Goal: Task Accomplishment & Management: Use online tool/utility

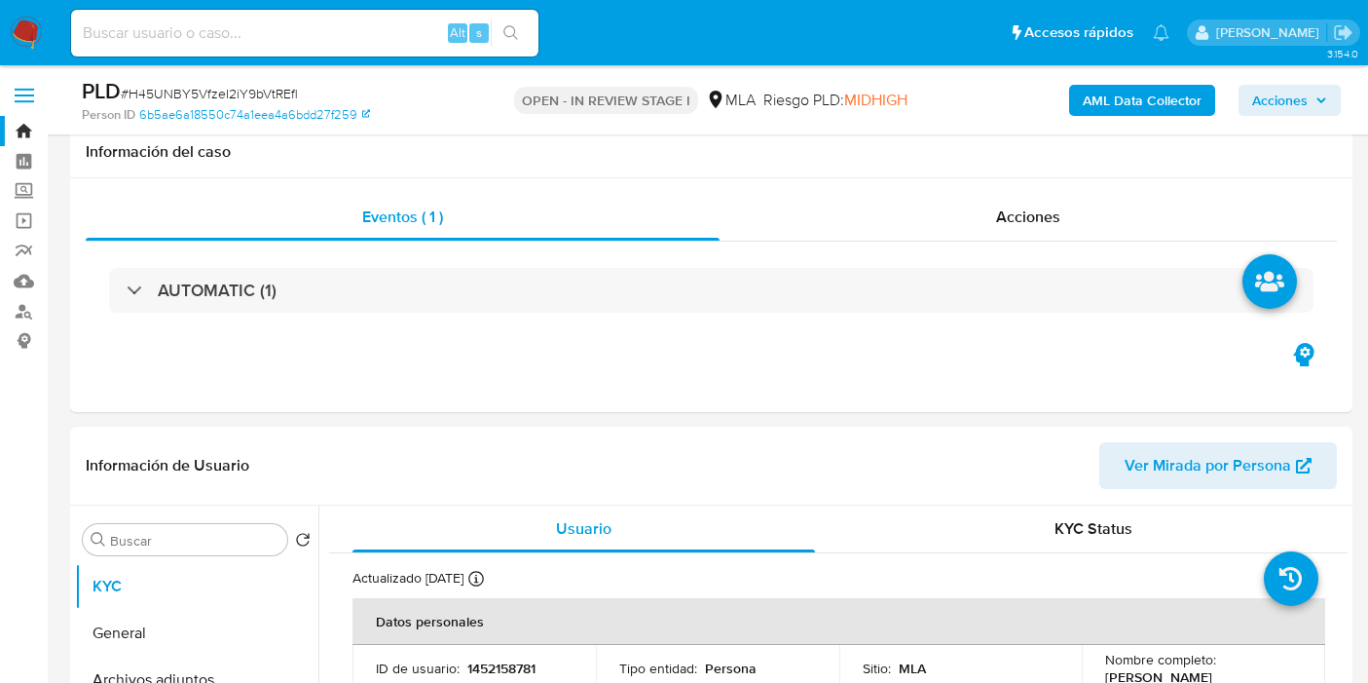
select select "10"
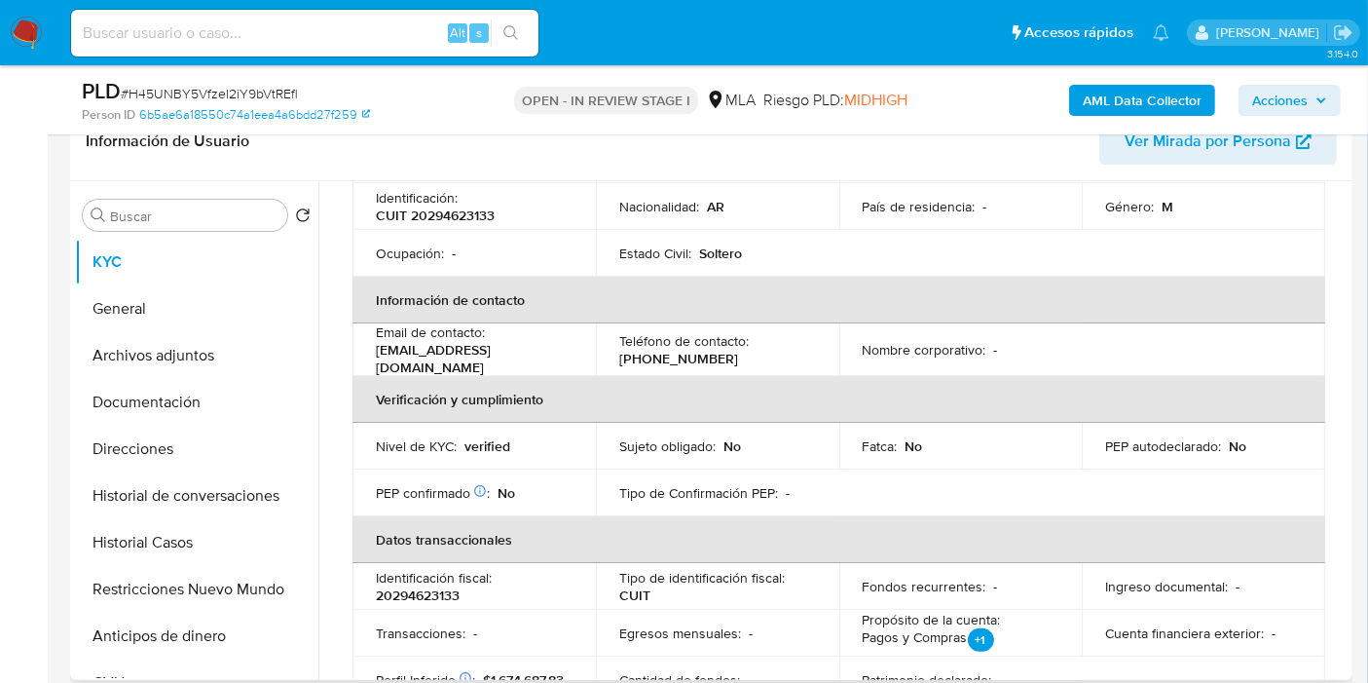
scroll to position [432, 0]
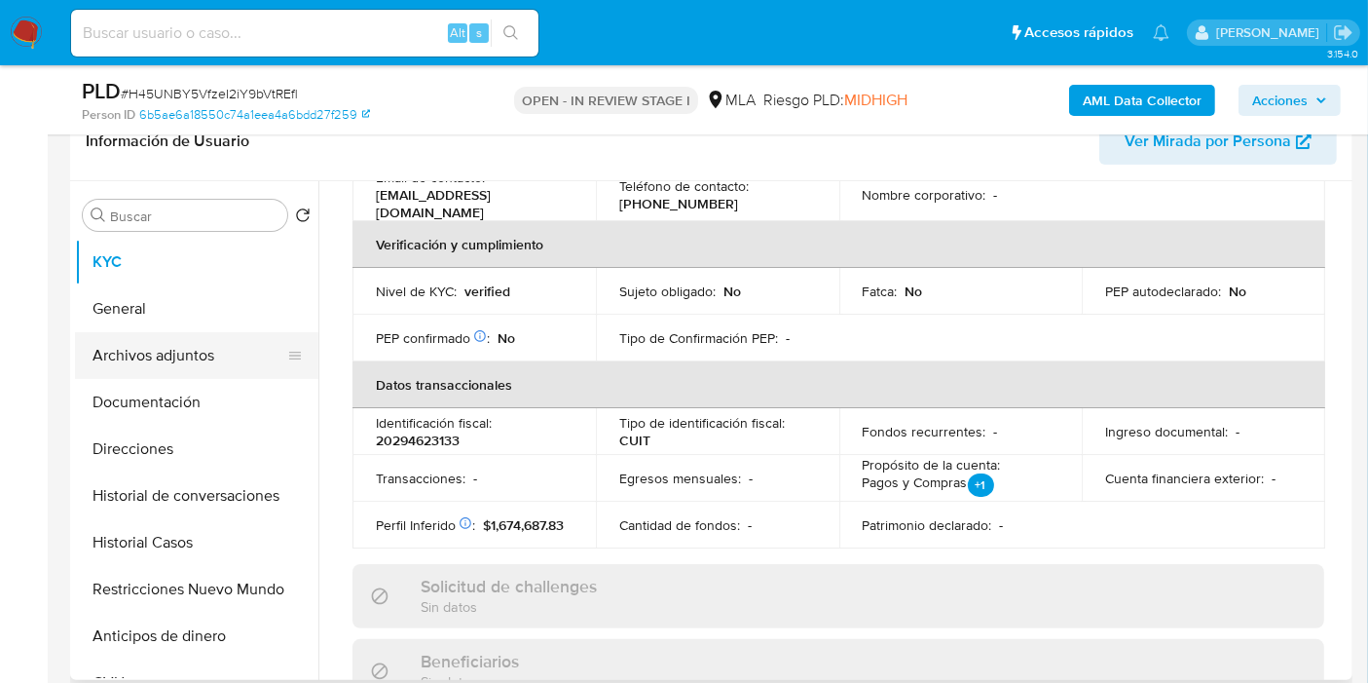
click at [219, 368] on button "Archivos adjuntos" at bounding box center [189, 355] width 228 height 47
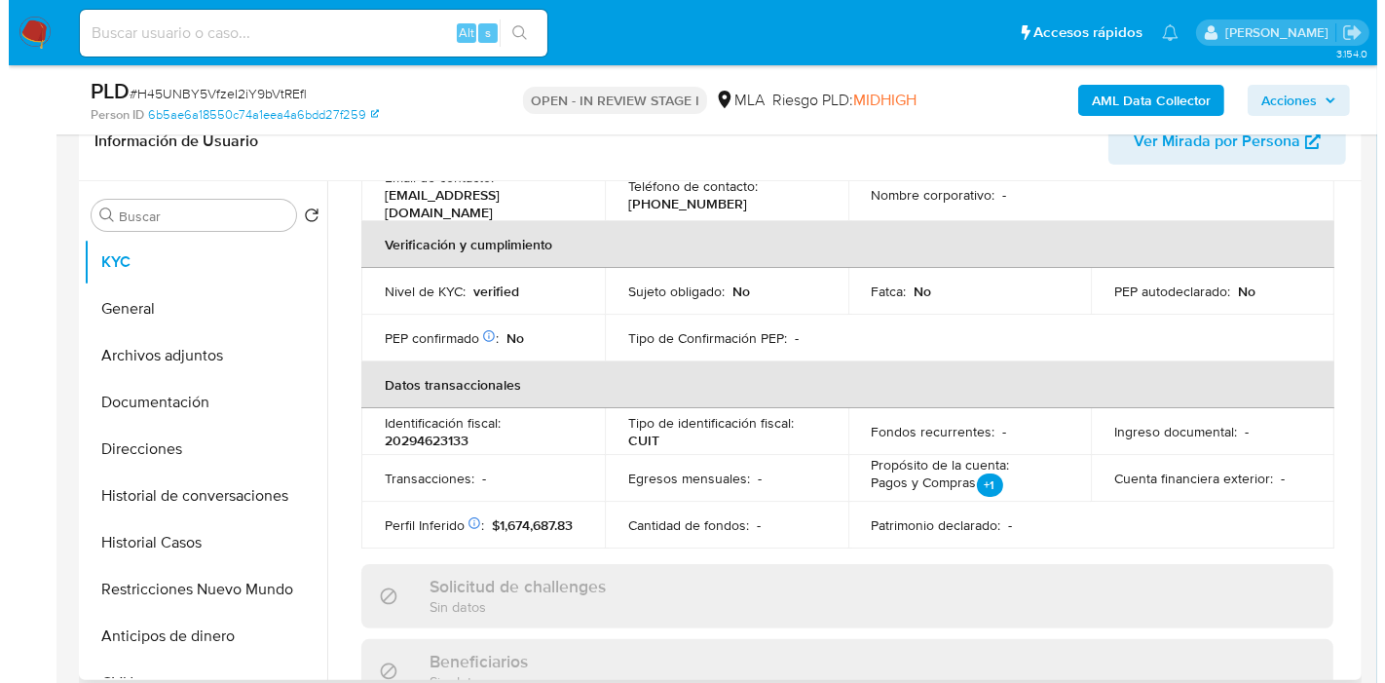
scroll to position [0, 0]
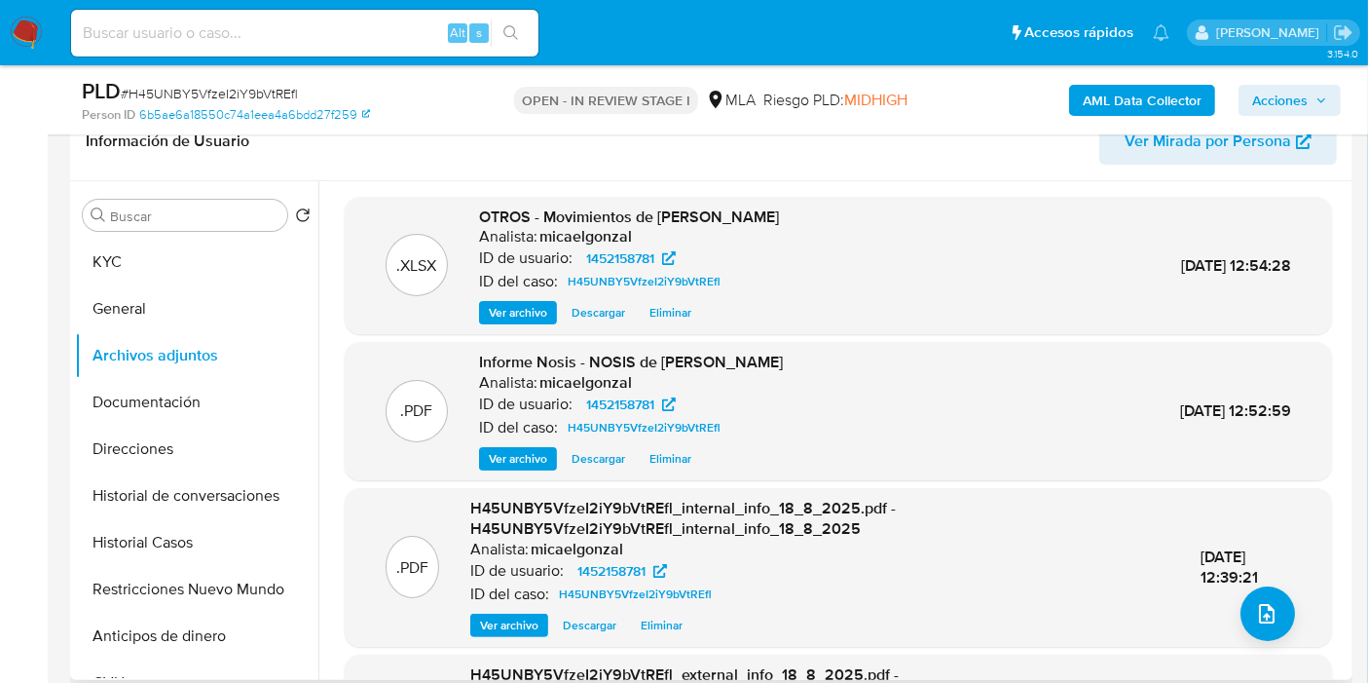
click at [1232, 626] on div ".PDF H45UNBY5VfzeI2iY9bVtREfl_internal_info_18_8_2025.pdf - H45UNBY5VfzeI2iY9bV…" at bounding box center [838, 567] width 968 height 139
click at [1271, 600] on button "upload-file" at bounding box center [1268, 613] width 55 height 55
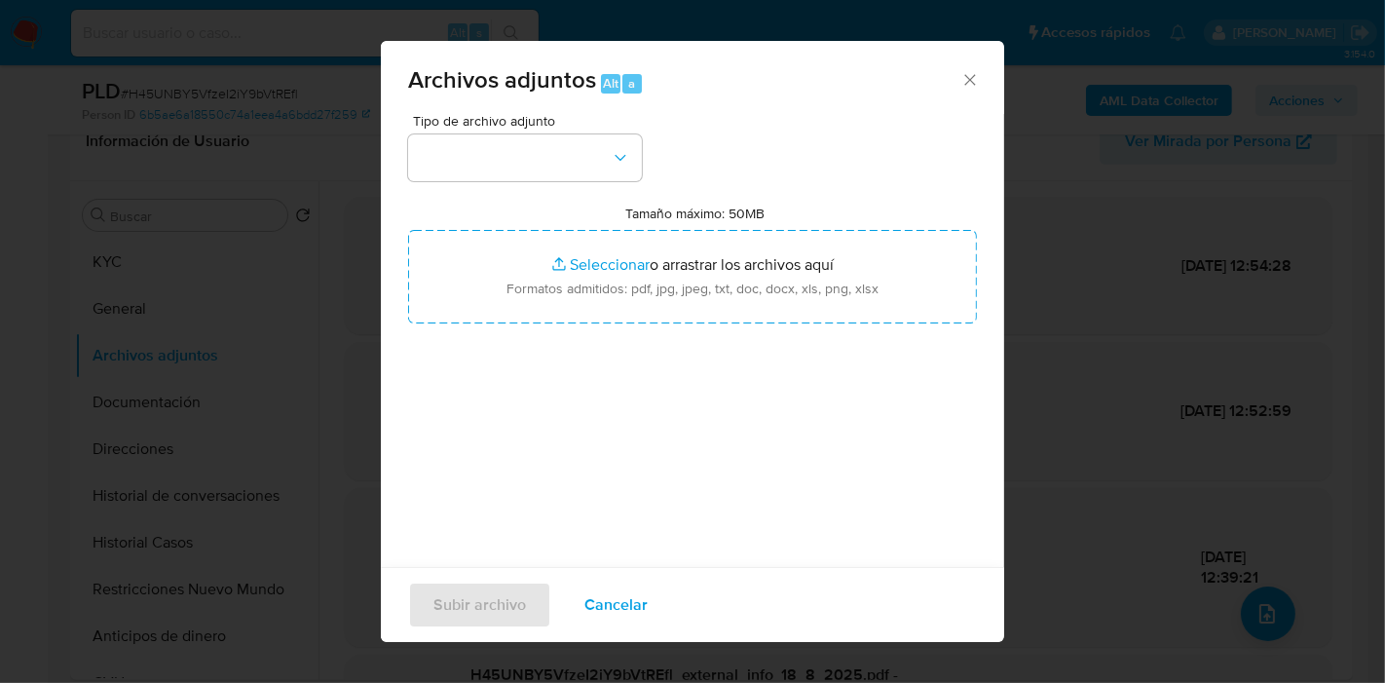
click at [506, 189] on div "Tipo de archivo adjunto Tamaño máximo: 50MB Seleccionar archivos Seleccionar o …" at bounding box center [692, 344] width 569 height 460
click at [543, 160] on button "button" at bounding box center [525, 157] width 234 height 47
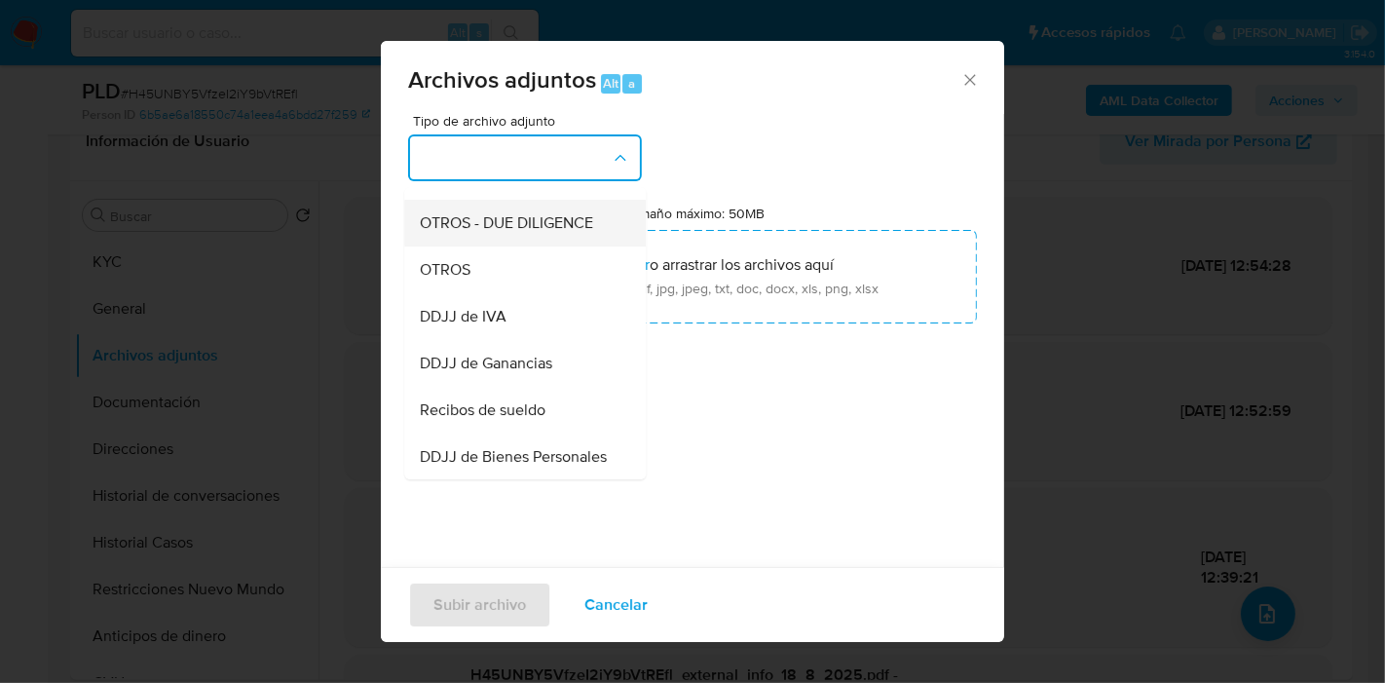
scroll to position [216, 0]
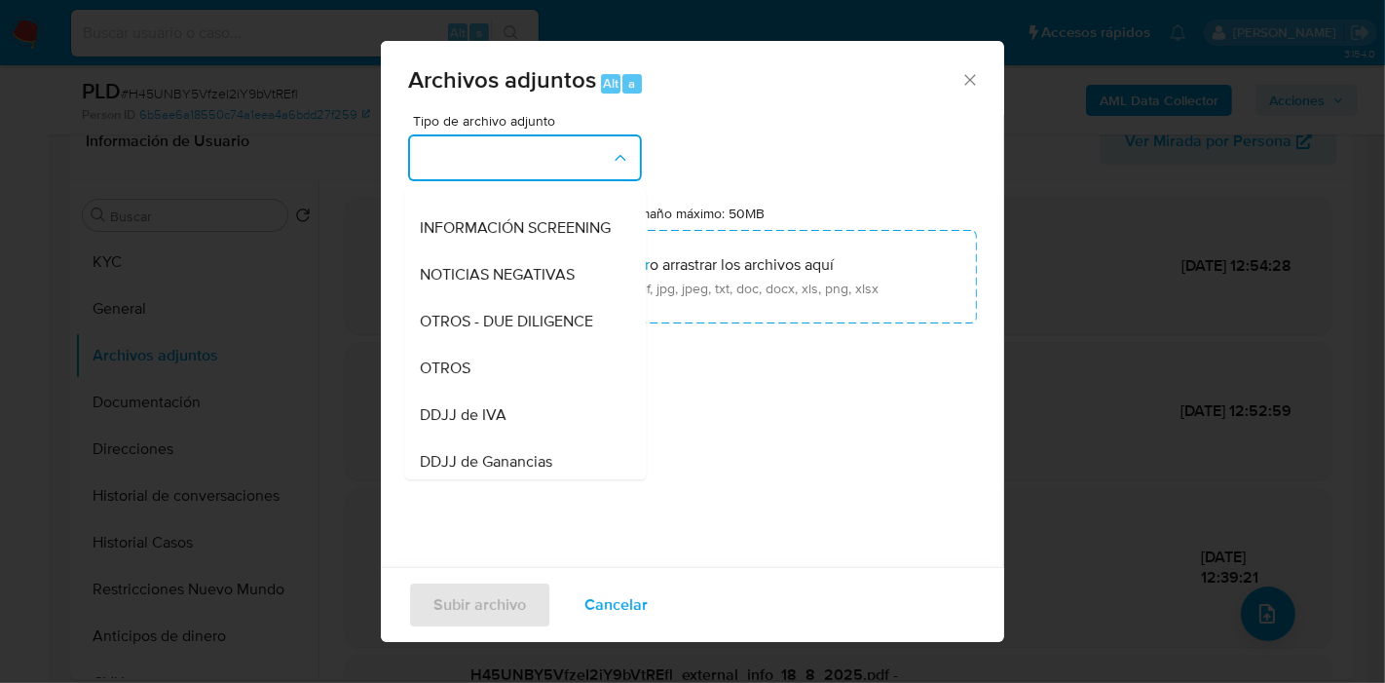
drag, startPoint x: 482, startPoint y: 380, endPoint x: 498, endPoint y: 362, distance: 23.5
click at [488, 376] on div "OTROS" at bounding box center [519, 368] width 199 height 47
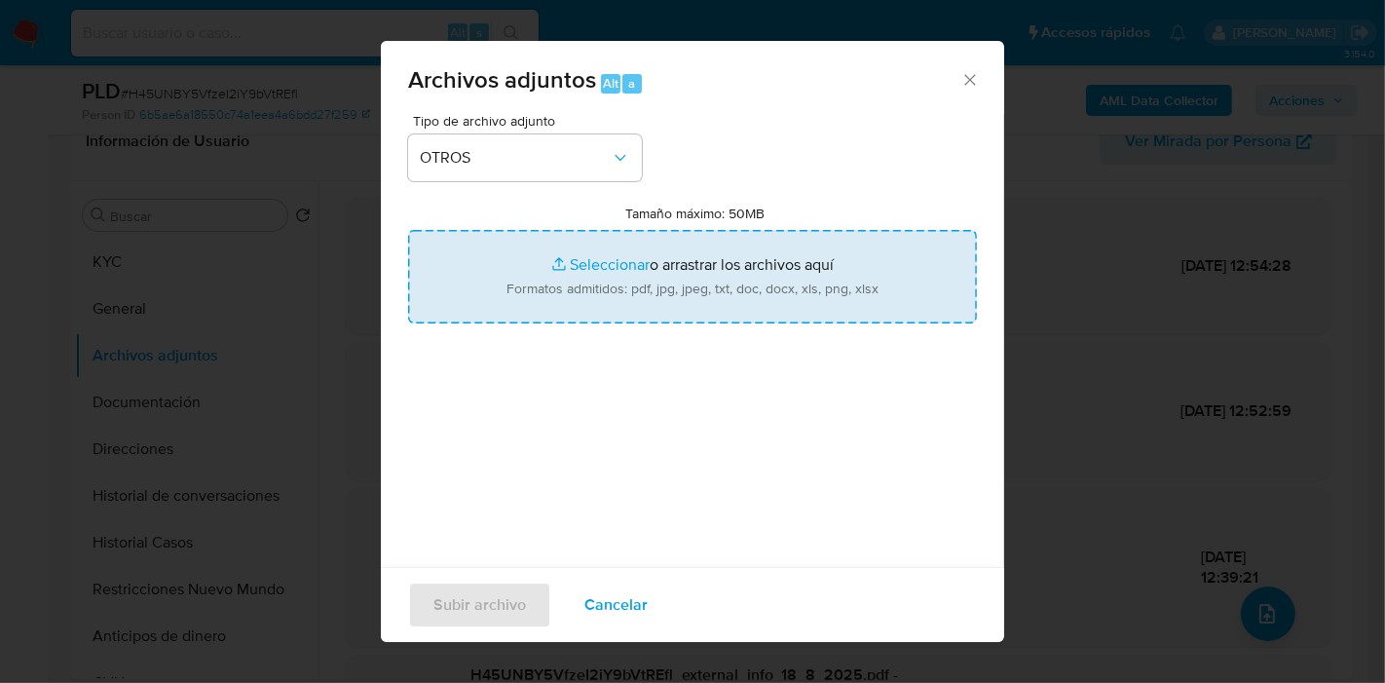
click at [656, 266] on input "Tamaño máximo: 50MB Seleccionar archivos" at bounding box center [692, 276] width 569 height 93
type input "C:\fakepath\Caselog H45UNBY5VfzeI2iY9bVtREfl_2025_07_18_04_54_30.docx"
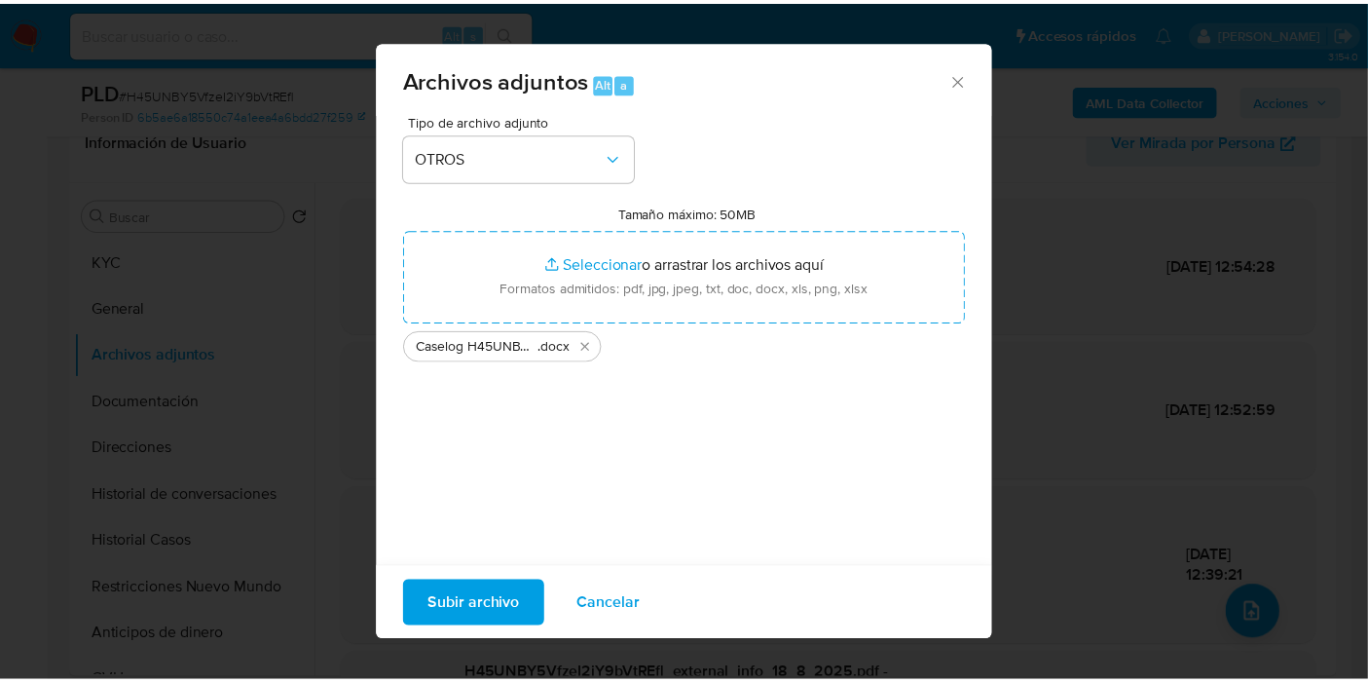
scroll to position [19, 0]
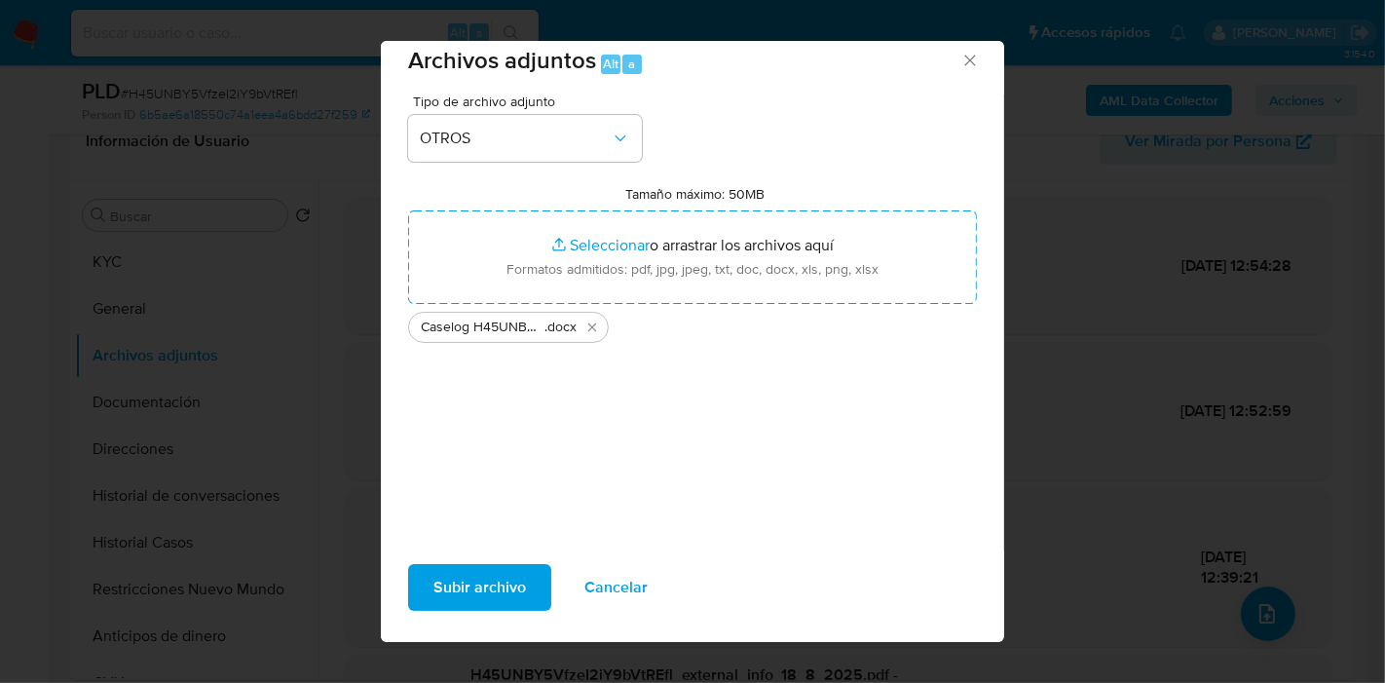
click at [496, 581] on span "Subir archivo" at bounding box center [479, 587] width 93 height 43
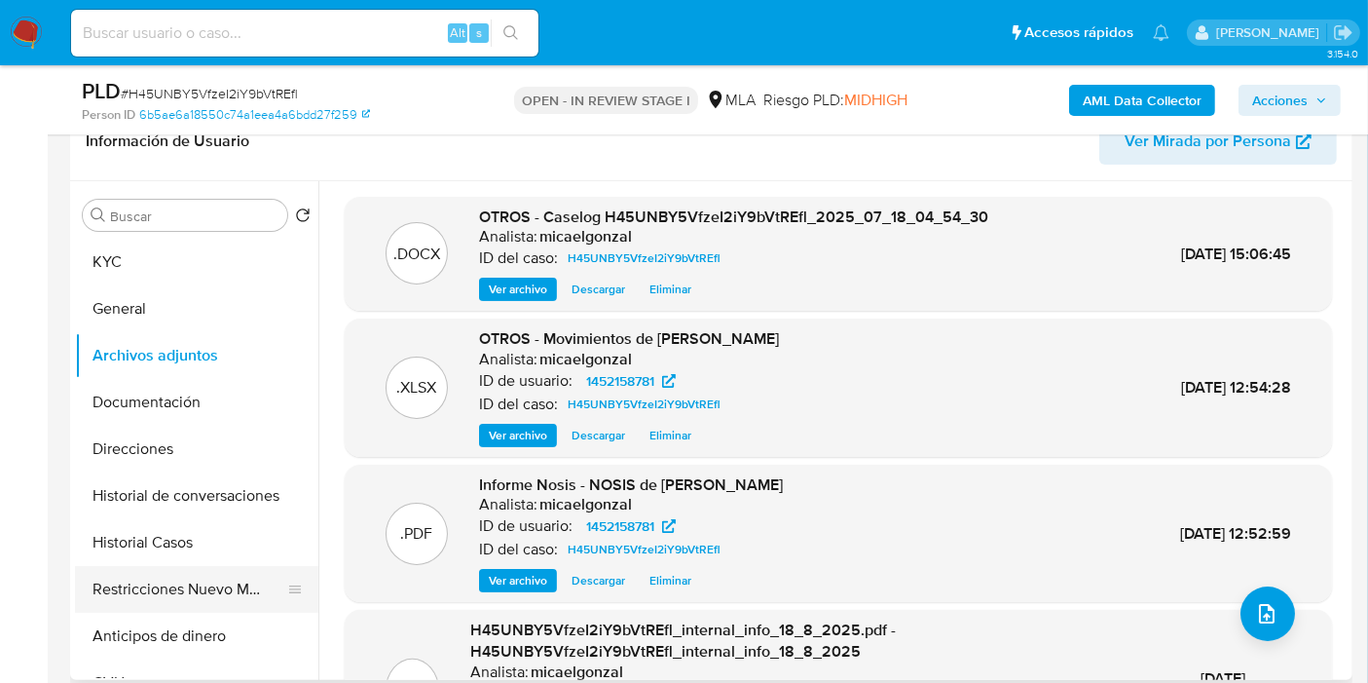
click at [144, 595] on button "Restricciones Nuevo Mundo" at bounding box center [189, 589] width 228 height 47
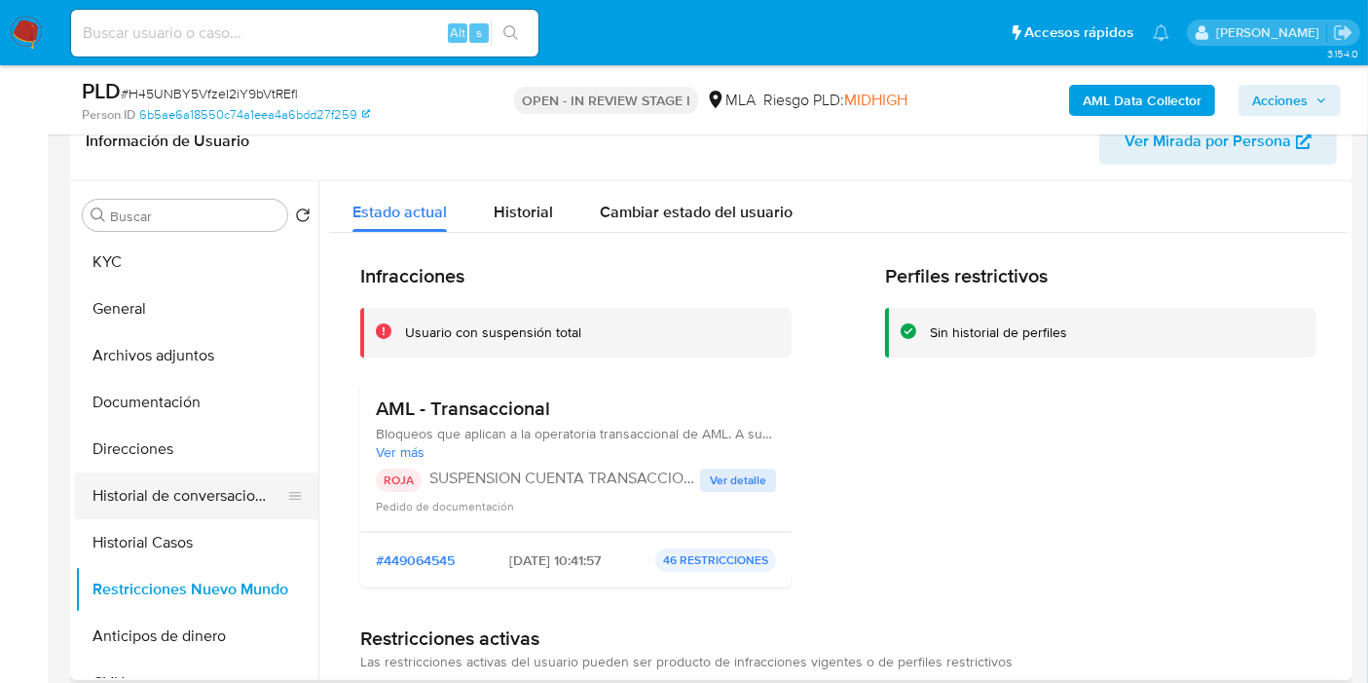
click at [192, 493] on button "Historial de conversaciones" at bounding box center [189, 495] width 228 height 47
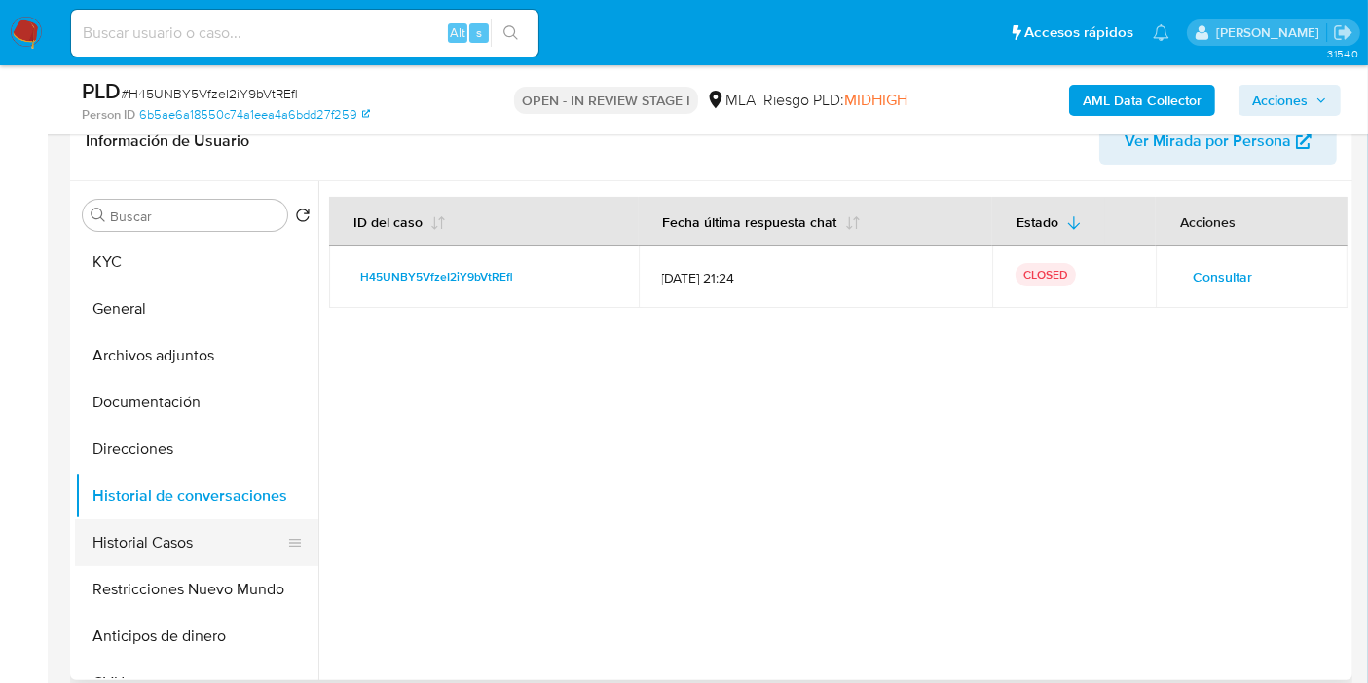
click at [191, 533] on button "Historial Casos" at bounding box center [189, 542] width 228 height 47
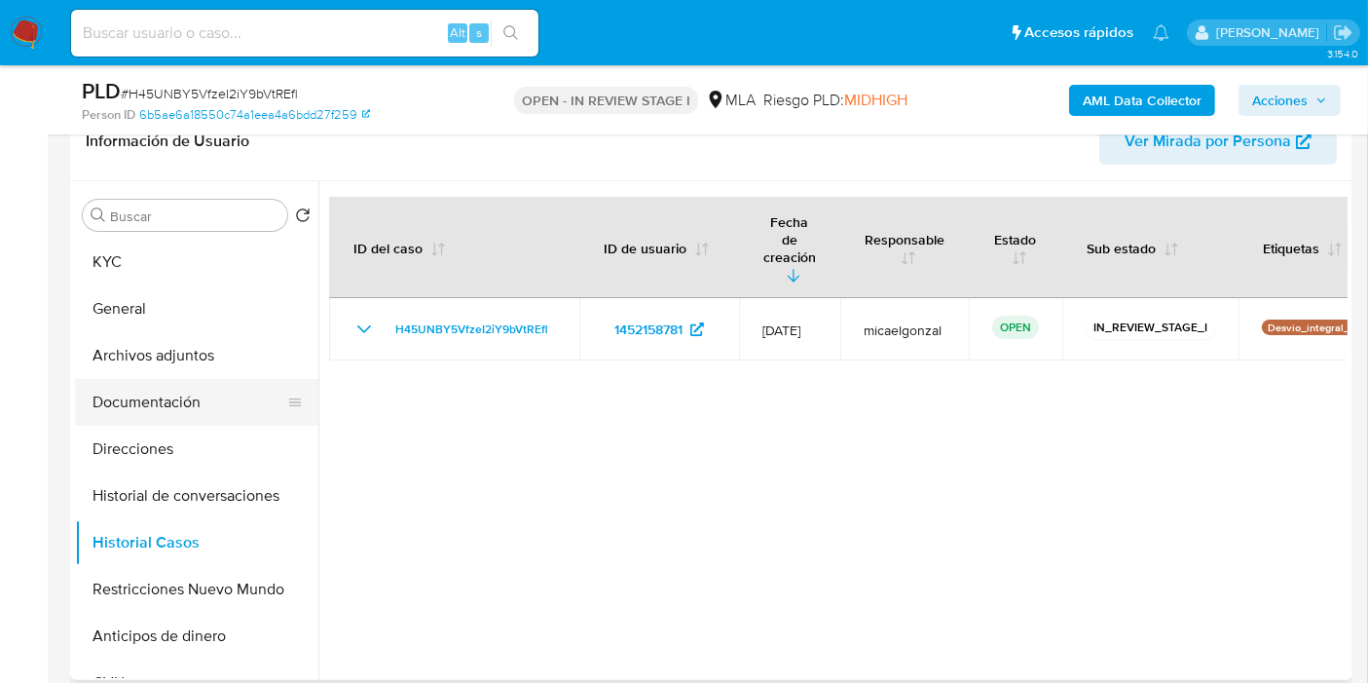
click at [176, 412] on button "Documentación" at bounding box center [189, 402] width 228 height 47
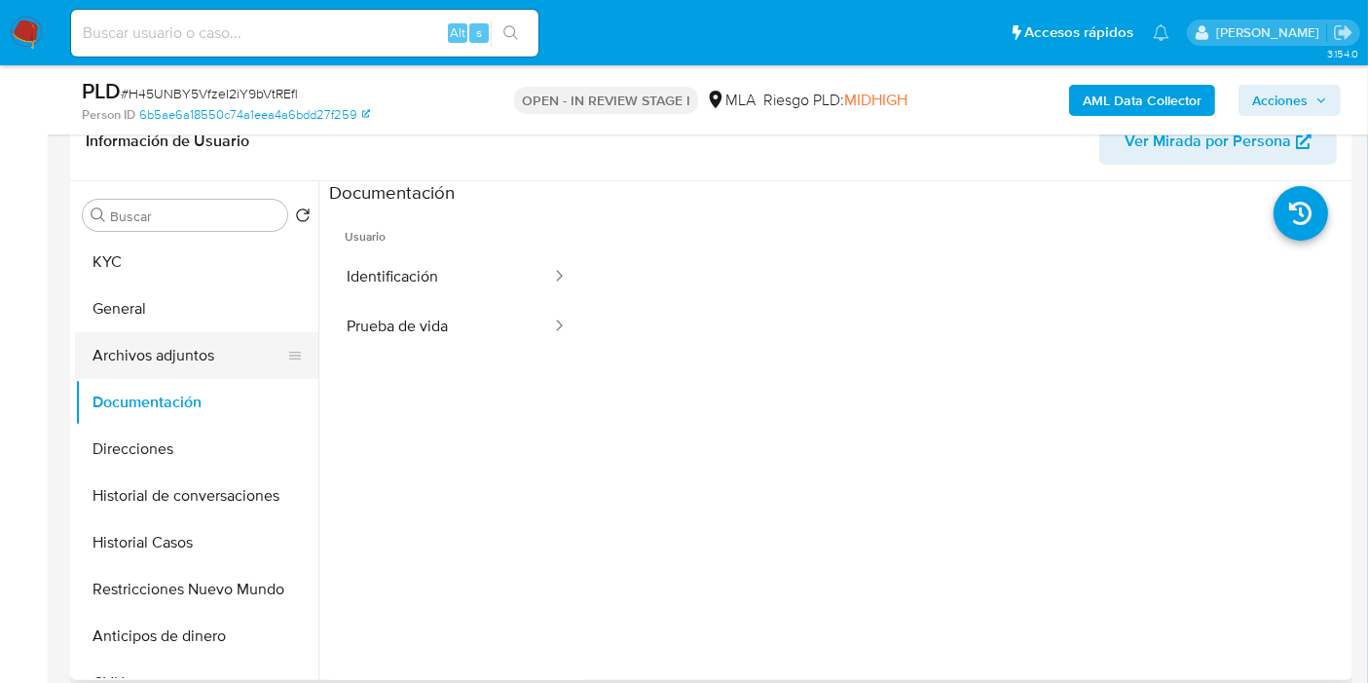
click at [106, 373] on button "Archivos adjuntos" at bounding box center [189, 355] width 228 height 47
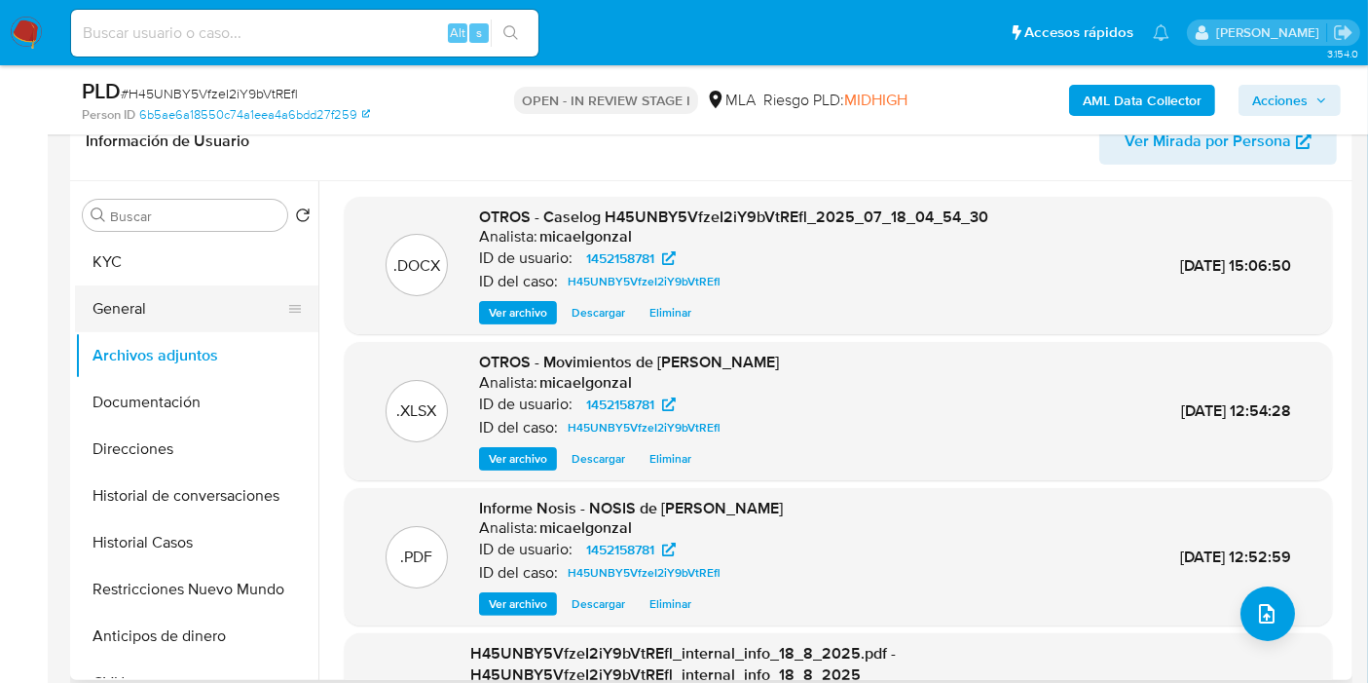
click at [196, 303] on button "General" at bounding box center [189, 308] width 228 height 47
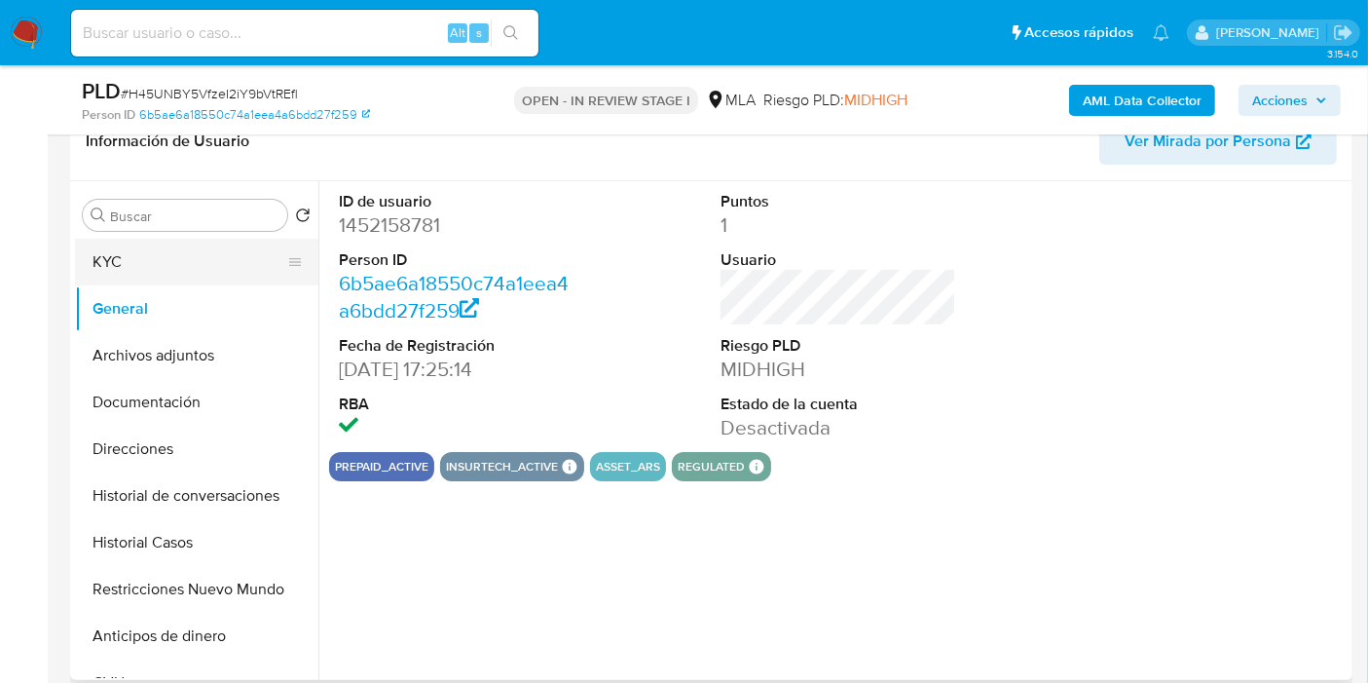
click at [218, 271] on button "KYC" at bounding box center [189, 262] width 228 height 47
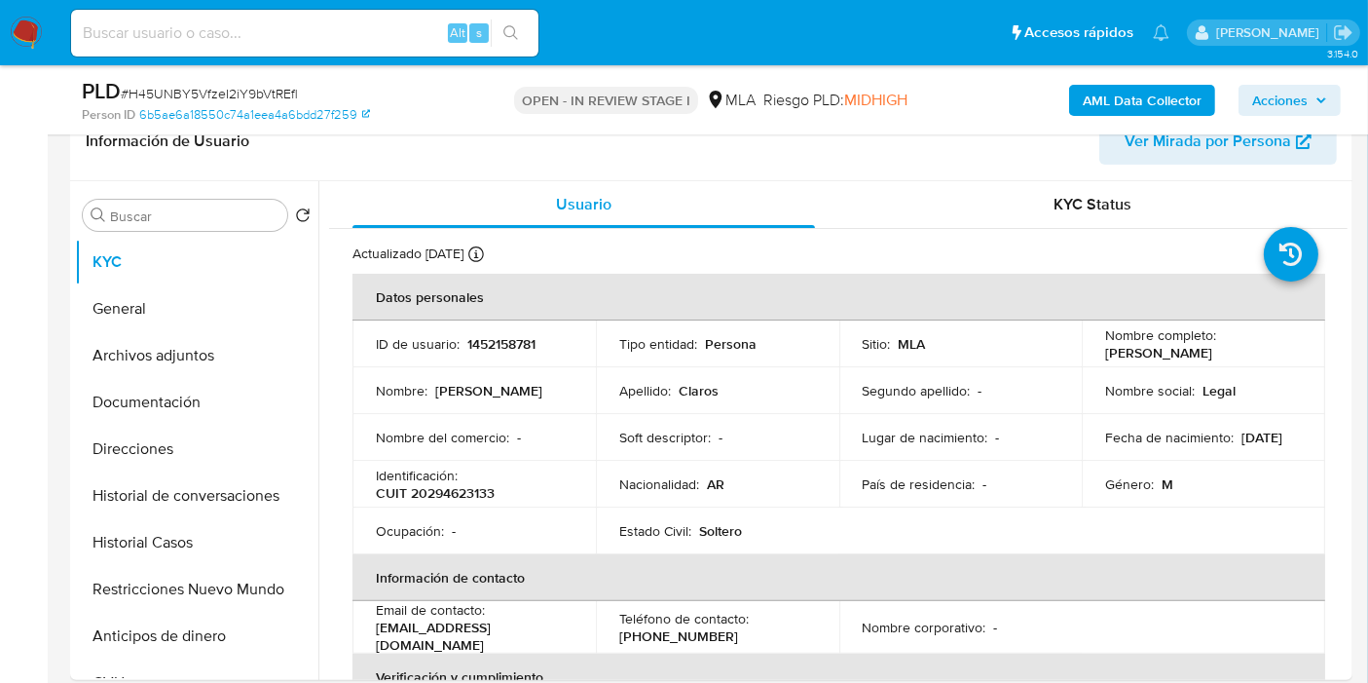
click at [1276, 108] on span "Acciones" at bounding box center [1280, 100] width 56 height 31
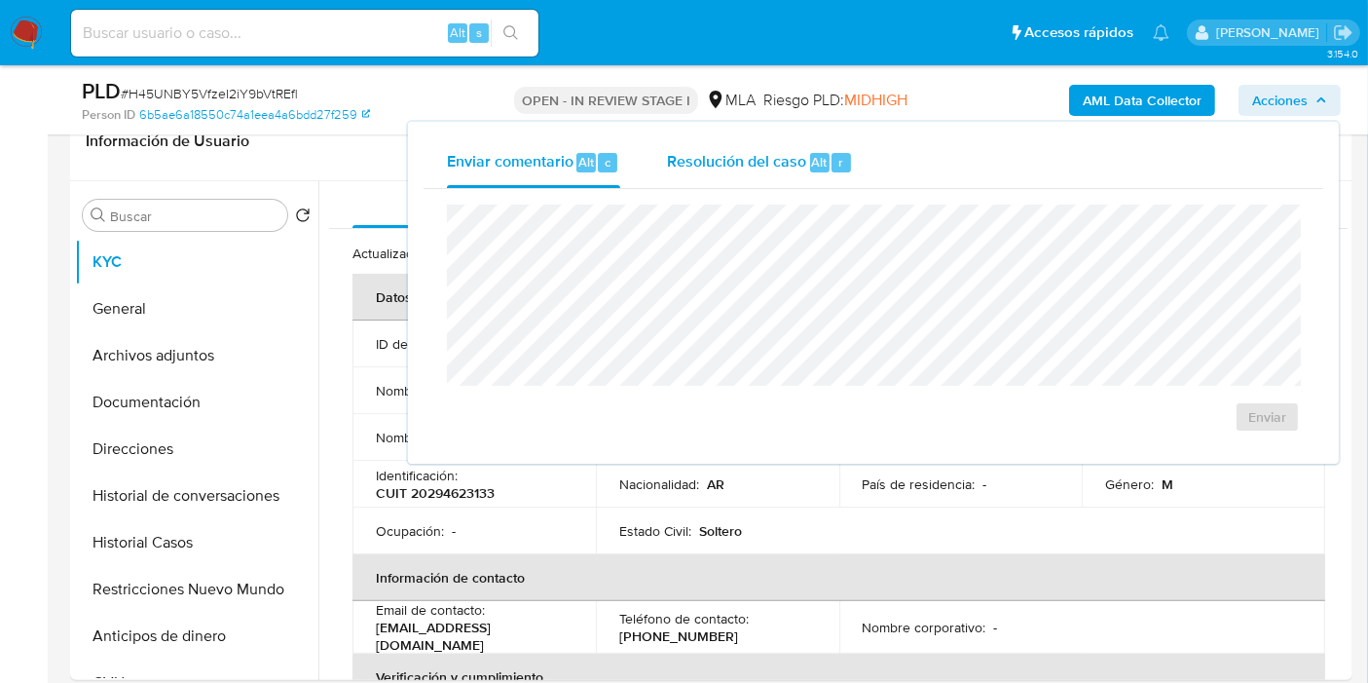
click at [856, 179] on button "Resolución del caso Alt r" at bounding box center [760, 162] width 233 height 51
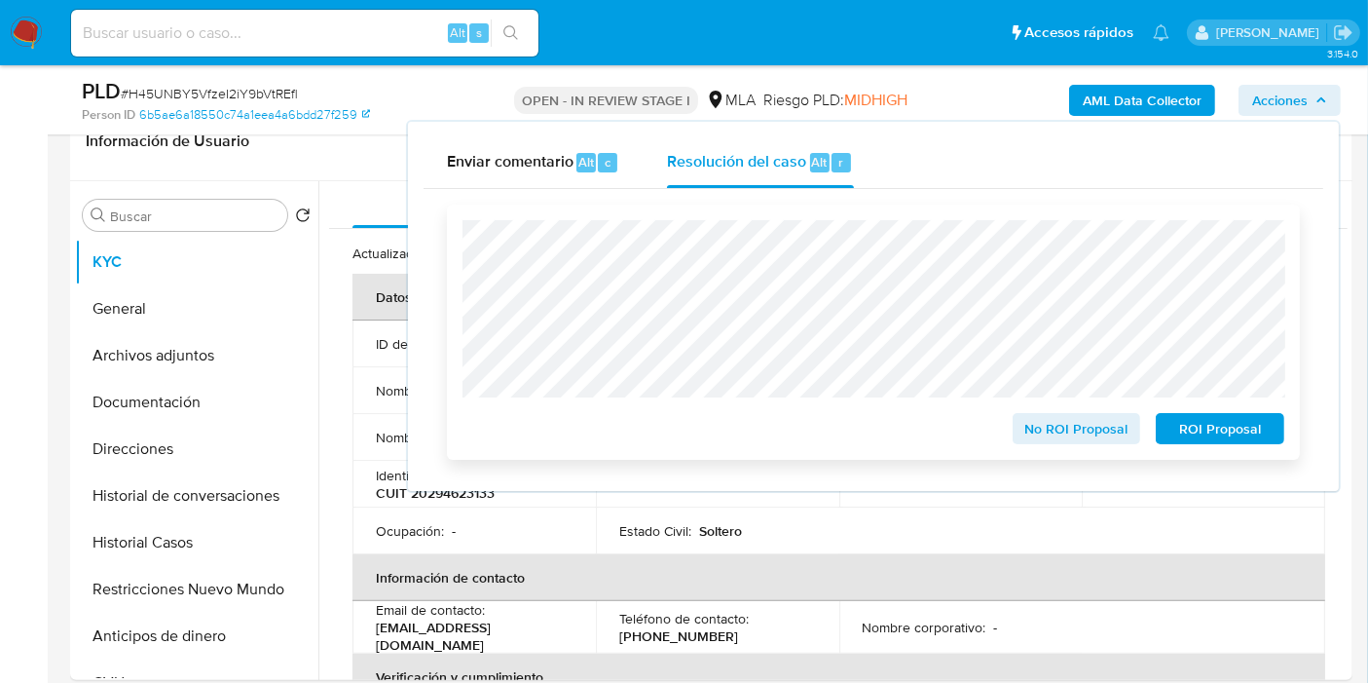
click at [1249, 431] on span "ROI Proposal" at bounding box center [1219, 428] width 101 height 27
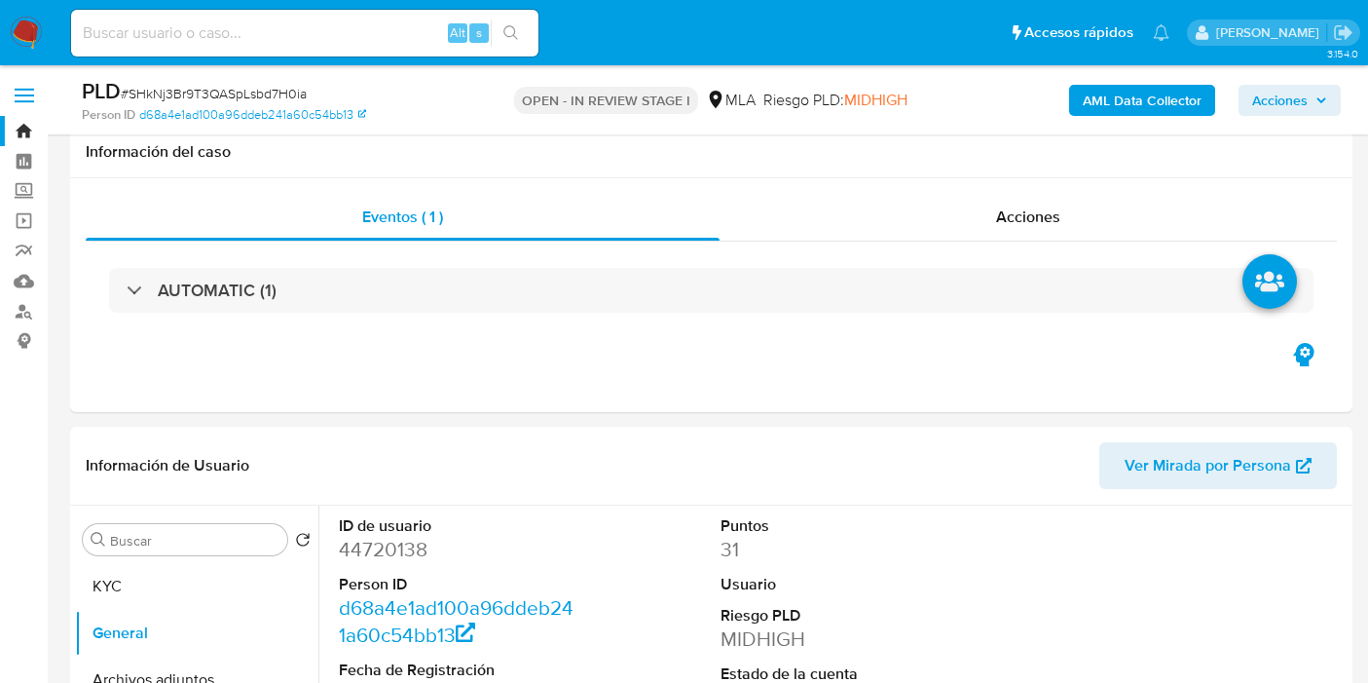
select select "10"
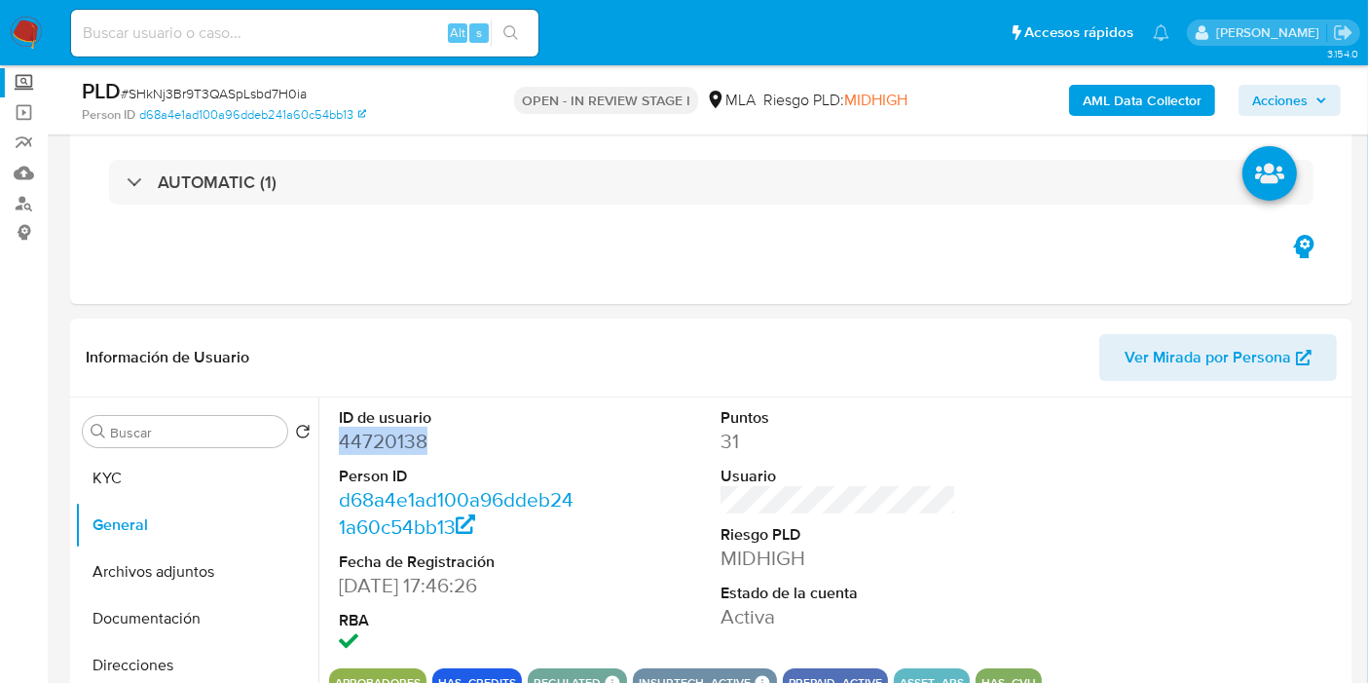
scroll to position [1192, 0]
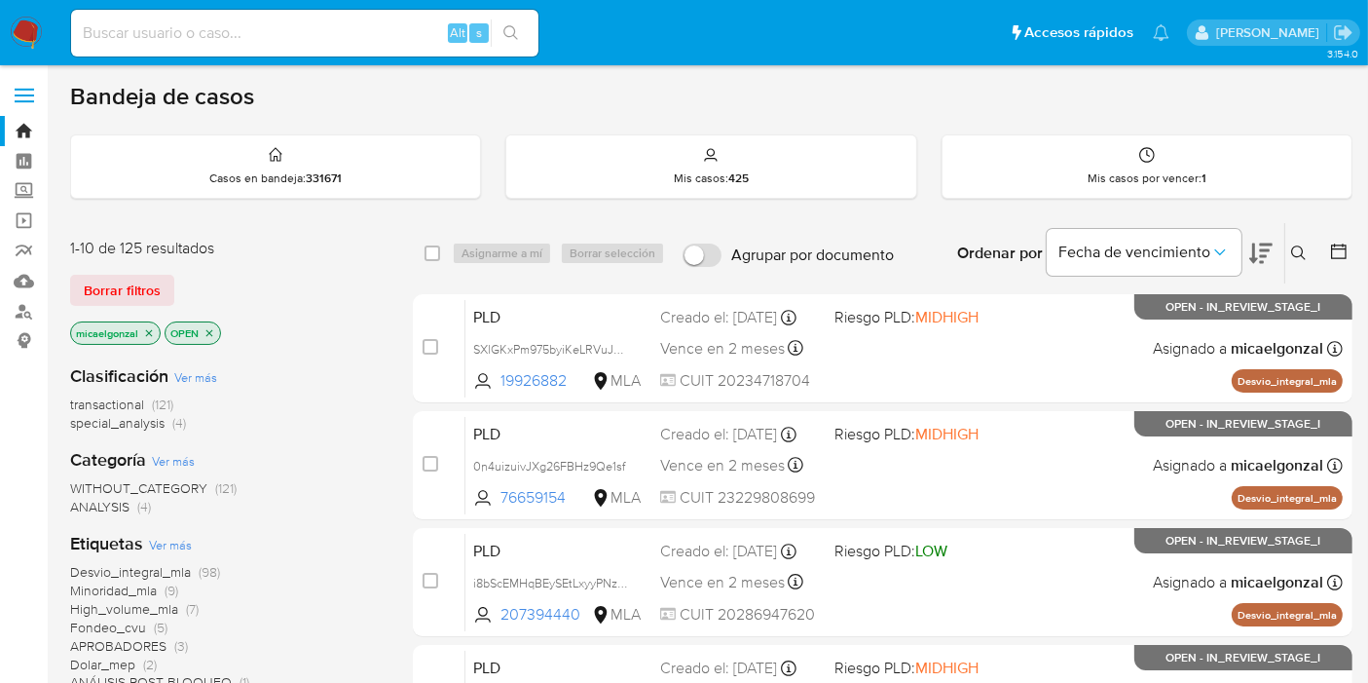
click at [19, 29] on img at bounding box center [26, 33] width 33 height 33
click at [147, 413] on span "special_analysis" at bounding box center [117, 422] width 94 height 19
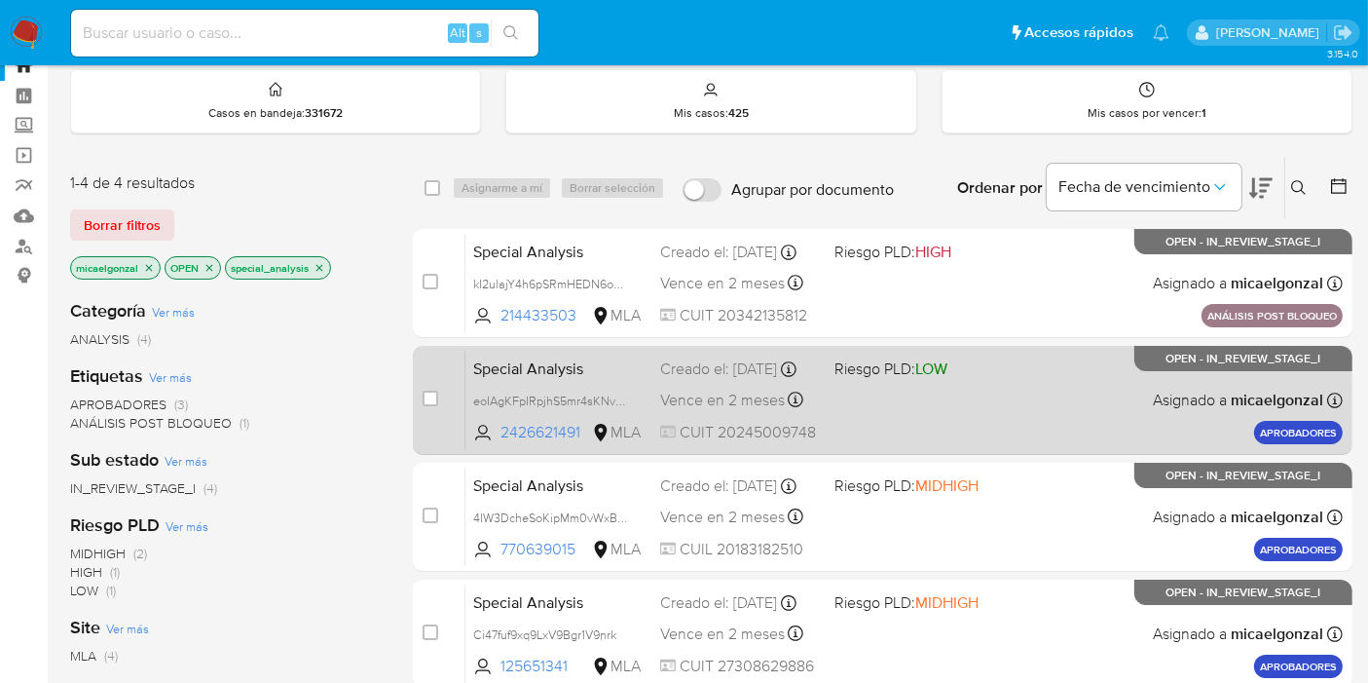
scroll to position [216, 0]
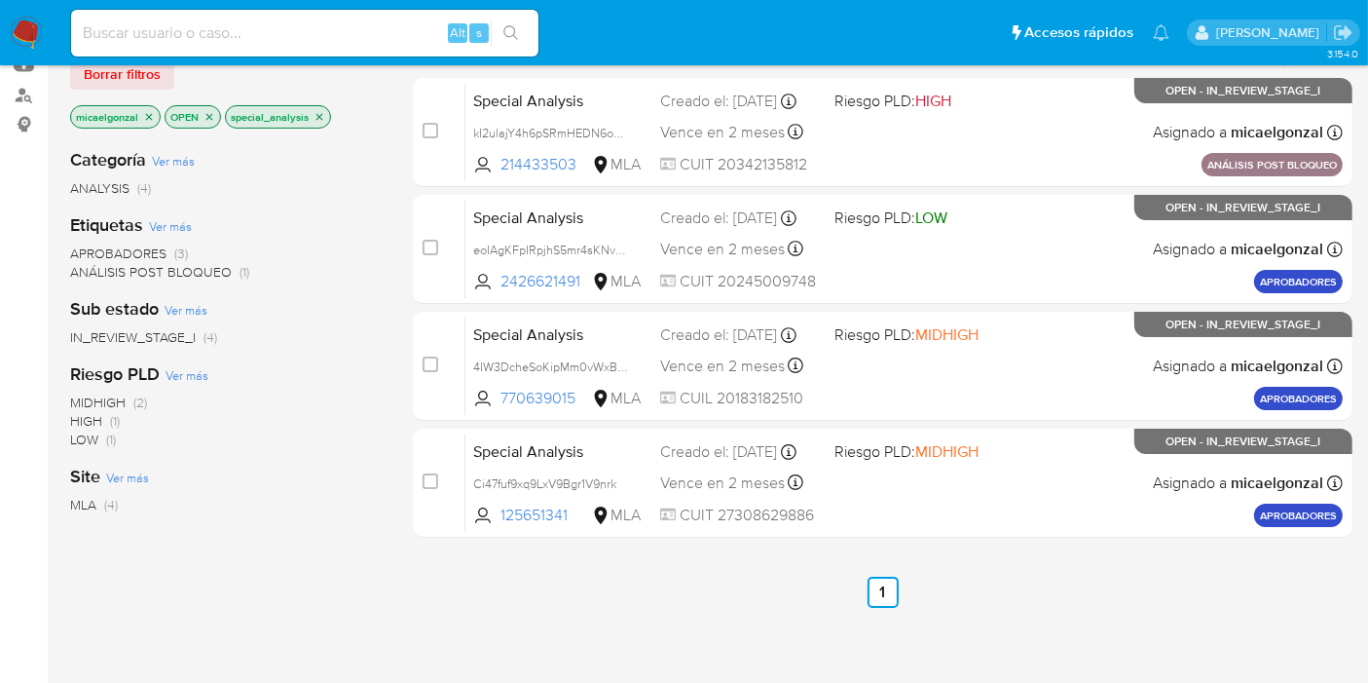
click at [27, 25] on img at bounding box center [26, 33] width 33 height 33
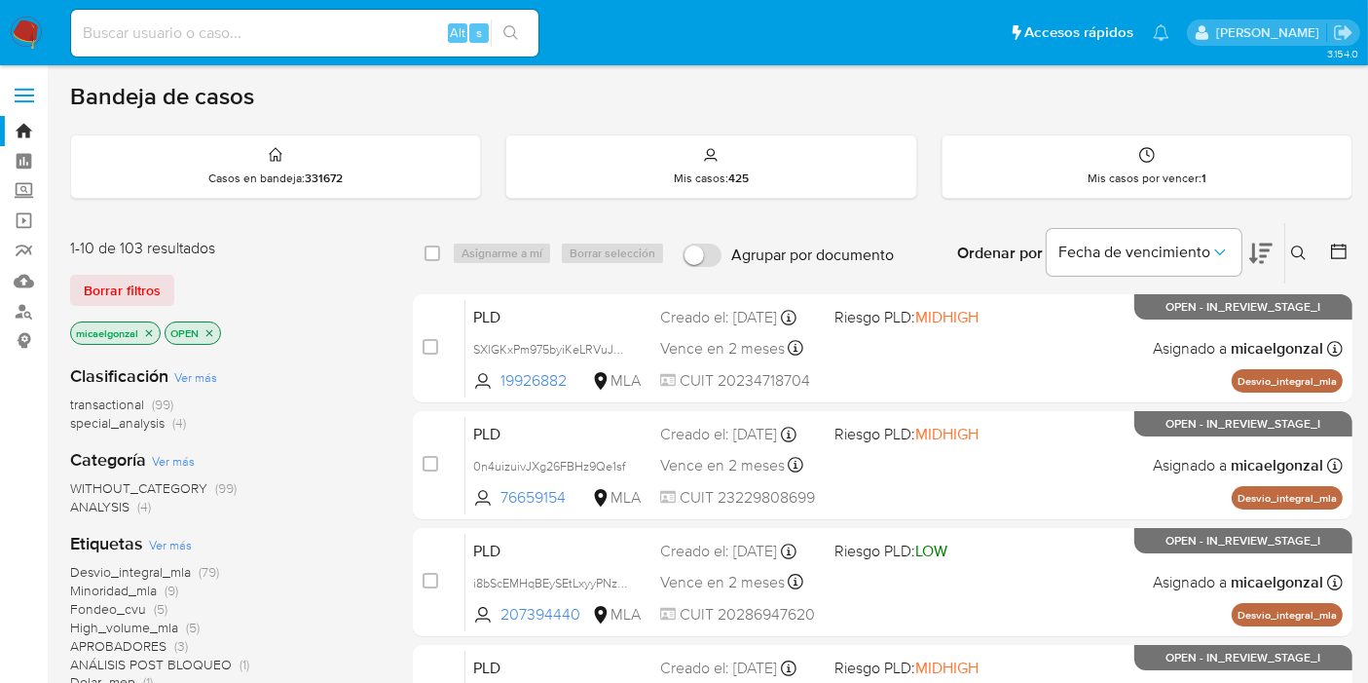
click at [29, 43] on img at bounding box center [26, 33] width 33 height 33
click at [33, 29] on img at bounding box center [26, 33] width 33 height 33
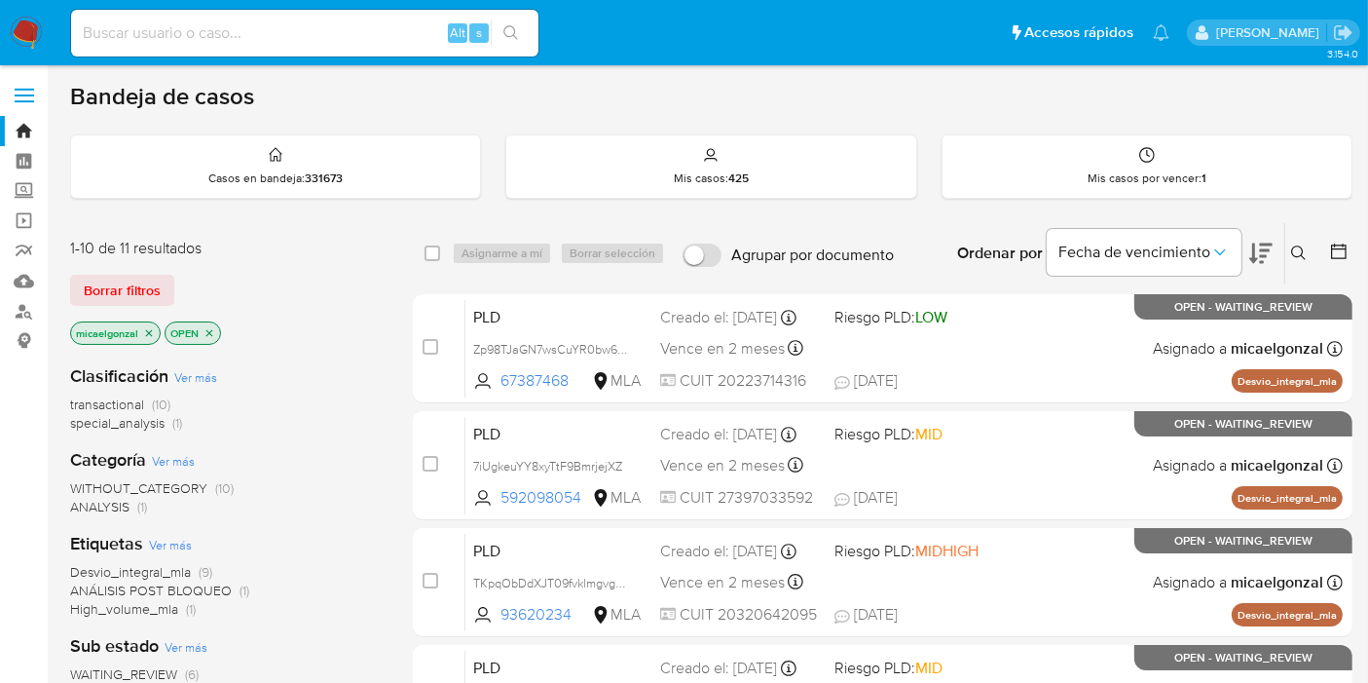
click at [120, 399] on span "transactional" at bounding box center [107, 403] width 74 height 19
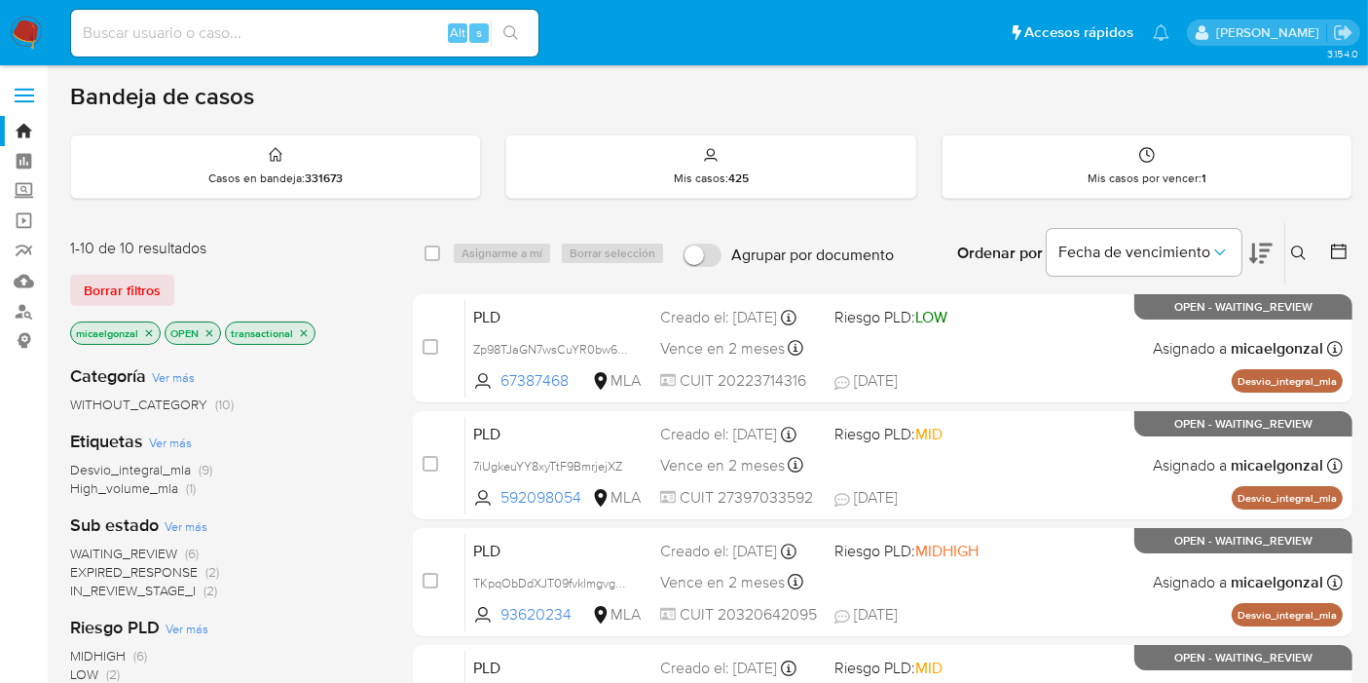
click at [12, 23] on img at bounding box center [26, 33] width 33 height 33
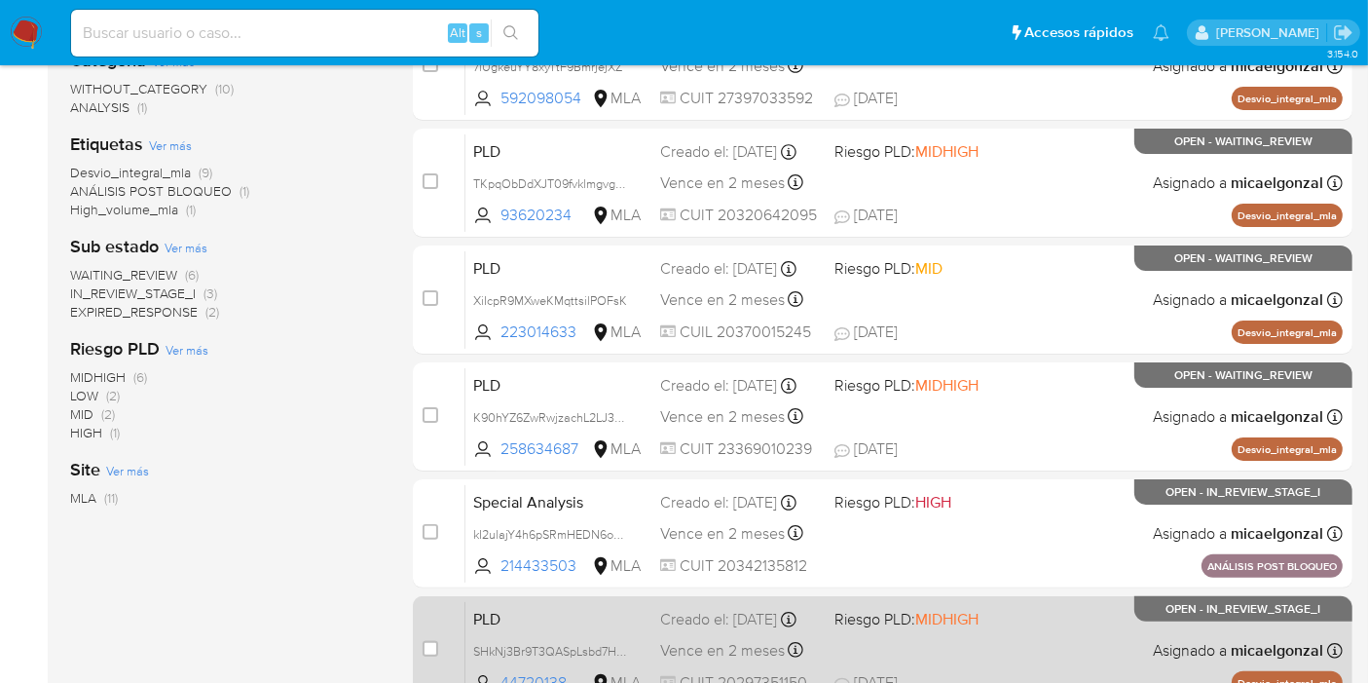
scroll to position [324, 0]
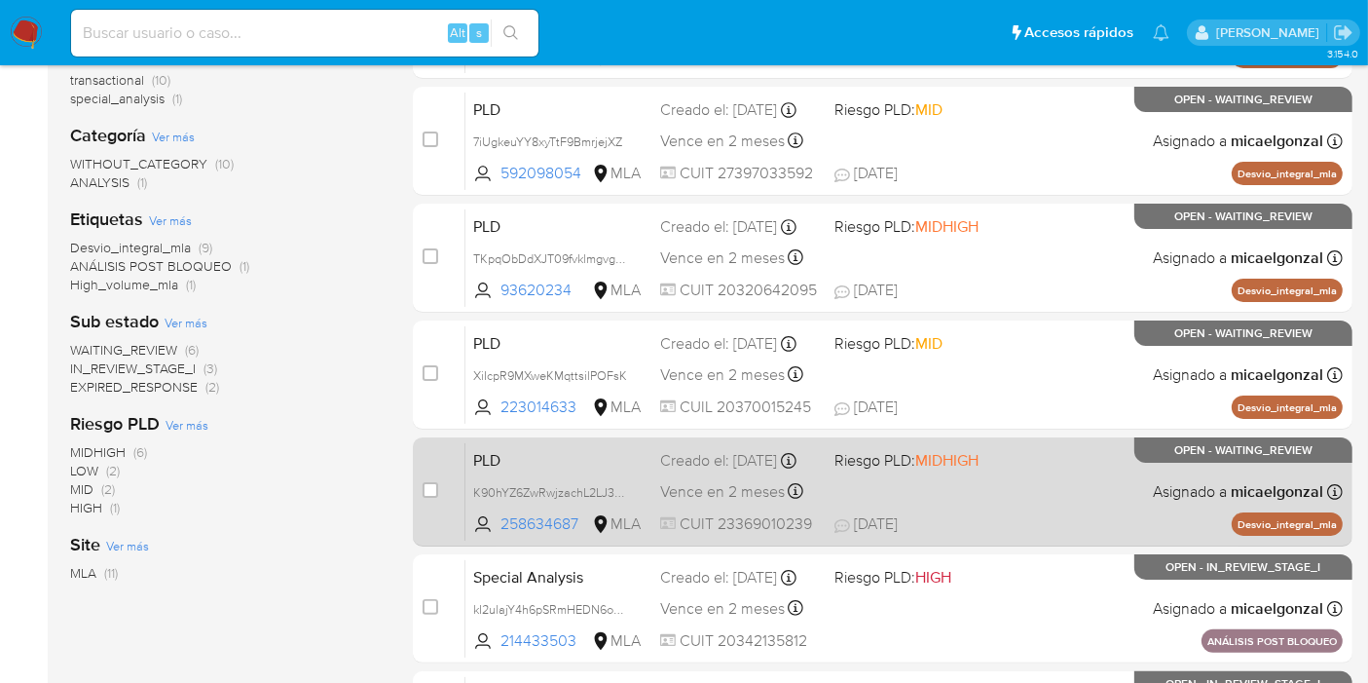
click at [733, 463] on div "Creado el: 12/08/2025 Creado el: 12/08/2025 12:12:16" at bounding box center [739, 460] width 159 height 21
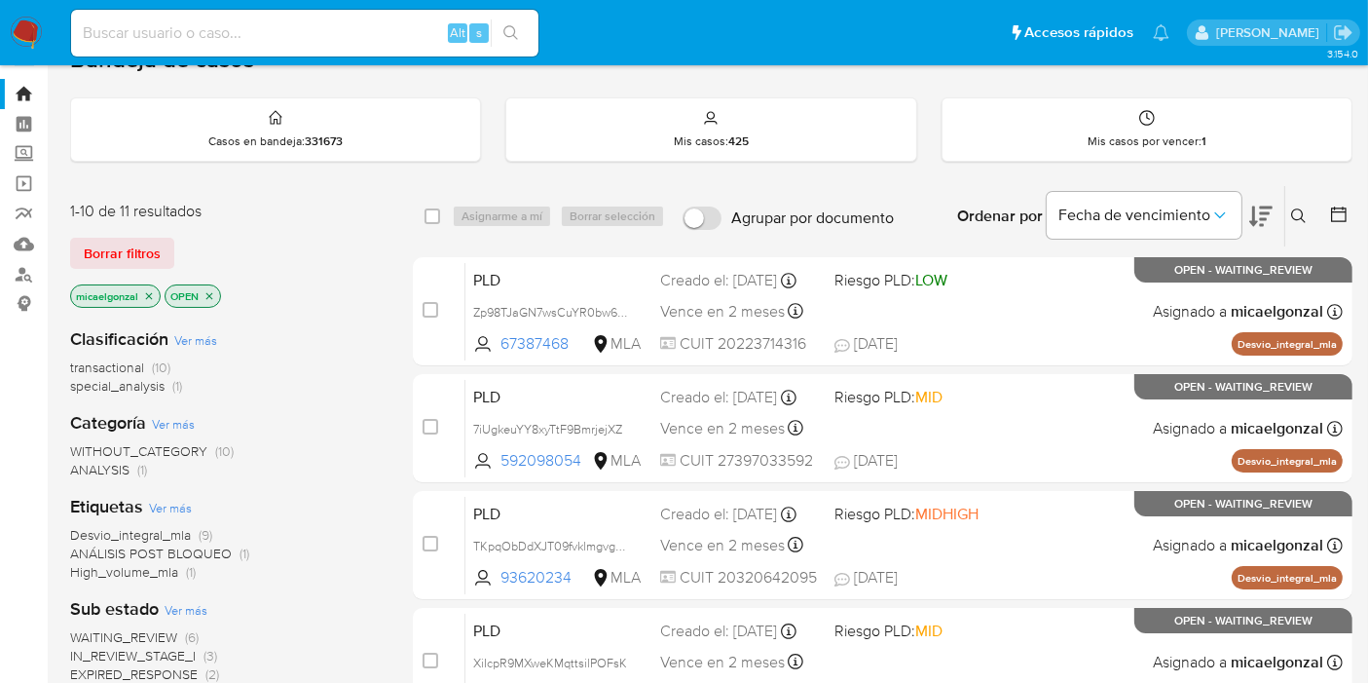
scroll to position [0, 0]
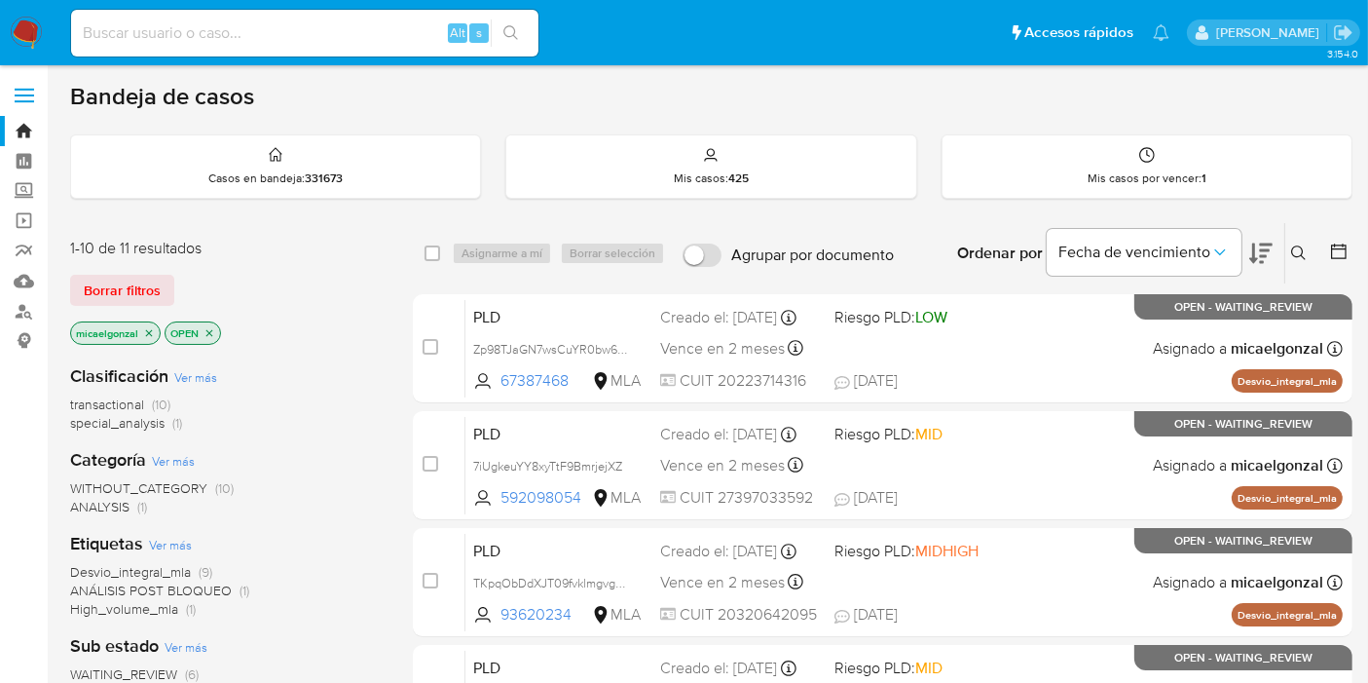
click at [24, 30] on img at bounding box center [26, 33] width 33 height 33
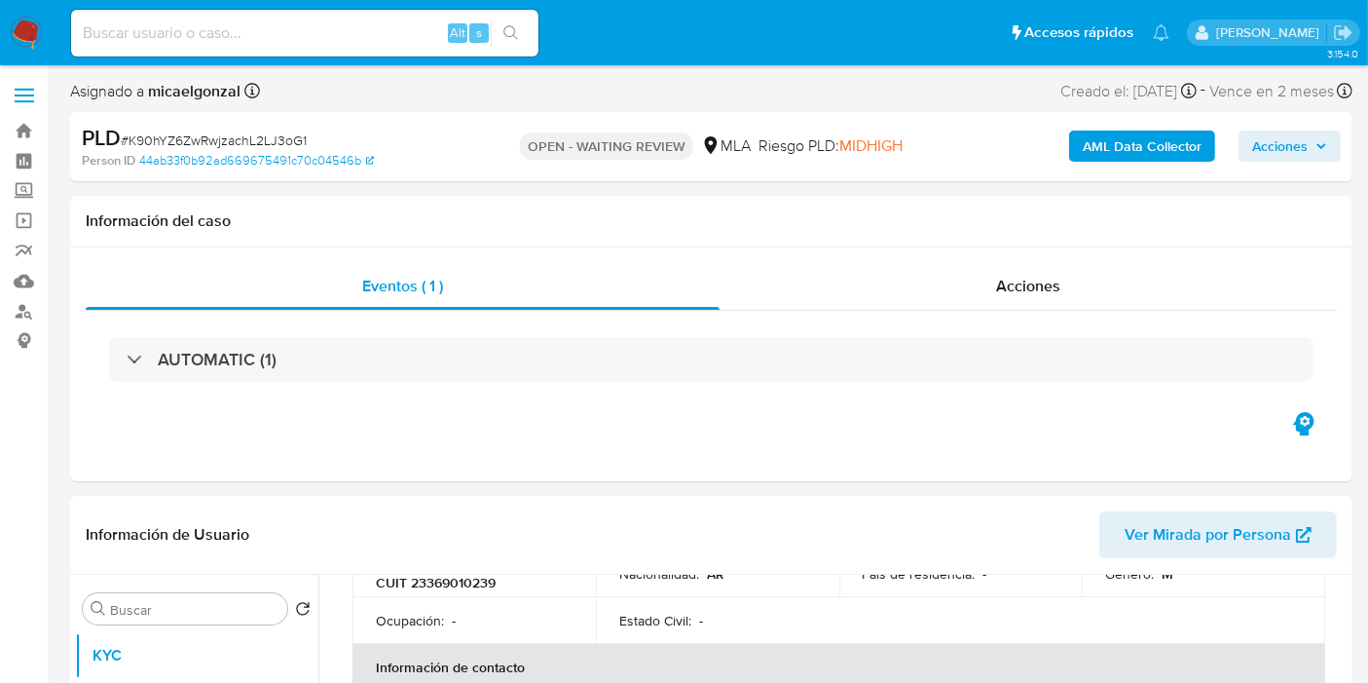
scroll to position [432, 0]
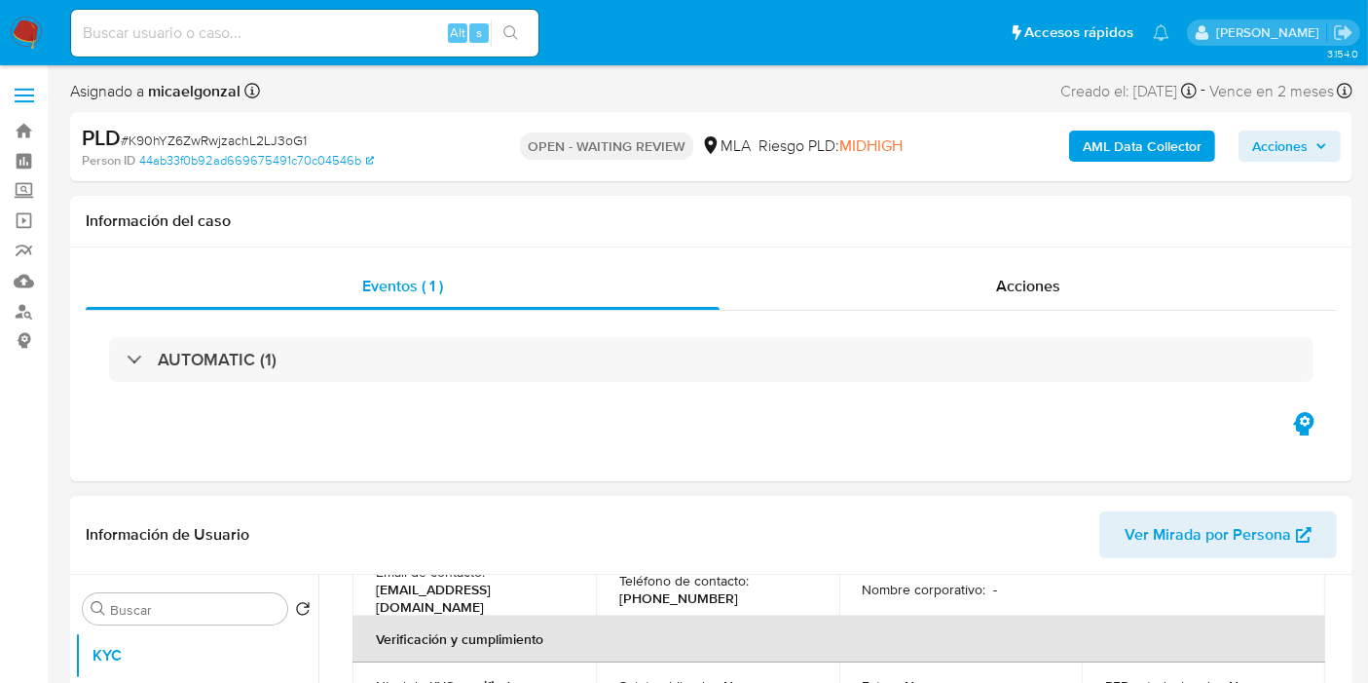
select select "10"
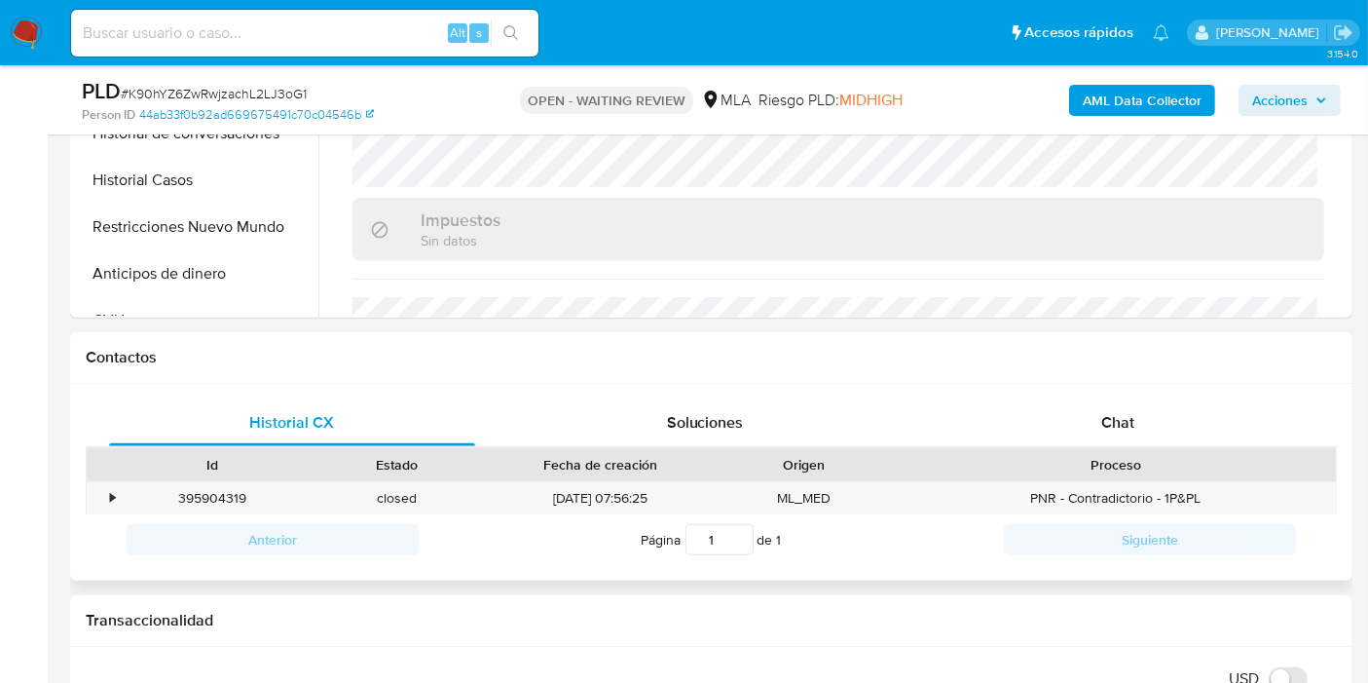
scroll to position [757, 0]
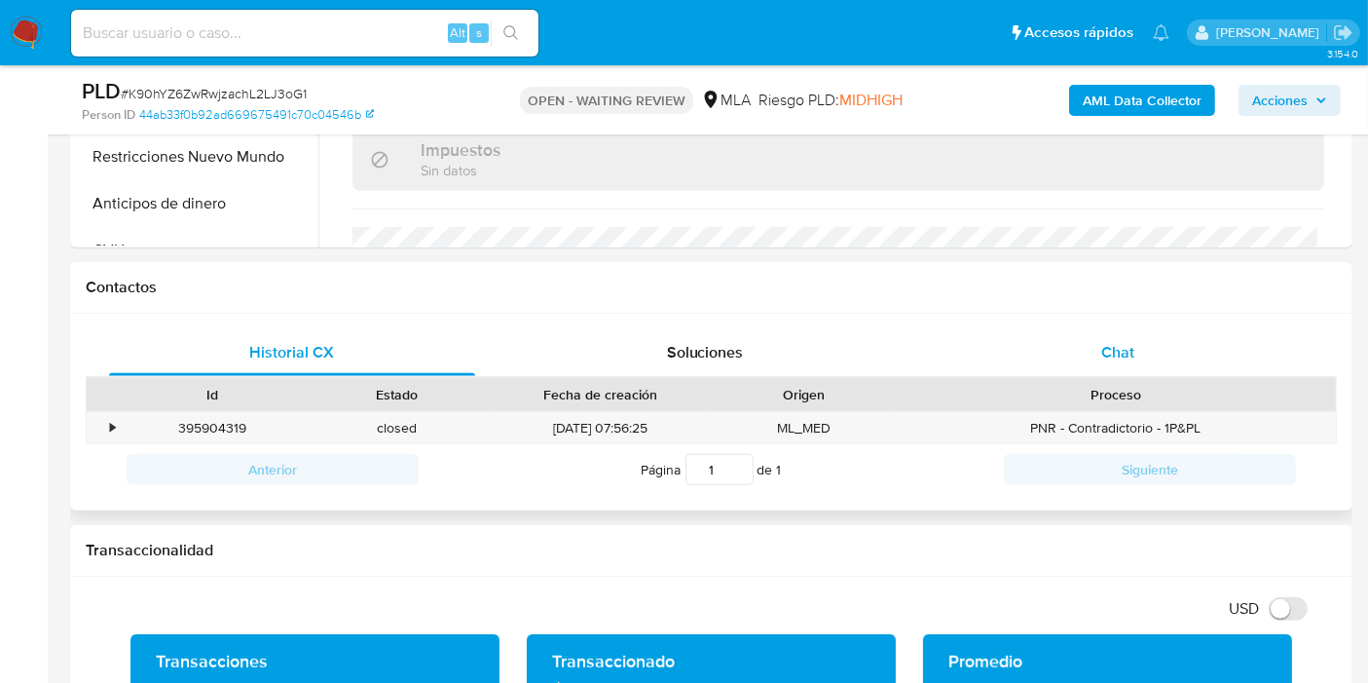
click at [1199, 371] on div "Chat" at bounding box center [1118, 352] width 366 height 47
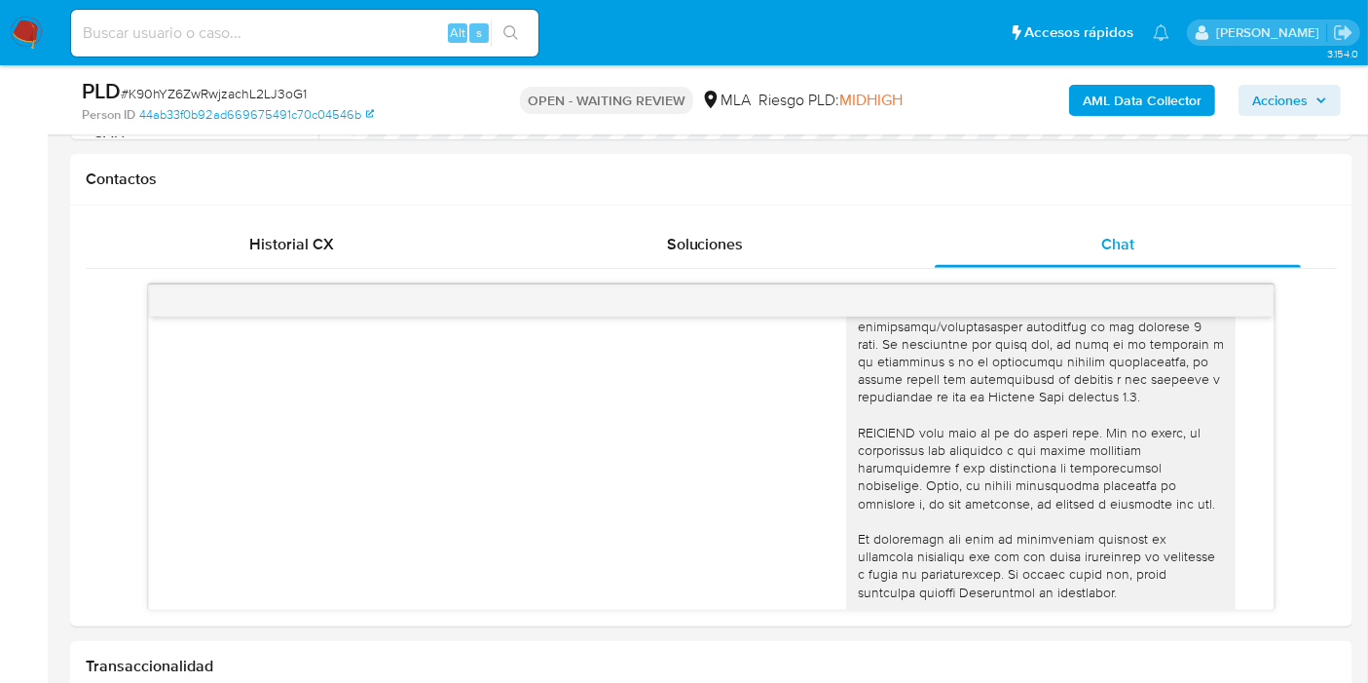
scroll to position [580, 0]
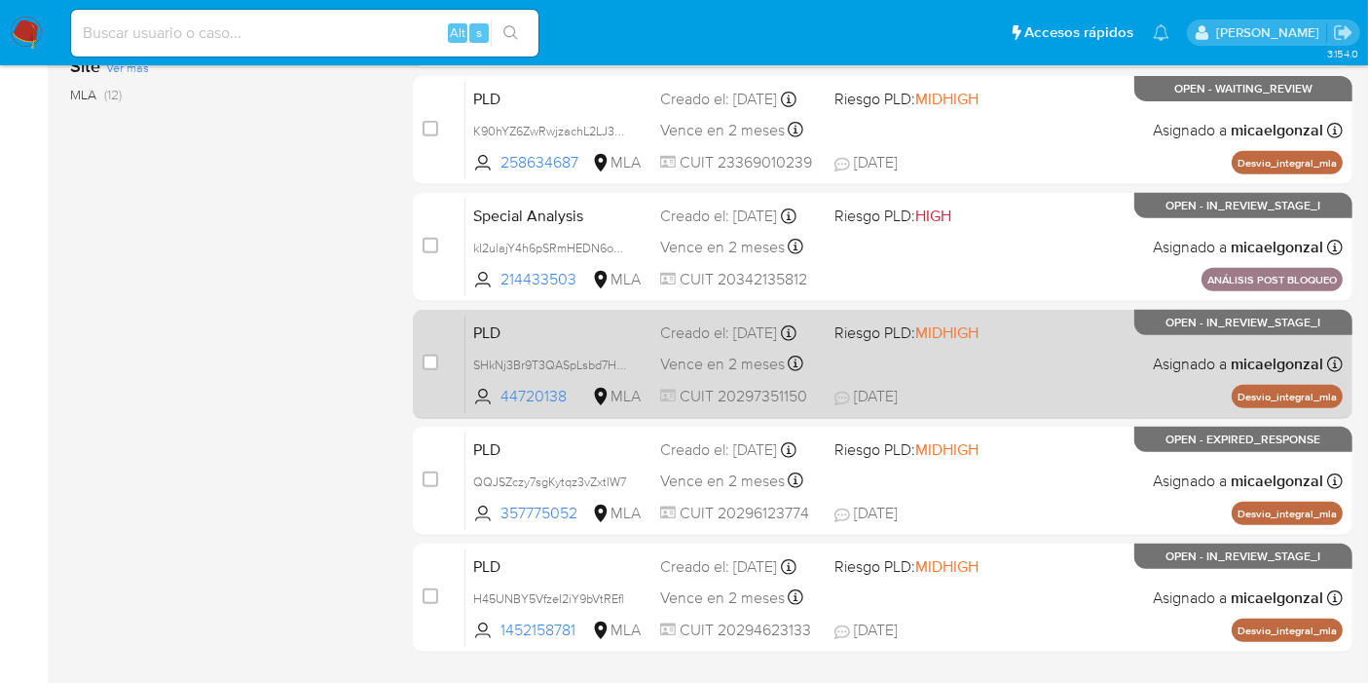
scroll to position [852, 0]
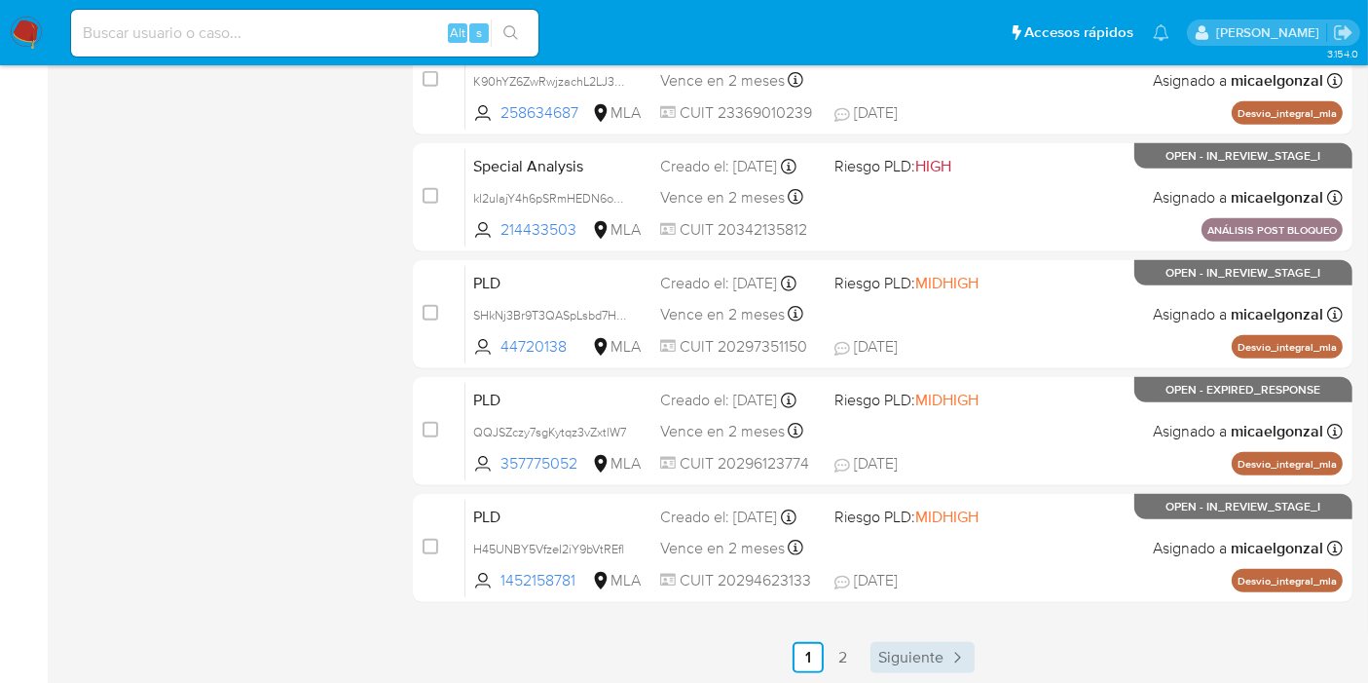
click at [928, 649] on span "Siguiente" at bounding box center [910, 657] width 65 height 16
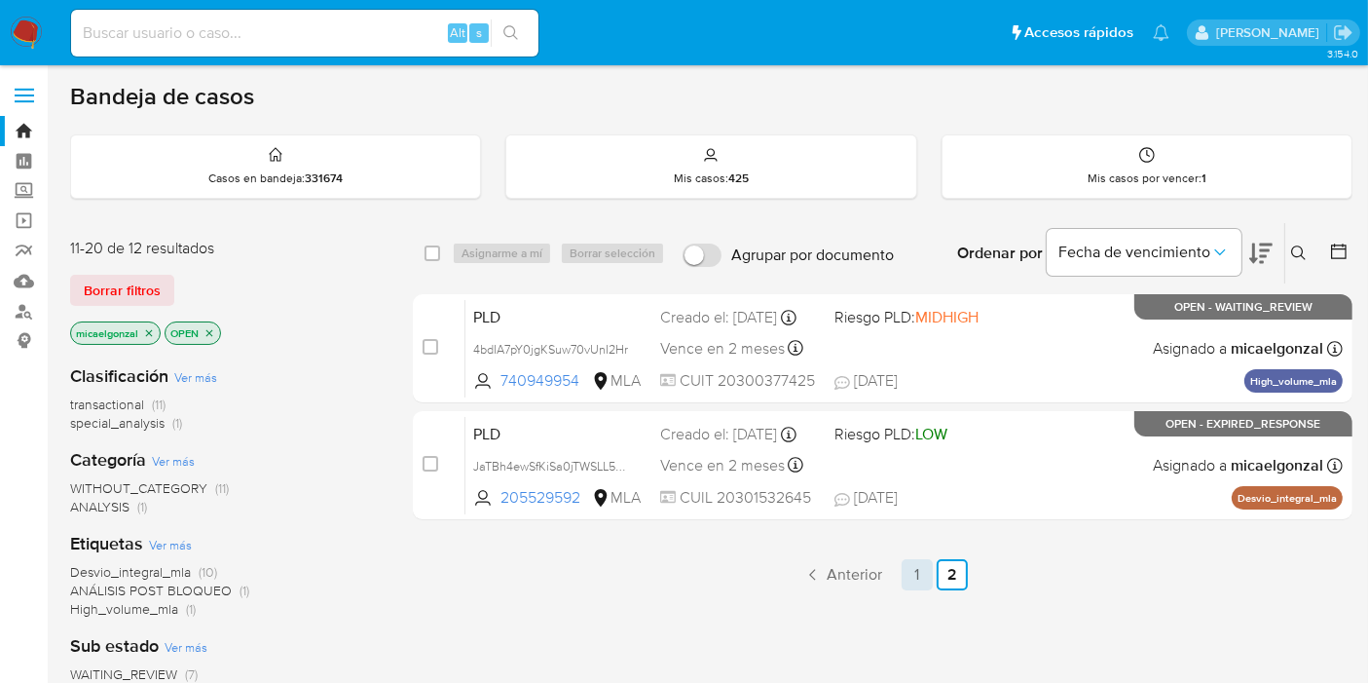
click at [930, 574] on link "1" at bounding box center [917, 574] width 31 height 31
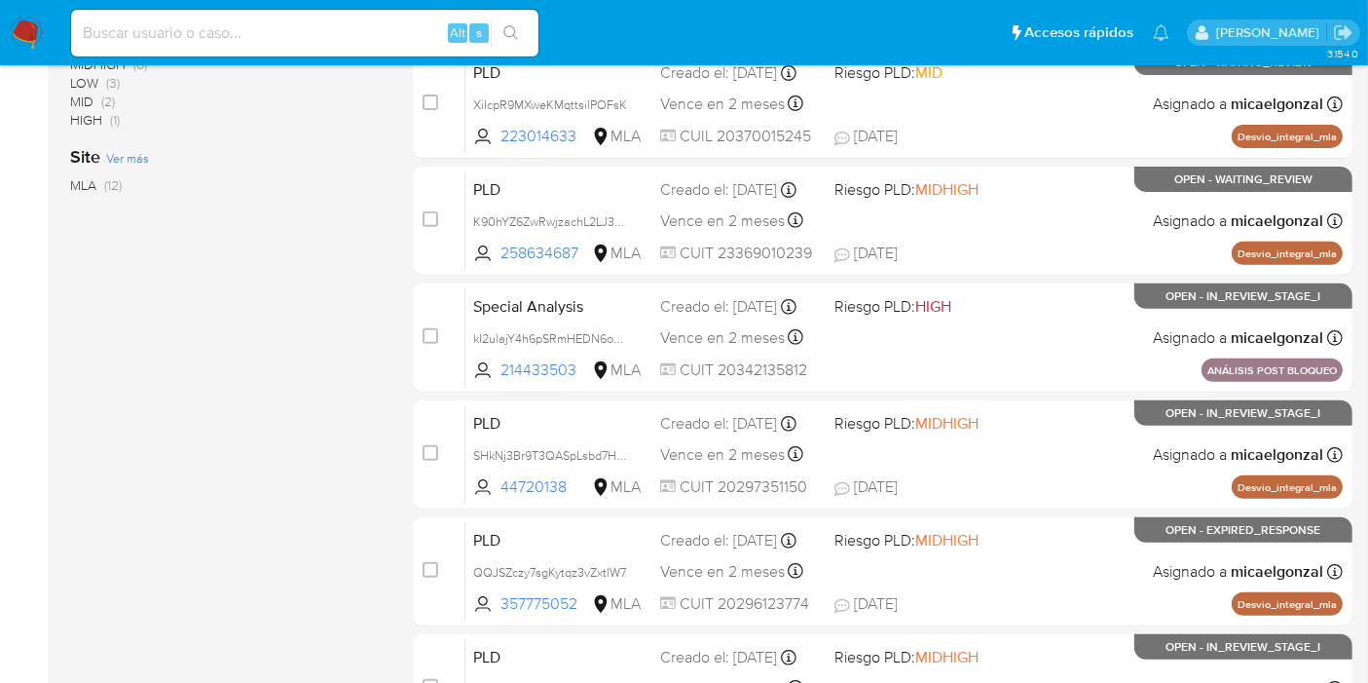
scroll to position [636, 0]
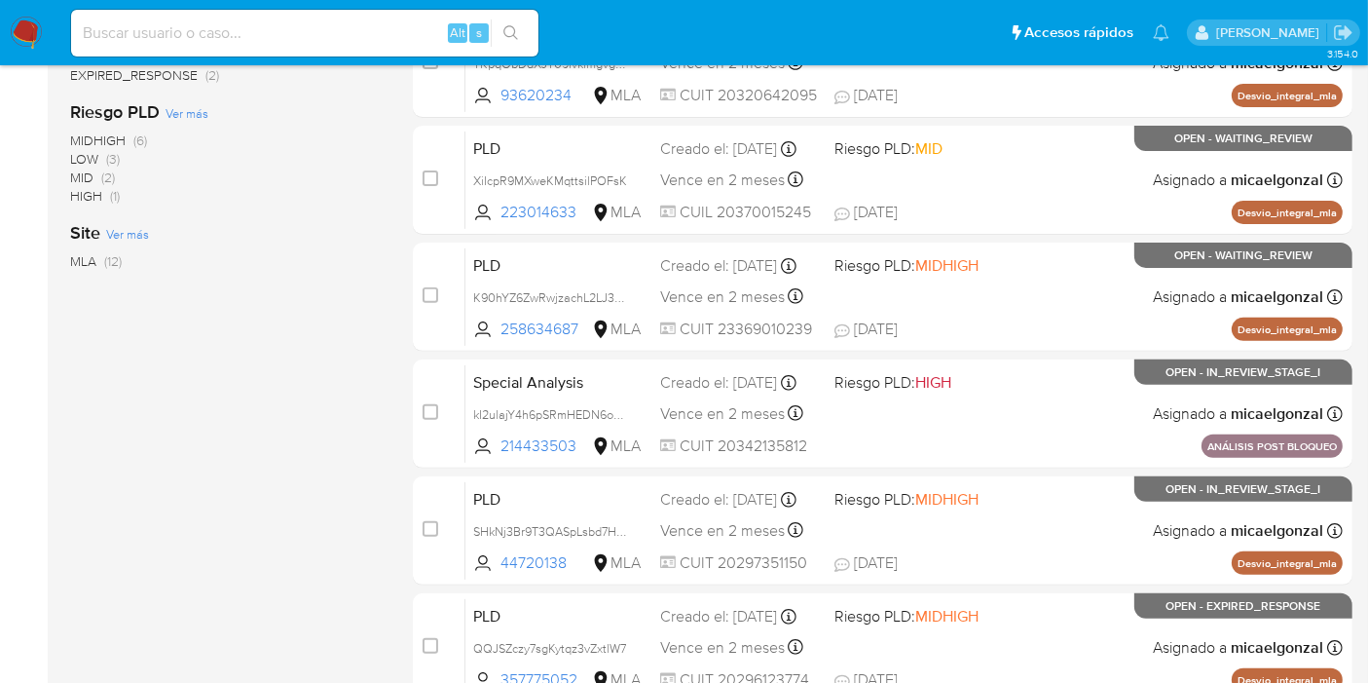
click at [28, 31] on img at bounding box center [26, 33] width 33 height 33
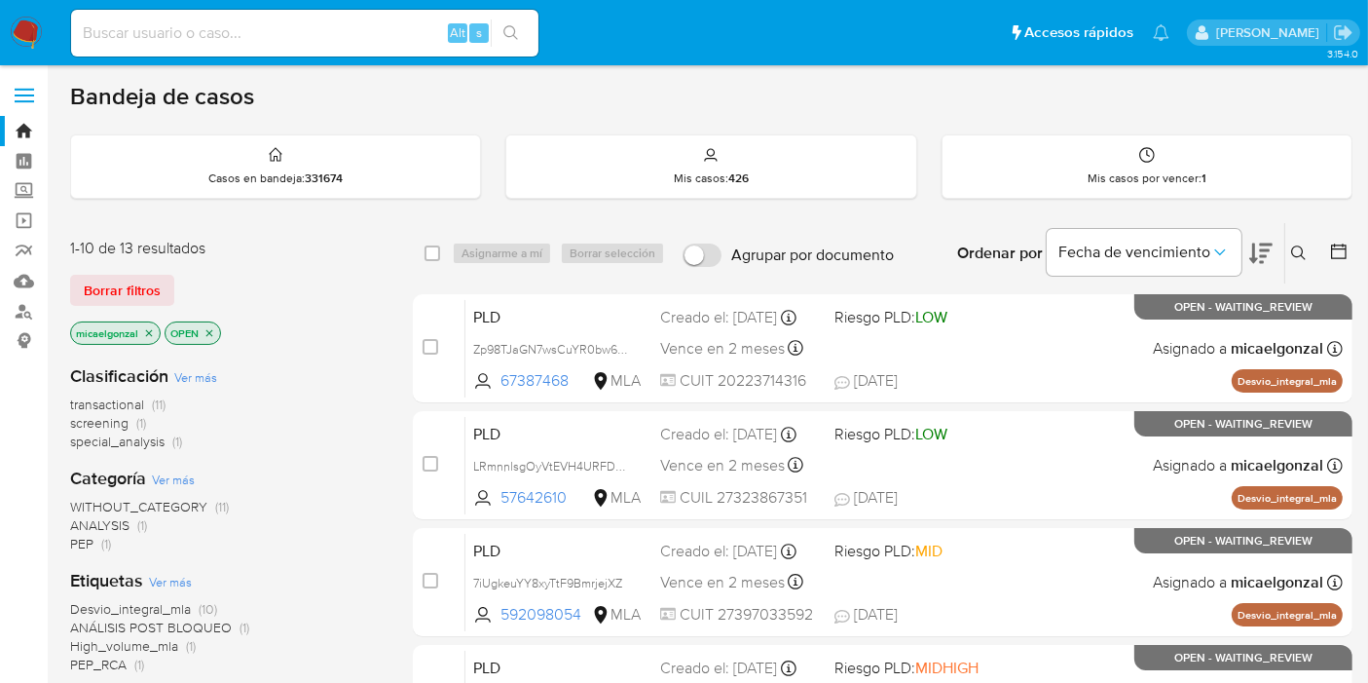
click at [19, 43] on img at bounding box center [26, 33] width 33 height 33
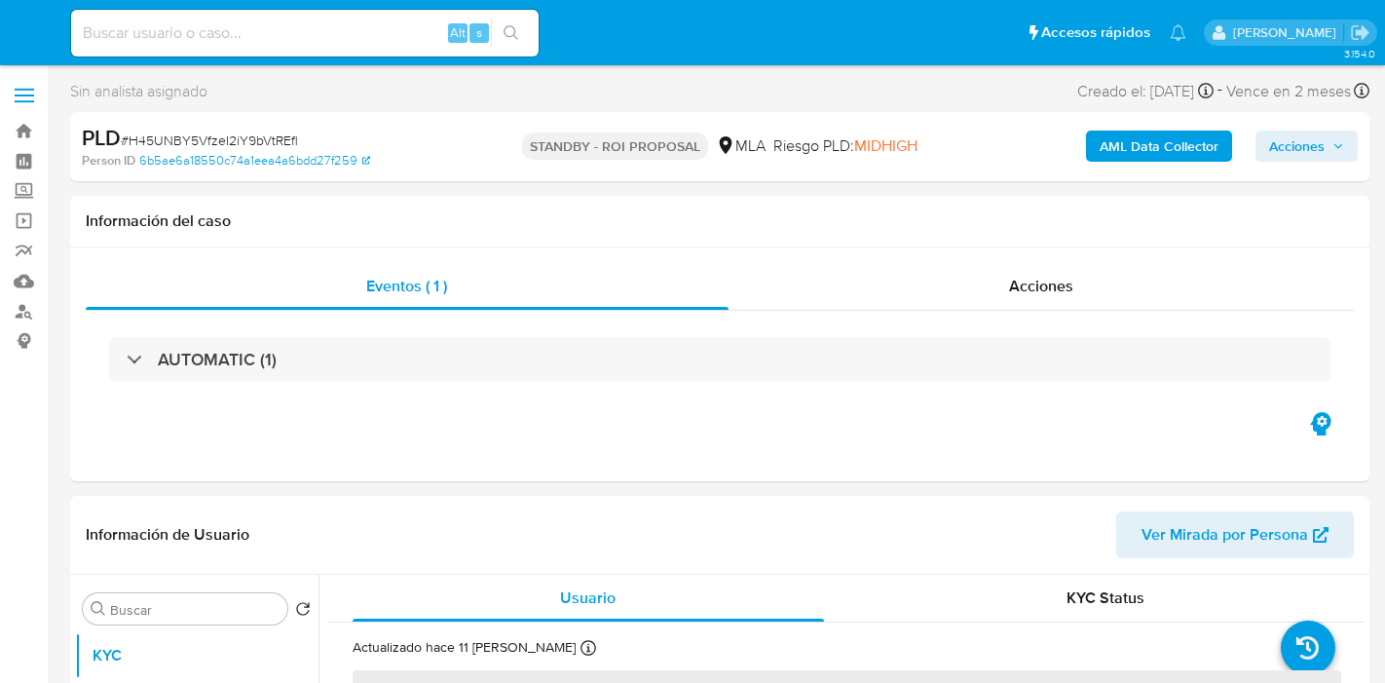
select select "10"
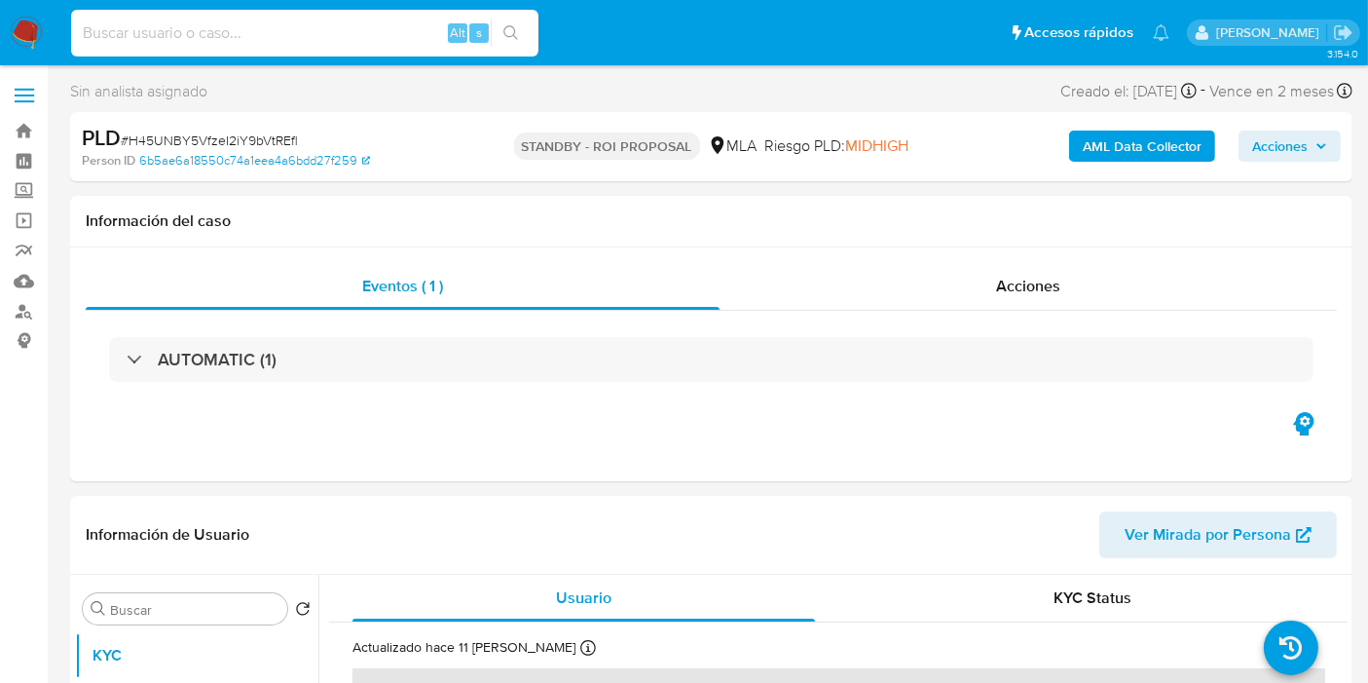
click at [286, 24] on input at bounding box center [304, 32] width 467 height 25
paste input "SHkNj3Br9T3QASpLsbd7H0ia"
type input "SHkNj3Br9T3QASpLsbd7H0ia"
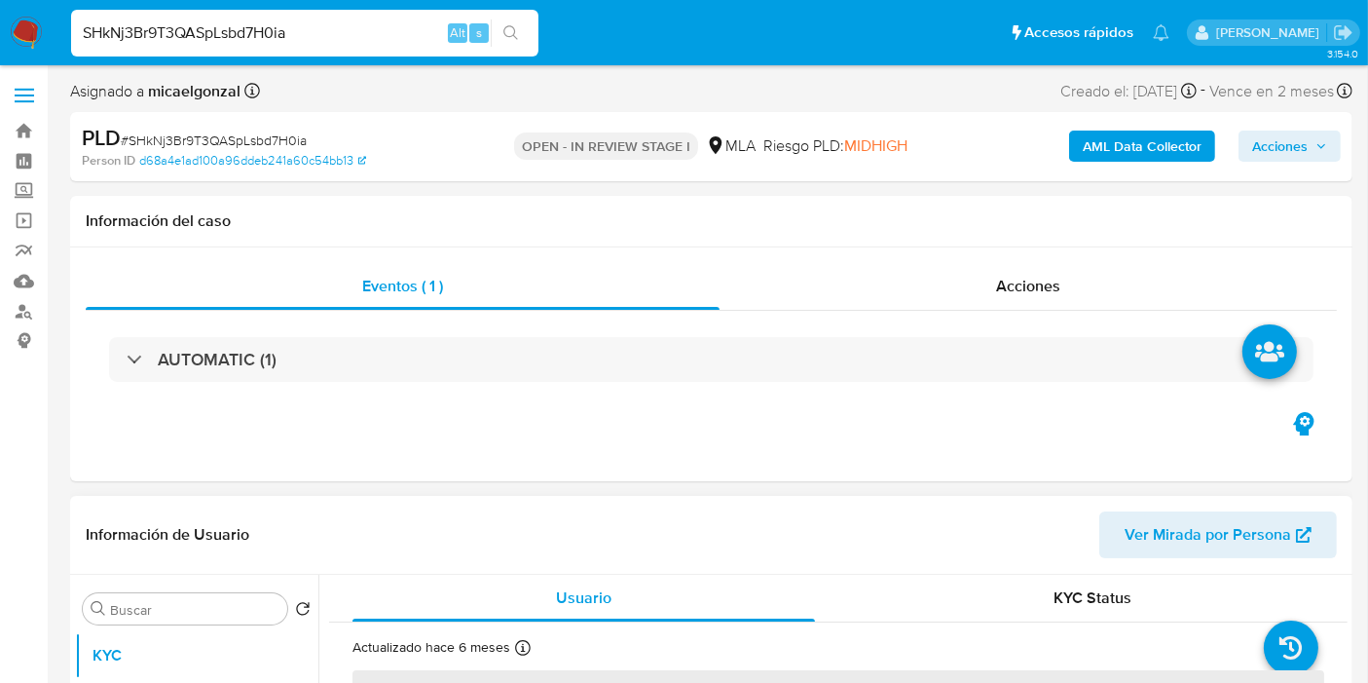
select select "10"
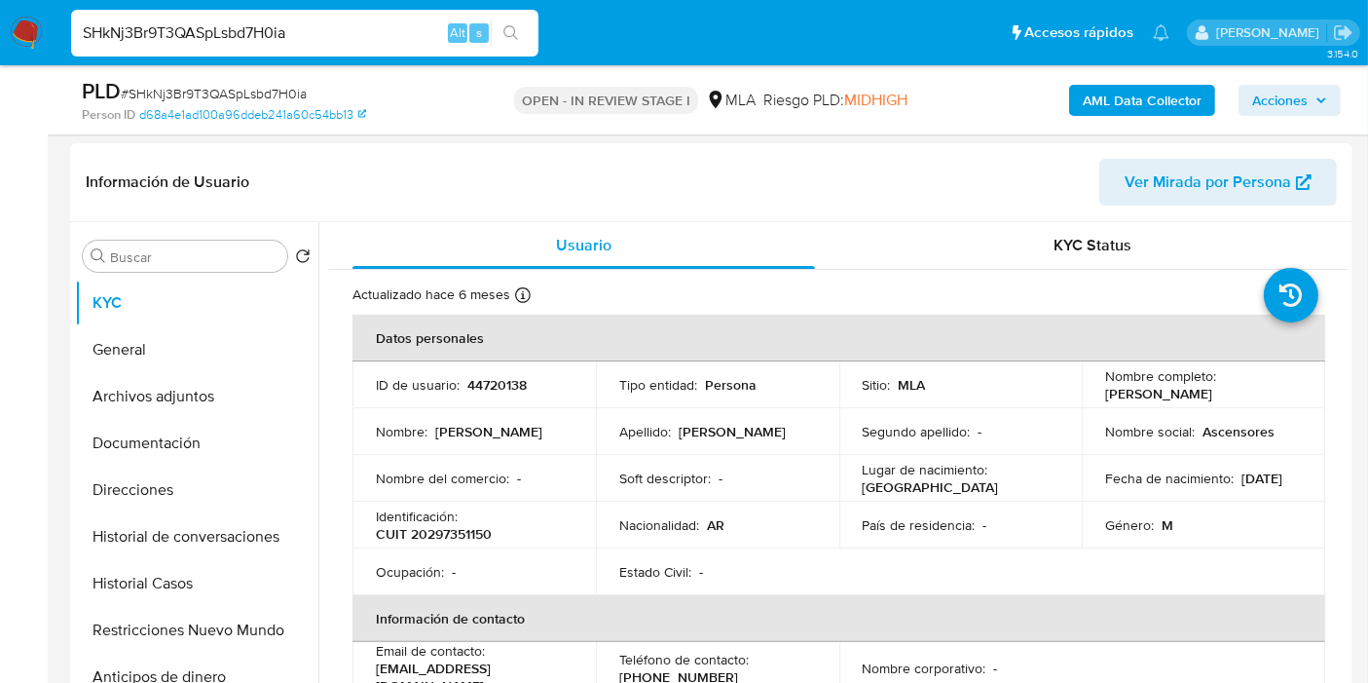
scroll to position [324, 0]
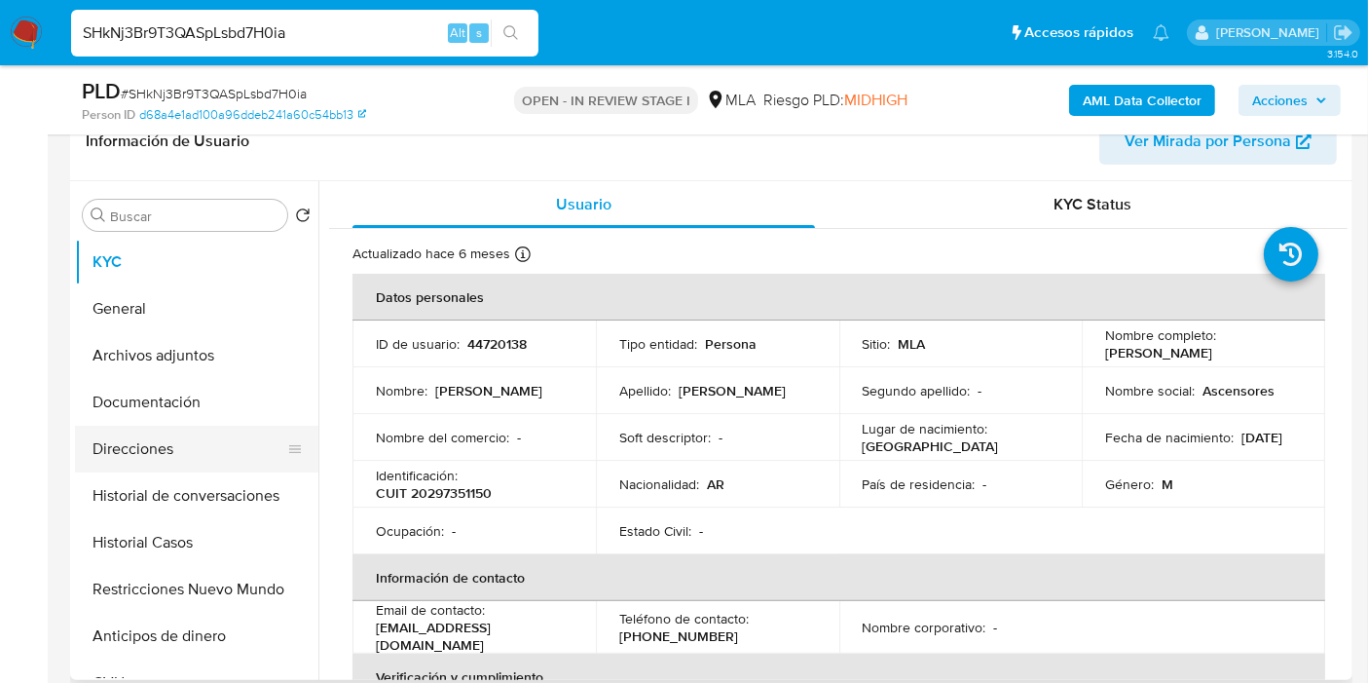
click at [165, 427] on button "Direcciones" at bounding box center [189, 449] width 228 height 47
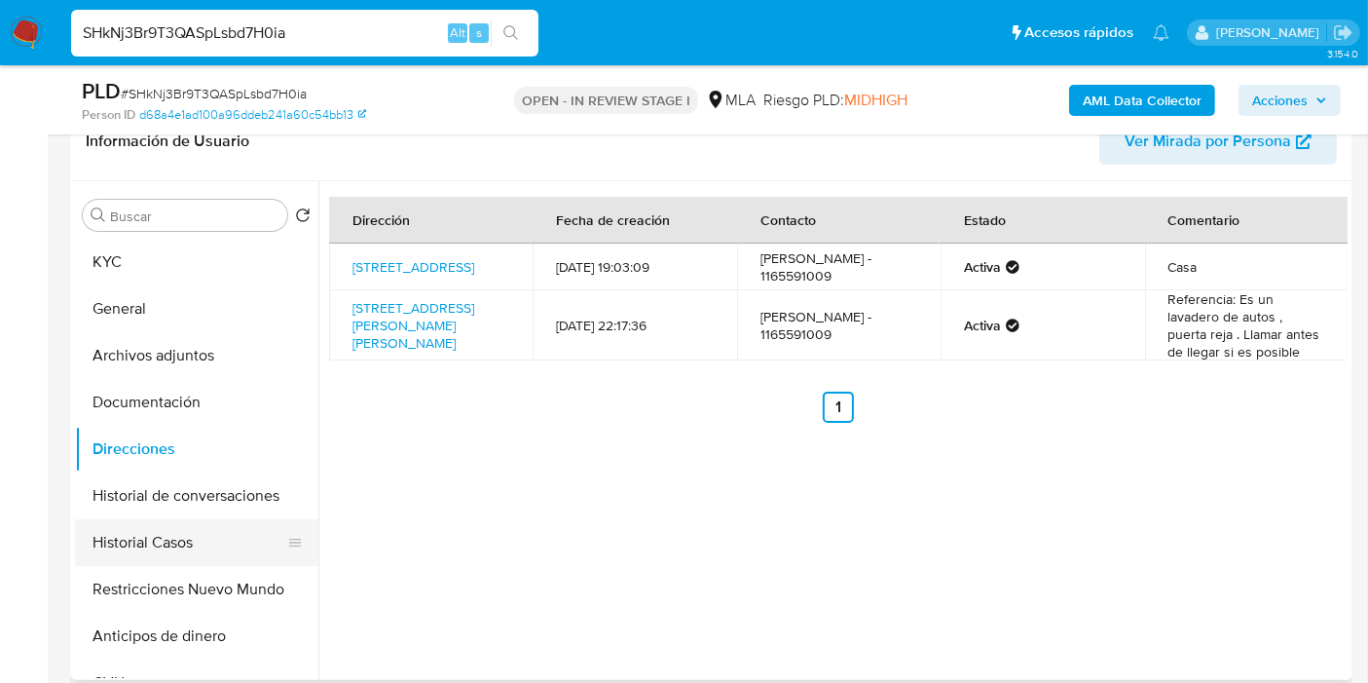
click at [136, 524] on button "Historial Casos" at bounding box center [189, 542] width 228 height 47
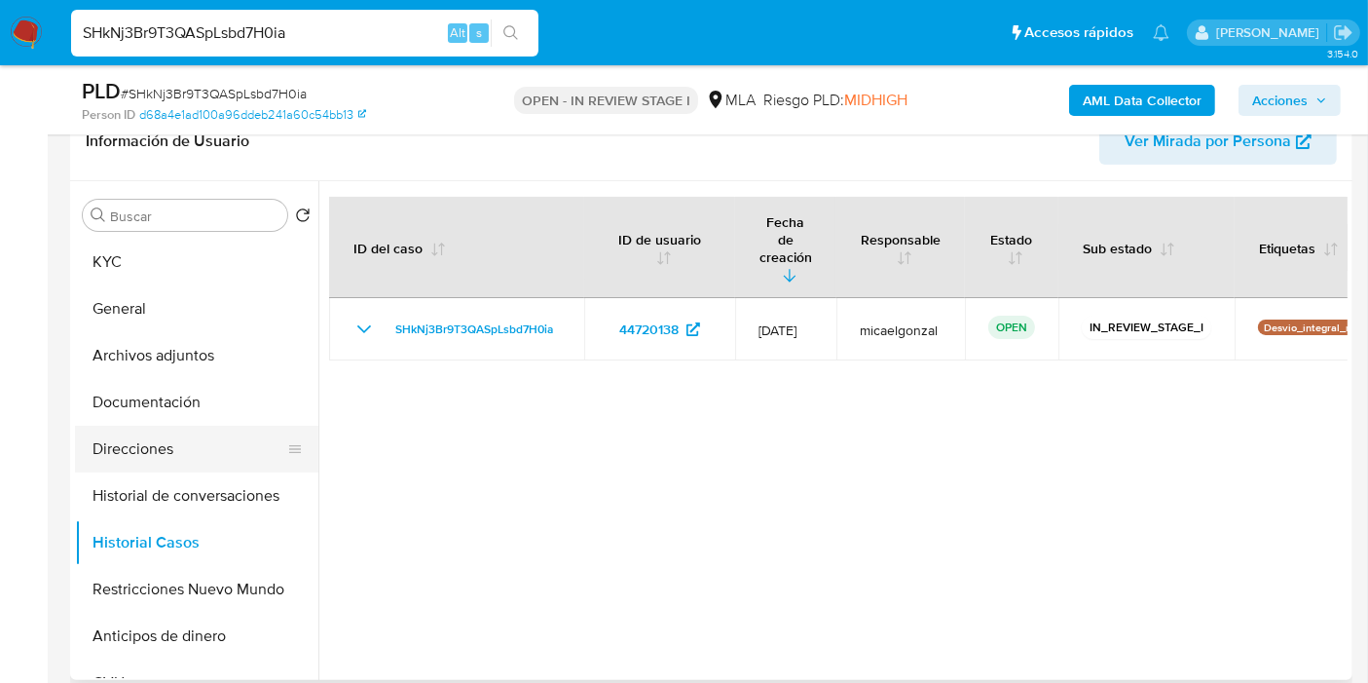
click at [111, 460] on button "Direcciones" at bounding box center [189, 449] width 228 height 47
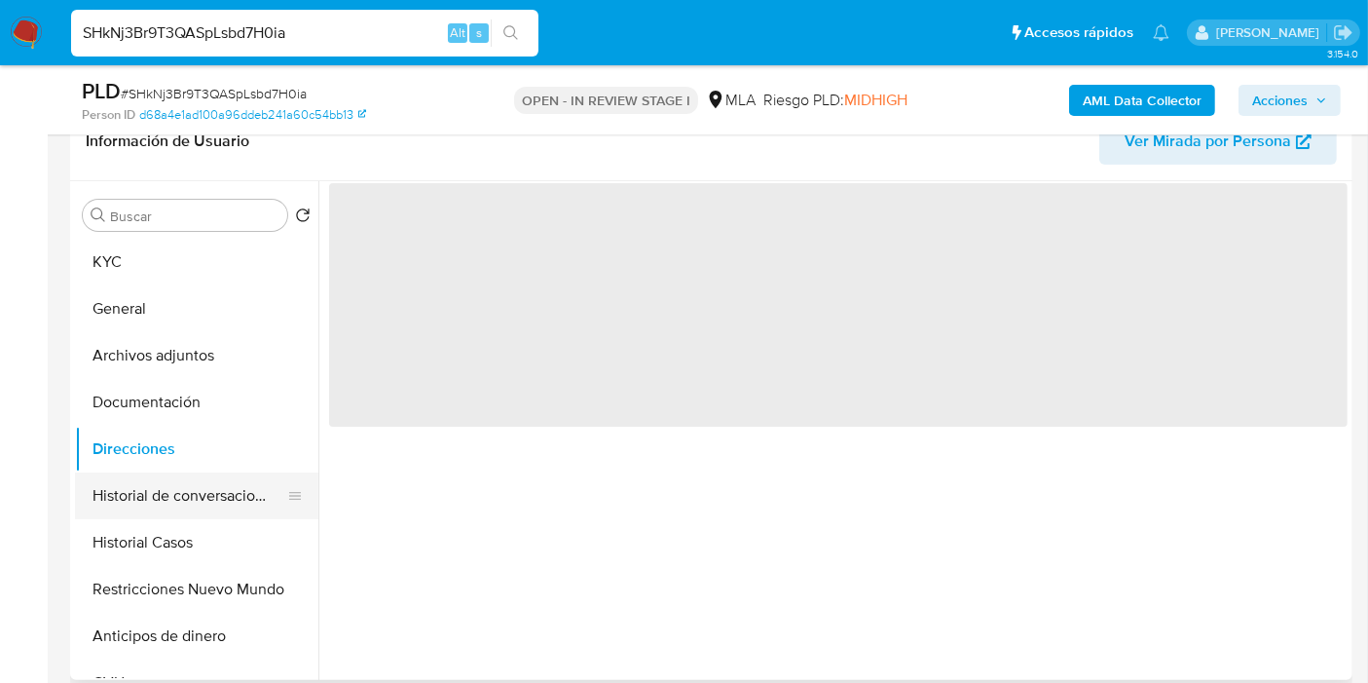
click at [139, 508] on button "Historial de conversaciones" at bounding box center [189, 495] width 228 height 47
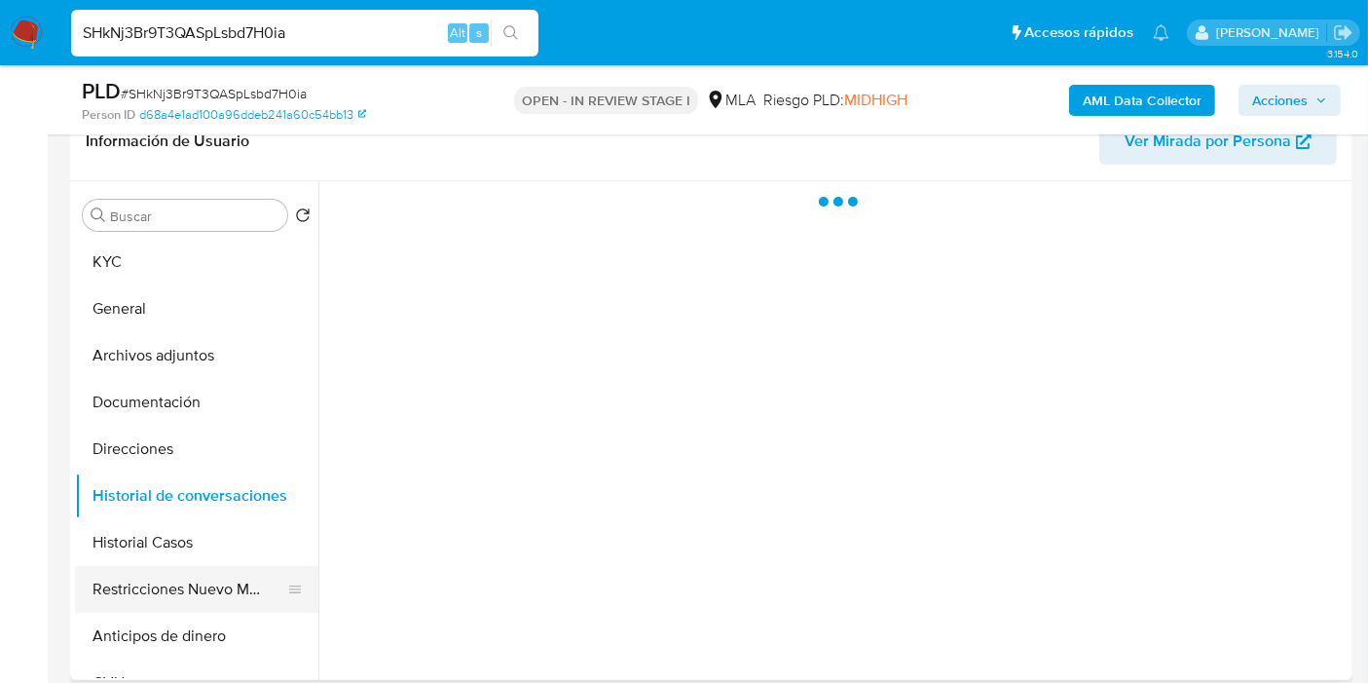
click at [128, 591] on button "Restricciones Nuevo Mundo" at bounding box center [189, 589] width 228 height 47
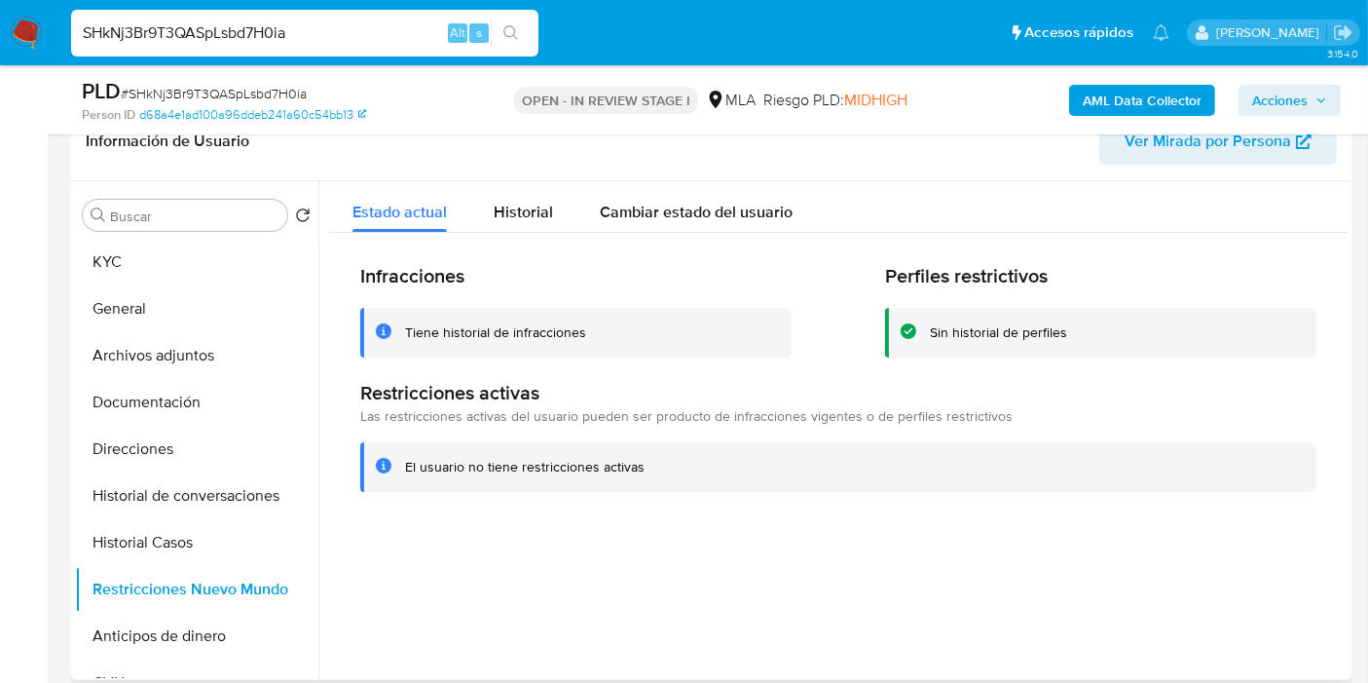
click at [525, 233] on div "Infracciones Tiene historial de infracciones Perfiles restrictivos Sin historia…" at bounding box center [838, 377] width 1019 height 289
click at [531, 212] on span "Historial" at bounding box center [523, 212] width 59 height 22
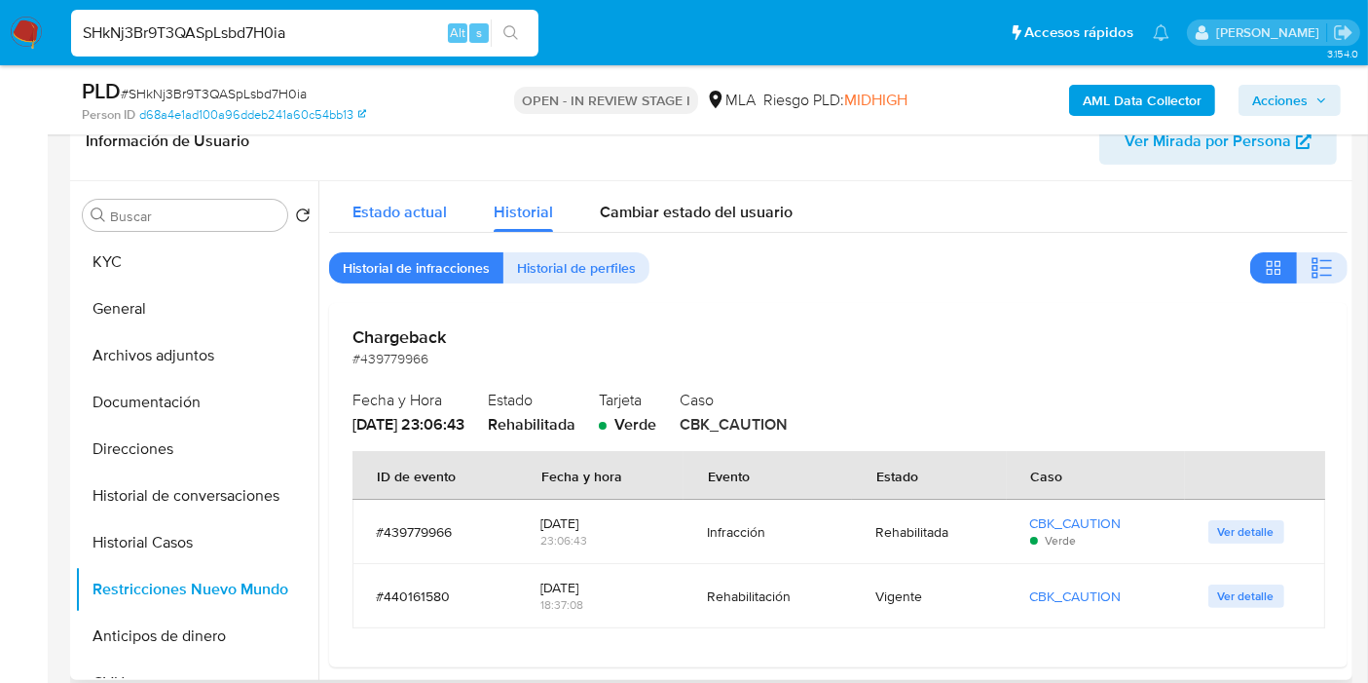
click at [409, 224] on div "Estado actual" at bounding box center [399, 207] width 94 height 52
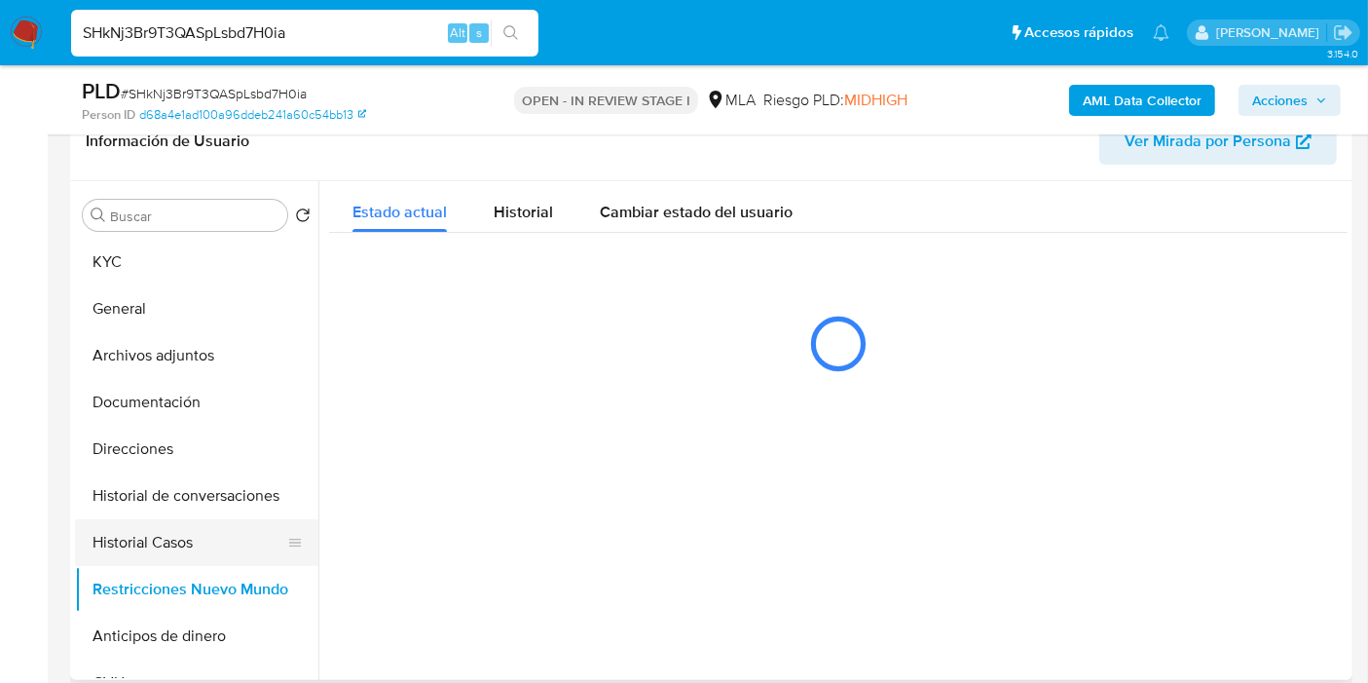
click at [169, 538] on button "Historial Casos" at bounding box center [189, 542] width 228 height 47
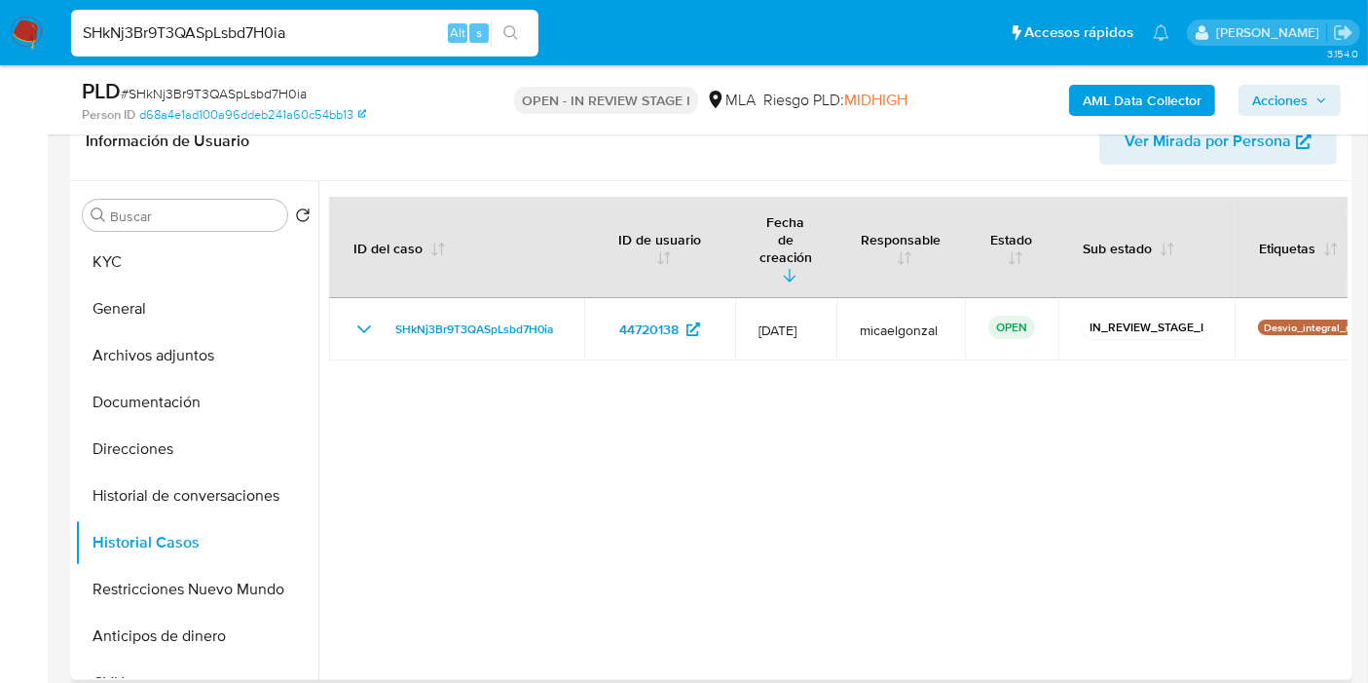
scroll to position [216, 0]
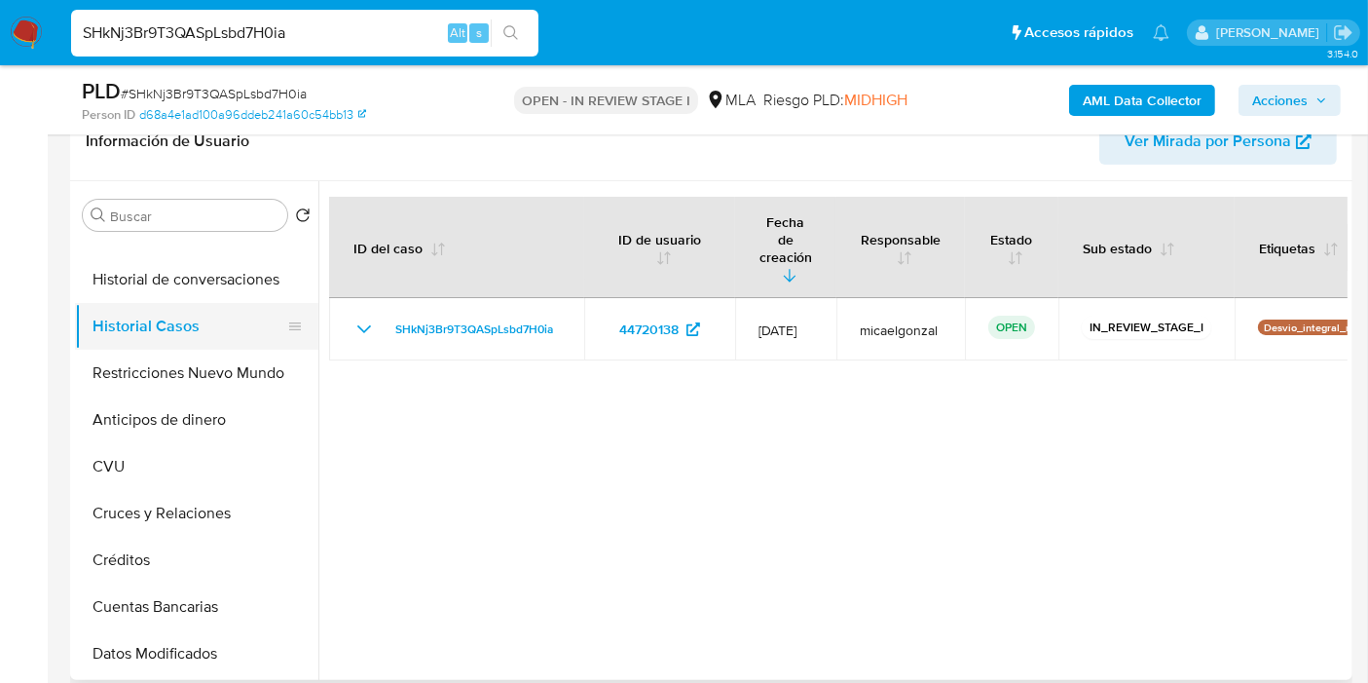
click at [191, 340] on button "Historial Casos" at bounding box center [189, 326] width 228 height 47
click at [203, 380] on button "Restricciones Nuevo Mundo" at bounding box center [189, 373] width 228 height 47
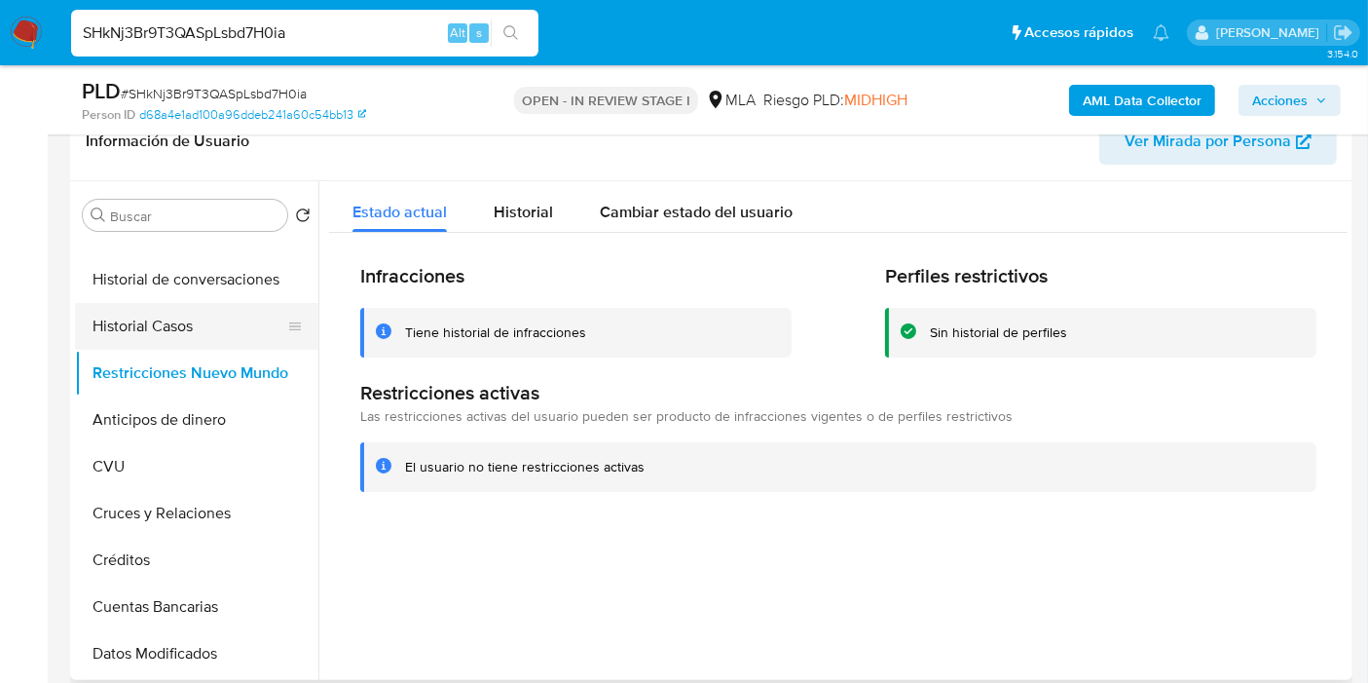
click at [189, 336] on button "Historial Casos" at bounding box center [189, 326] width 228 height 47
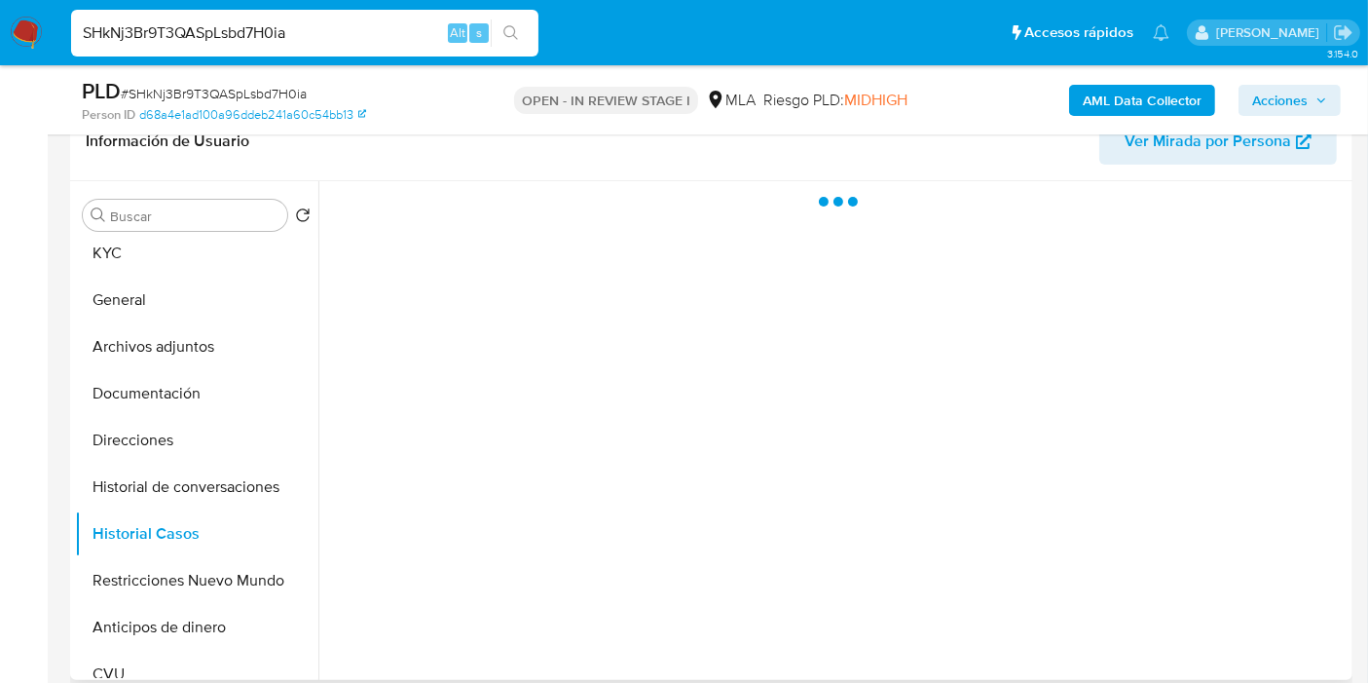
scroll to position [0, 0]
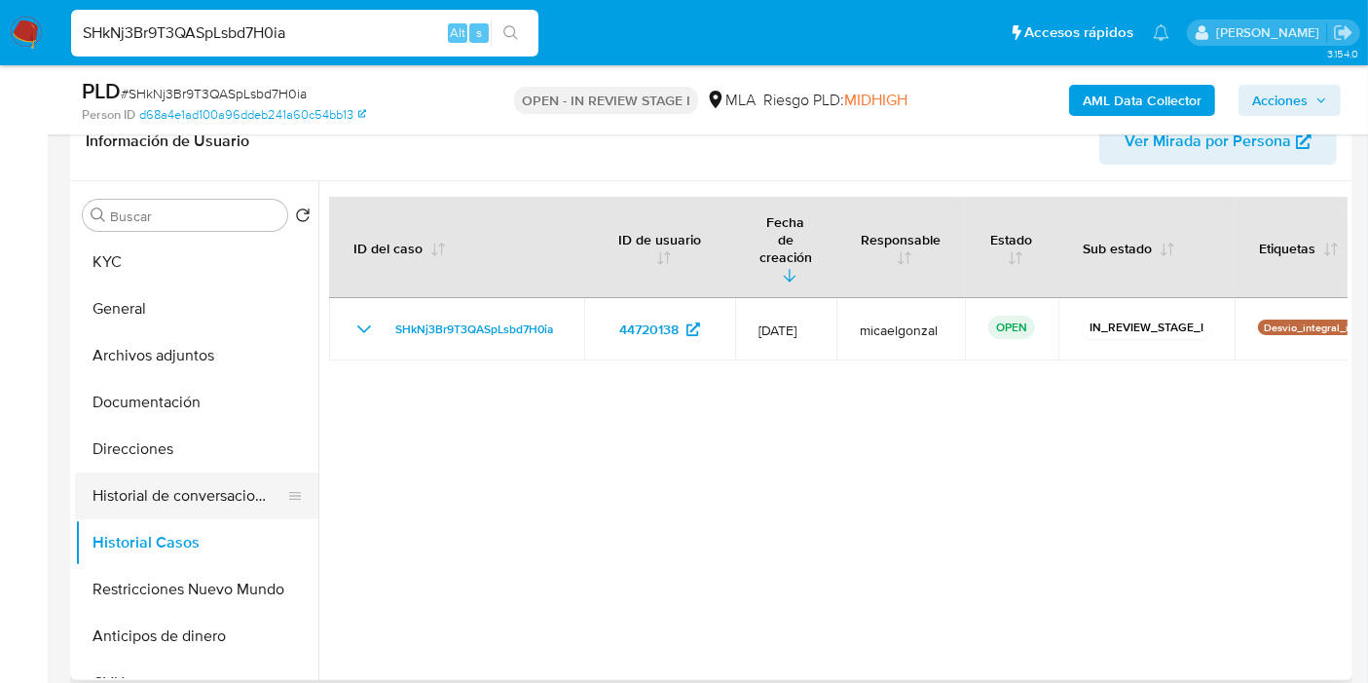
click at [192, 485] on button "Historial de conversaciones" at bounding box center [189, 495] width 228 height 47
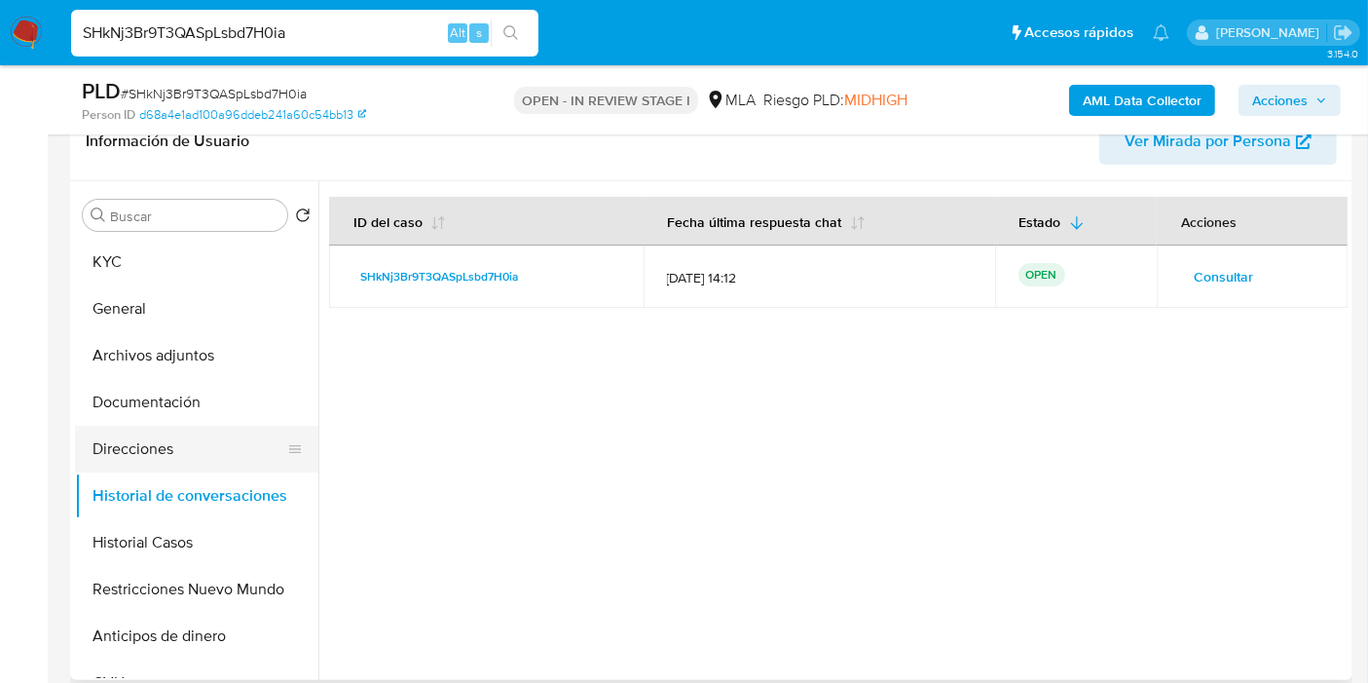
click at [126, 453] on button "Direcciones" at bounding box center [189, 449] width 228 height 47
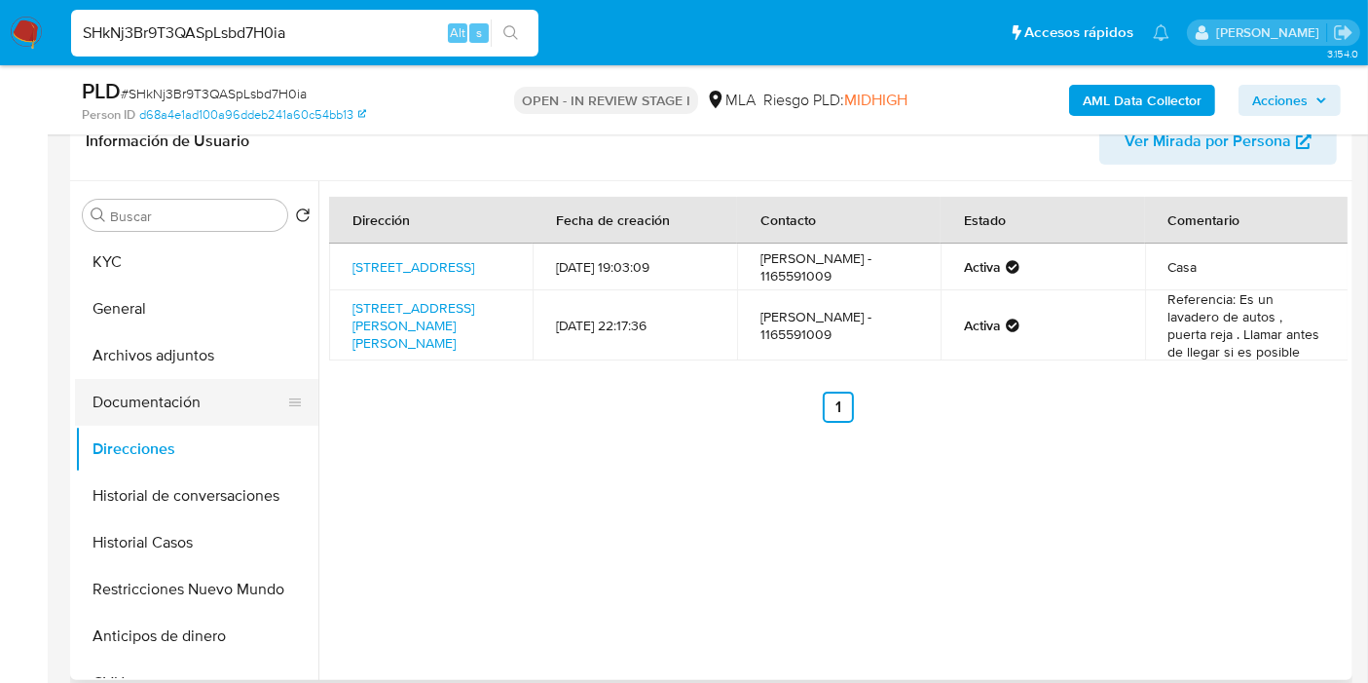
click at [115, 385] on button "Documentación" at bounding box center [189, 402] width 228 height 47
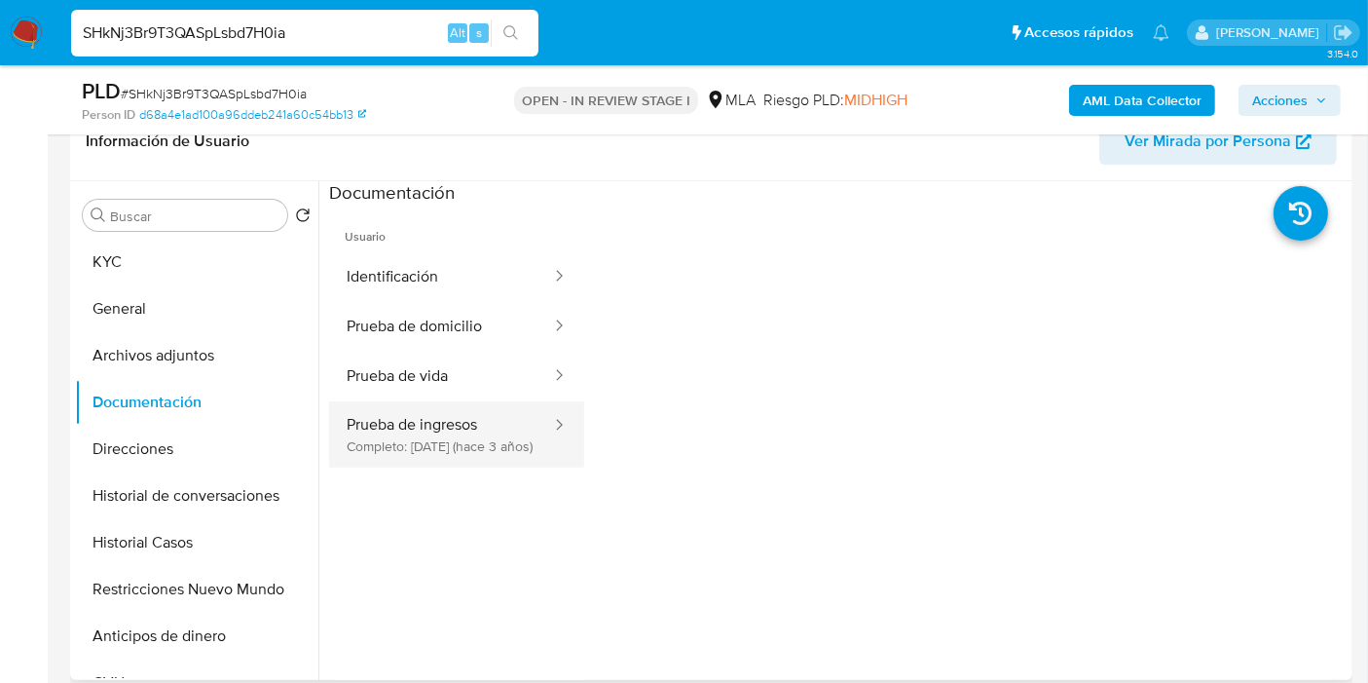
click at [478, 421] on button "Prueba de ingresos Completo: 02/09/2022 (hace 3 años)" at bounding box center [441, 434] width 224 height 66
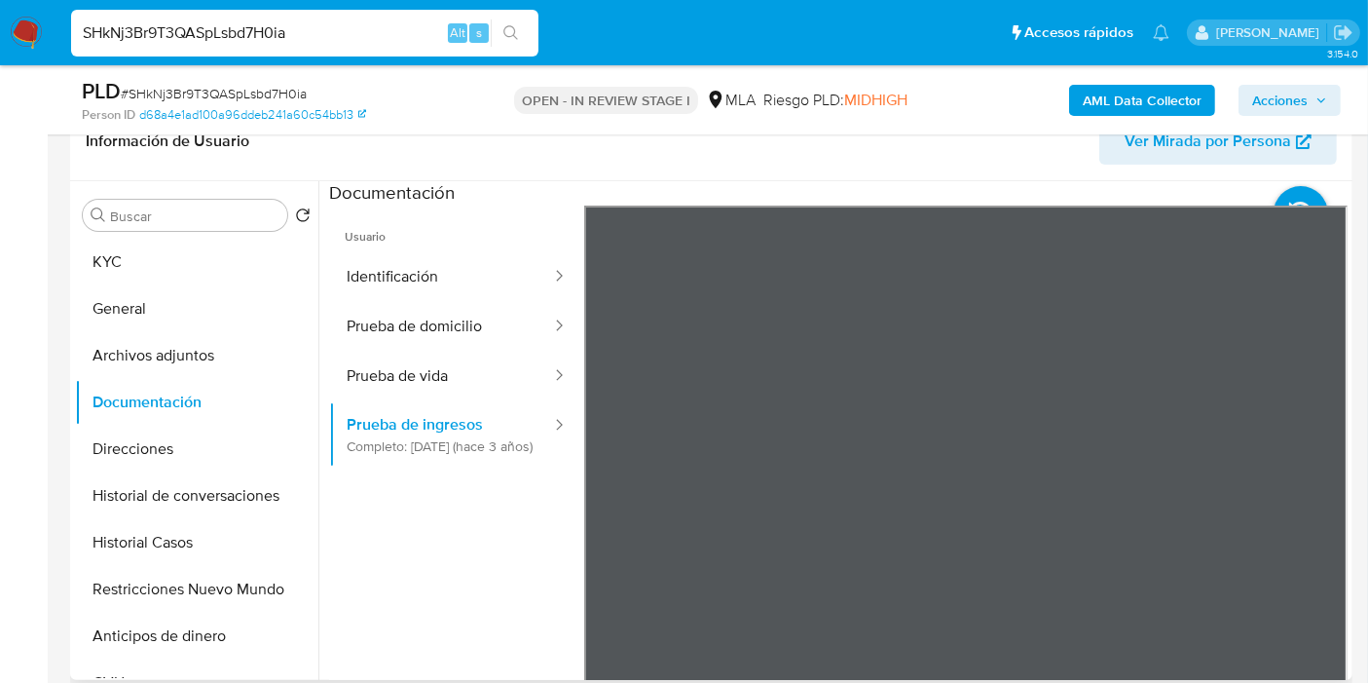
scroll to position [32, 0]
click at [511, 366] on button "Prueba de vida" at bounding box center [441, 377] width 224 height 50
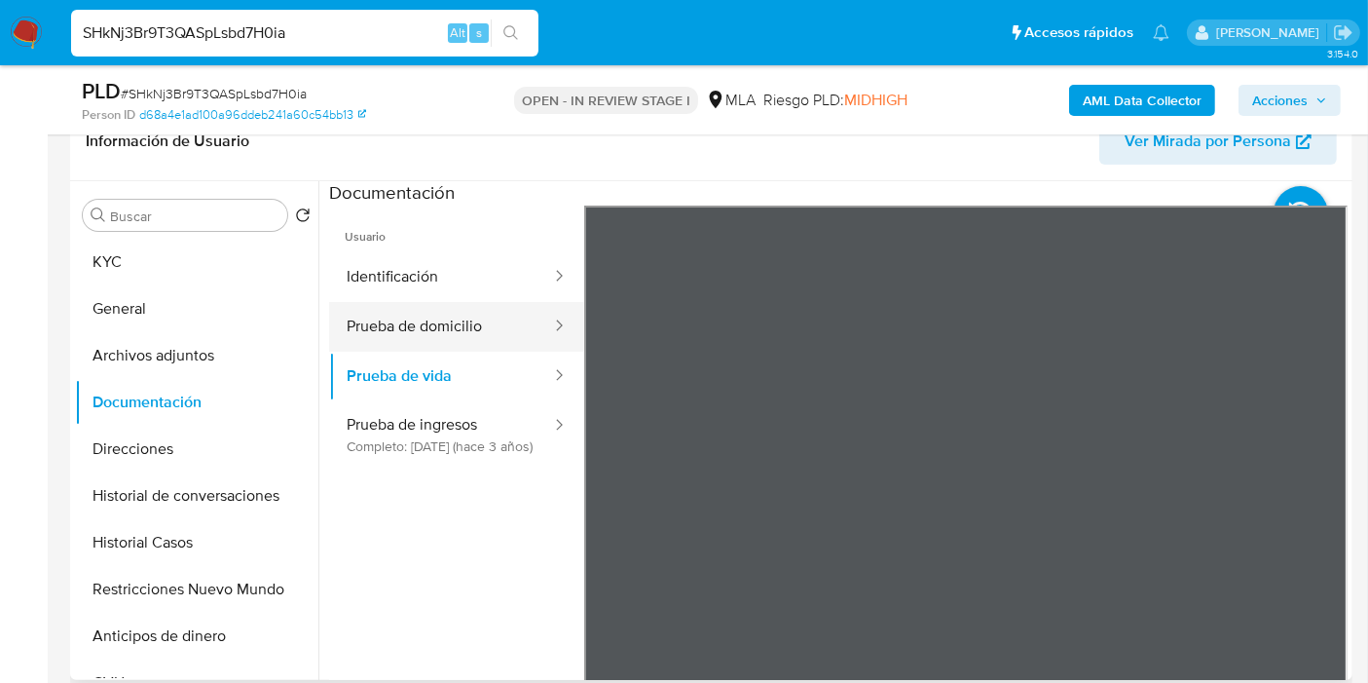
click at [455, 326] on button "Prueba de domicilio" at bounding box center [441, 327] width 224 height 50
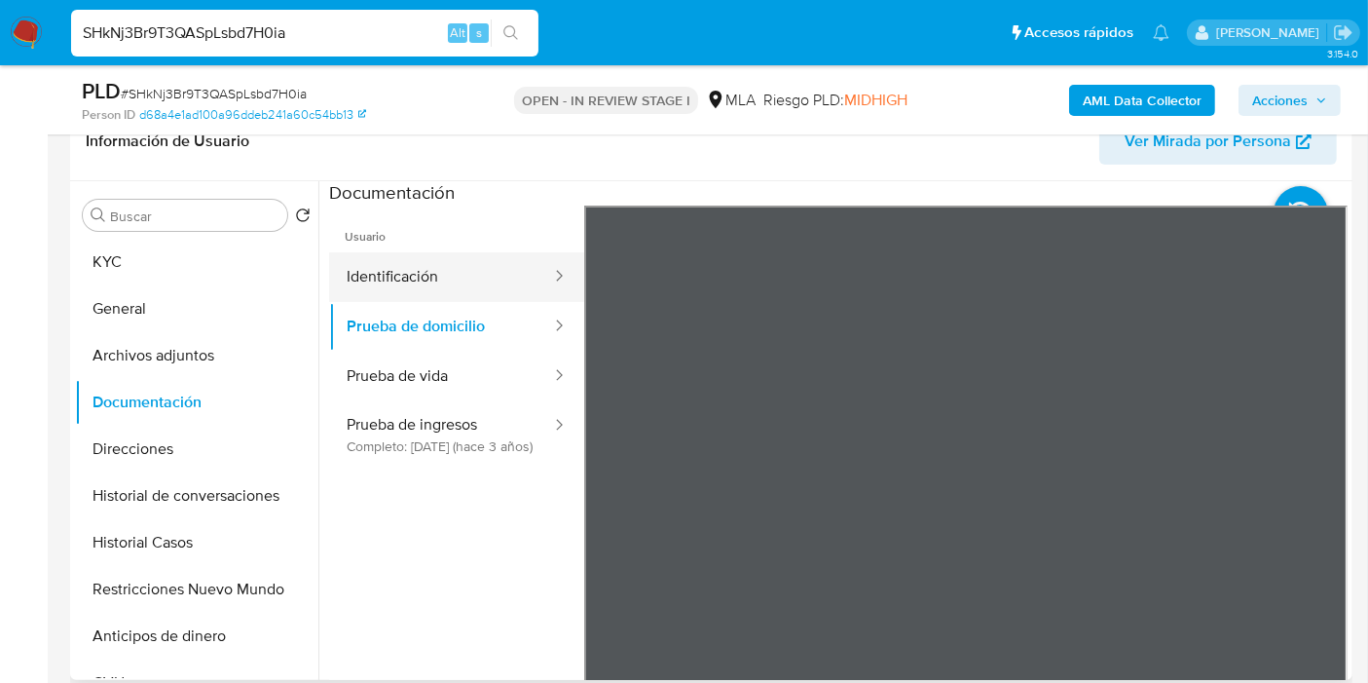
click at [387, 277] on button "Identificación" at bounding box center [441, 277] width 224 height 50
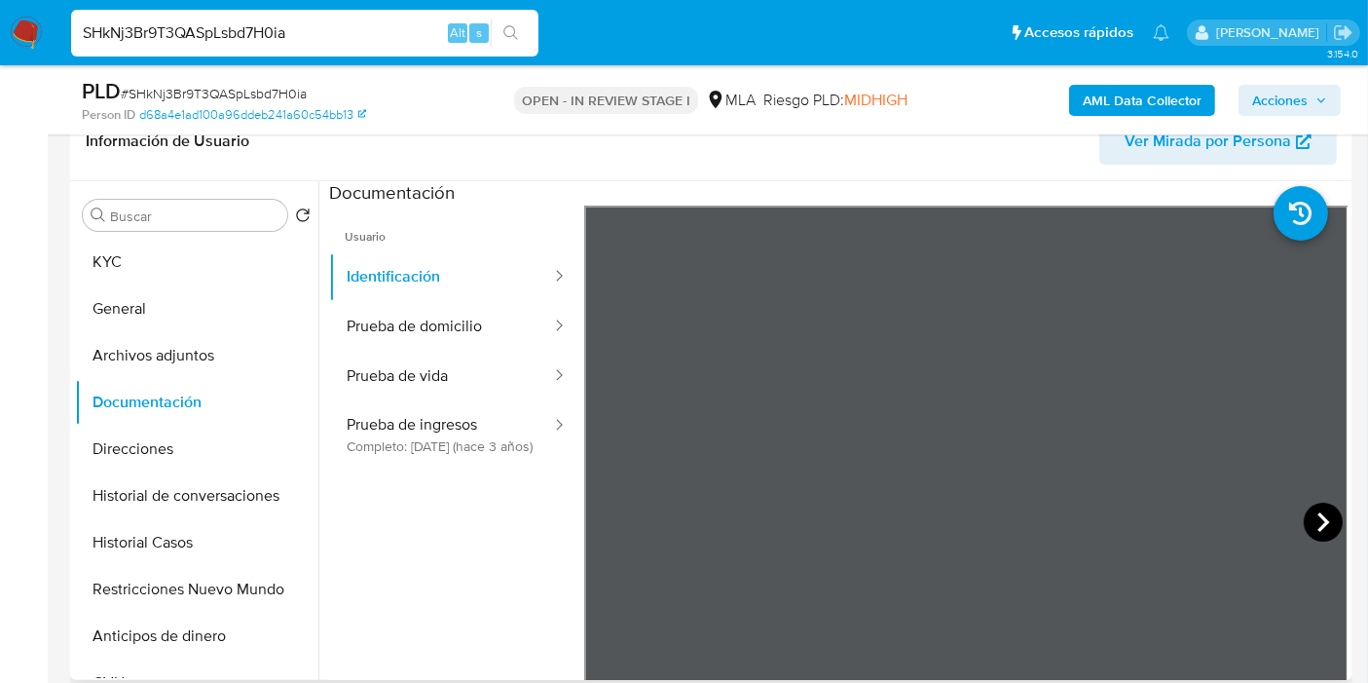
click at [1313, 521] on icon at bounding box center [1323, 521] width 39 height 39
click at [171, 260] on button "KYC" at bounding box center [189, 262] width 228 height 47
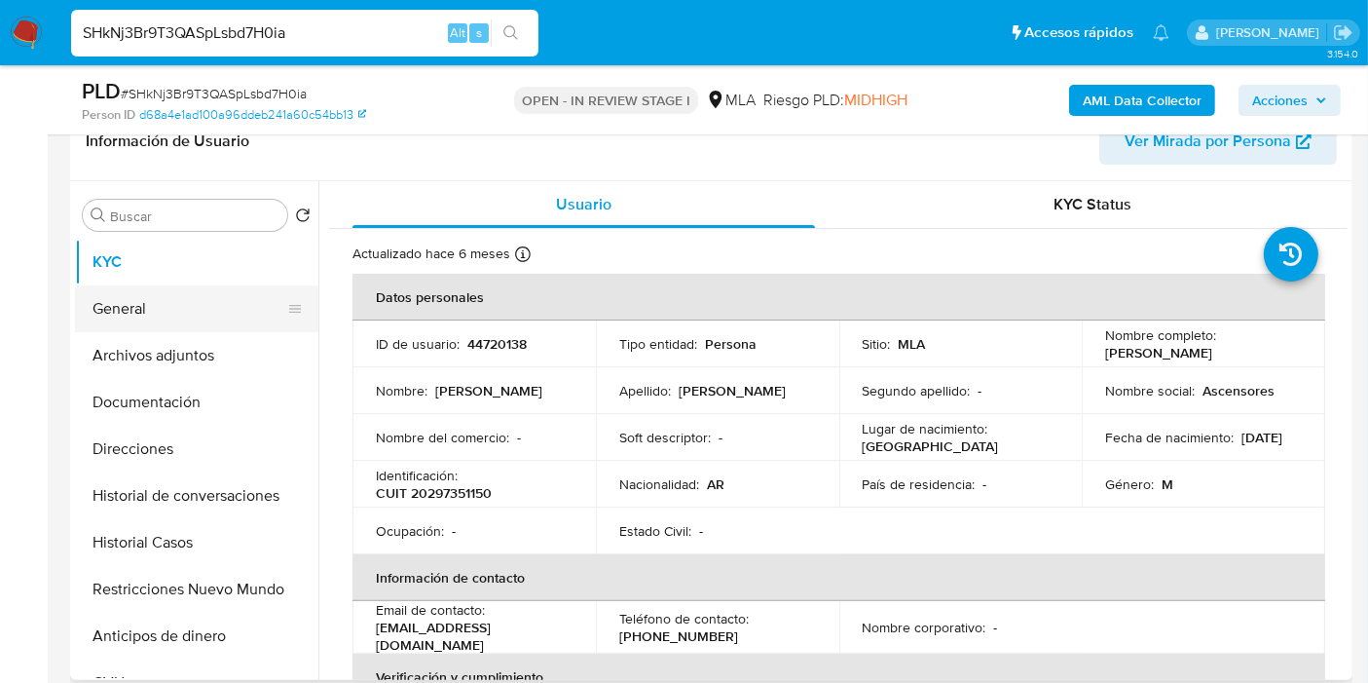
click at [187, 318] on button "General" at bounding box center [189, 308] width 228 height 47
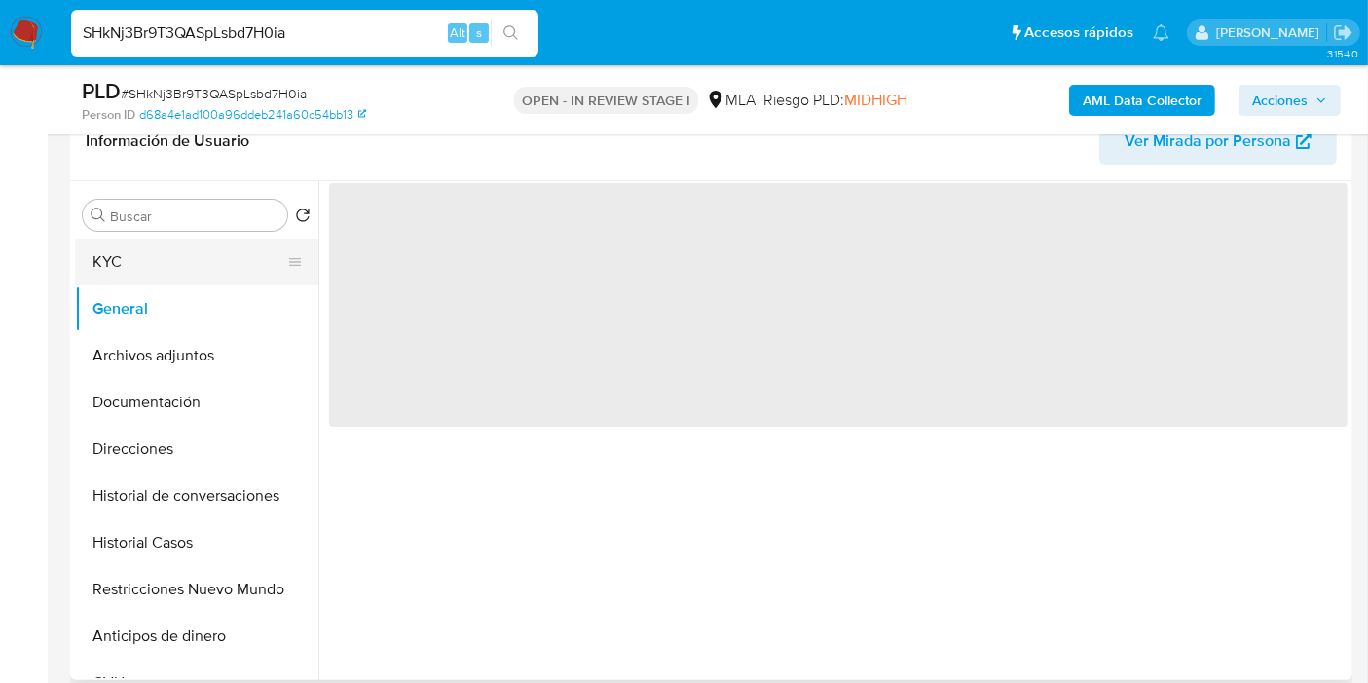
click at [204, 278] on button "KYC" at bounding box center [189, 262] width 228 height 47
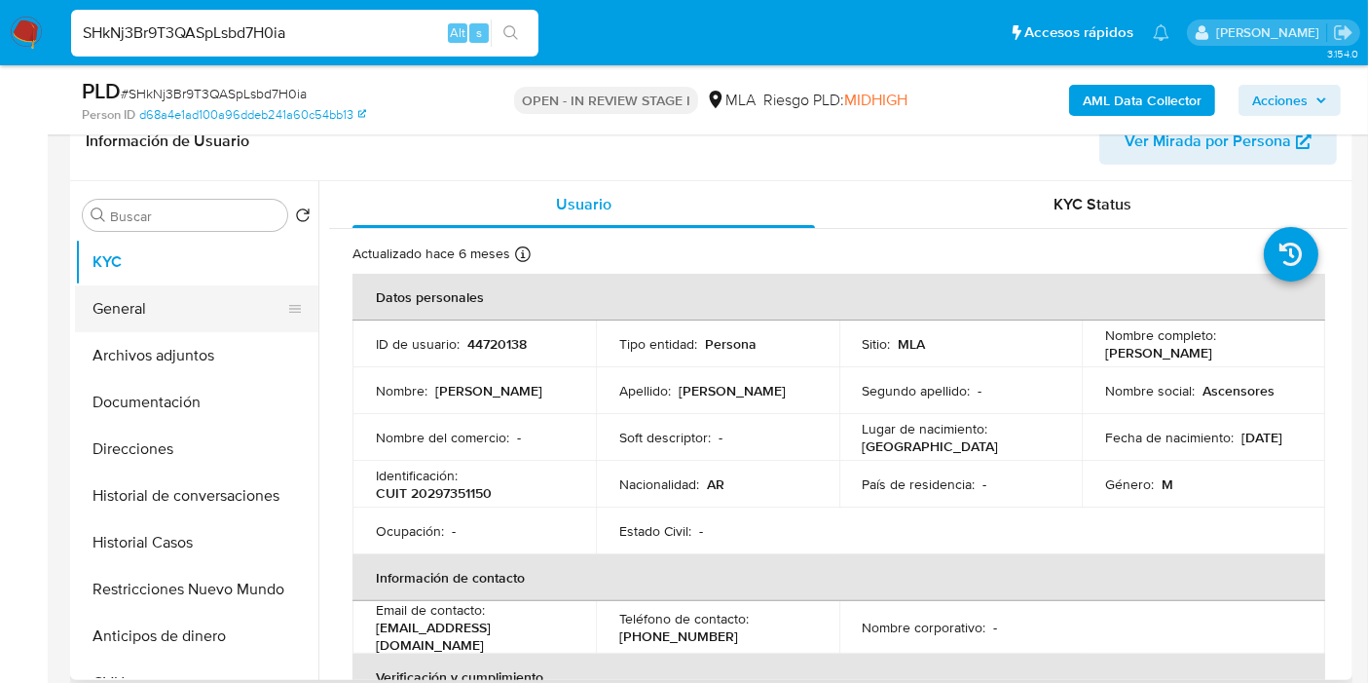
click at [147, 313] on button "General" at bounding box center [189, 308] width 228 height 47
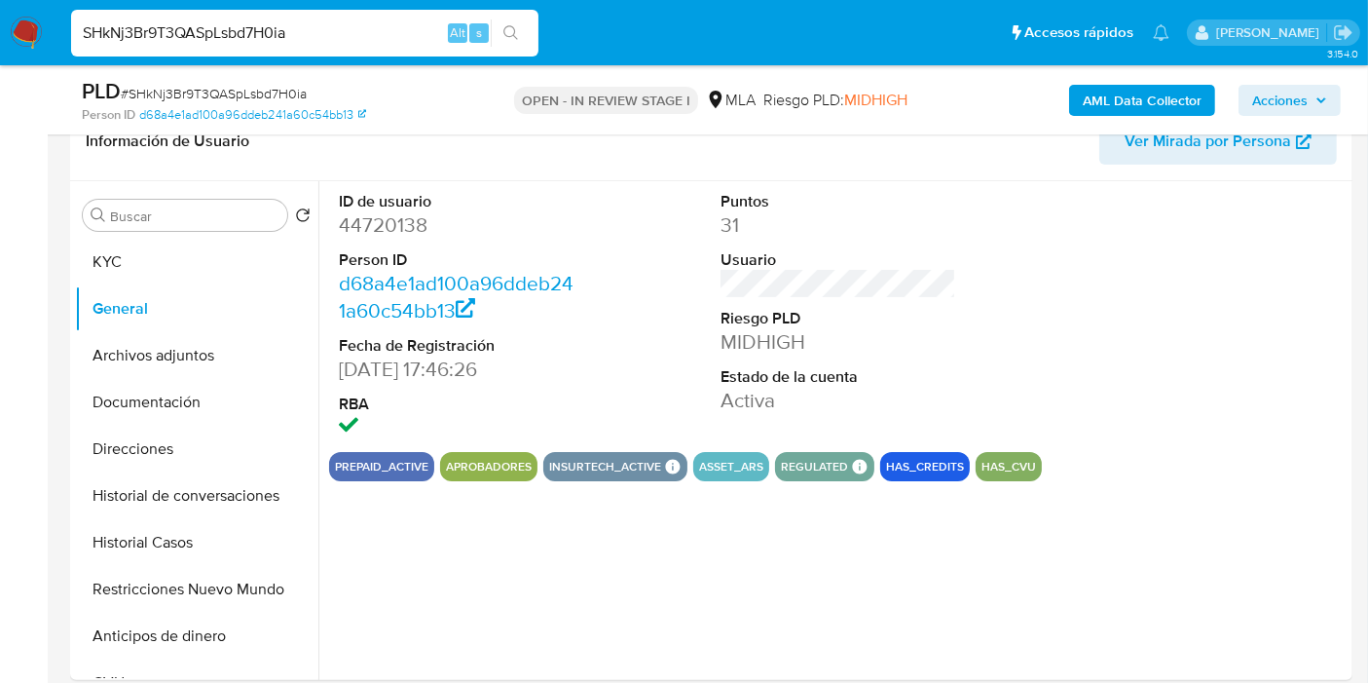
click at [410, 229] on dd "44720138" at bounding box center [457, 224] width 236 height 27
copy dd "44720138"
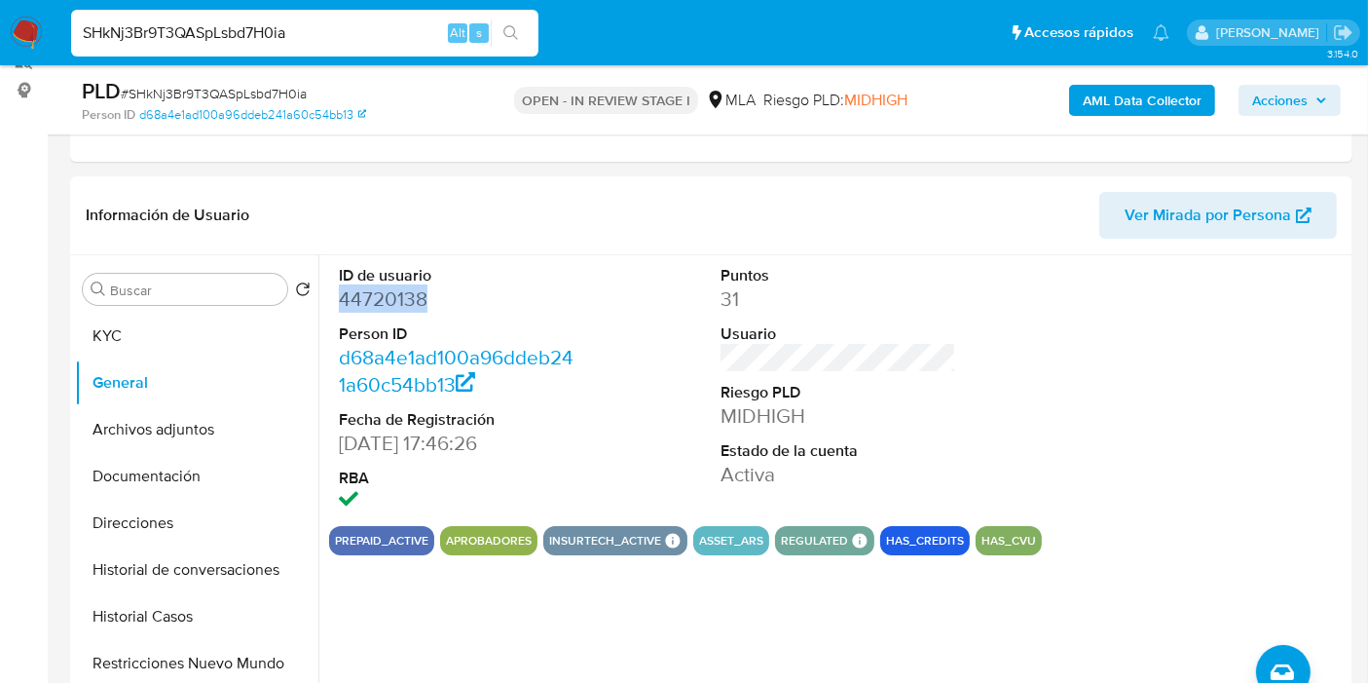
scroll to position [216, 0]
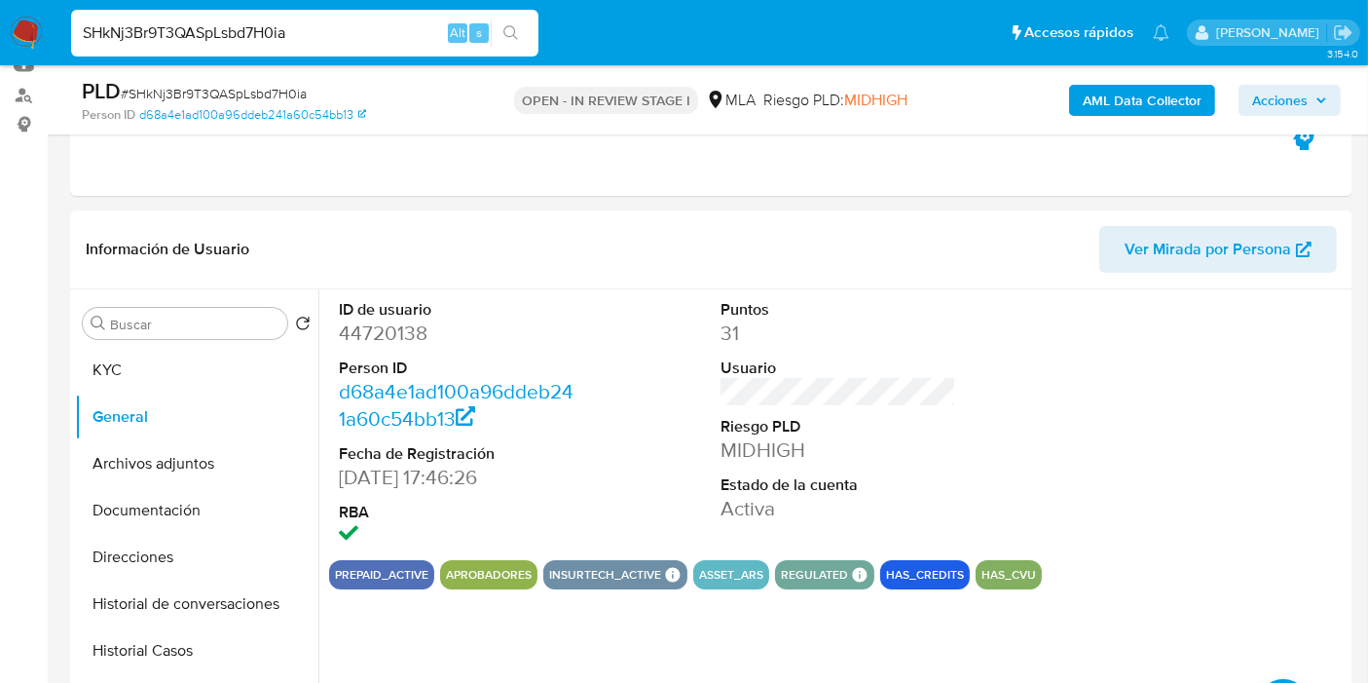
click at [80, 313] on div "Buscar Volver al orden por defecto KYC General Archivos adjuntos Documentación …" at bounding box center [196, 540] width 243 height 496
click at [109, 371] on button "KYC" at bounding box center [189, 370] width 228 height 47
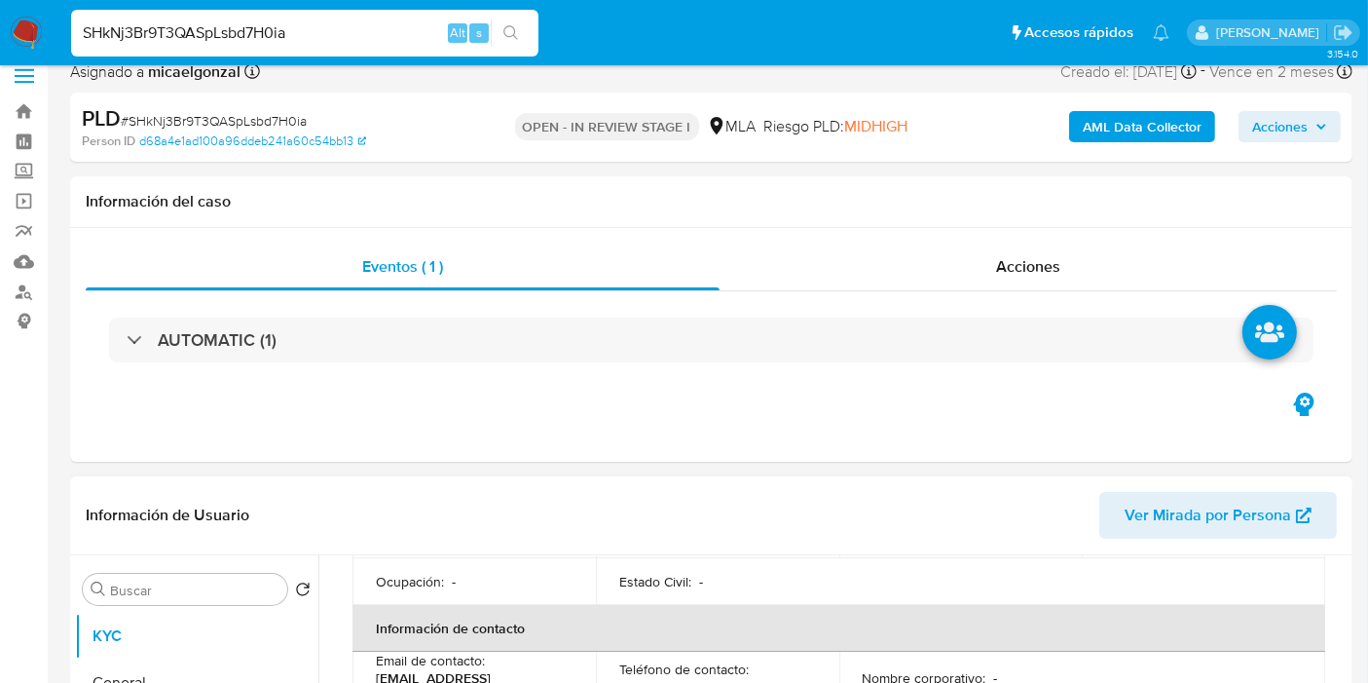
scroll to position [0, 0]
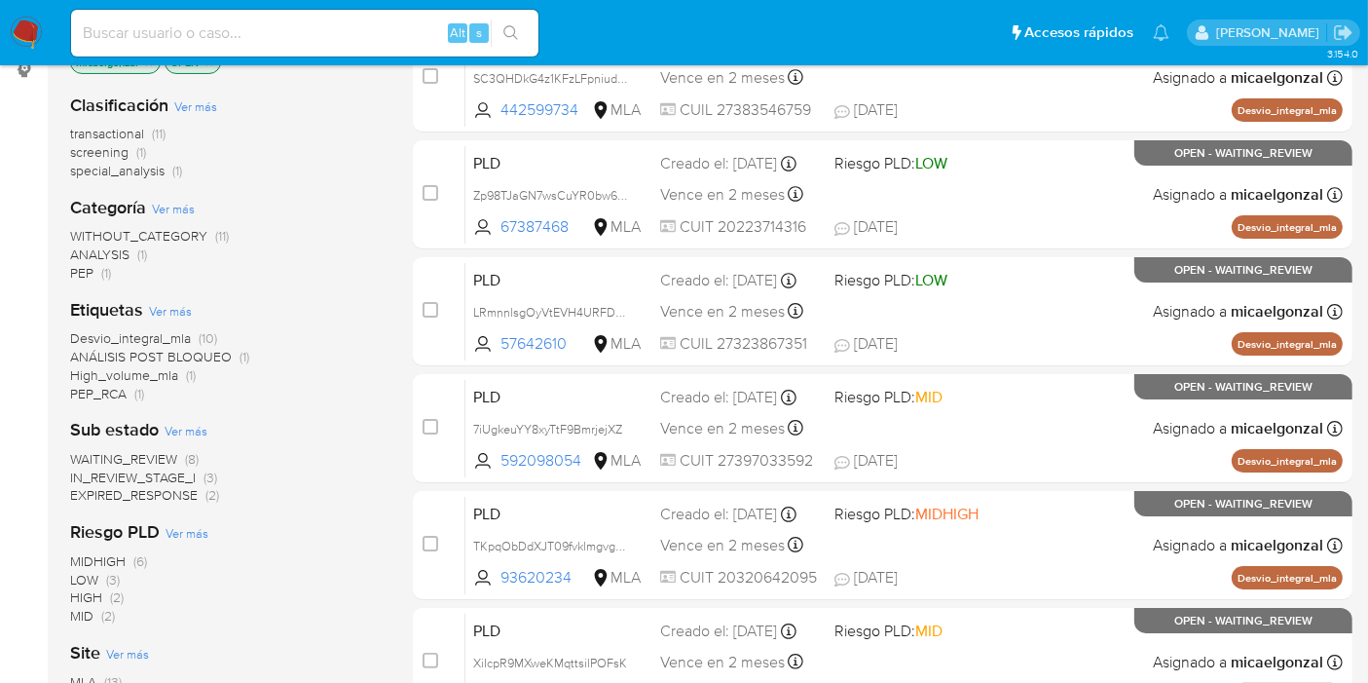
scroll to position [324, 0]
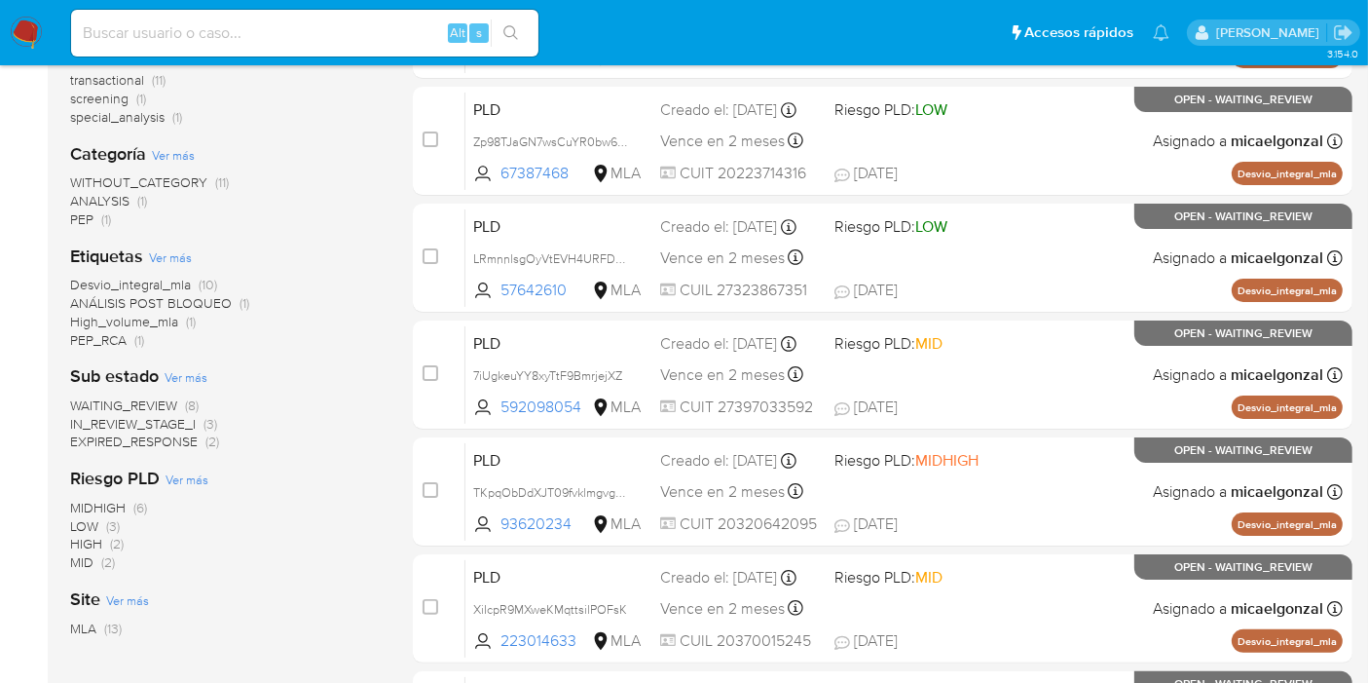
click at [153, 405] on span "WAITING_REVIEW" at bounding box center [123, 404] width 107 height 19
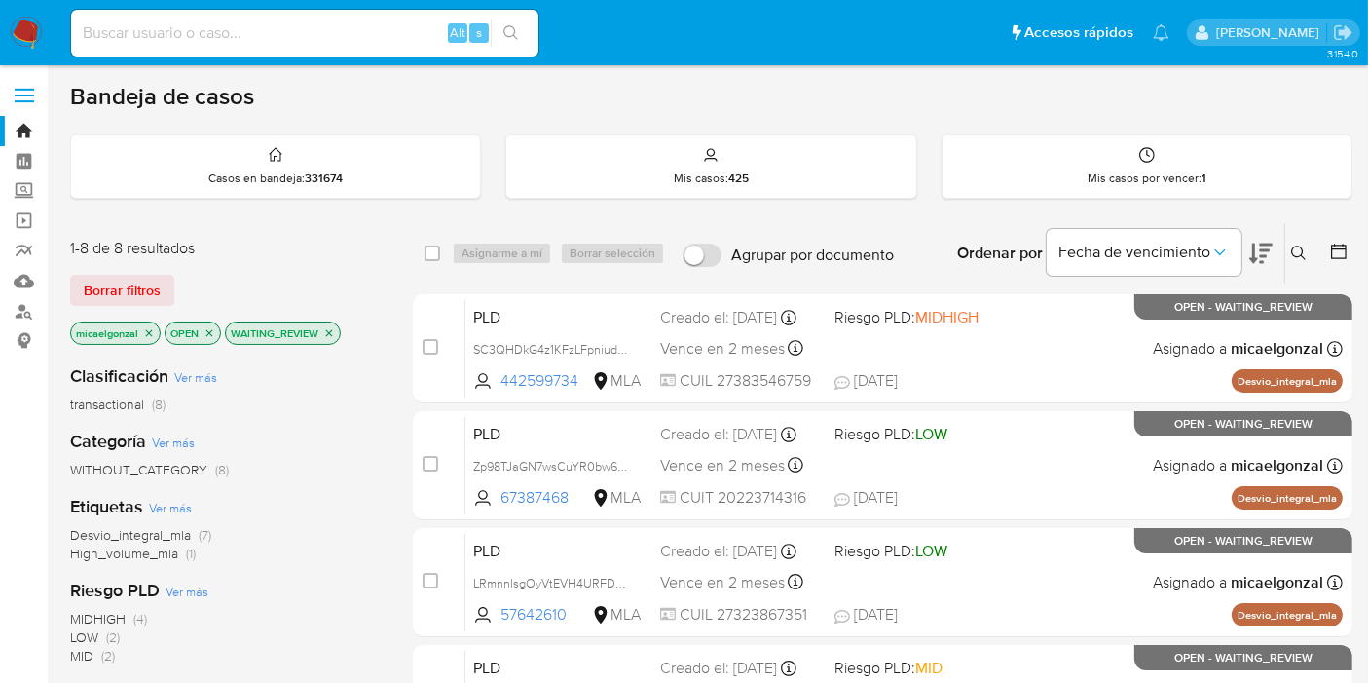
click at [30, 40] on img at bounding box center [26, 33] width 33 height 33
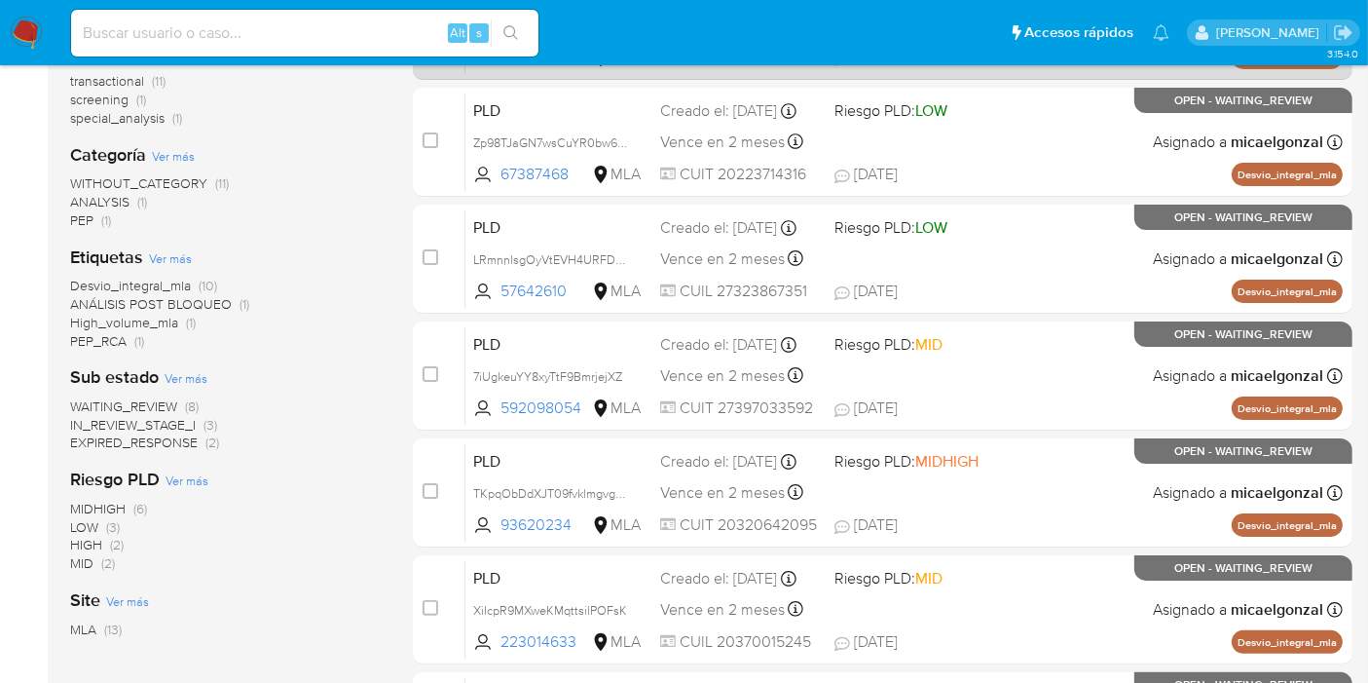
scroll to position [324, 0]
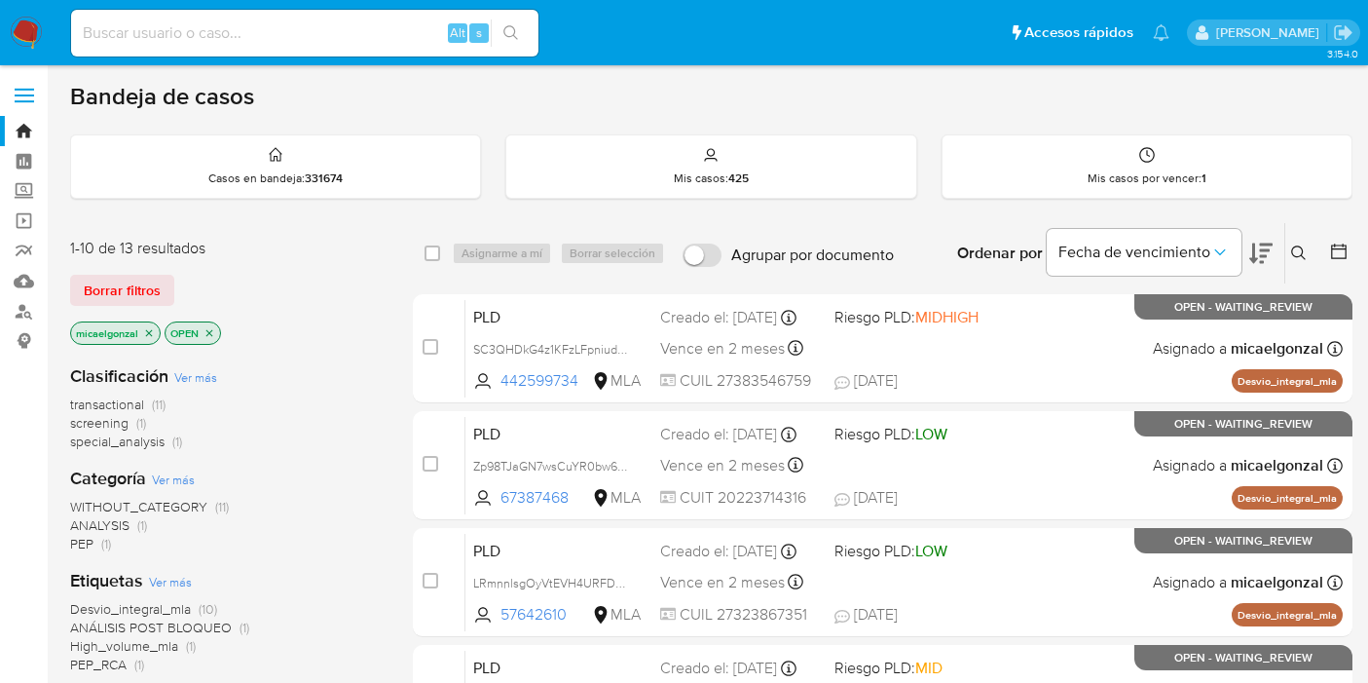
scroll to position [324, 0]
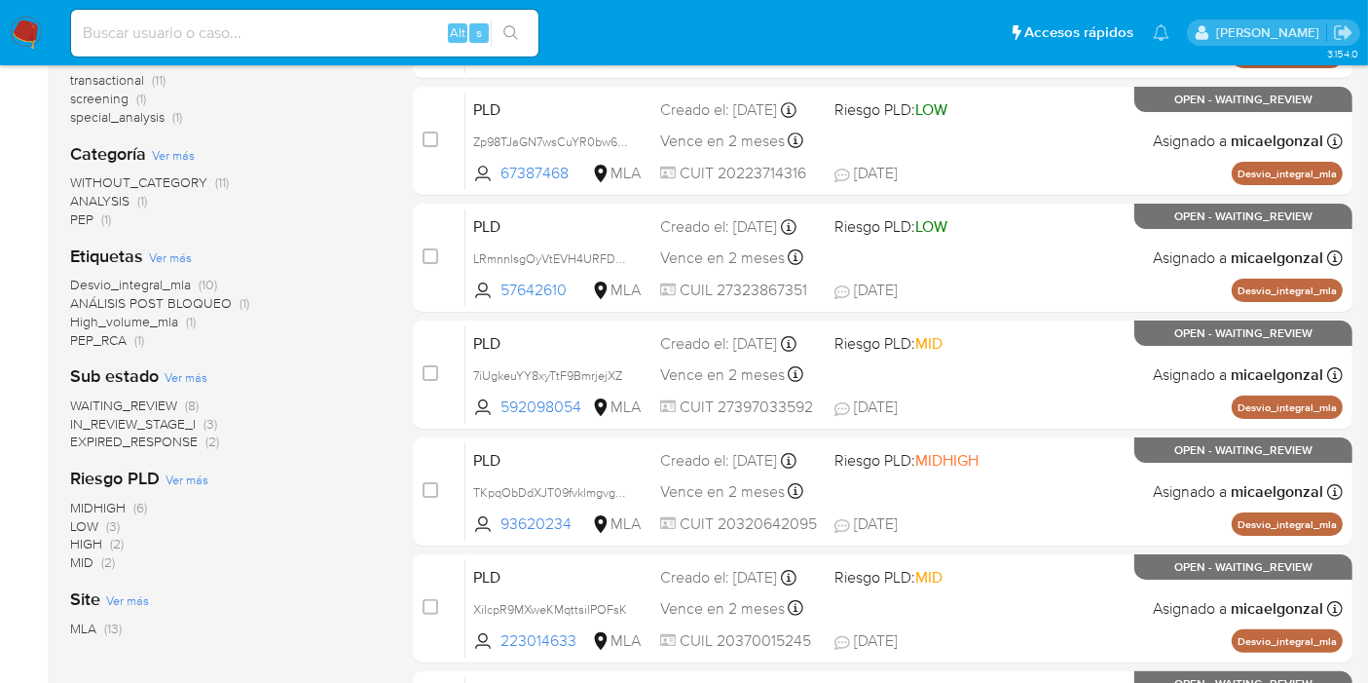
click at [32, 36] on img at bounding box center [26, 33] width 33 height 33
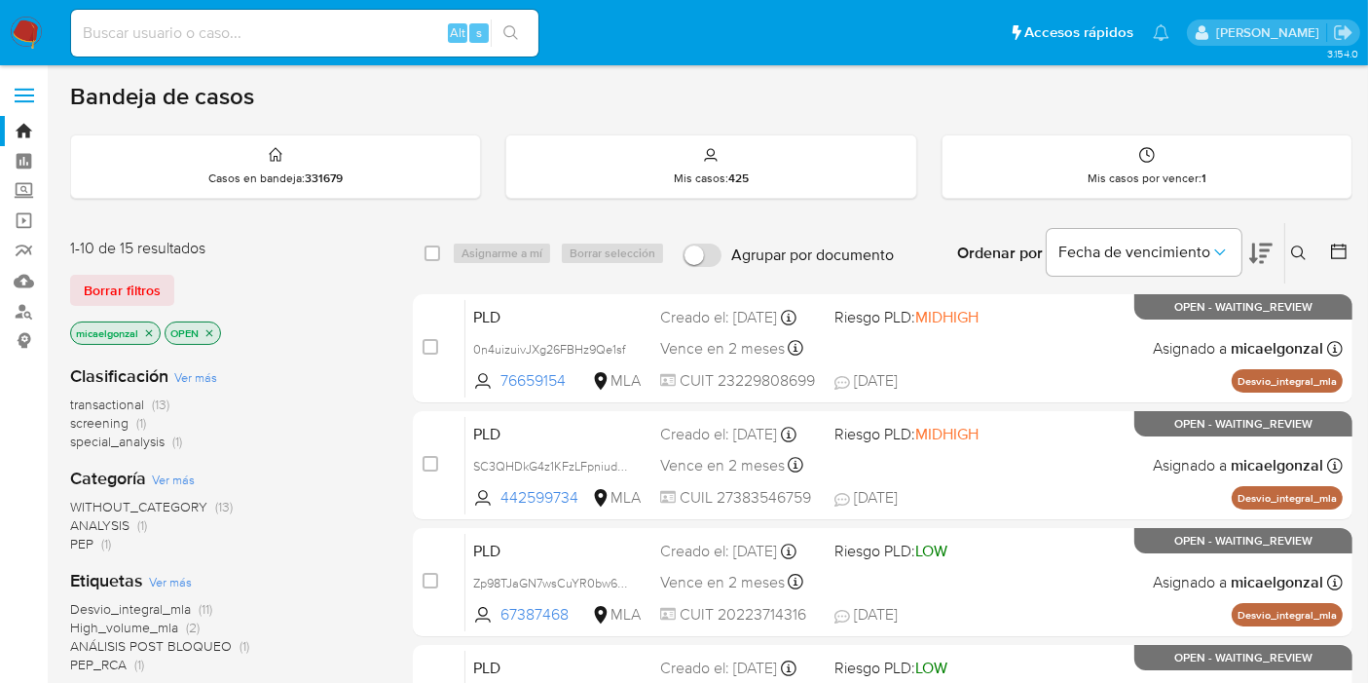
click at [125, 448] on span "special_analysis" at bounding box center [117, 440] width 94 height 19
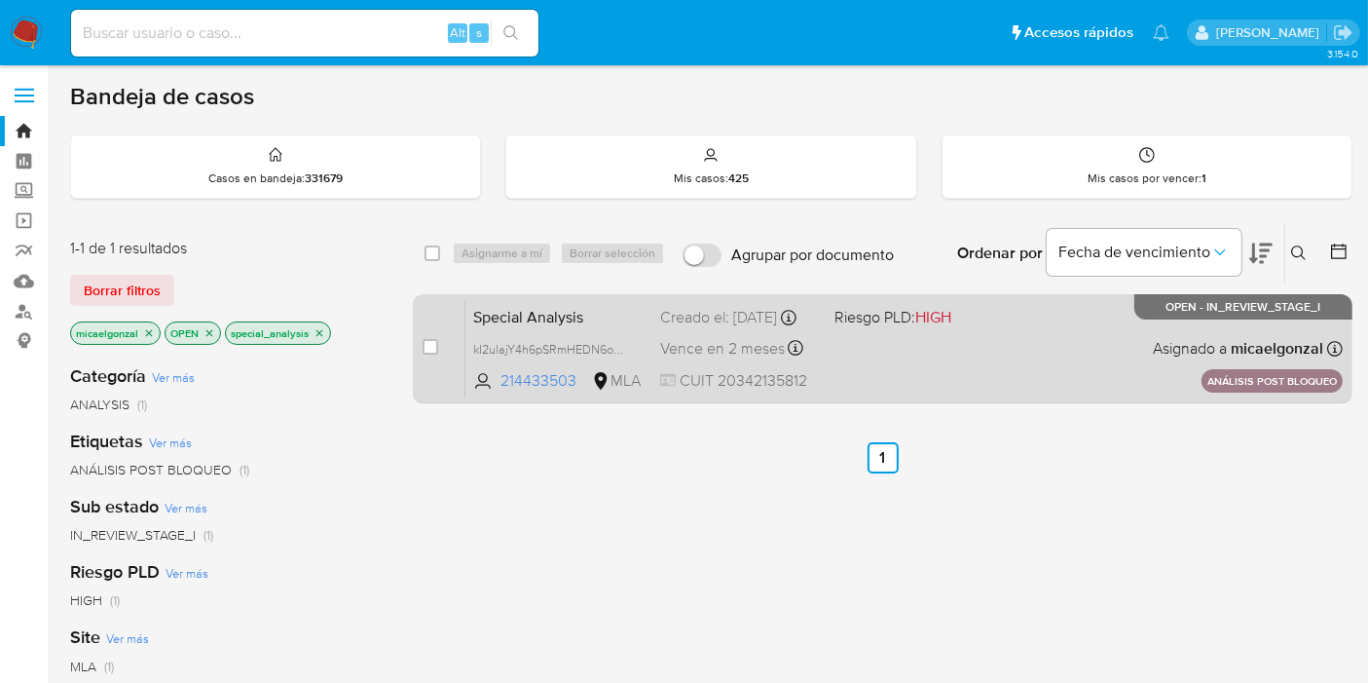
click at [773, 320] on div "Creado el: [DATE] Creado el: [DATE] 14:51:19" at bounding box center [739, 317] width 159 height 21
click at [640, 346] on span "kI2ulajY4h6pSRmHEDN6oal0" at bounding box center [558, 348] width 171 height 21
click at [544, 358] on span "kI2ulajY4h6pSRmHEDN6oal0" at bounding box center [552, 347] width 158 height 21
click at [837, 356] on div "Special Analysis kI2ulajY4h6pSRmHEDN6oal0 Copiado Copiado 214433503 MLA Riesgo …" at bounding box center [903, 348] width 877 height 98
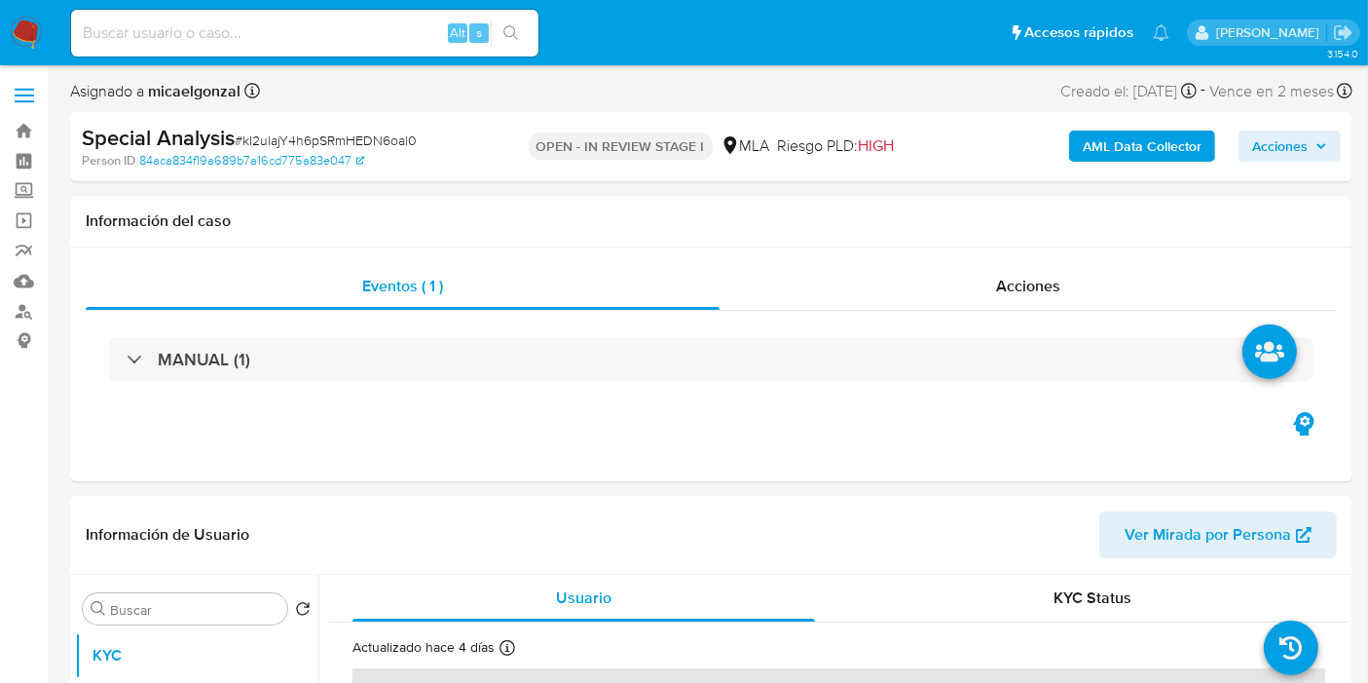
select select "10"
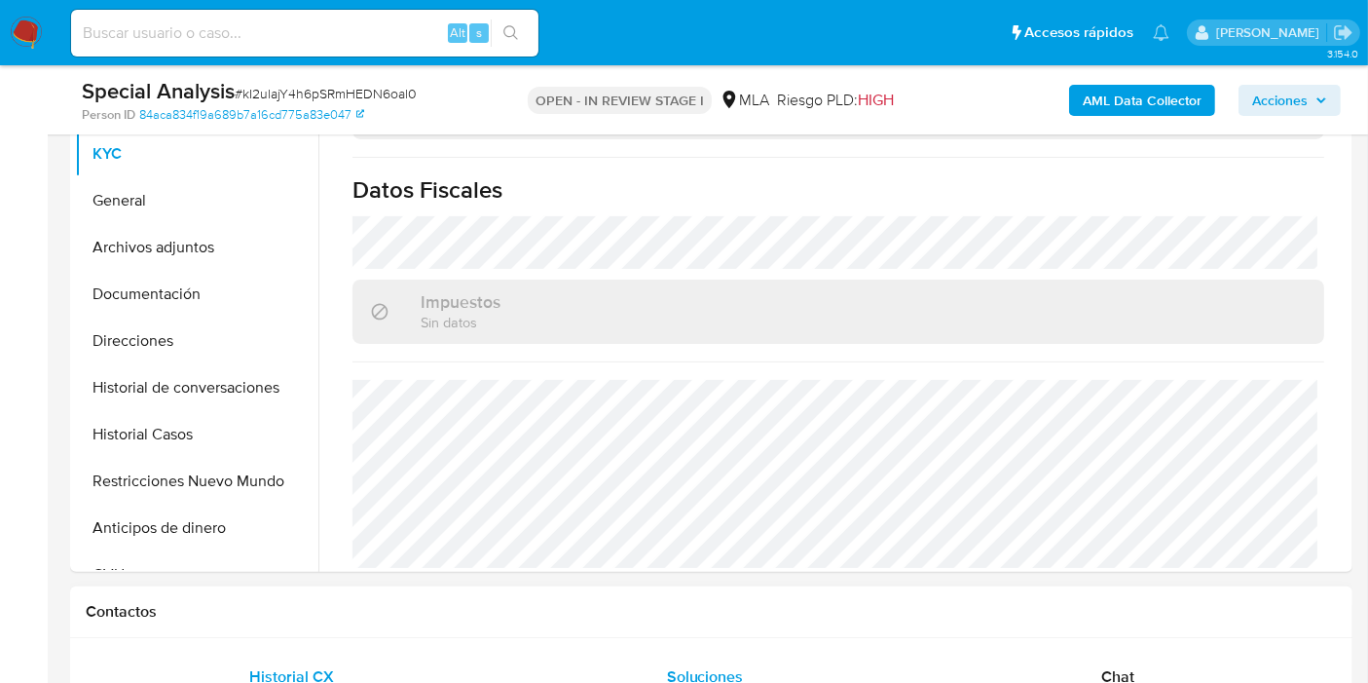
scroll to position [649, 0]
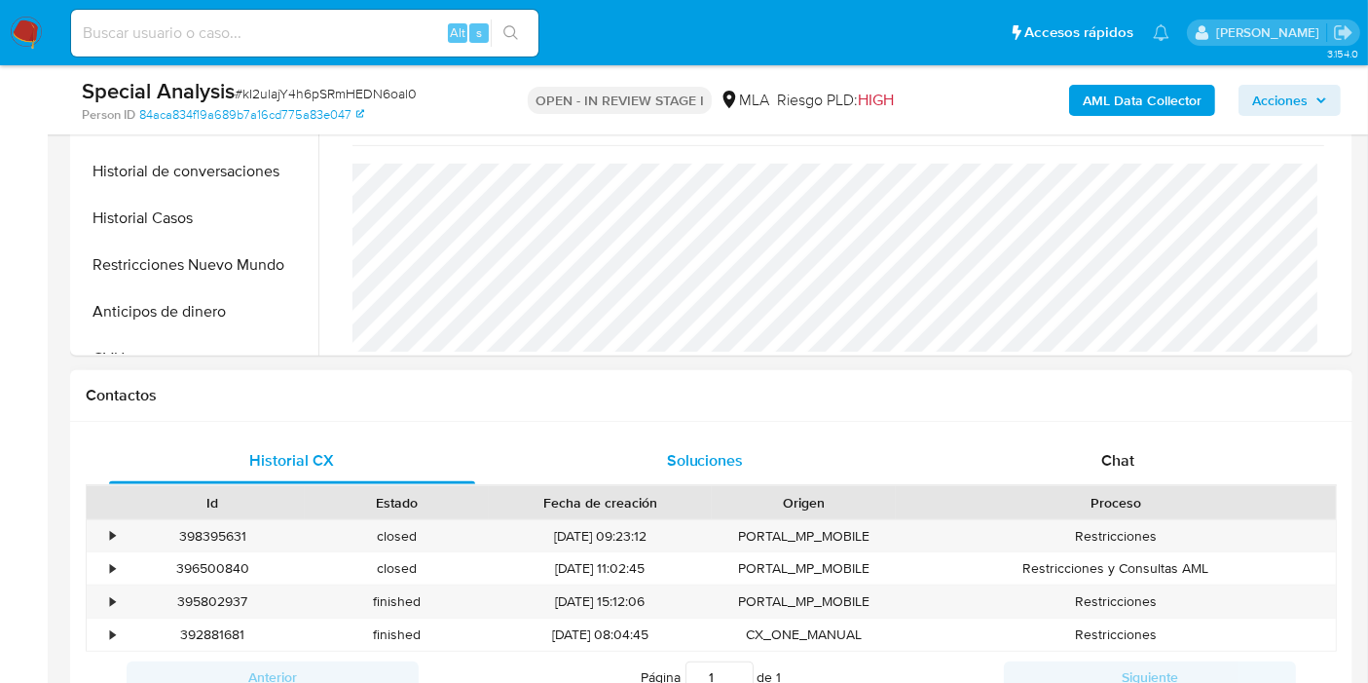
click at [679, 474] on div "Soluciones" at bounding box center [705, 460] width 366 height 47
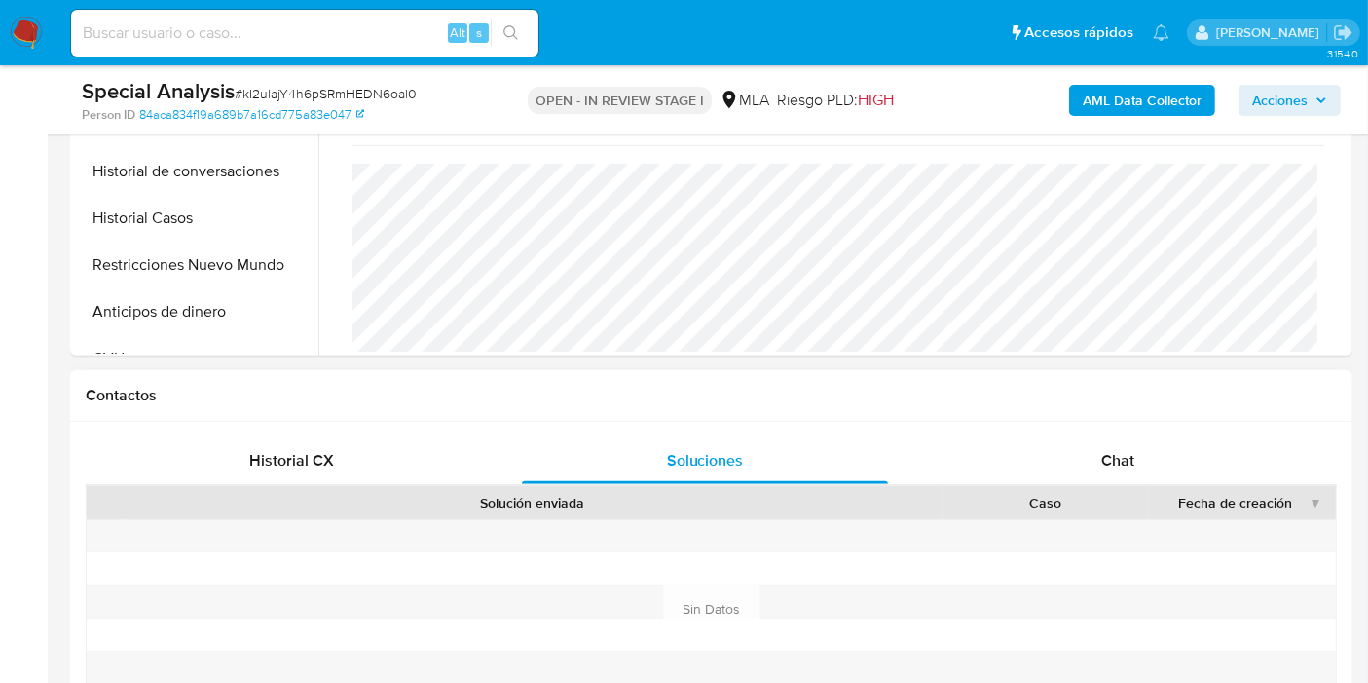
click at [1166, 489] on div "Solución enviada Caso Fecha de creación" at bounding box center [711, 502] width 1249 height 33
click at [1165, 464] on div "Chat" at bounding box center [1118, 460] width 366 height 47
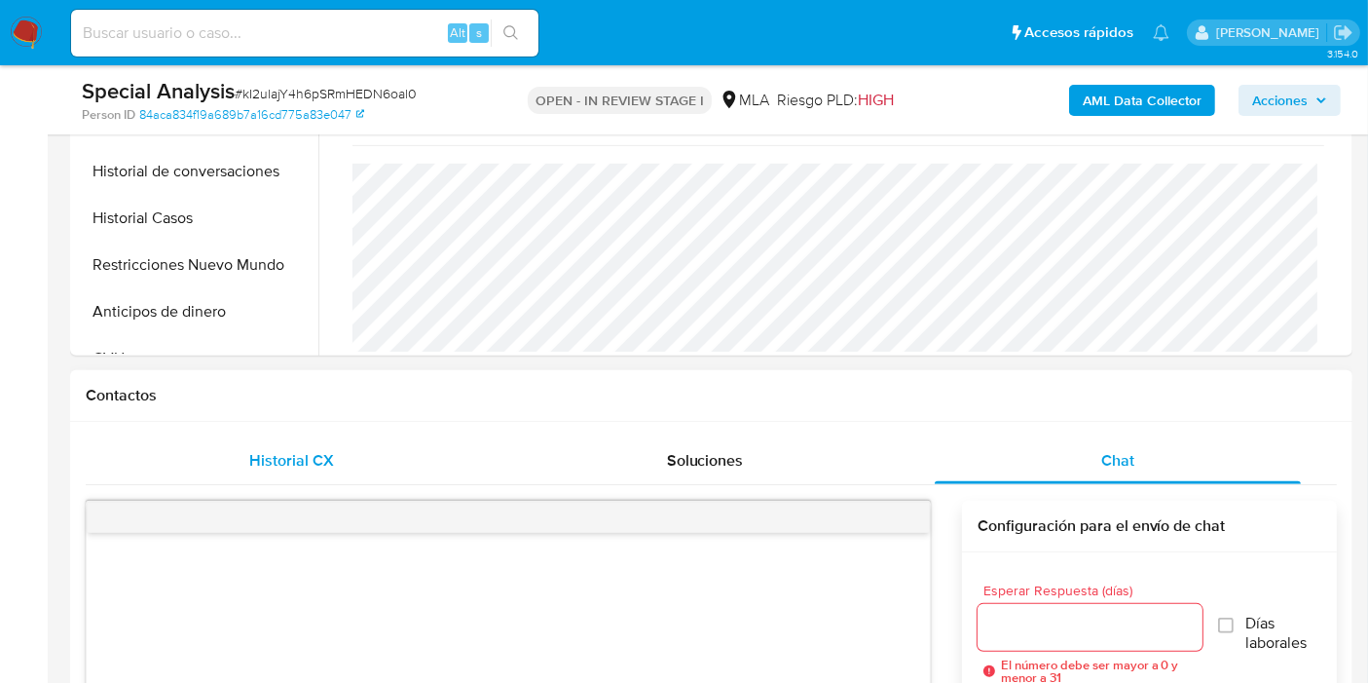
click at [216, 471] on div "Historial CX" at bounding box center [292, 460] width 366 height 47
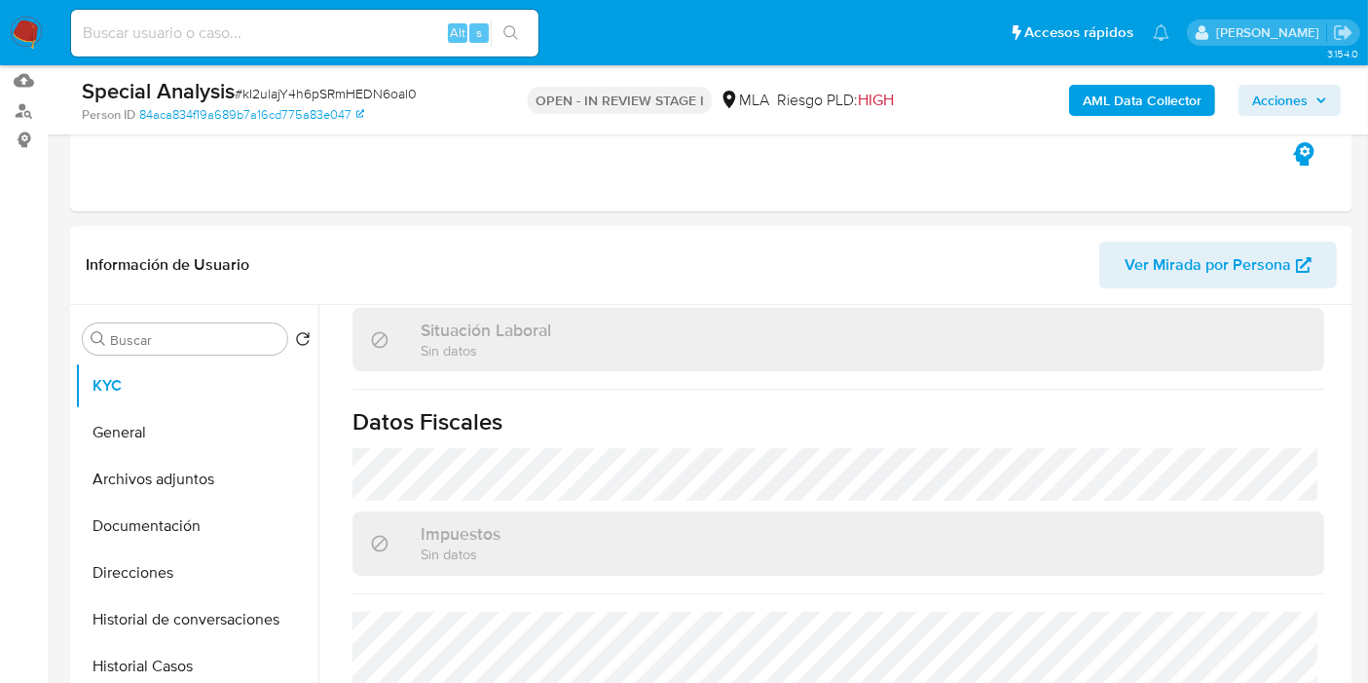
scroll to position [0, 0]
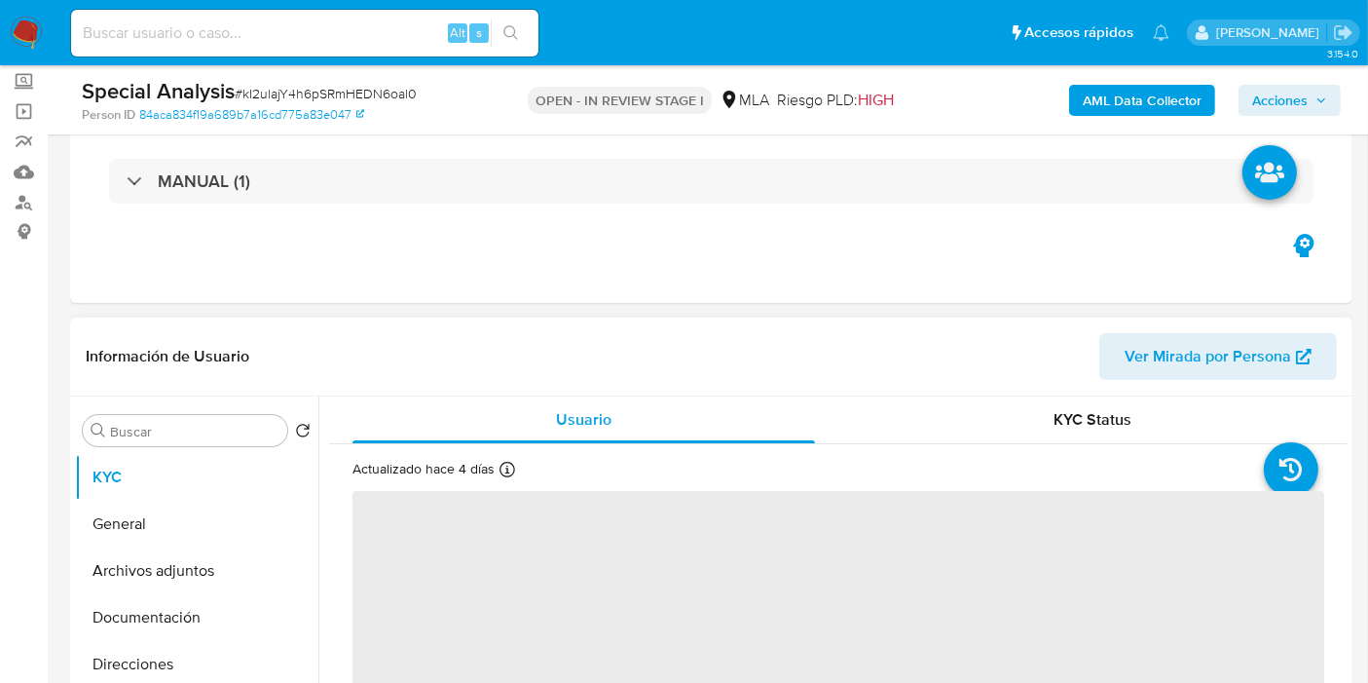
scroll to position [216, 0]
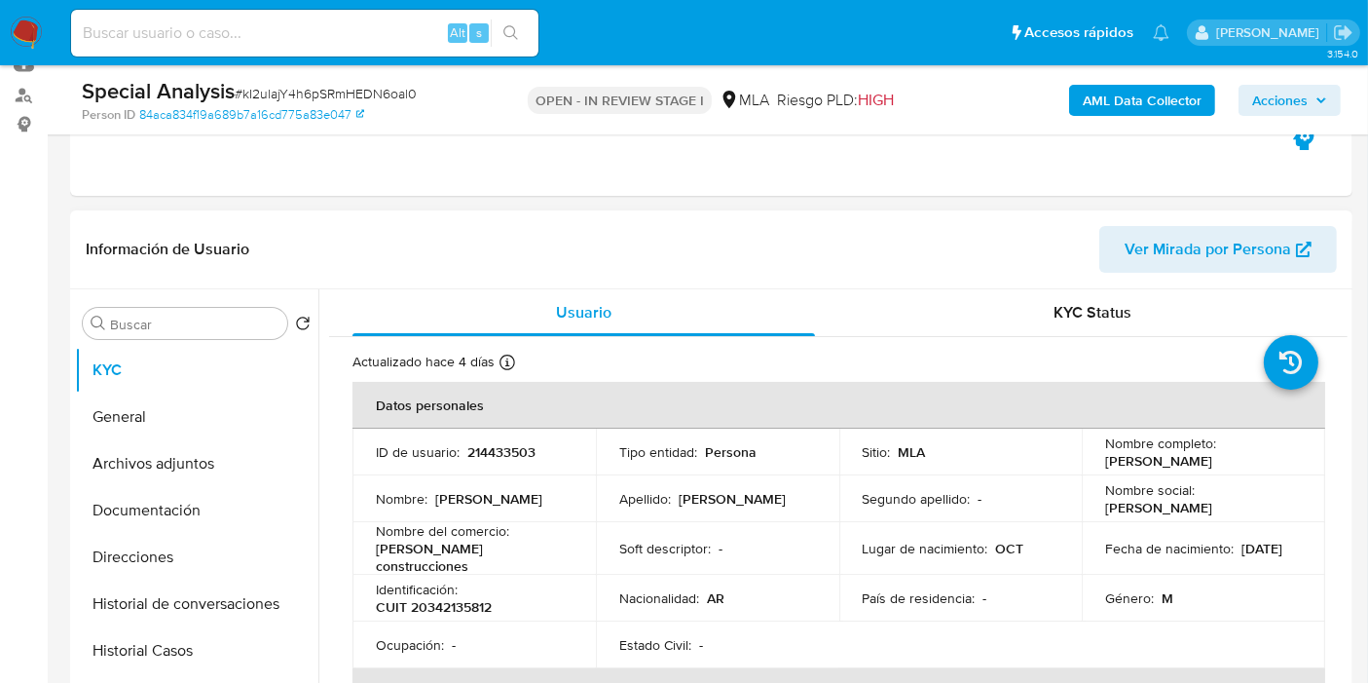
select select "10"
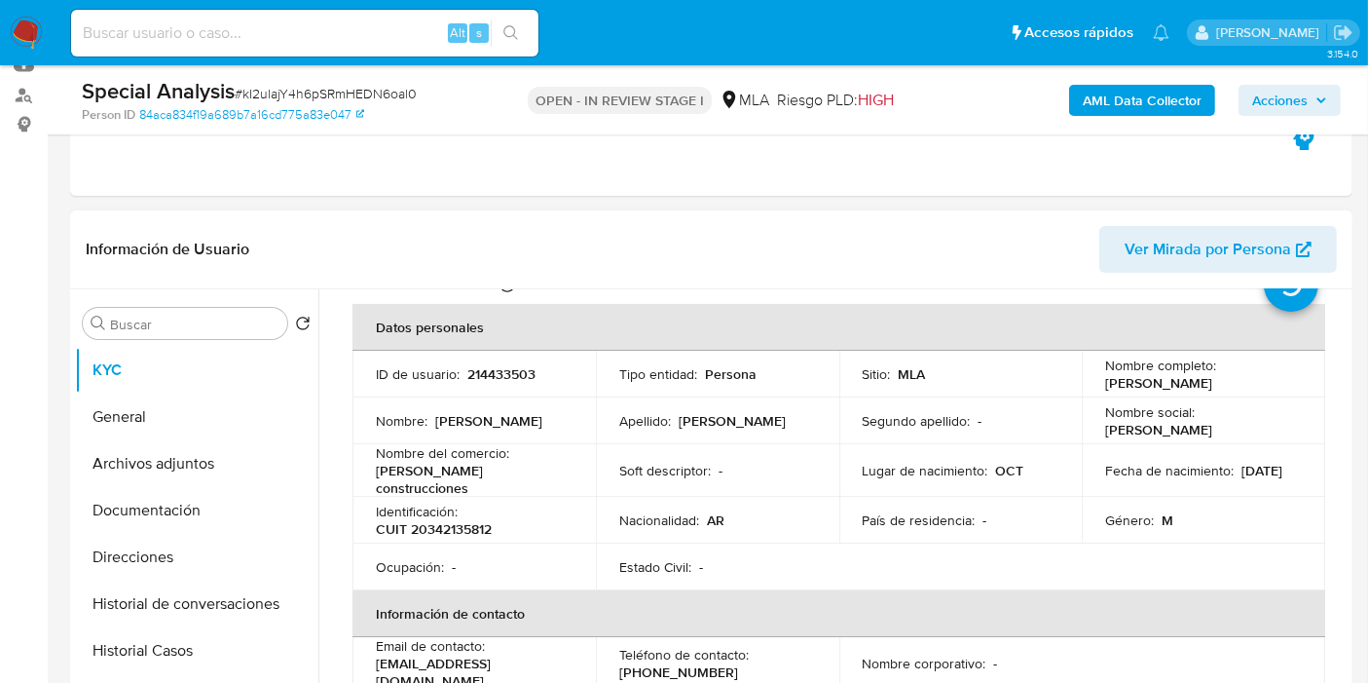
scroll to position [0, 0]
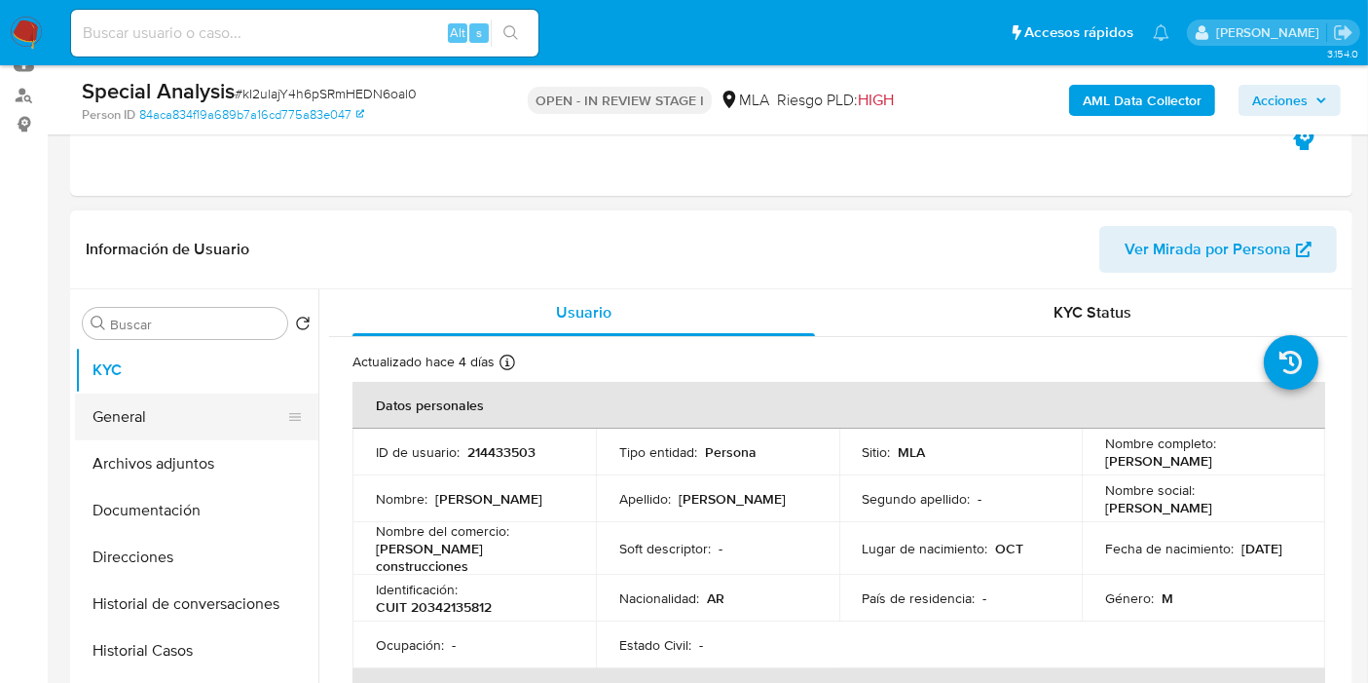
click at [194, 427] on button "General" at bounding box center [189, 416] width 228 height 47
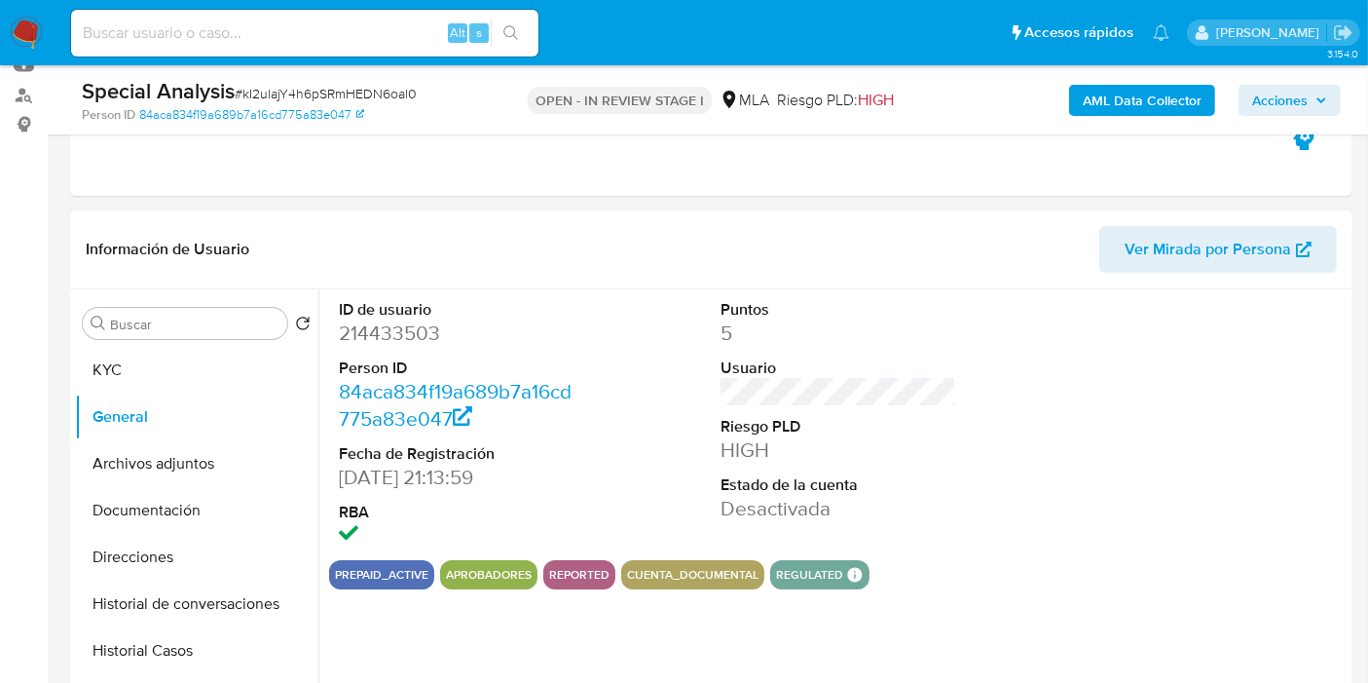
click at [383, 343] on dd "214433503" at bounding box center [457, 332] width 236 height 27
click at [388, 332] on dd "214433503" at bounding box center [457, 332] width 236 height 27
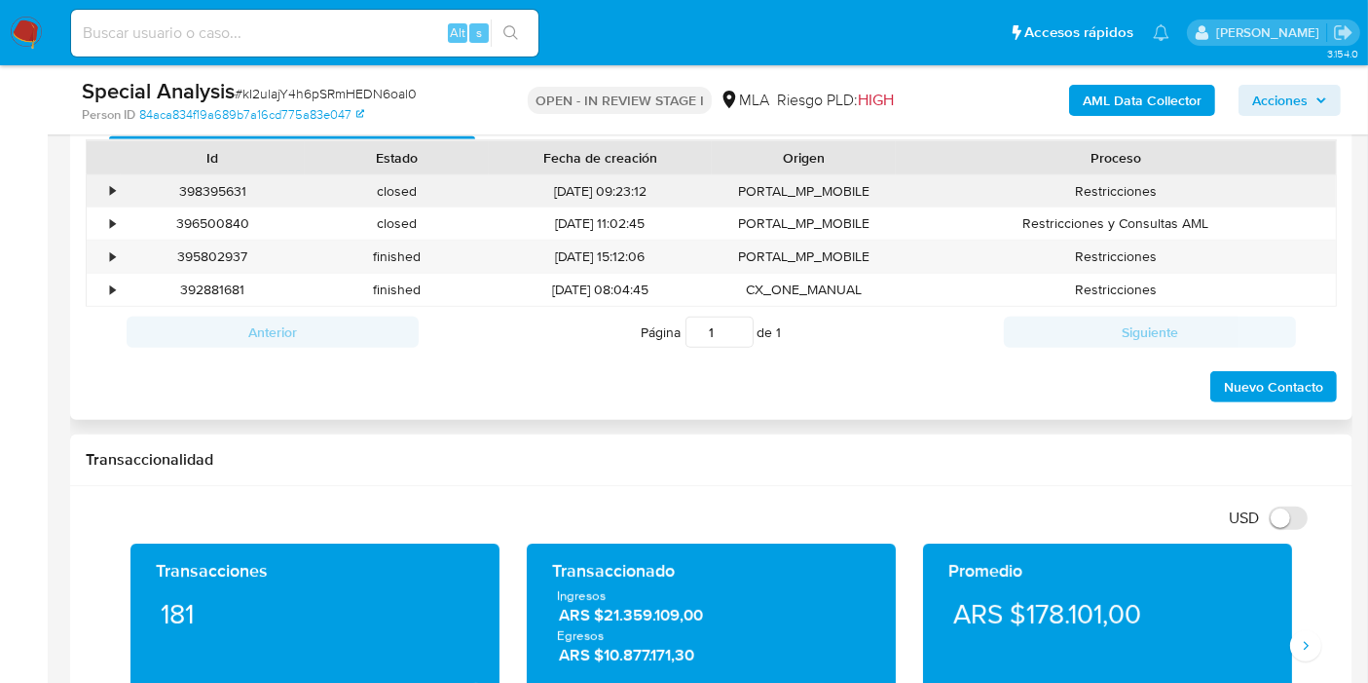
scroll to position [757, 0]
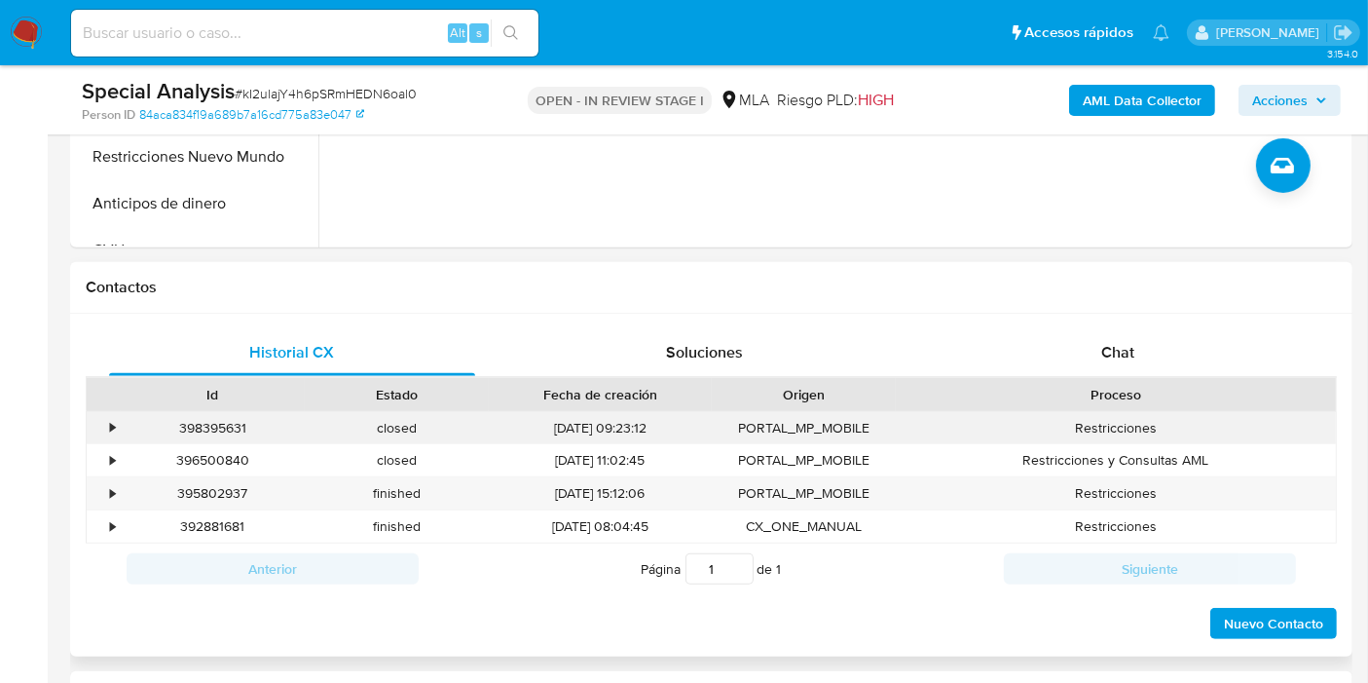
click at [187, 420] on div "398395631" at bounding box center [213, 428] width 184 height 32
copy div "398395631"
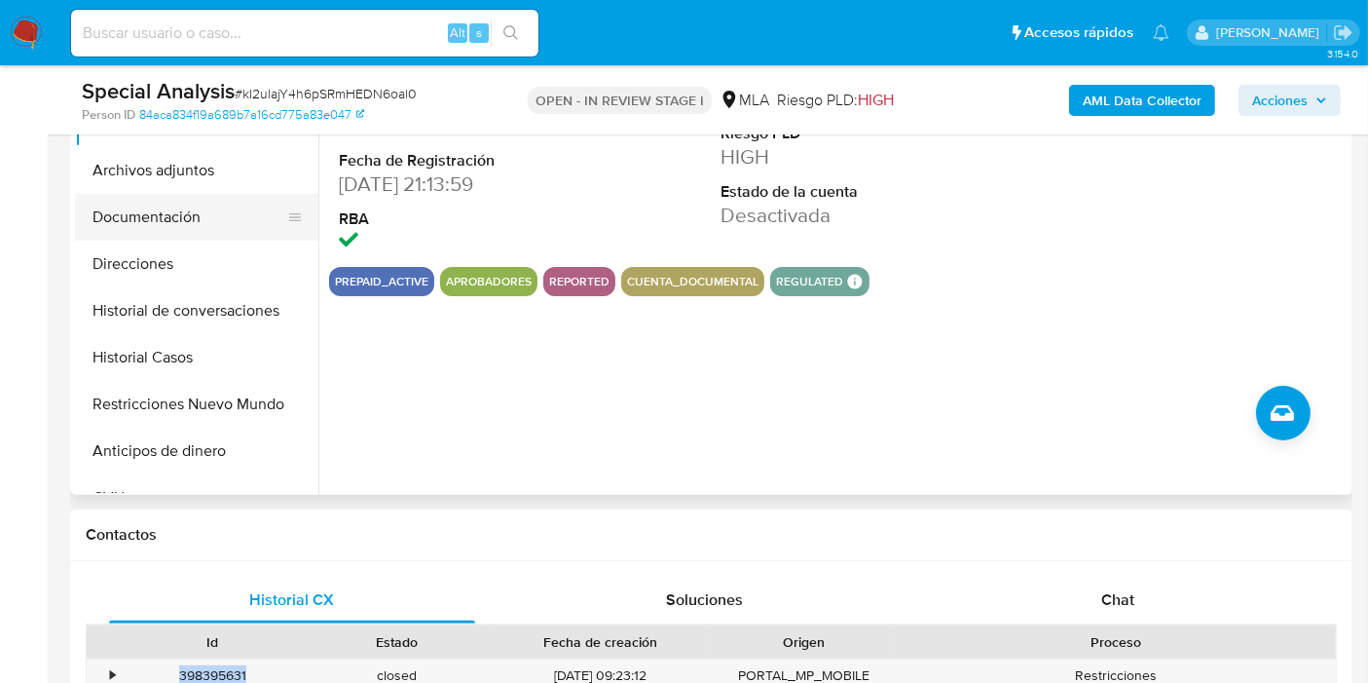
scroll to position [432, 0]
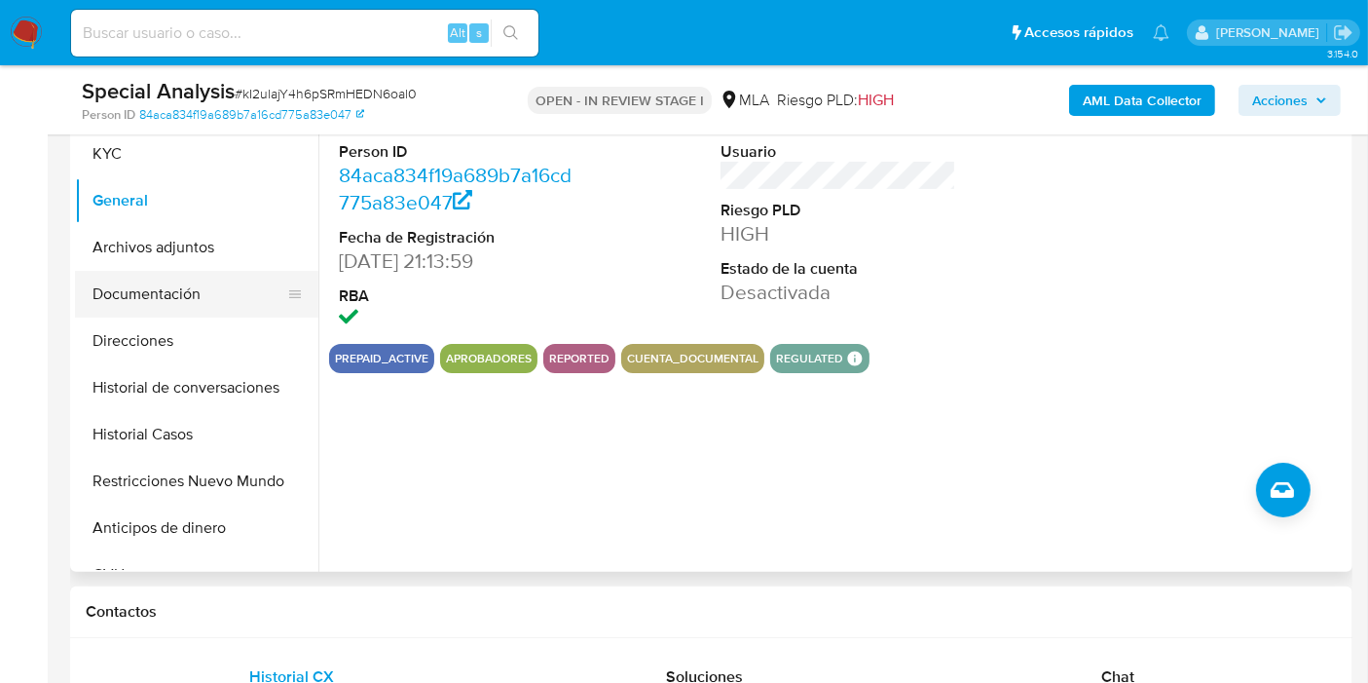
click at [205, 313] on button "Documentación" at bounding box center [189, 294] width 228 height 47
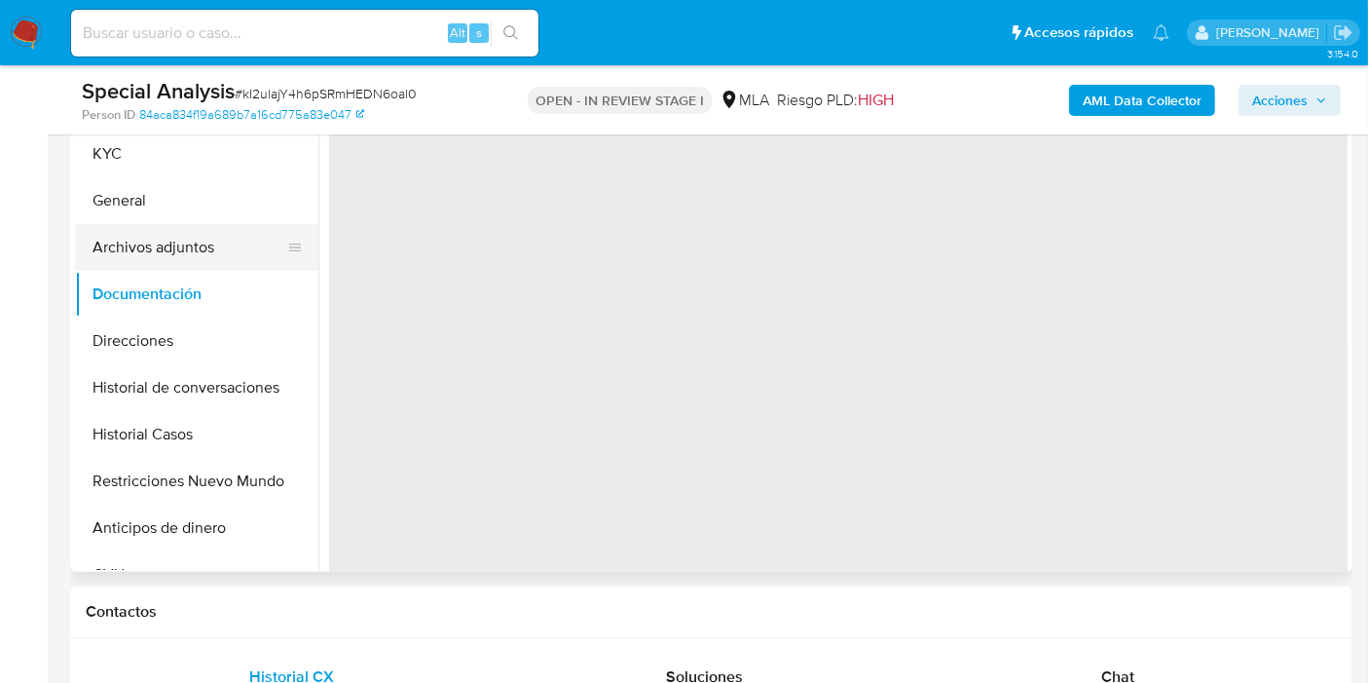
click at [215, 241] on button "Archivos adjuntos" at bounding box center [189, 247] width 228 height 47
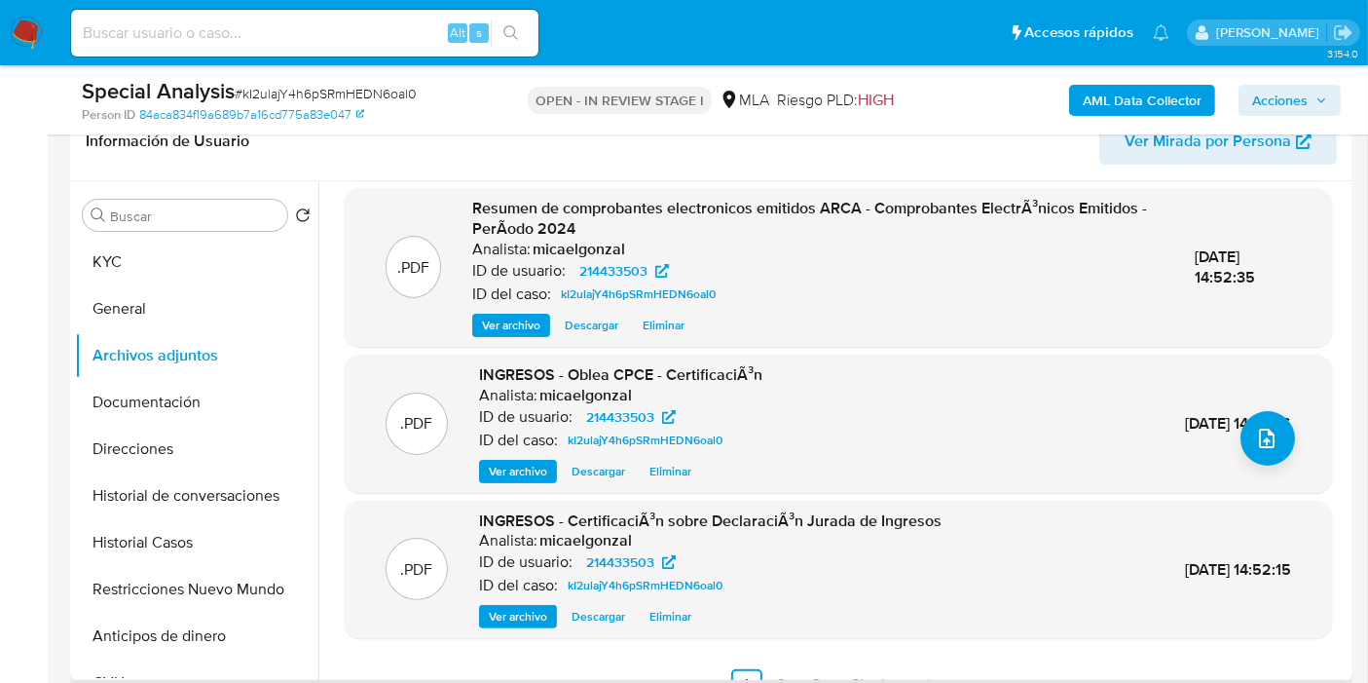
scroll to position [205, 0]
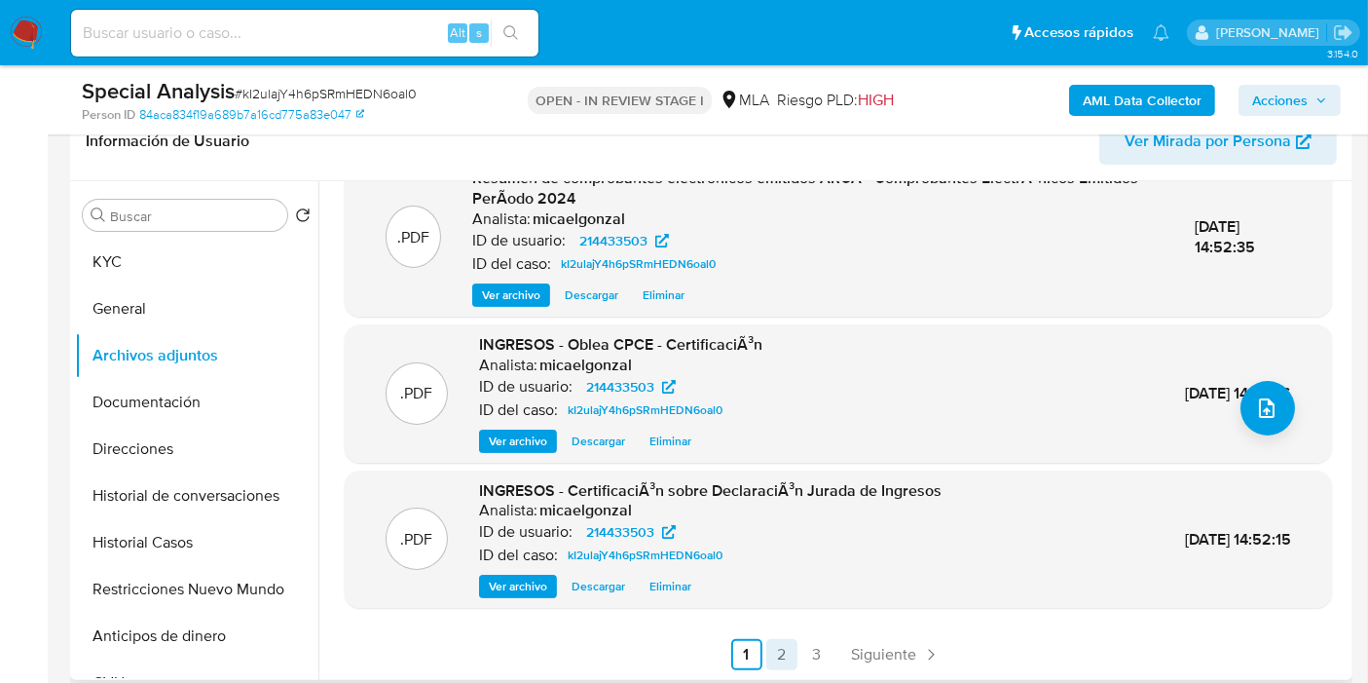
click at [776, 654] on link "2" at bounding box center [781, 654] width 31 height 31
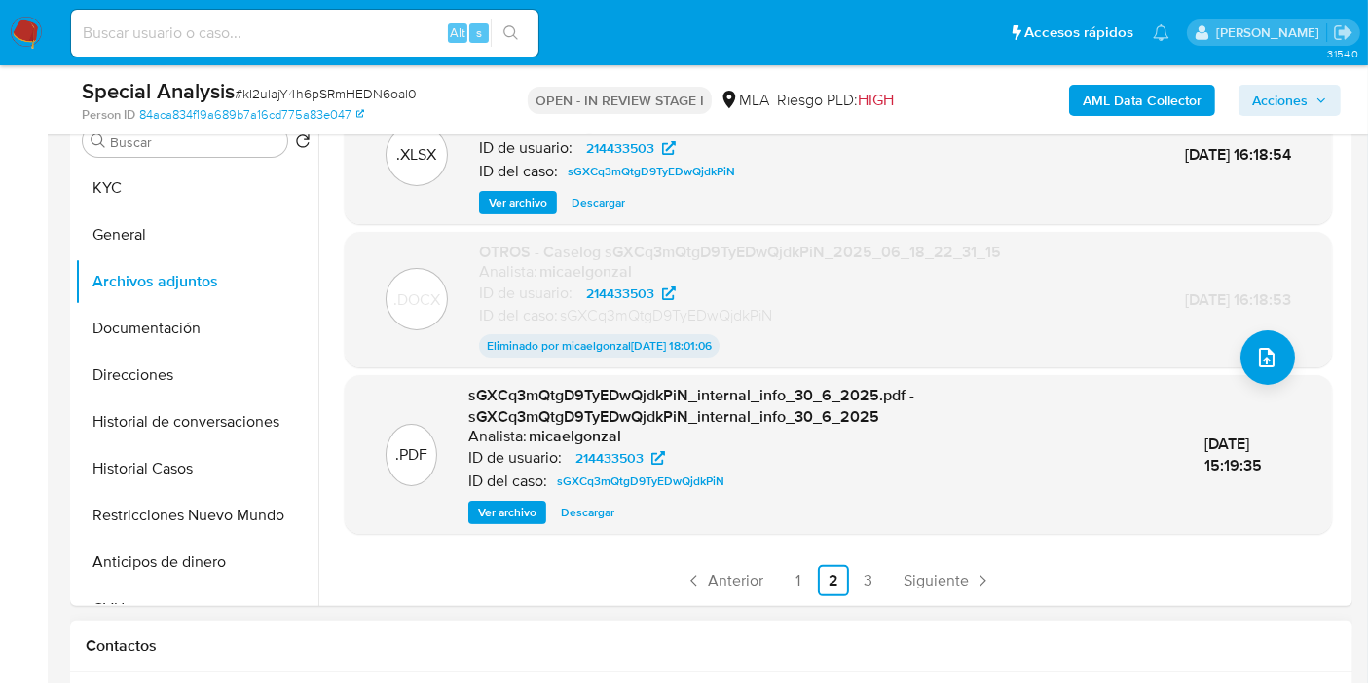
scroll to position [432, 0]
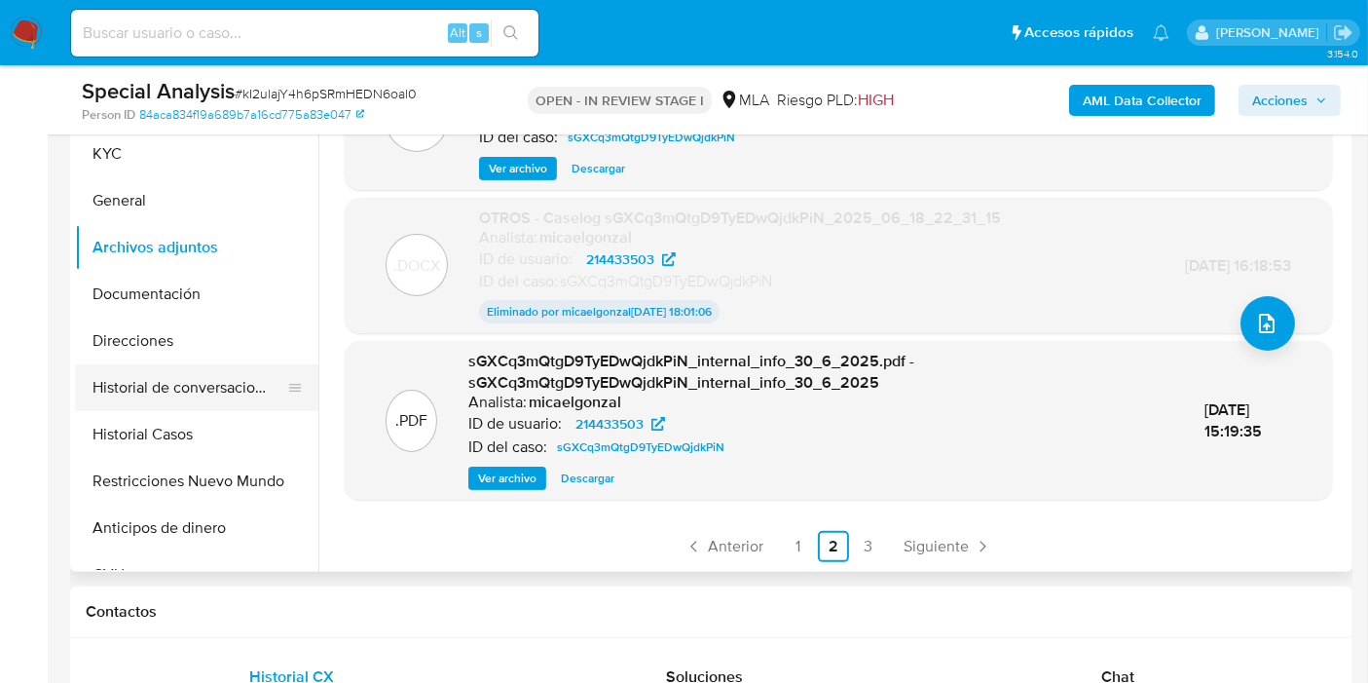
click at [195, 406] on button "Historial de conversaciones" at bounding box center [189, 387] width 228 height 47
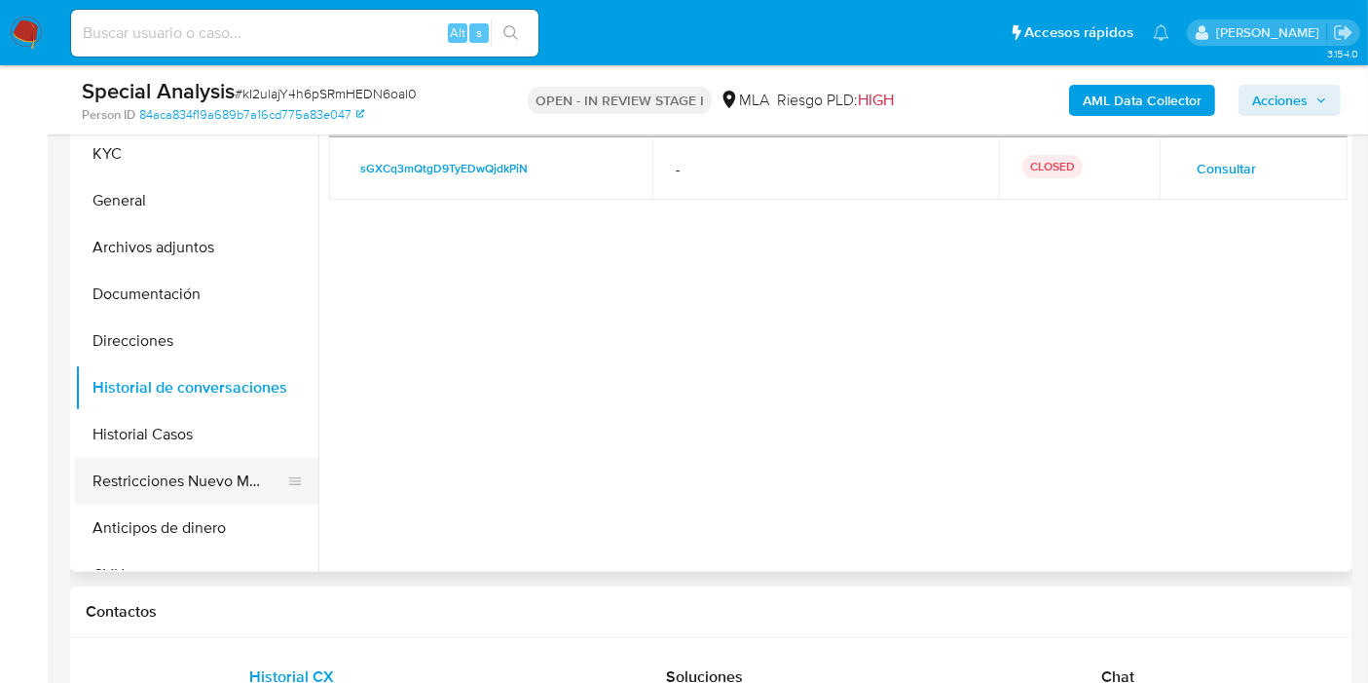
scroll to position [108, 0]
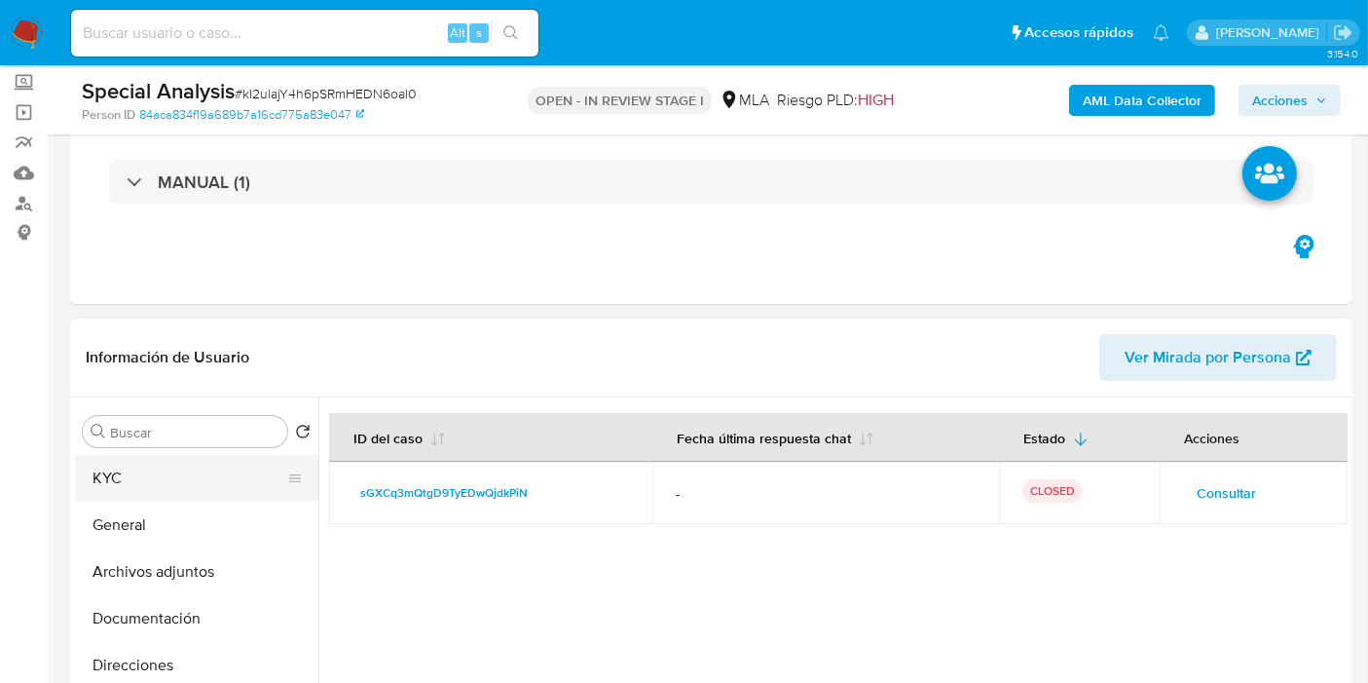
click at [144, 495] on button "KYC" at bounding box center [189, 478] width 228 height 47
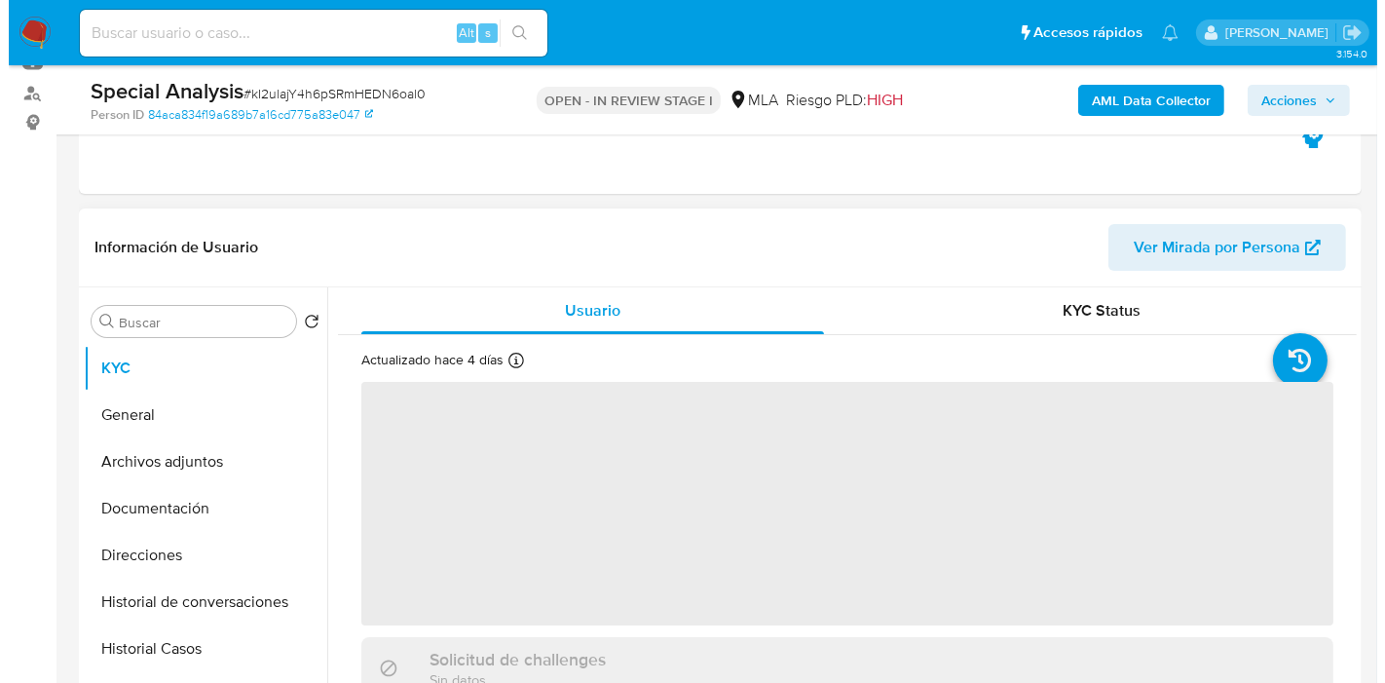
scroll to position [324, 0]
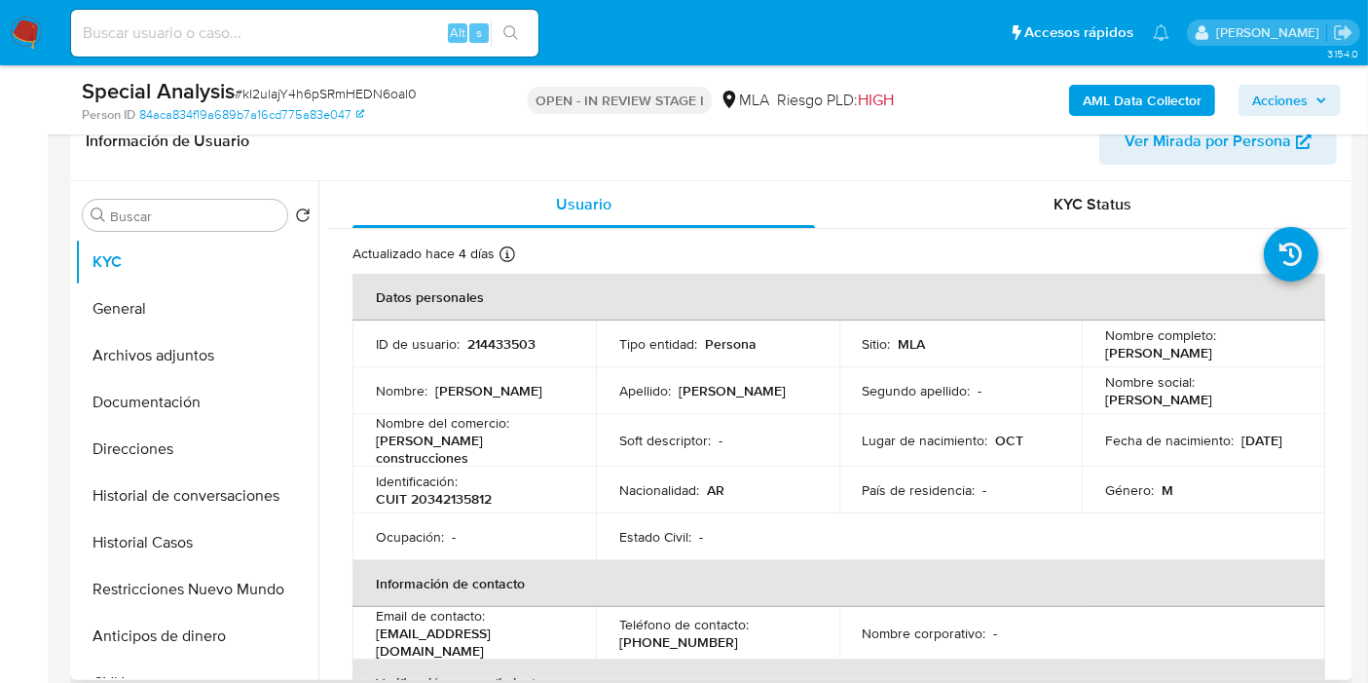
click at [756, 391] on div "Apellido : Serrano" at bounding box center [717, 391] width 197 height 18
click at [511, 516] on td "Ocupación : -" at bounding box center [473, 536] width 243 height 47
click at [459, 501] on td "Identificación : CUIT 20342135812" at bounding box center [473, 489] width 243 height 47
click at [462, 490] on p "CUIT 20342135812" at bounding box center [434, 499] width 116 height 18
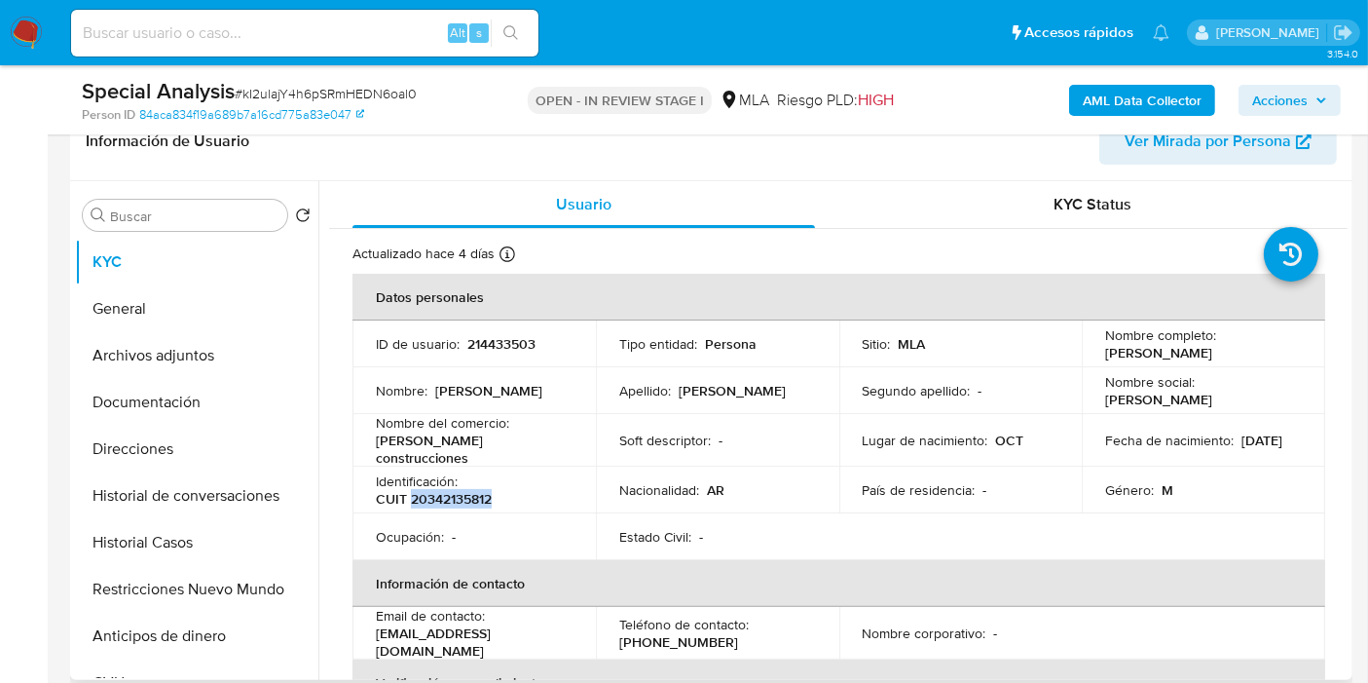
copy p "20342135812"
click at [178, 324] on button "General" at bounding box center [189, 308] width 228 height 47
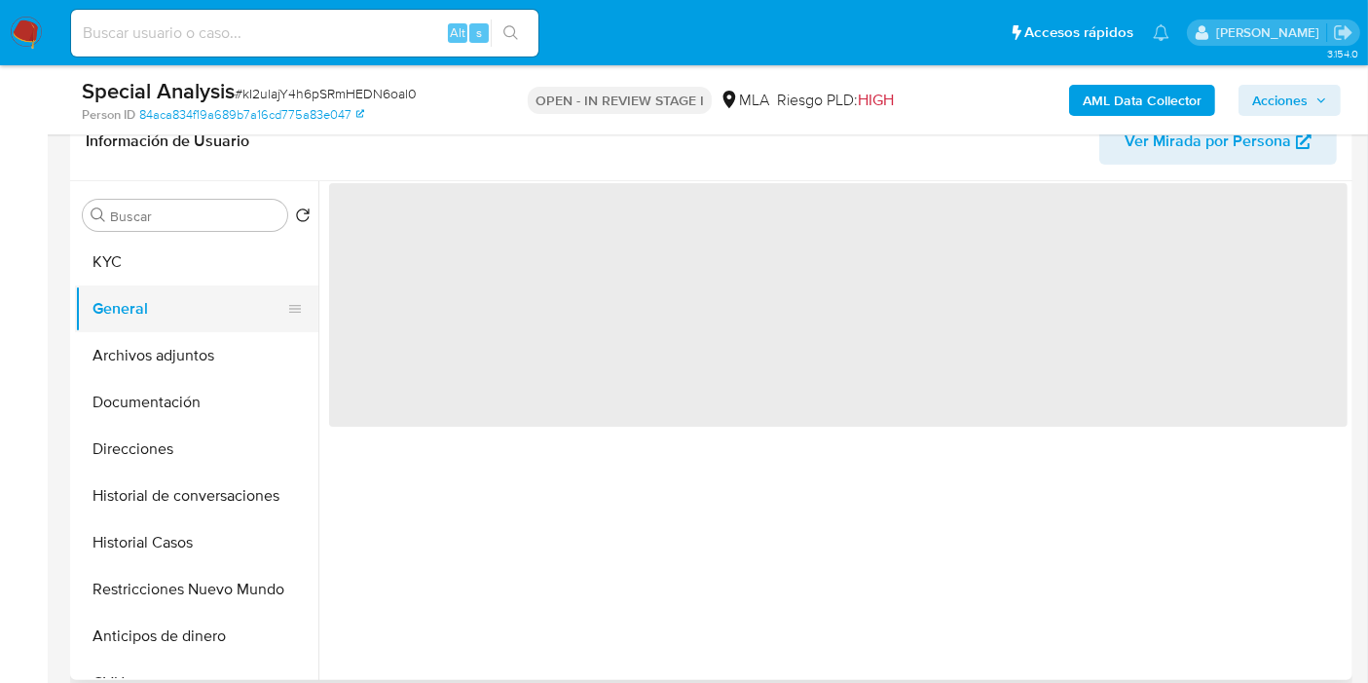
click at [189, 329] on button "General" at bounding box center [189, 308] width 228 height 47
click at [185, 353] on button "Archivos adjuntos" at bounding box center [189, 355] width 228 height 47
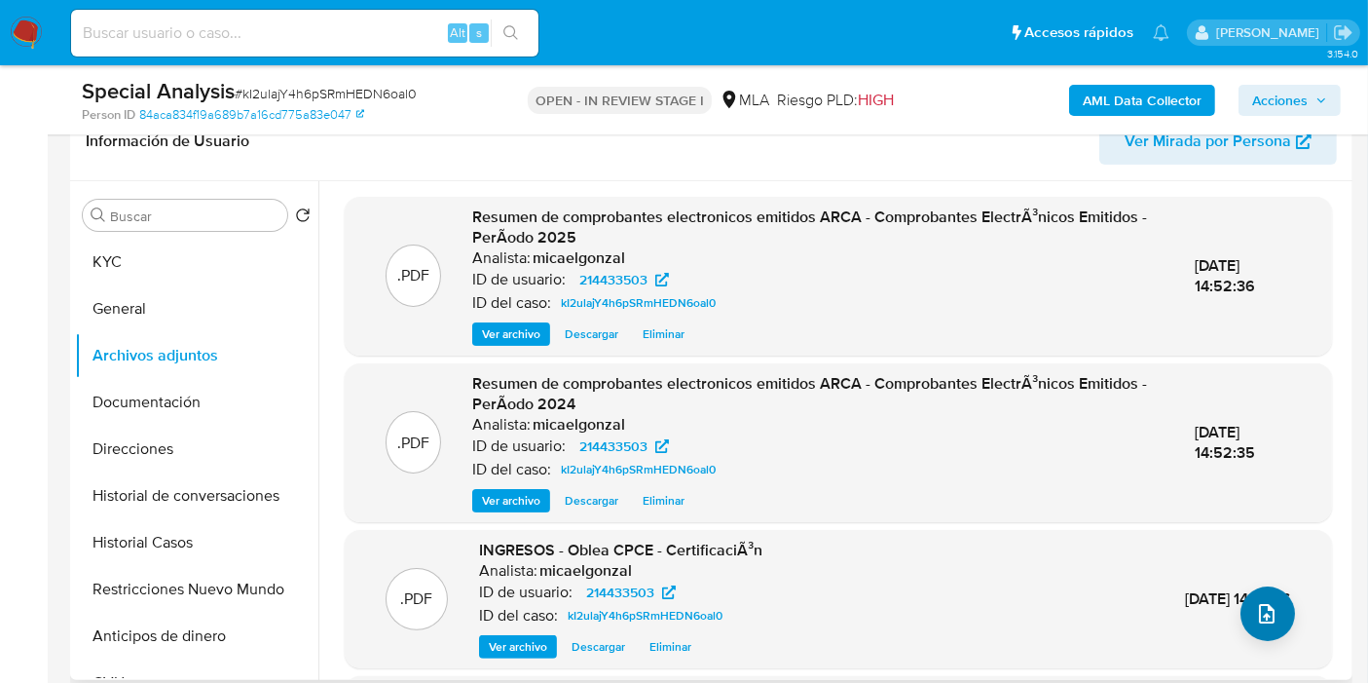
drag, startPoint x: 1248, startPoint y: 584, endPoint x: 1246, endPoint y: 604, distance: 19.6
click at [1246, 594] on div ".PDF Resumen de comprobantes electronicos emitidos ARCA - Comprobantes ElectrÃ³…" at bounding box center [838, 537] width 987 height 680
click at [1246, 609] on button "upload-file" at bounding box center [1268, 613] width 55 height 55
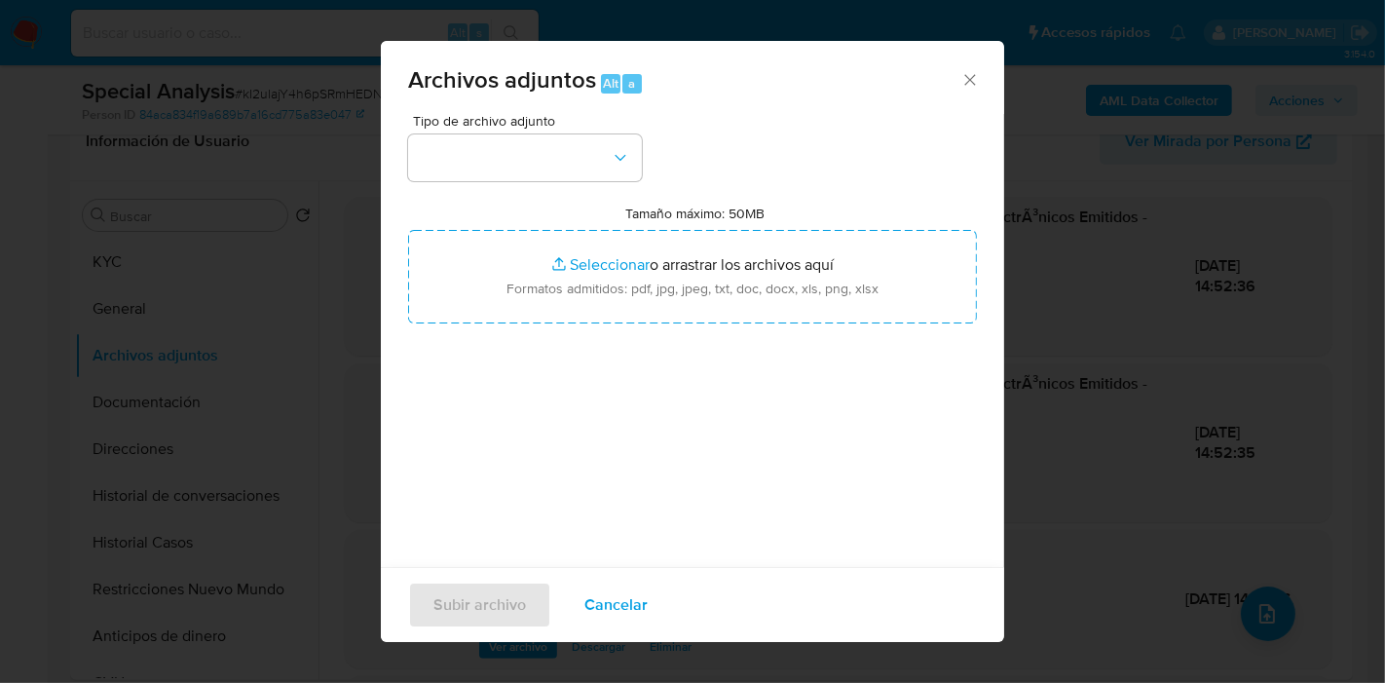
click at [540, 187] on div "Tipo de archivo adjunto Tamaño máximo: 50MB Seleccionar archivos Seleccionar o …" at bounding box center [692, 344] width 569 height 460
click at [550, 164] on button "button" at bounding box center [525, 157] width 234 height 47
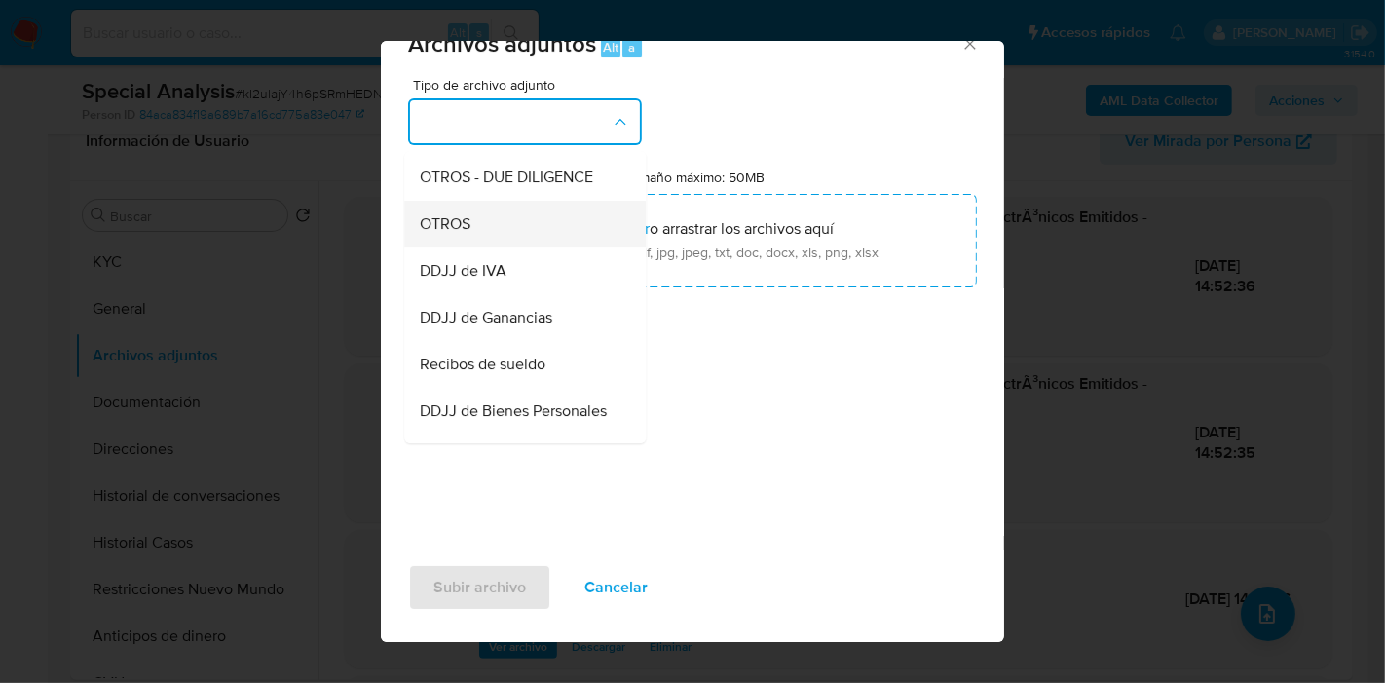
click at [518, 226] on div "OTROS" at bounding box center [519, 224] width 199 height 47
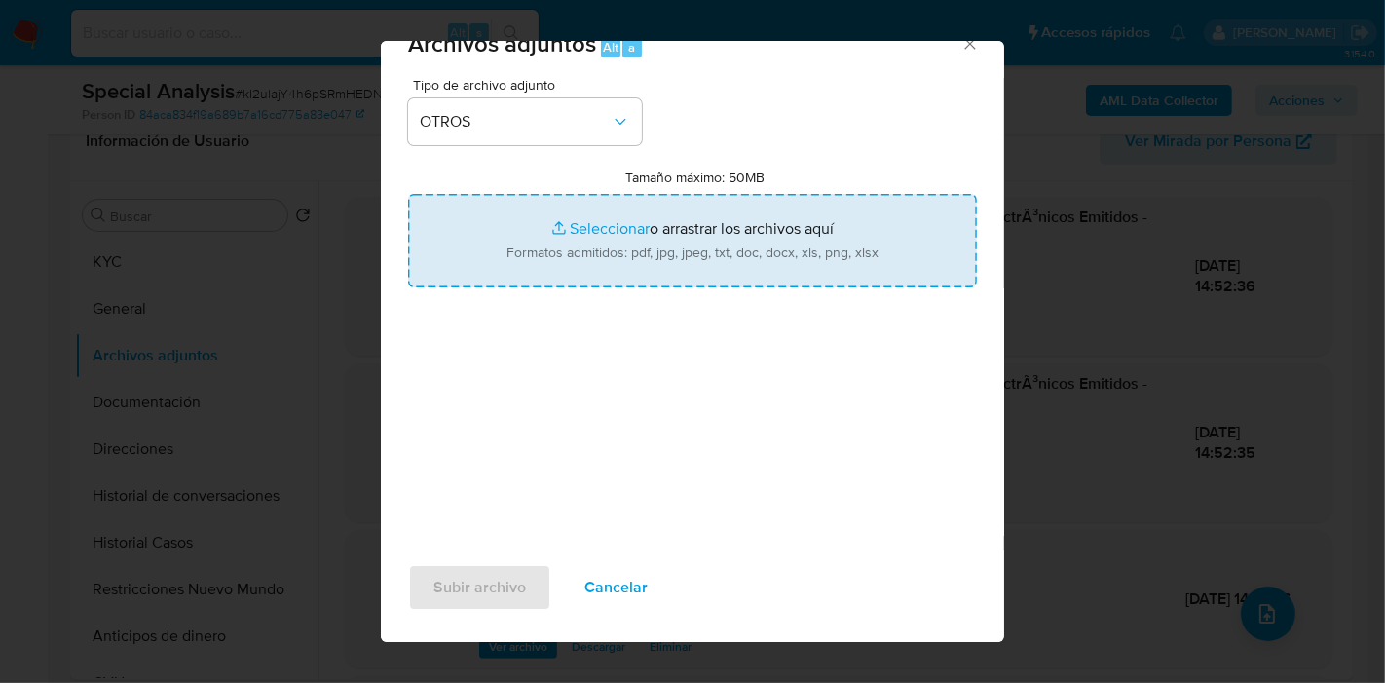
click at [566, 227] on input "Tamaño máximo: 50MB Seleccionar archivos" at bounding box center [692, 240] width 569 height 93
type input "C:\fakepath\Certificado de Matrimonio - Yesica Gisela Morales.pdf"
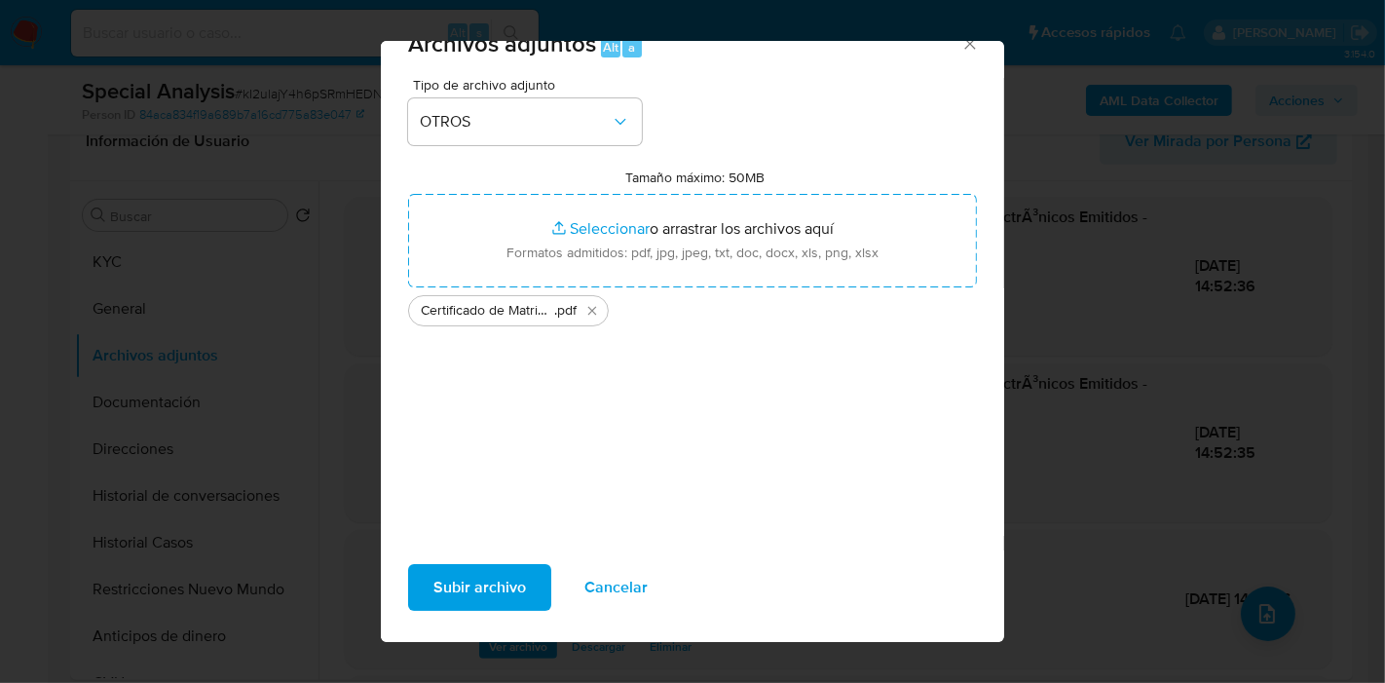
click at [437, 585] on span "Subir archivo" at bounding box center [479, 587] width 93 height 43
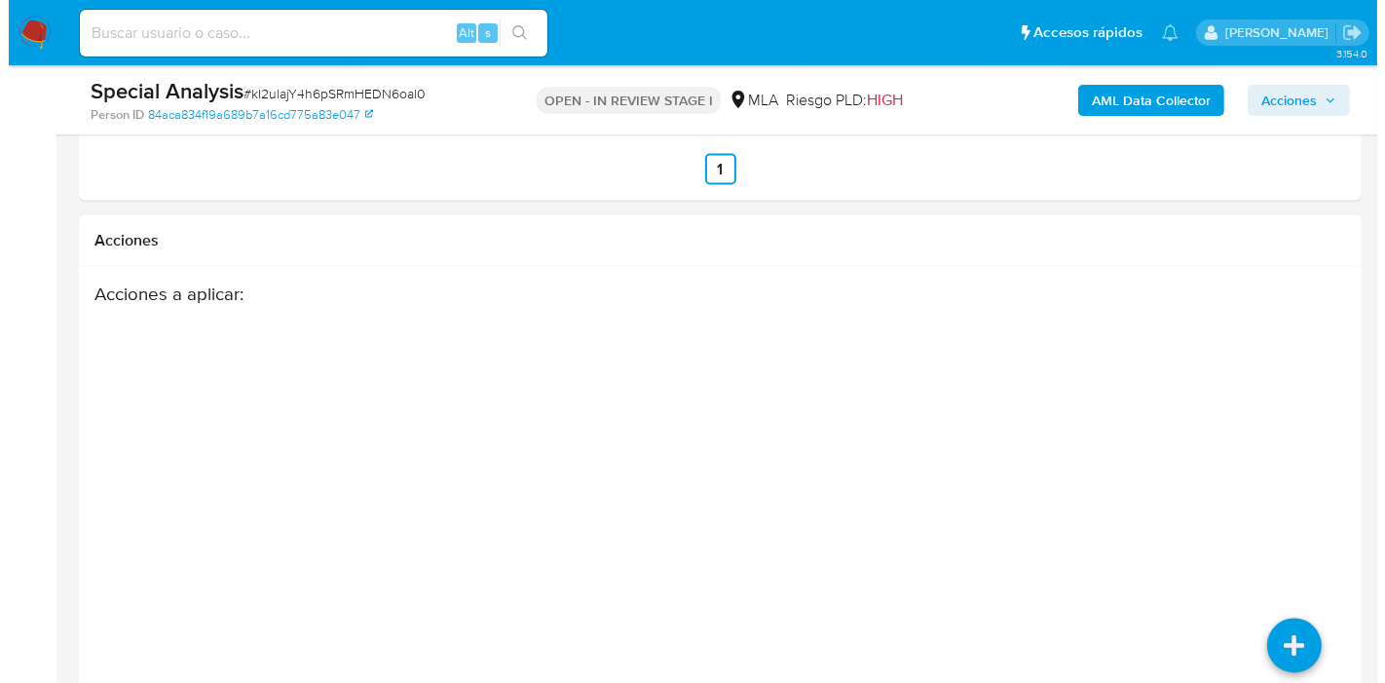
scroll to position [3237, 0]
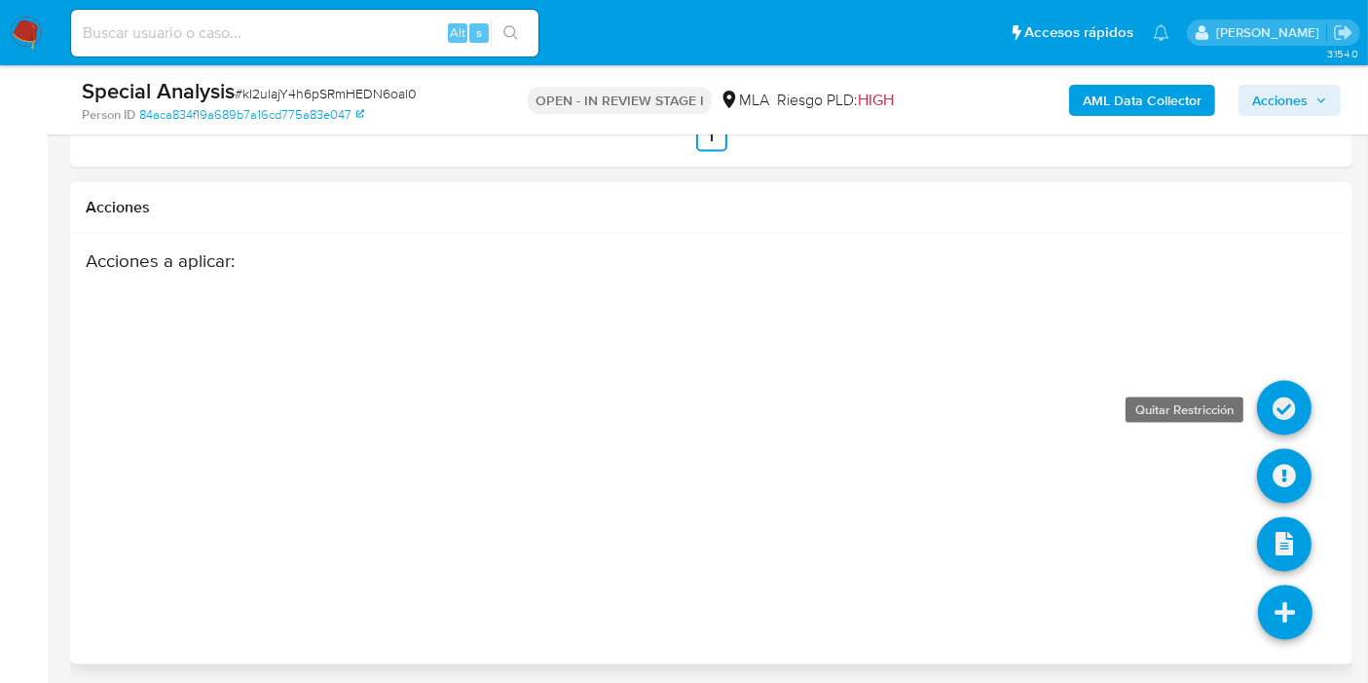
click at [1271, 390] on link at bounding box center [1284, 408] width 55 height 55
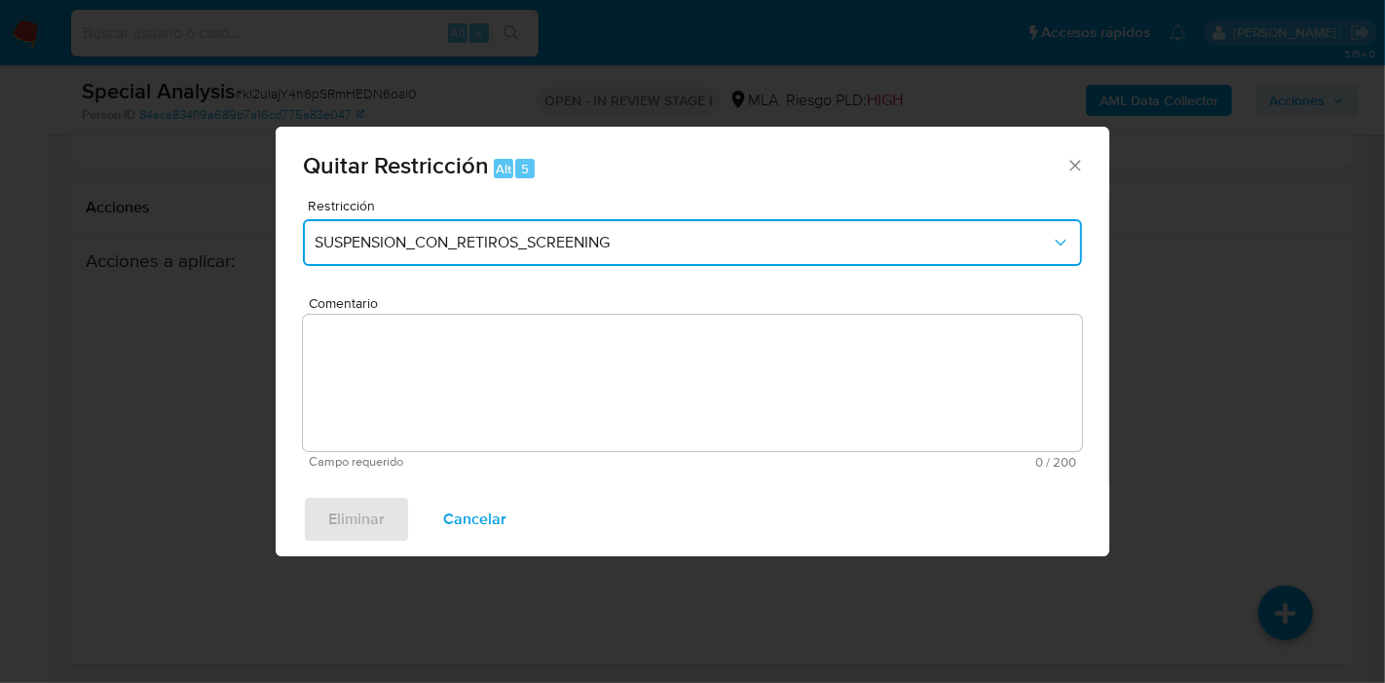
click at [776, 261] on button "SUSPENSION_CON_RETIROS_SCREENING" at bounding box center [692, 242] width 779 height 47
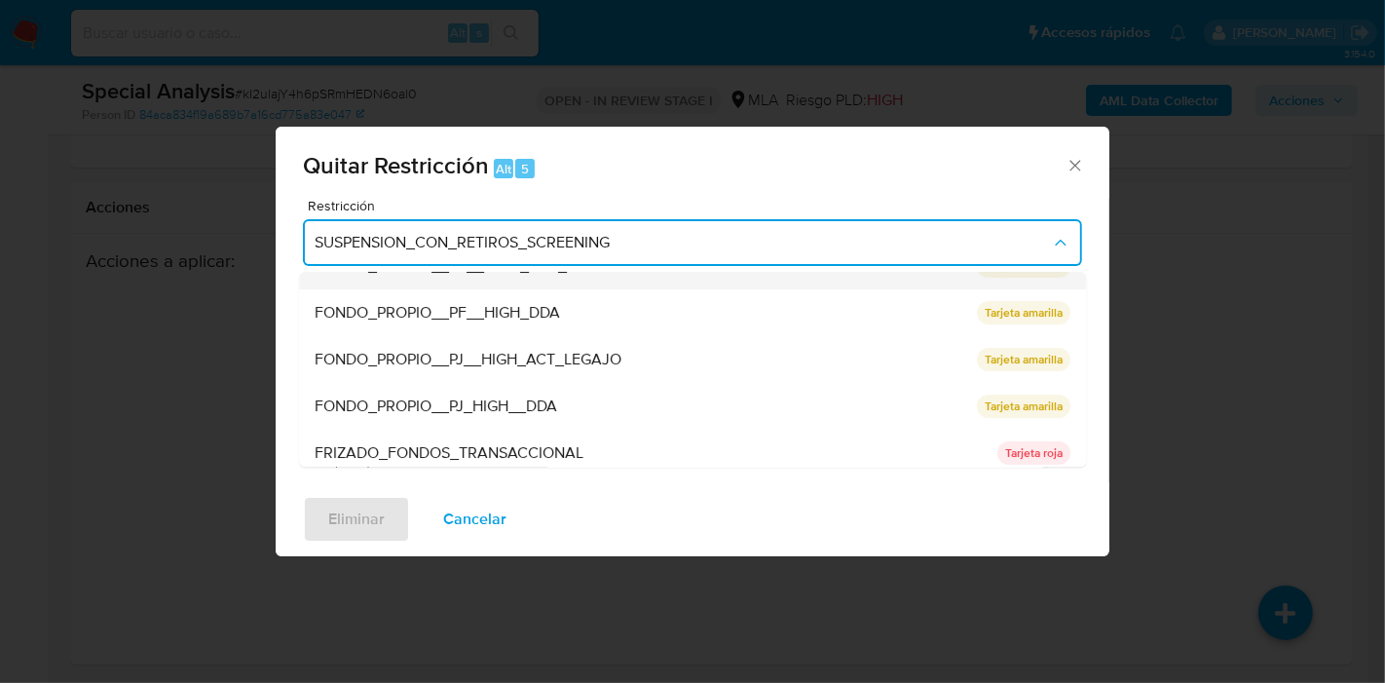
scroll to position [318, 0]
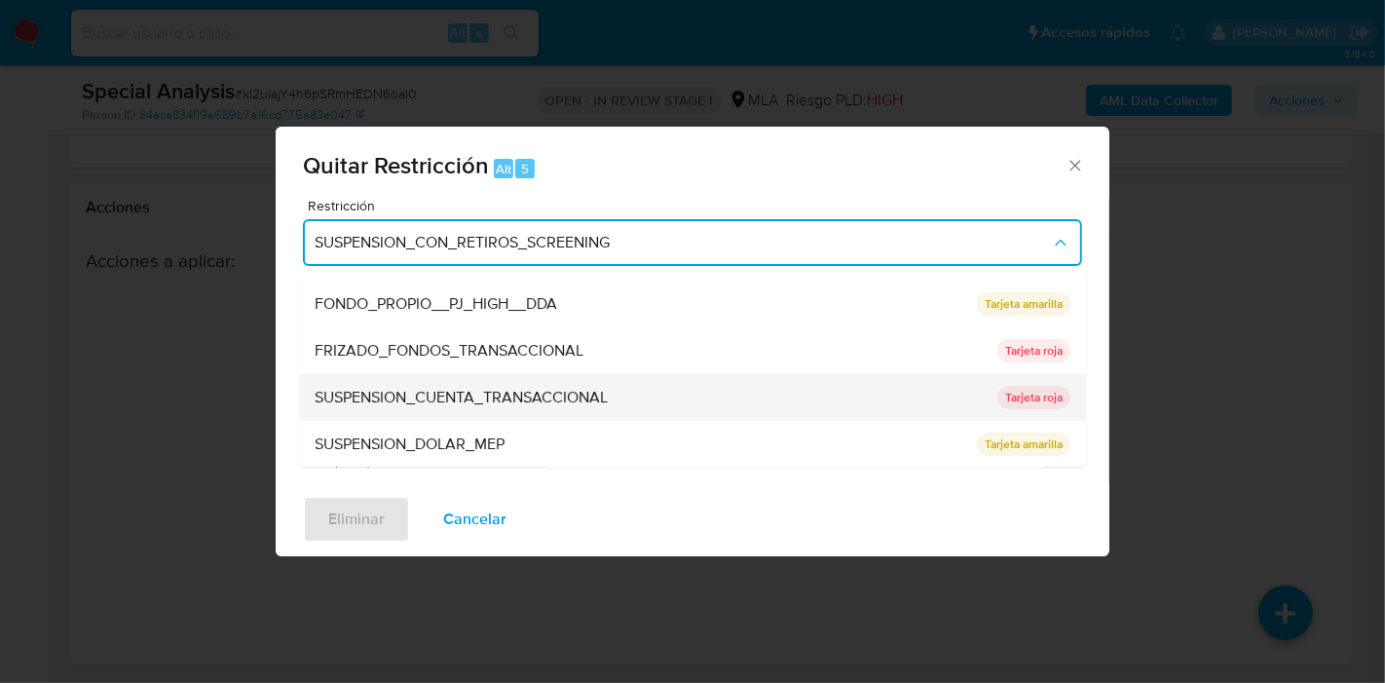
click at [690, 385] on div "SUSPENSION_CUENTA_TRANSACCIONAL" at bounding box center [650, 397] width 671 height 47
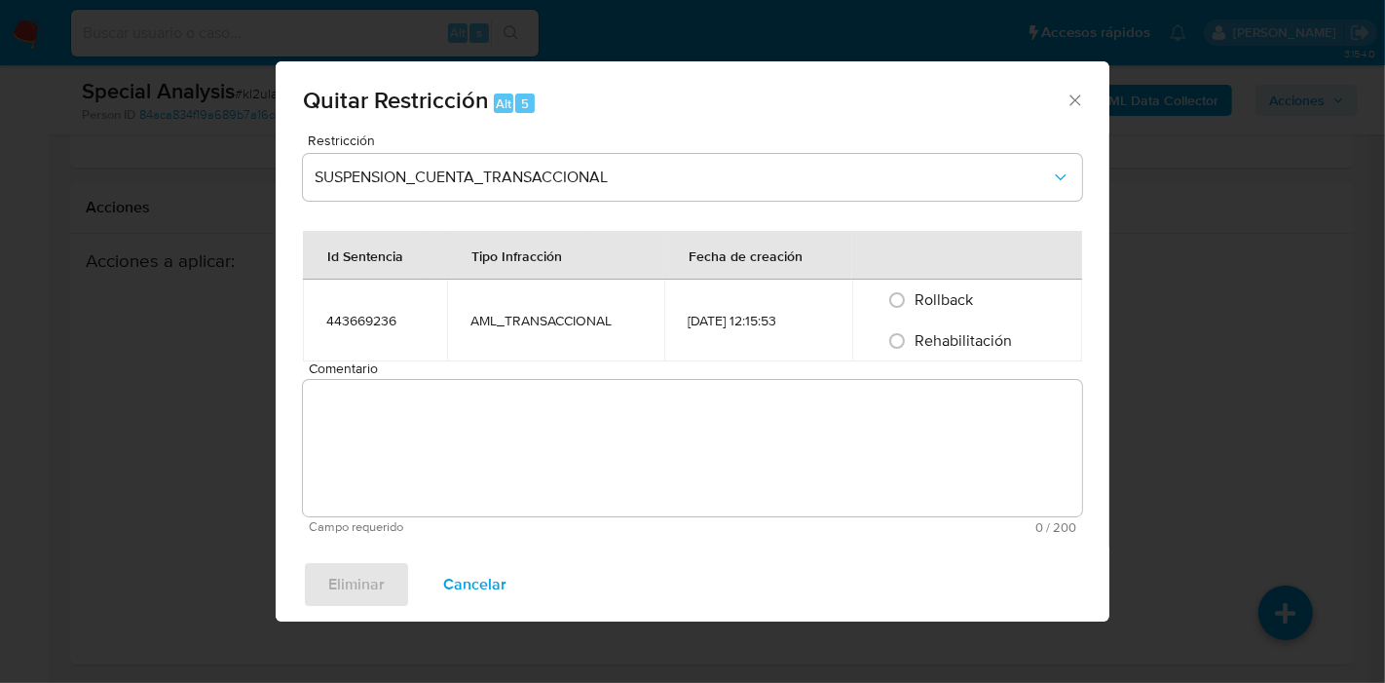
click at [943, 342] on span "Rehabilitación" at bounding box center [962, 340] width 97 height 22
click at [912, 342] on input "Rehabilitación" at bounding box center [896, 340] width 31 height 31
radio input "true"
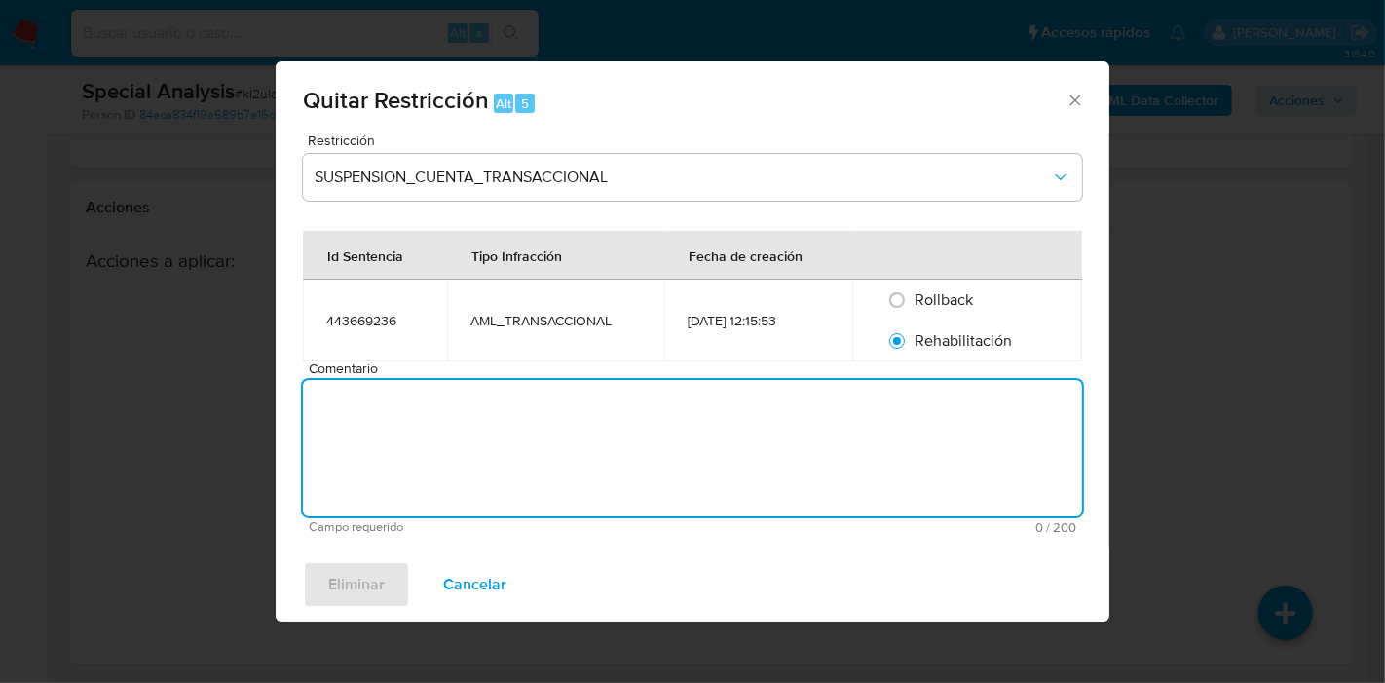
click at [851, 426] on textarea "Comentario" at bounding box center [692, 448] width 779 height 136
type textarea "AML"
click at [371, 596] on span "Eliminar" at bounding box center [356, 584] width 56 height 43
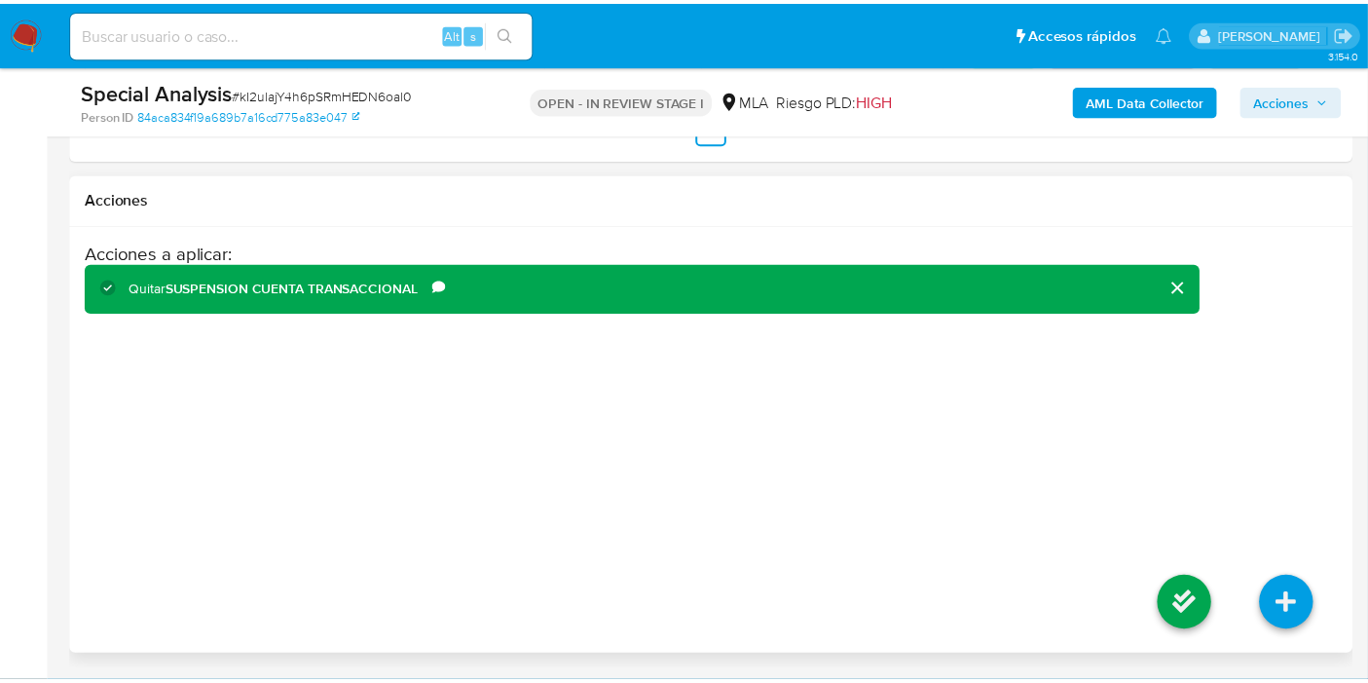
scroll to position [3209, 0]
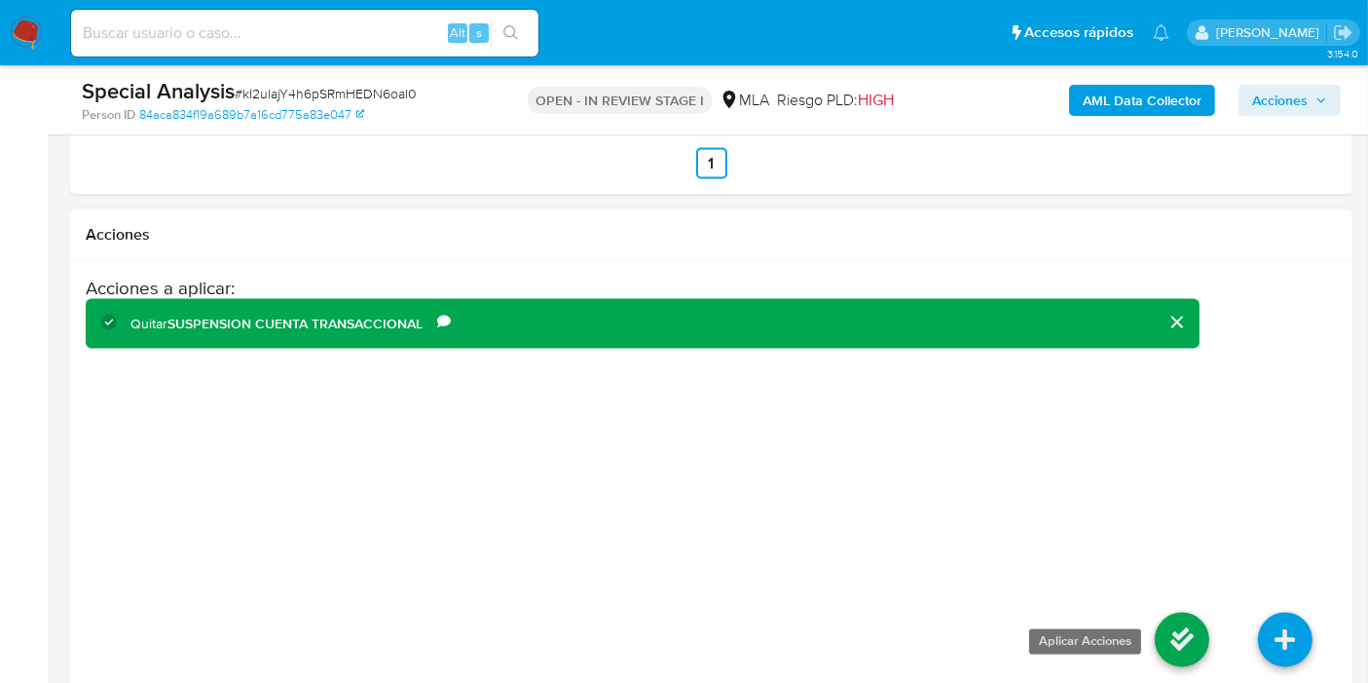
click at [1193, 616] on link at bounding box center [1182, 639] width 55 height 55
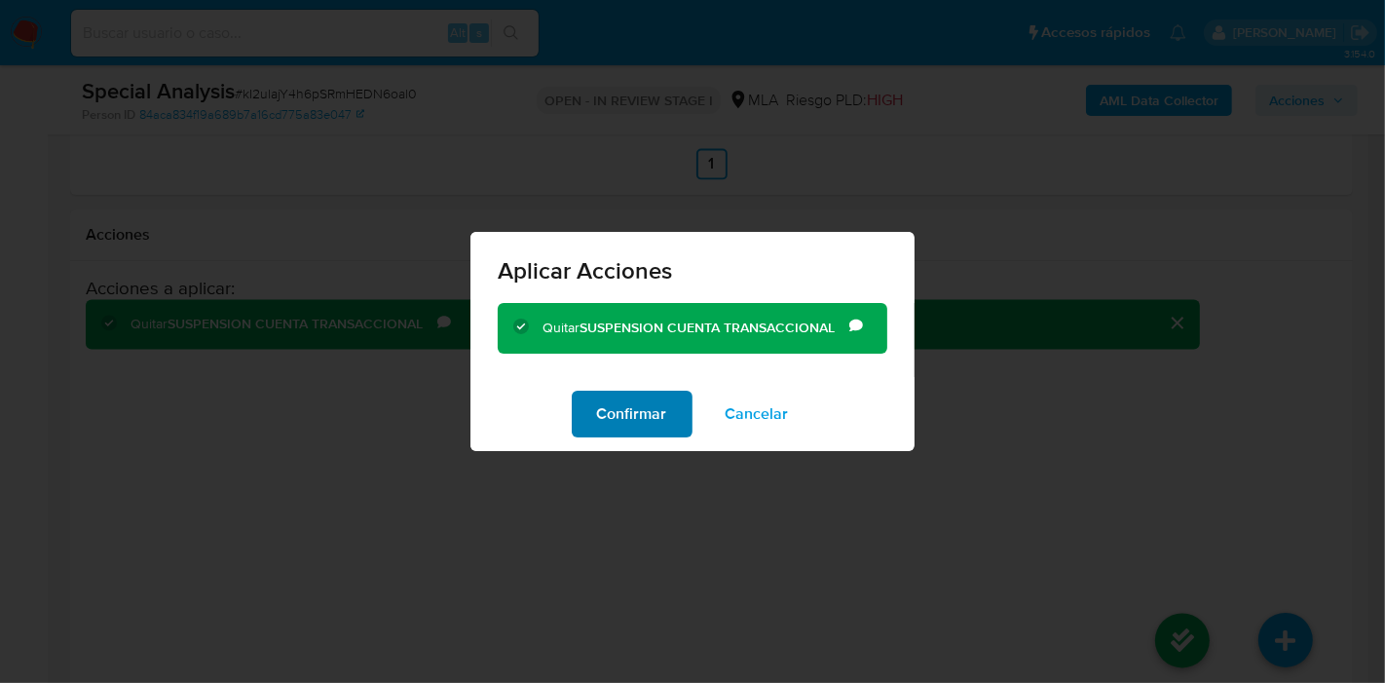
click at [599, 392] on span "Confirmar" at bounding box center [632, 413] width 70 height 43
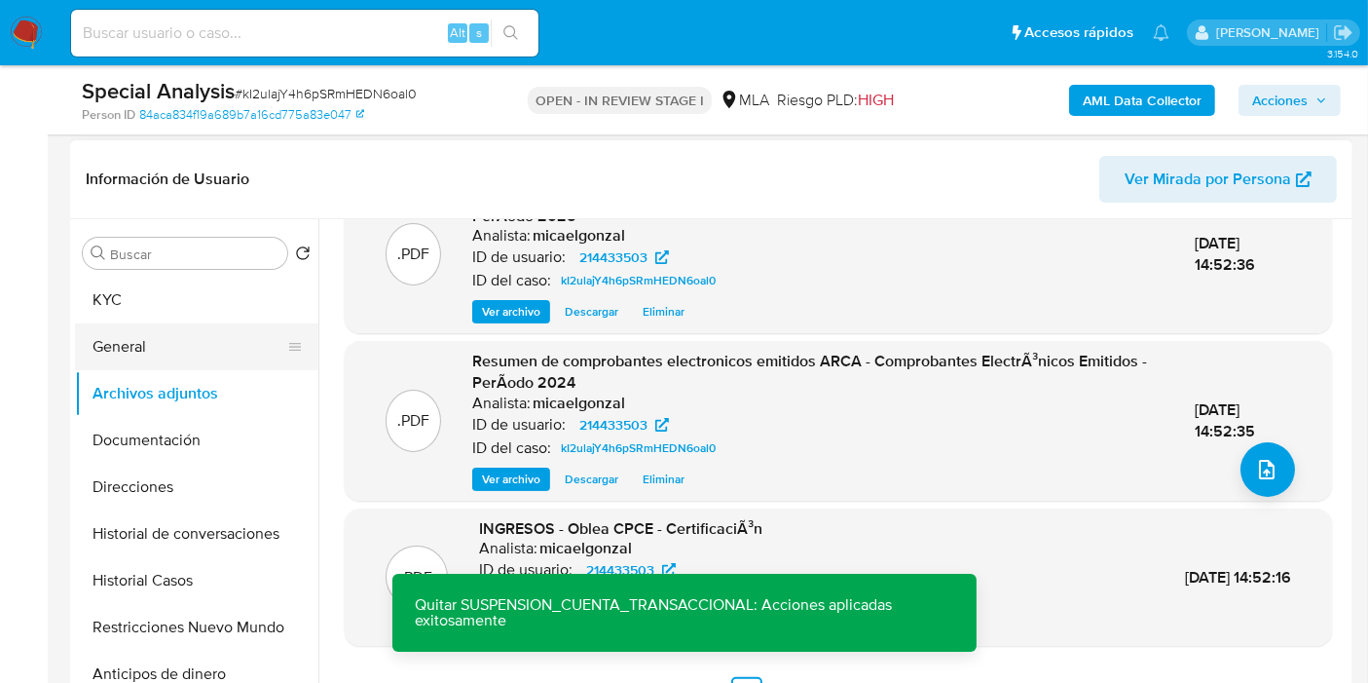
scroll to position [207, 0]
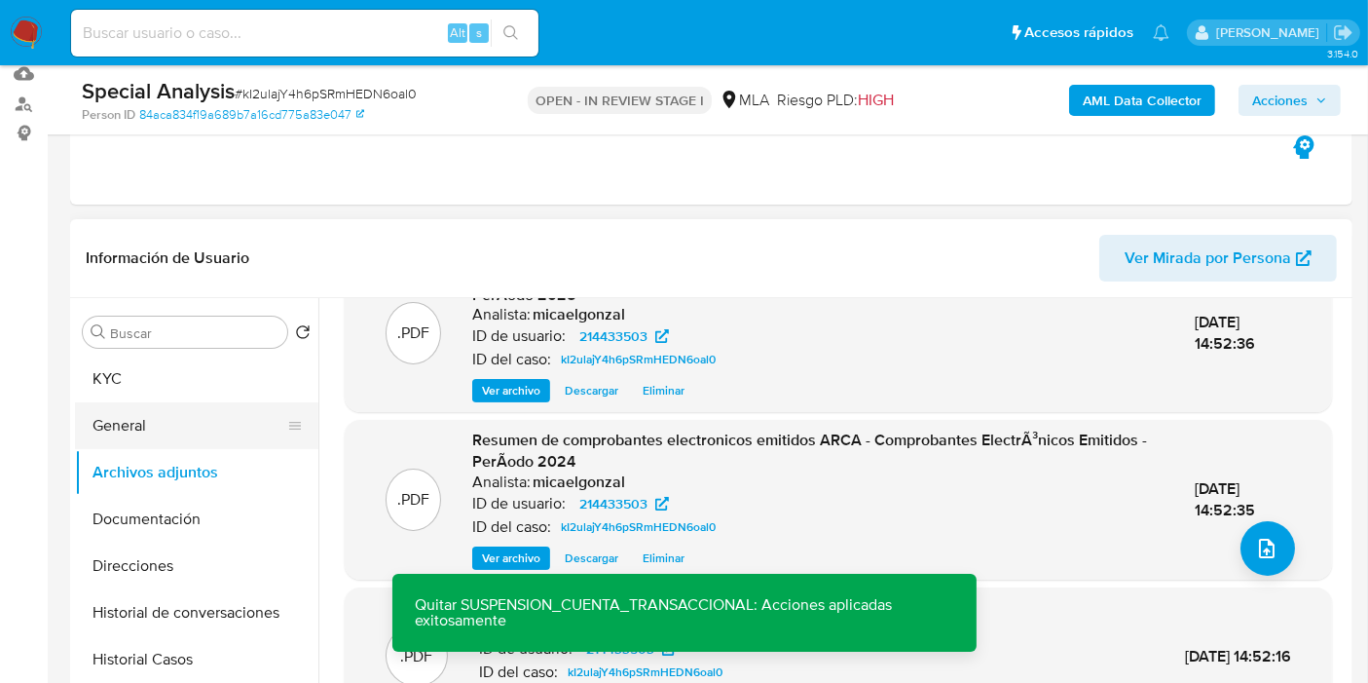
click at [119, 427] on button "General" at bounding box center [189, 425] width 228 height 47
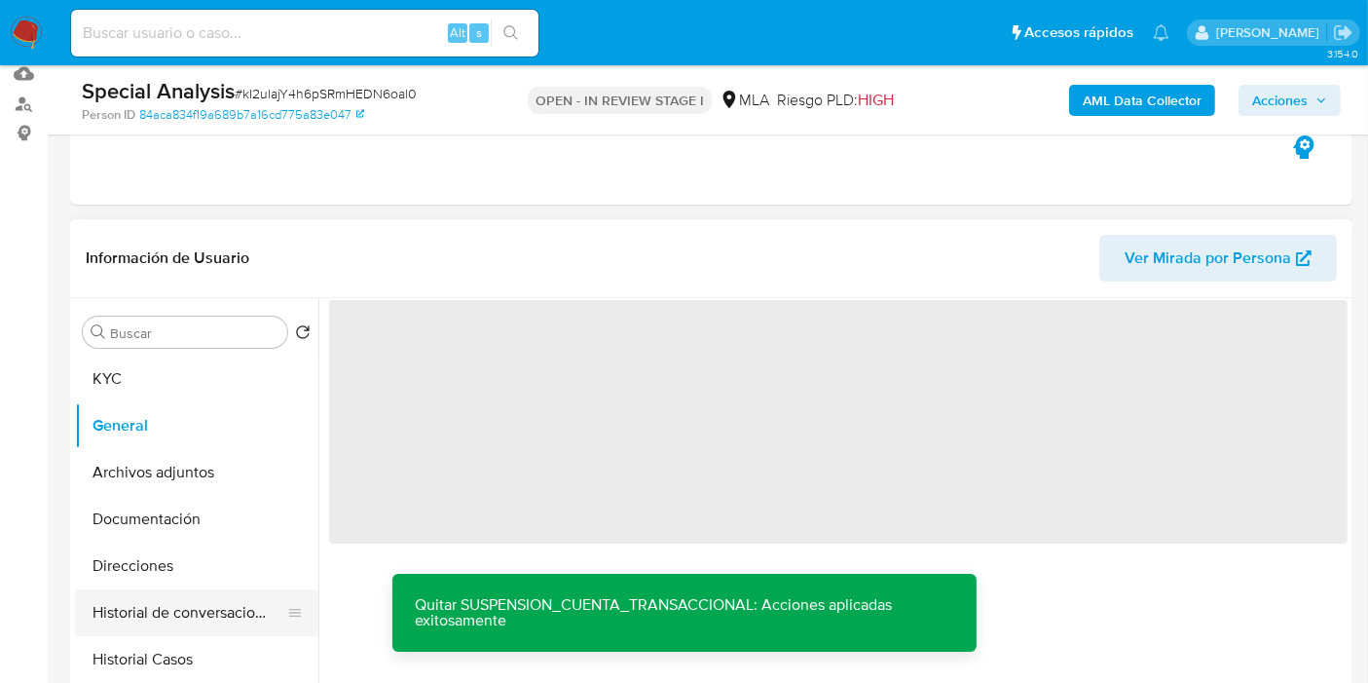
click at [138, 589] on button "Historial de conversaciones" at bounding box center [189, 612] width 228 height 47
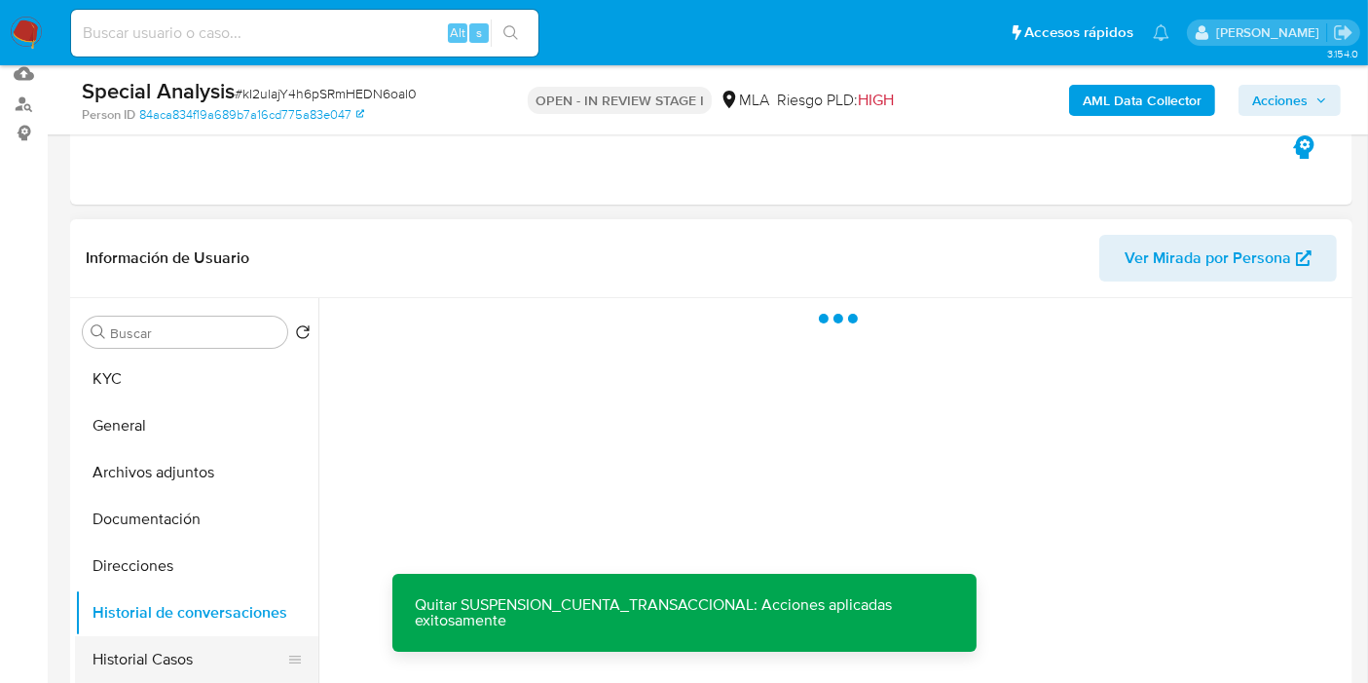
scroll to position [324, 0]
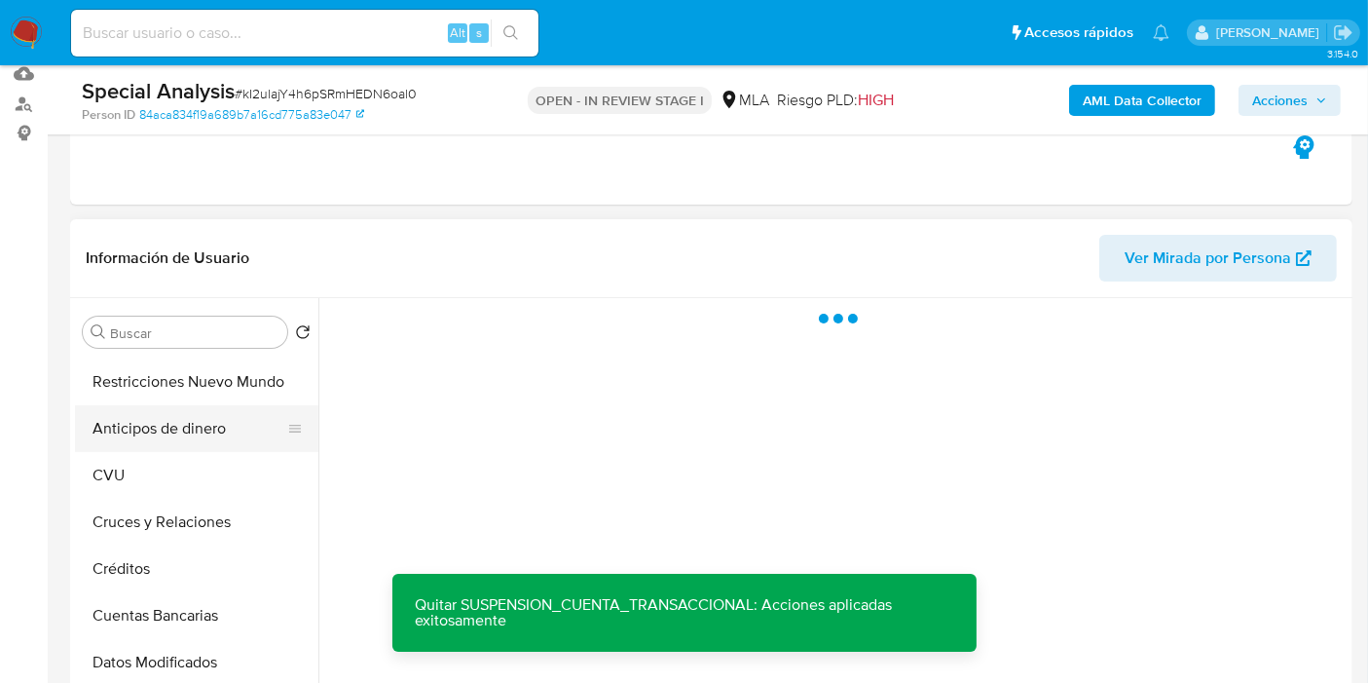
drag, startPoint x: 234, startPoint y: 493, endPoint x: 150, endPoint y: 413, distance: 115.7
click at [233, 493] on button "CVU" at bounding box center [196, 475] width 243 height 47
click at [150, 412] on button "Anticipos de dinero" at bounding box center [189, 428] width 228 height 47
click at [153, 405] on button "Anticipos de dinero" at bounding box center [189, 428] width 228 height 47
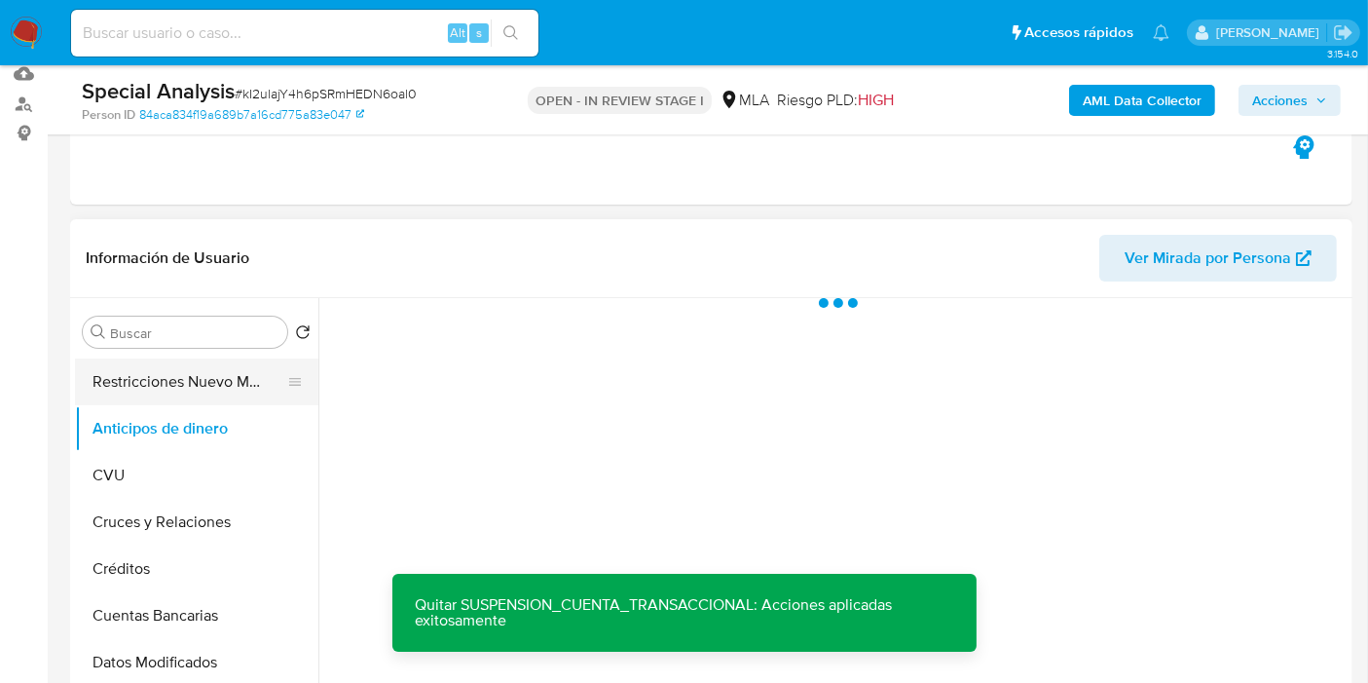
click at [154, 394] on button "Restricciones Nuevo Mundo" at bounding box center [189, 381] width 228 height 47
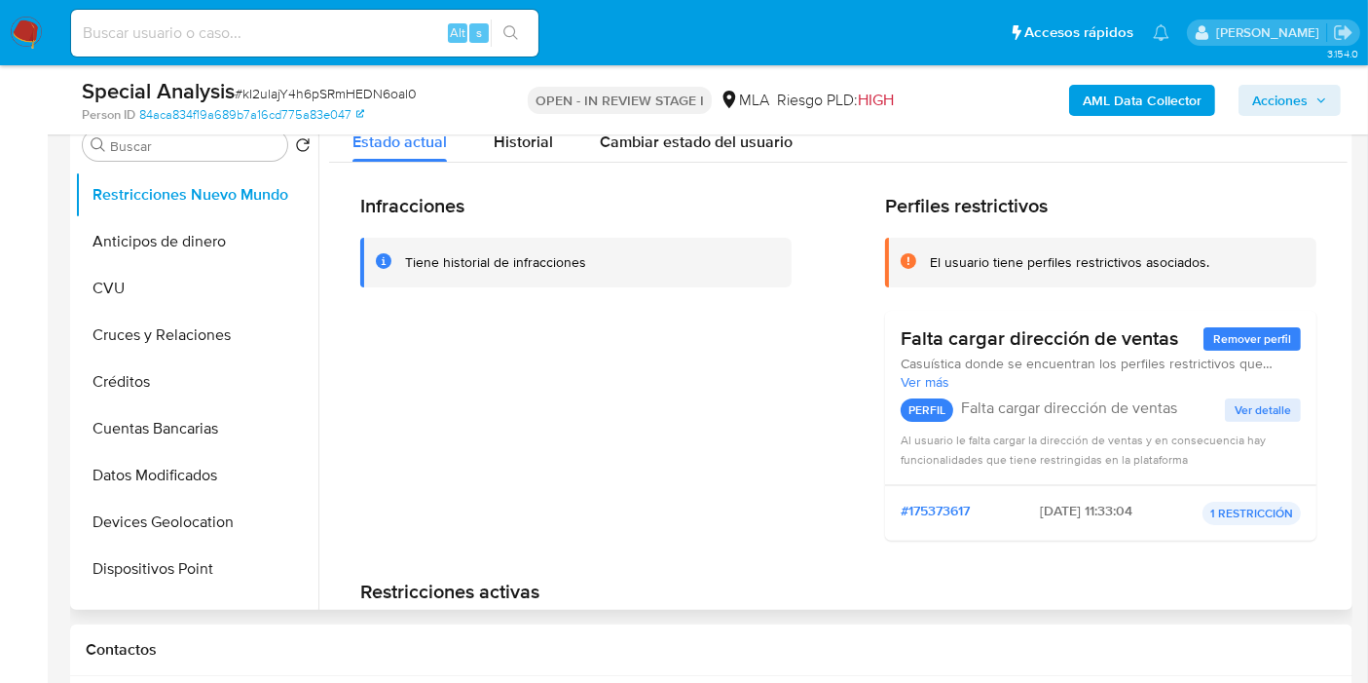
scroll to position [315, 0]
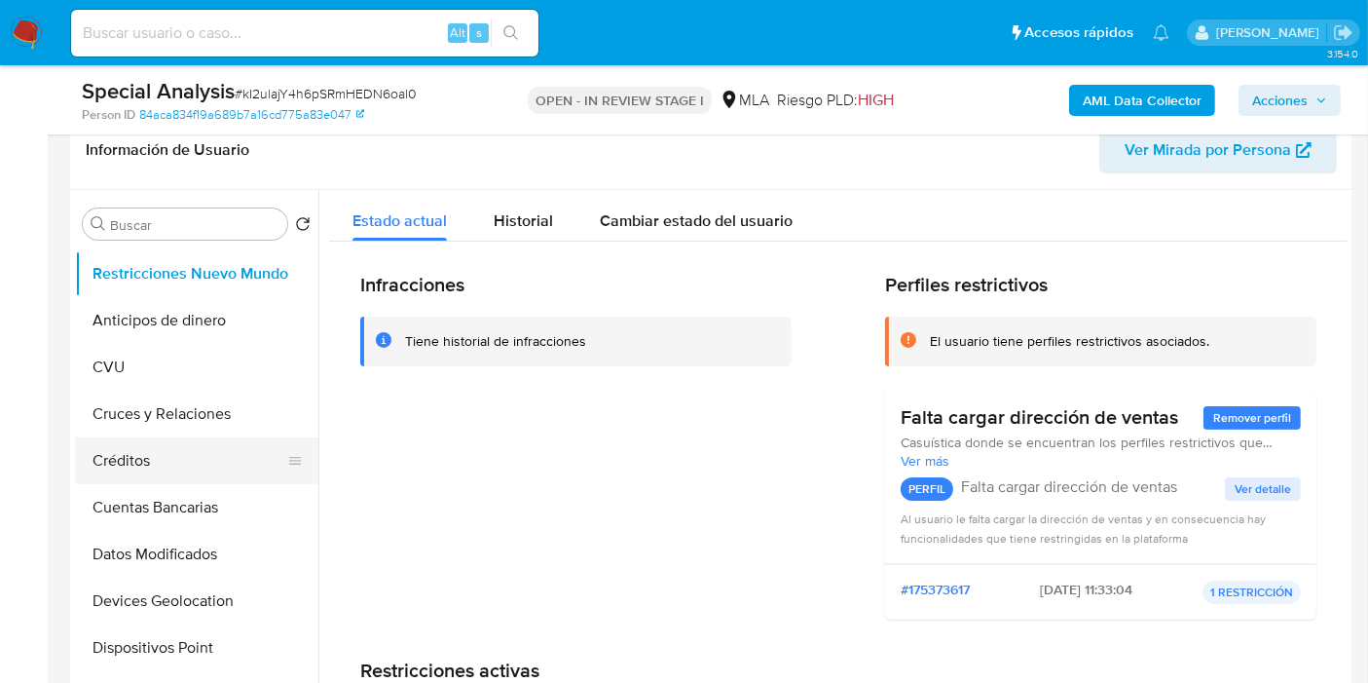
click at [212, 465] on button "Créditos" at bounding box center [189, 460] width 228 height 47
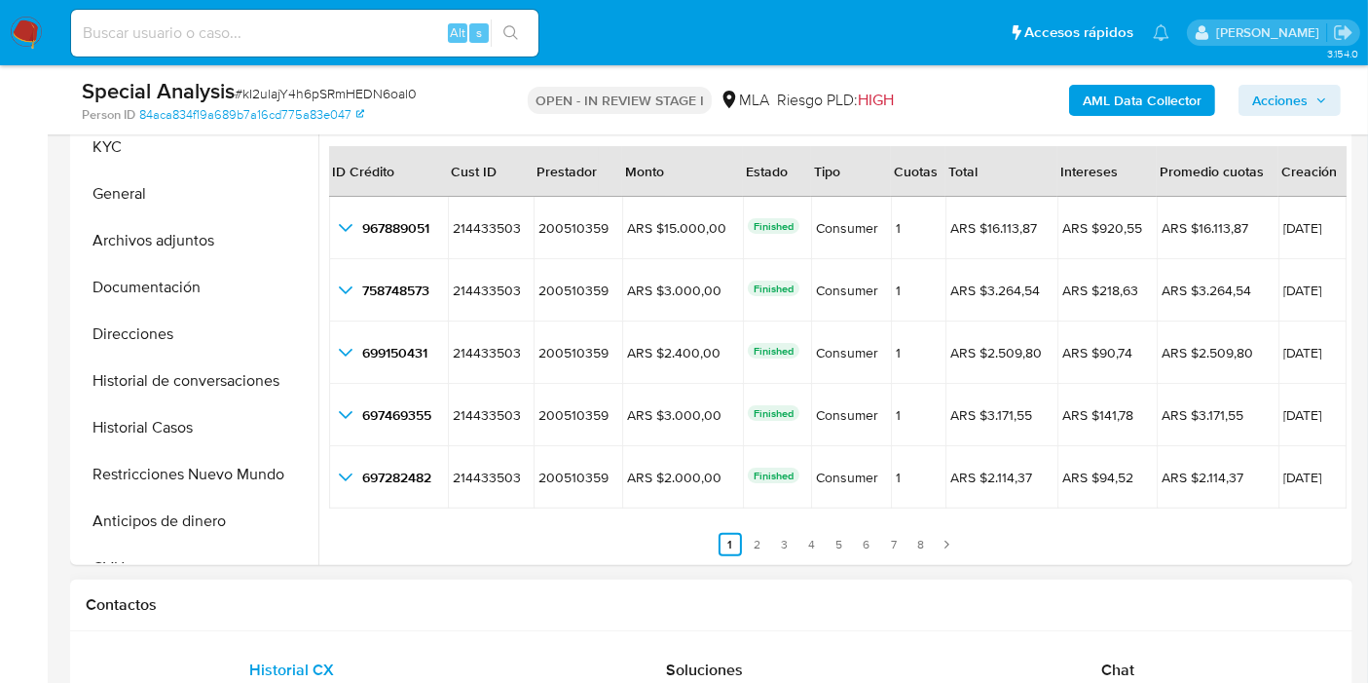
scroll to position [640, 0]
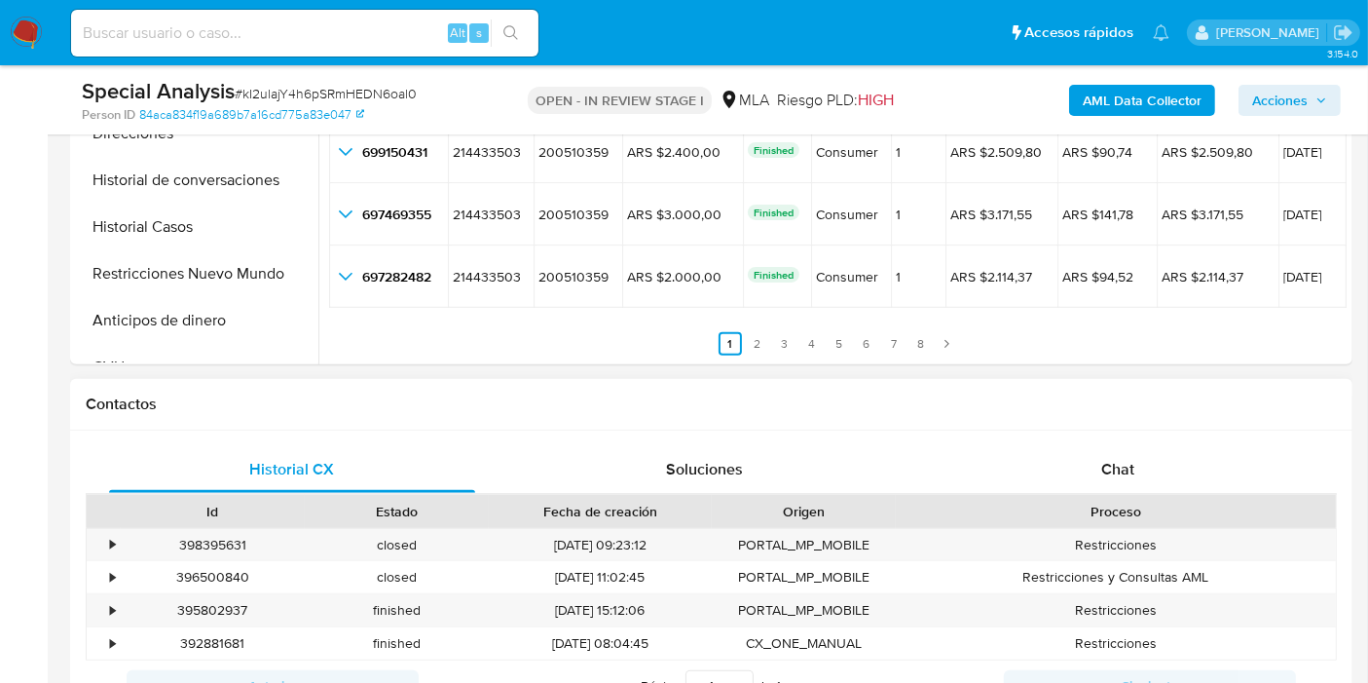
click at [1215, 420] on div "Contactos" at bounding box center [711, 405] width 1282 height 52
click at [1166, 502] on div "Proceso" at bounding box center [1115, 510] width 413 height 19
click at [1183, 457] on div "Chat" at bounding box center [1118, 469] width 366 height 47
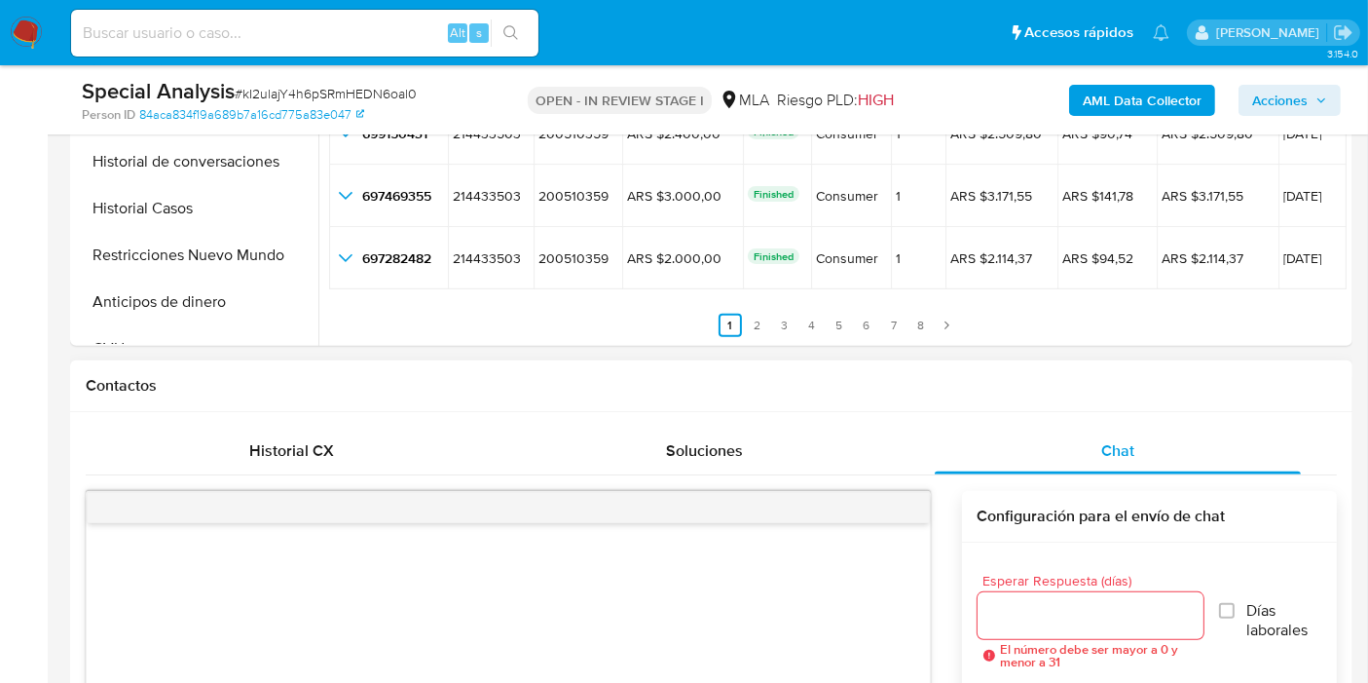
scroll to position [1073, 0]
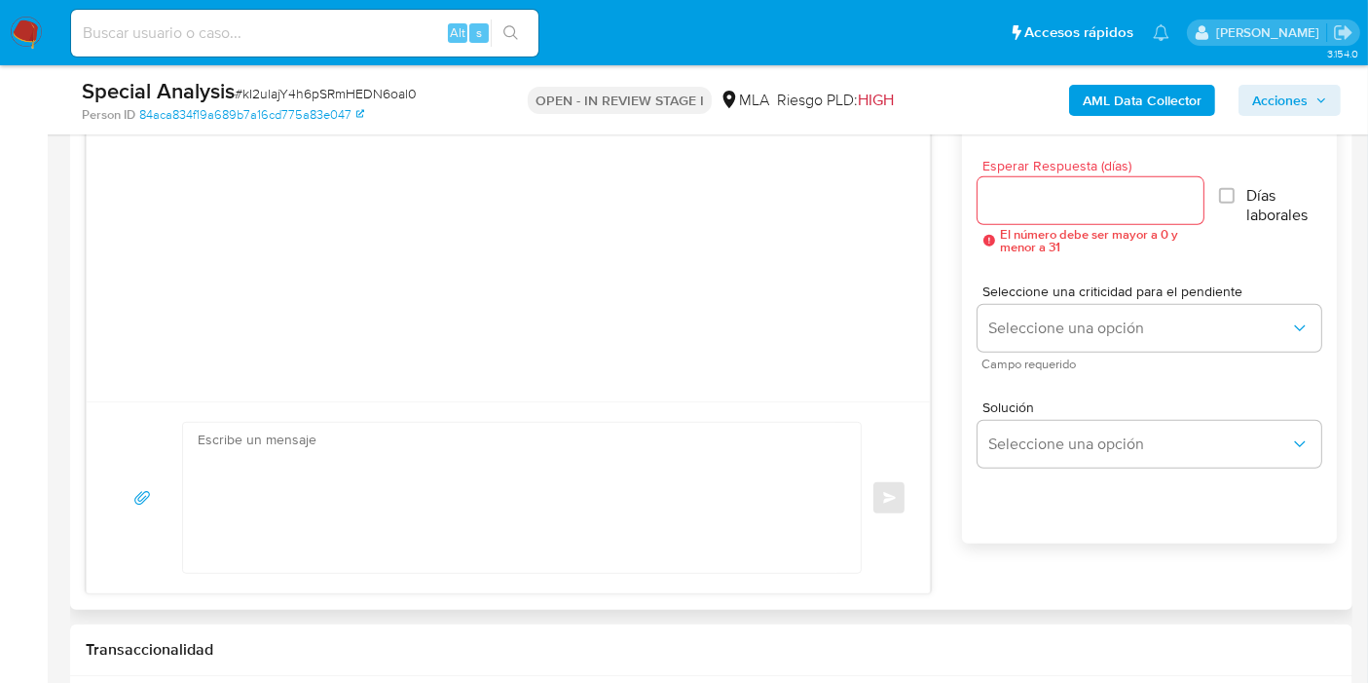
click at [739, 501] on textarea at bounding box center [517, 498] width 639 height 150
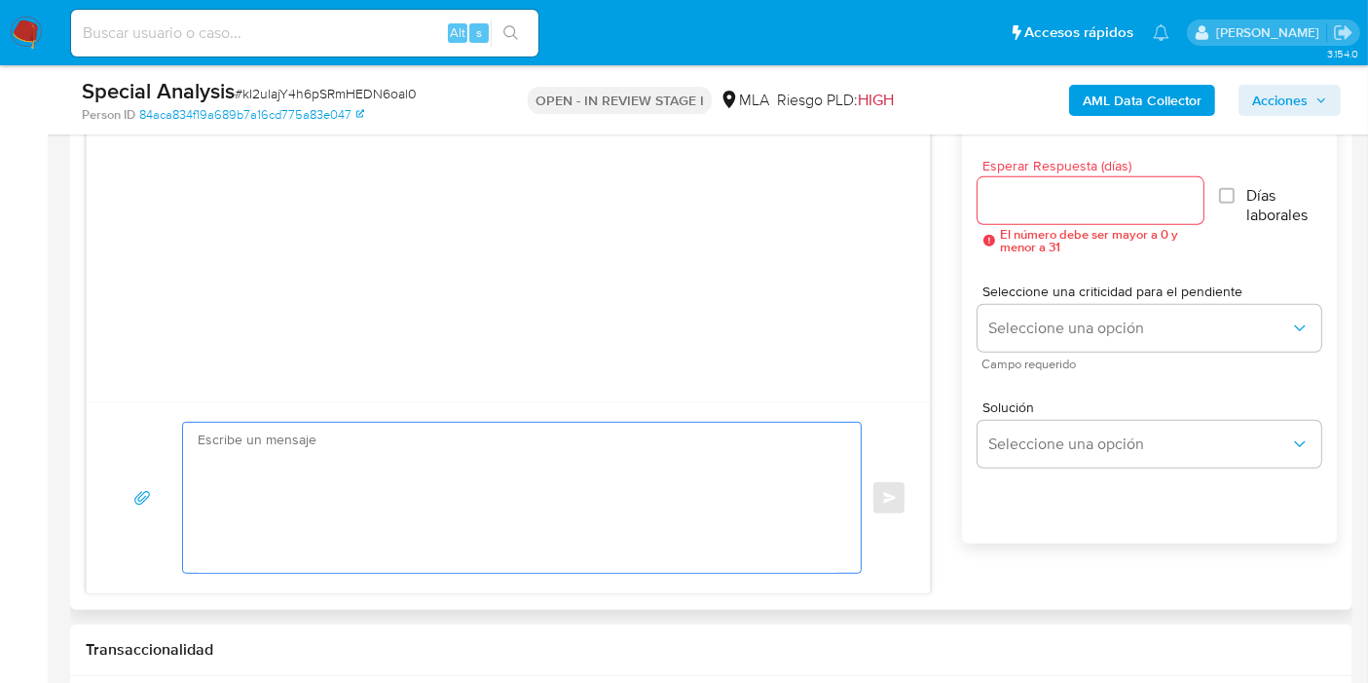
click at [466, 469] on textarea at bounding box center [517, 498] width 639 height 150
paste textarea "Te contamos que tu cuenta ya está activa nuevamente para que operes con normali…"
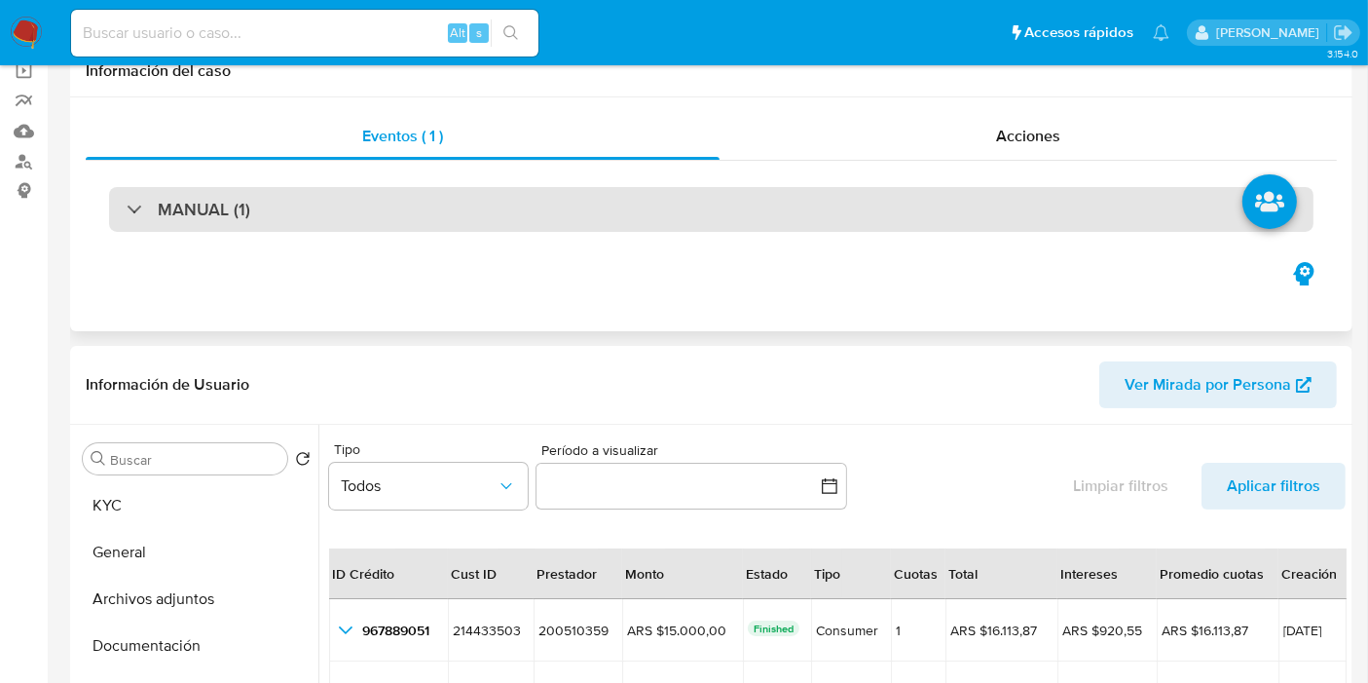
scroll to position [0, 0]
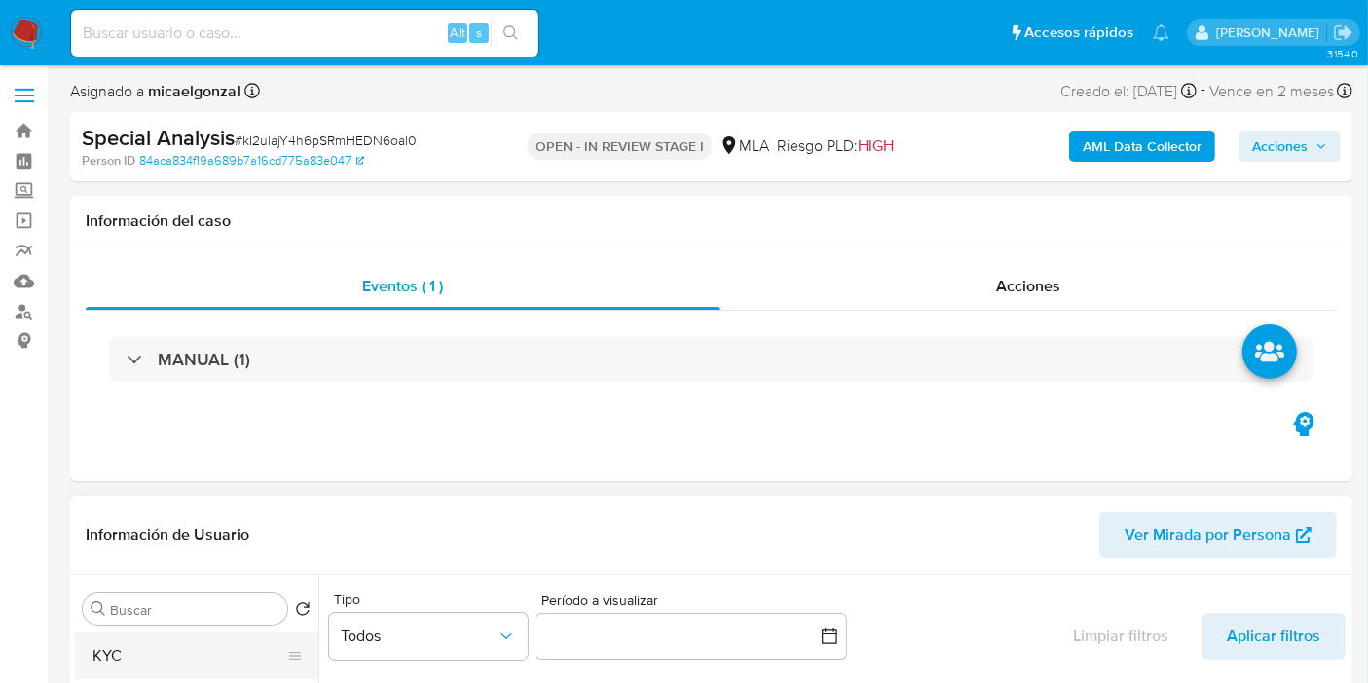
click at [211, 652] on button "KYC" at bounding box center [189, 655] width 228 height 47
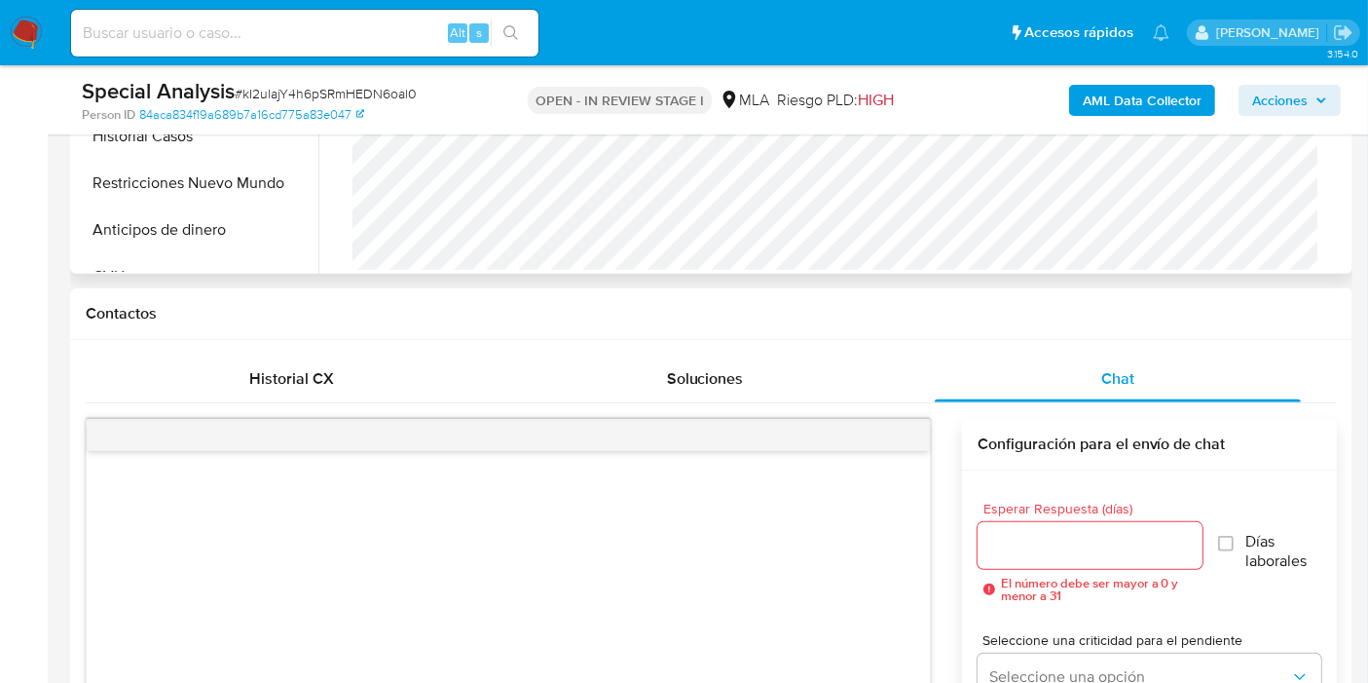
scroll to position [974, 0]
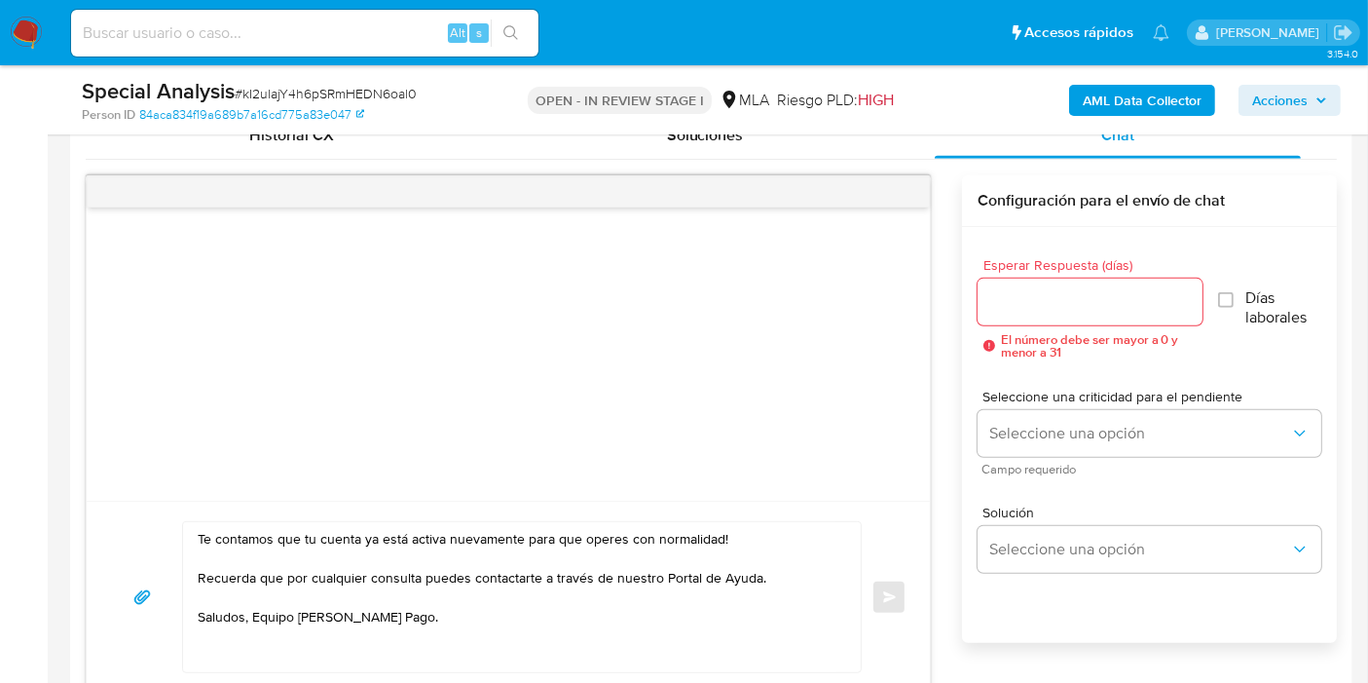
drag, startPoint x: 189, startPoint y: 535, endPoint x: 200, endPoint y: 537, distance: 10.9
click at [192, 534] on div "Te contamos que tu cuenta ya está activa nuevamente para que operes con normali…" at bounding box center [517, 597] width 668 height 150
click at [199, 537] on textarea "Te contamos que tu cuenta ya está activa nuevamente para que operes con normali…" at bounding box center [517, 597] width 639 height 150
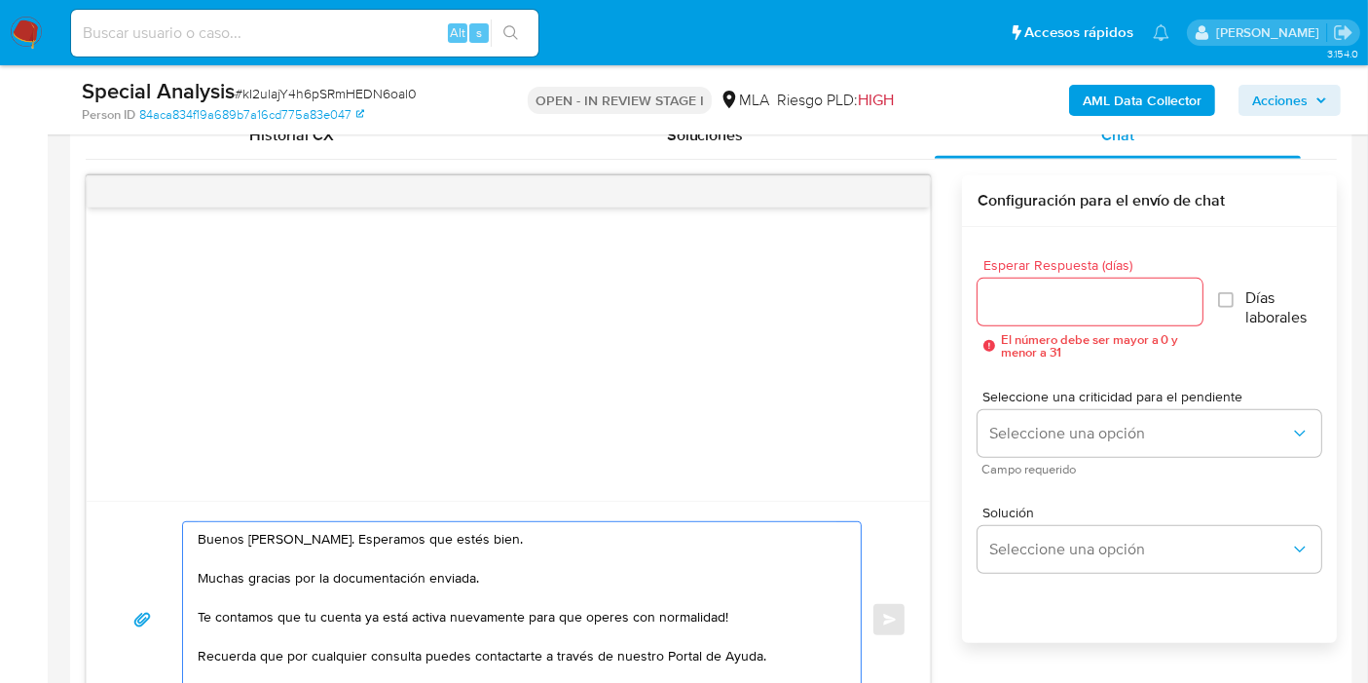
drag, startPoint x: 717, startPoint y: 601, endPoint x: 744, endPoint y: 618, distance: 32.4
click at [721, 606] on textarea "Buenos días, Ezequiel. Esperamos que estés bien. Muchas gracias por la document…" at bounding box center [517, 619] width 639 height 195
click at [744, 618] on textarea "Buenos días, Ezequiel. Esperamos que estés bien. Muchas gracias por la document…" at bounding box center [517, 619] width 639 height 195
click at [154, 637] on button "button" at bounding box center [142, 619] width 64 height 47
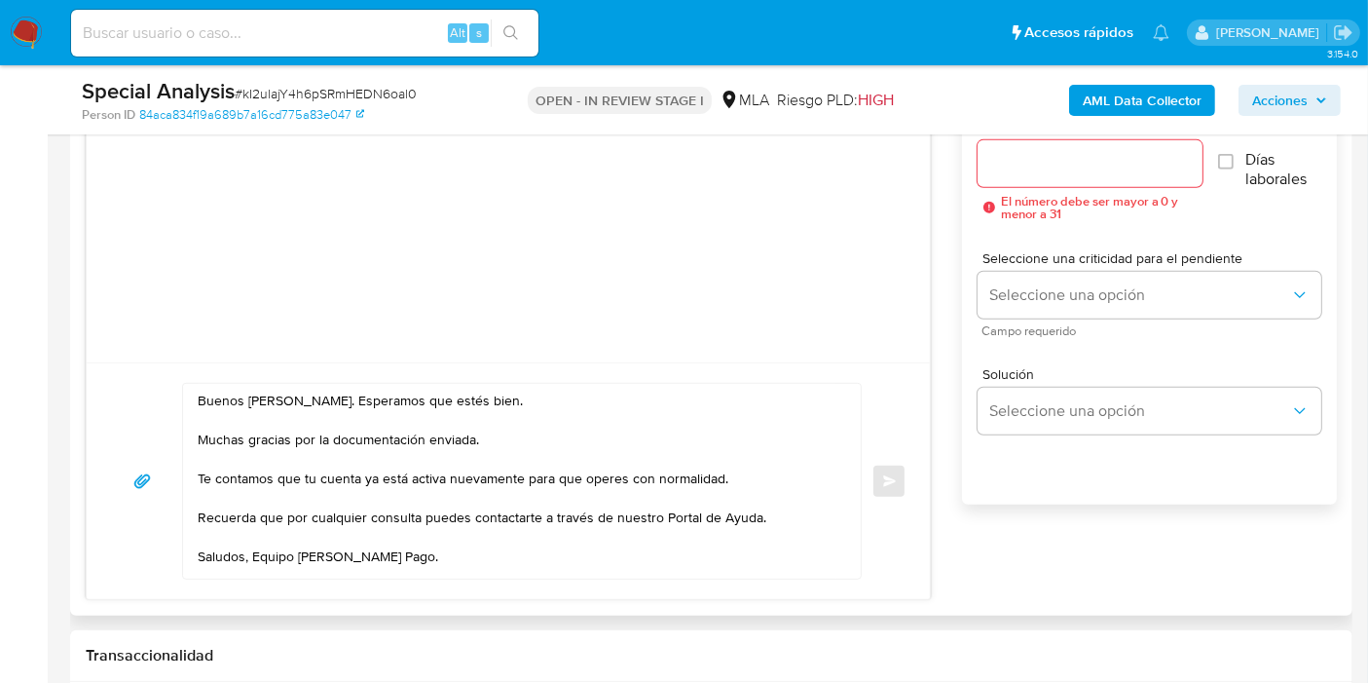
scroll to position [1190, 0]
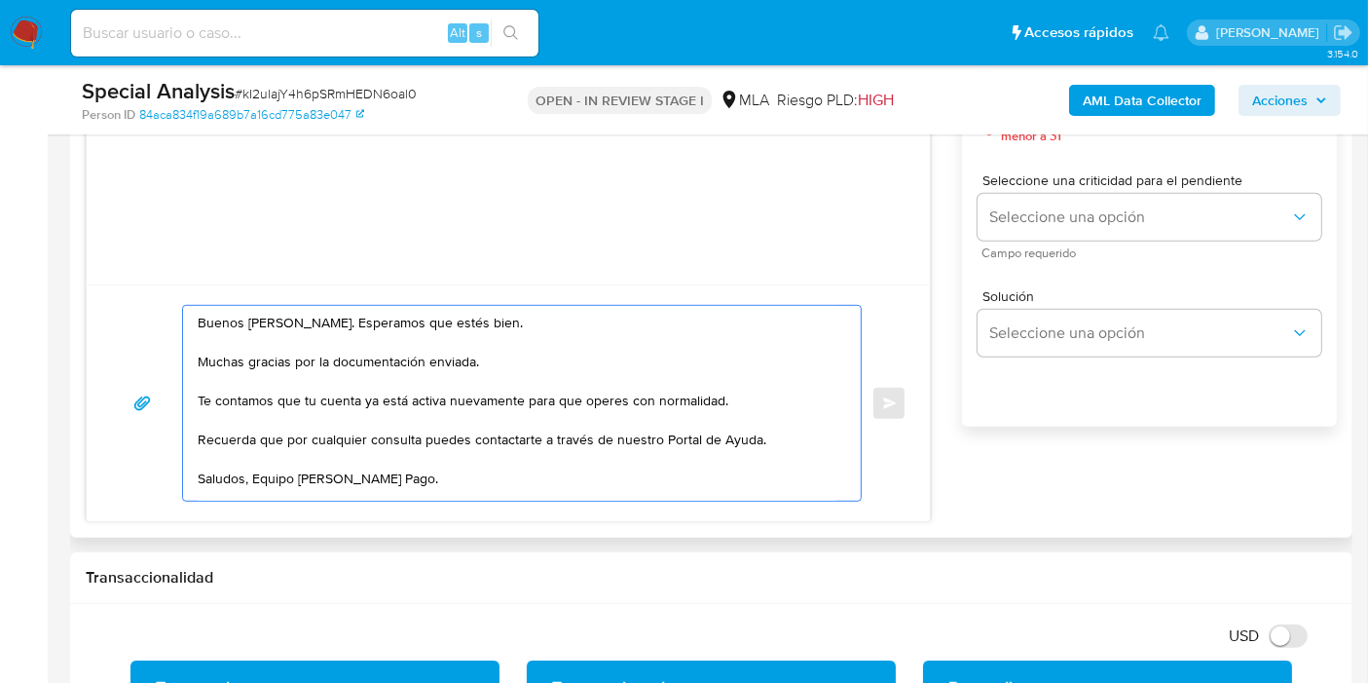
click at [268, 467] on textarea "Buenos días, Ezequiel. Esperamos que estés bien. Muchas gracias por la document…" at bounding box center [517, 403] width 639 height 195
click at [253, 467] on textarea "Buenos días, Ezequiel. Esperamos que estés bien. Muchas gracias por la document…" at bounding box center [517, 403] width 639 height 195
click at [702, 440] on textarea "Buenos días, Ezequiel. Esperamos que estés bien. Muchas gracias por la document…" at bounding box center [517, 403] width 639 height 195
click at [784, 438] on textarea "Buenos días, Ezequiel. Esperamos que estés bien. Muchas gracias por la document…" at bounding box center [517, 403] width 639 height 195
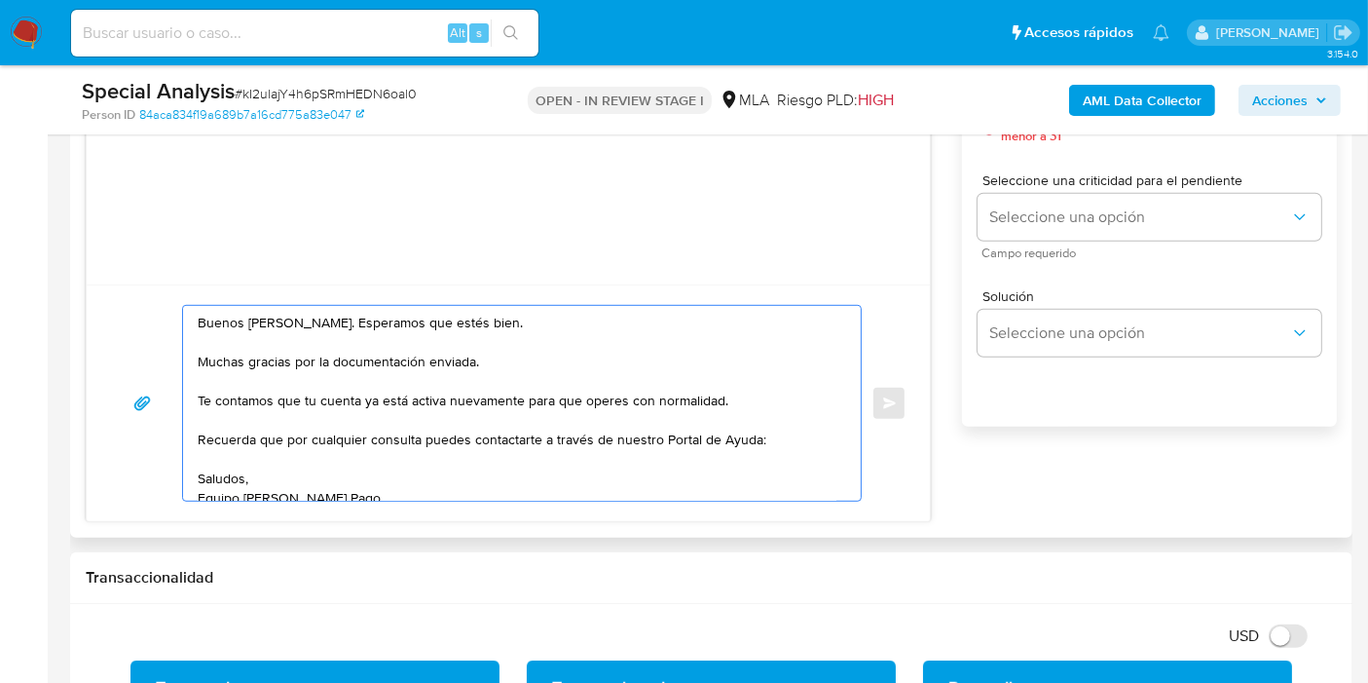
paste textarea "[URL][DOMAIN_NAME]"
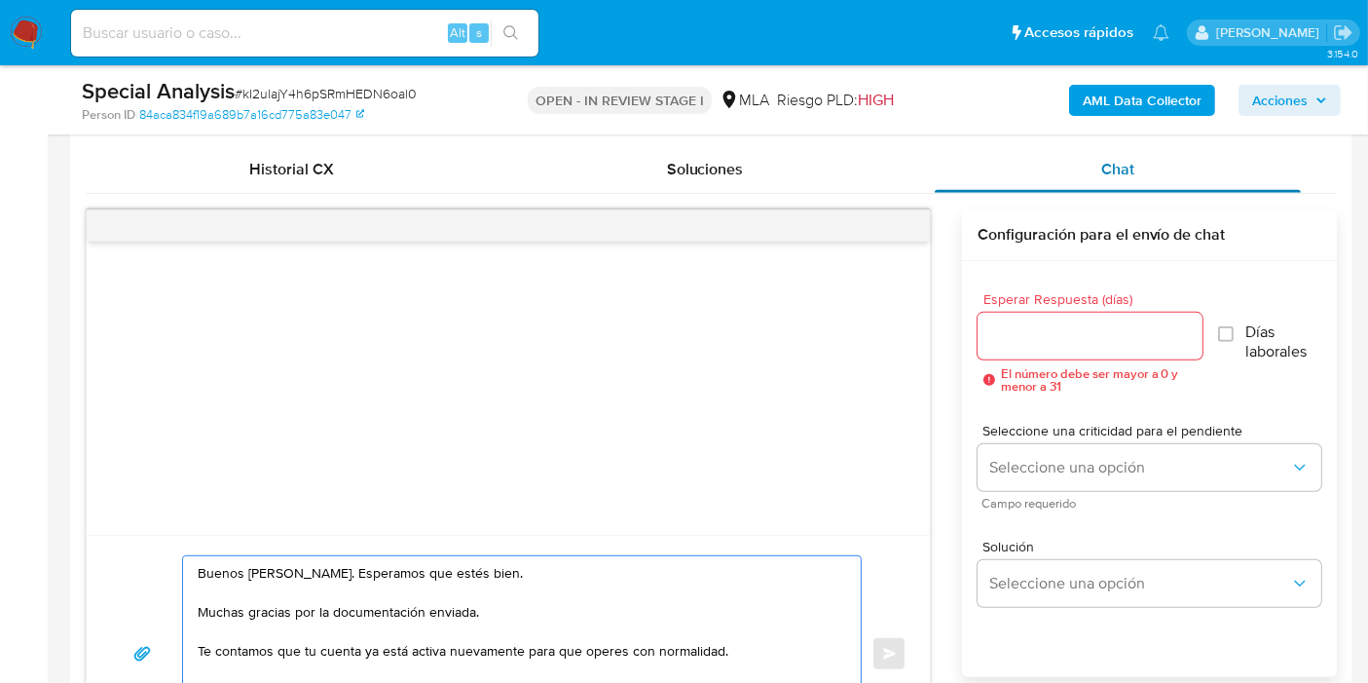
scroll to position [865, 0]
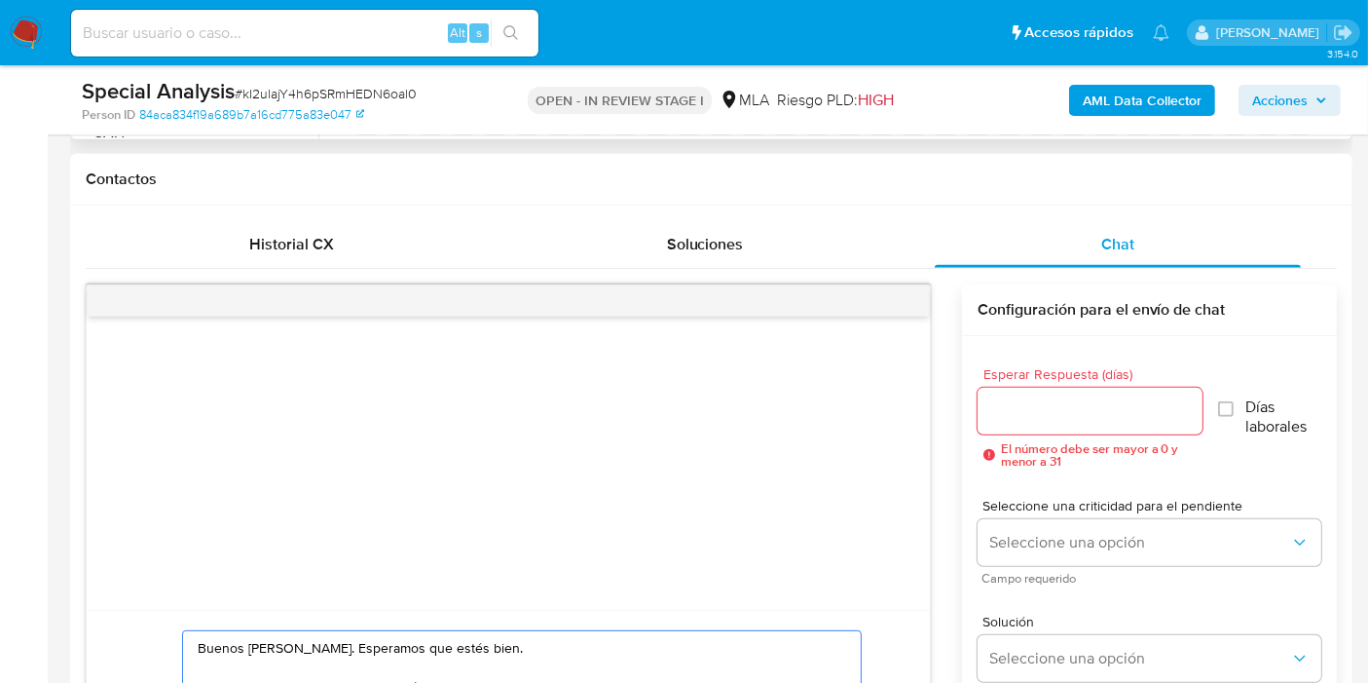
type textarea "Buenos días, Ezequiel. Esperamos que estés bien. Muchas gracias por la document…"
click at [1034, 388] on div at bounding box center [1090, 411] width 225 height 47
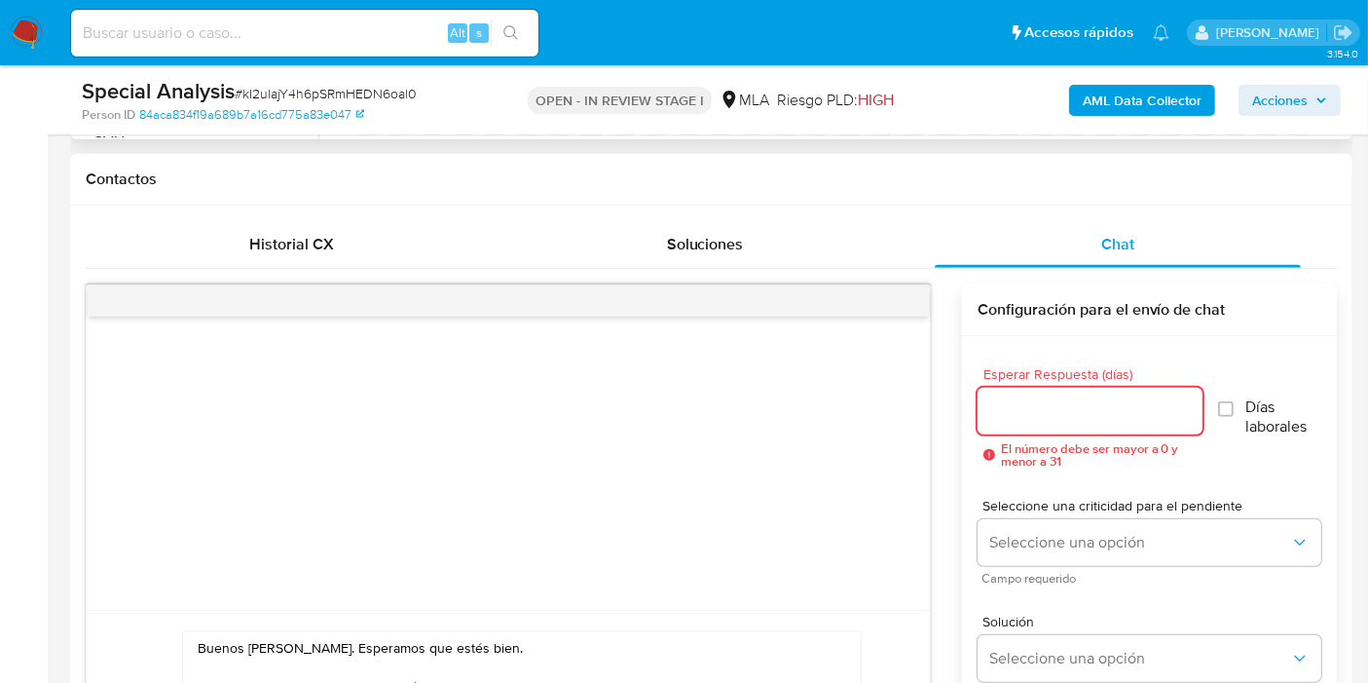
click at [1001, 418] on input "Esperar Respuesta (días)" at bounding box center [1090, 410] width 225 height 25
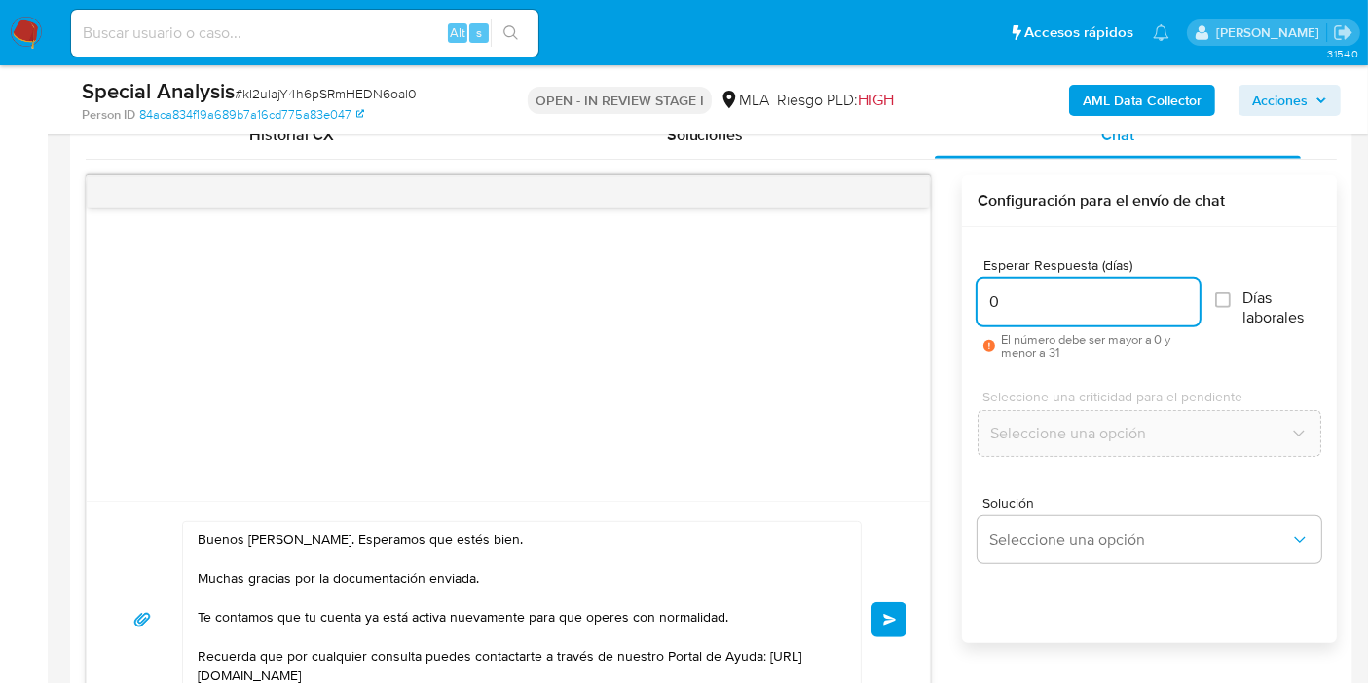
type input "0"
click at [829, 376] on div at bounding box center [508, 353] width 843 height 293
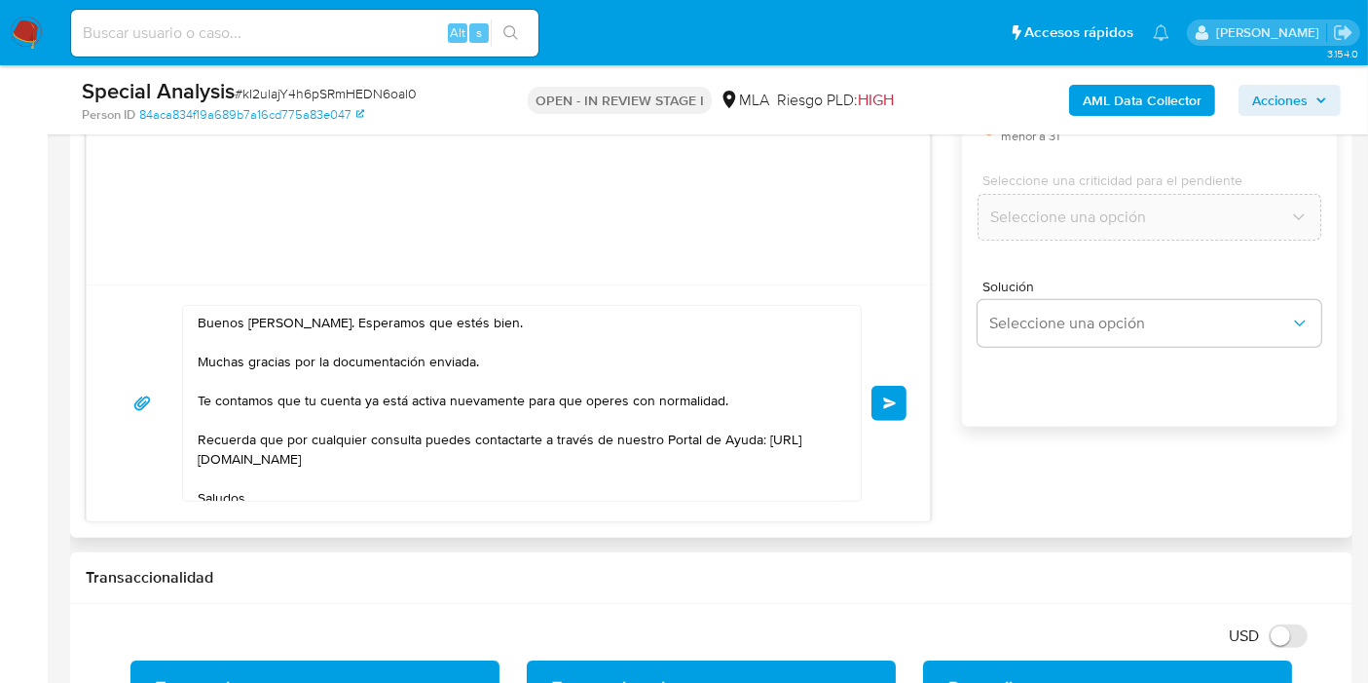
scroll to position [974, 0]
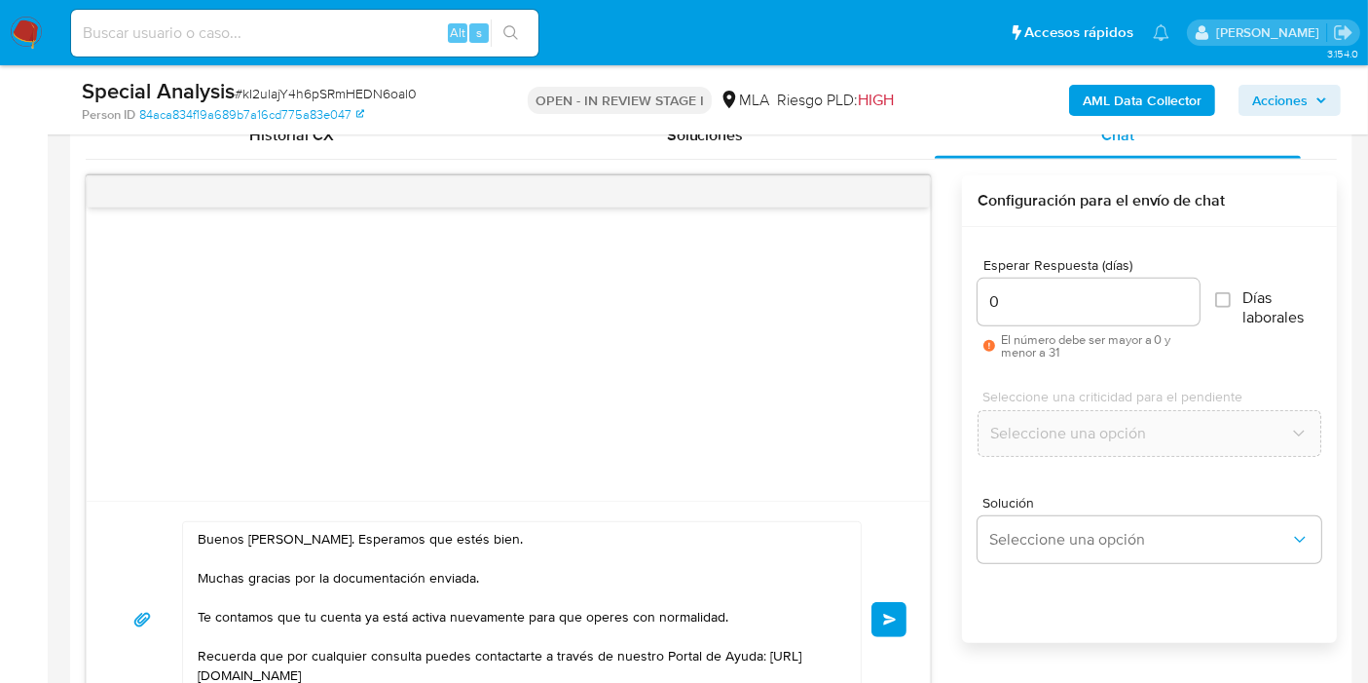
click at [879, 620] on button "Enviar" at bounding box center [889, 619] width 35 height 35
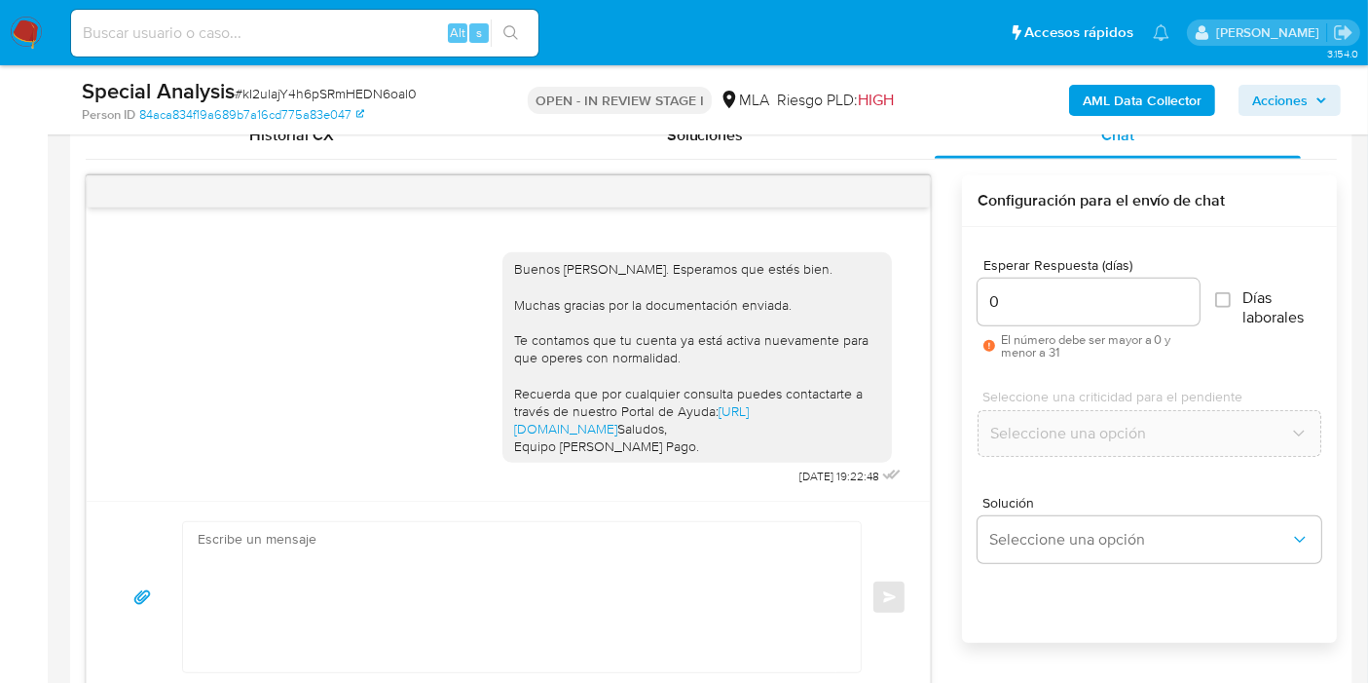
scroll to position [0, 0]
click at [22, 22] on img at bounding box center [26, 33] width 33 height 33
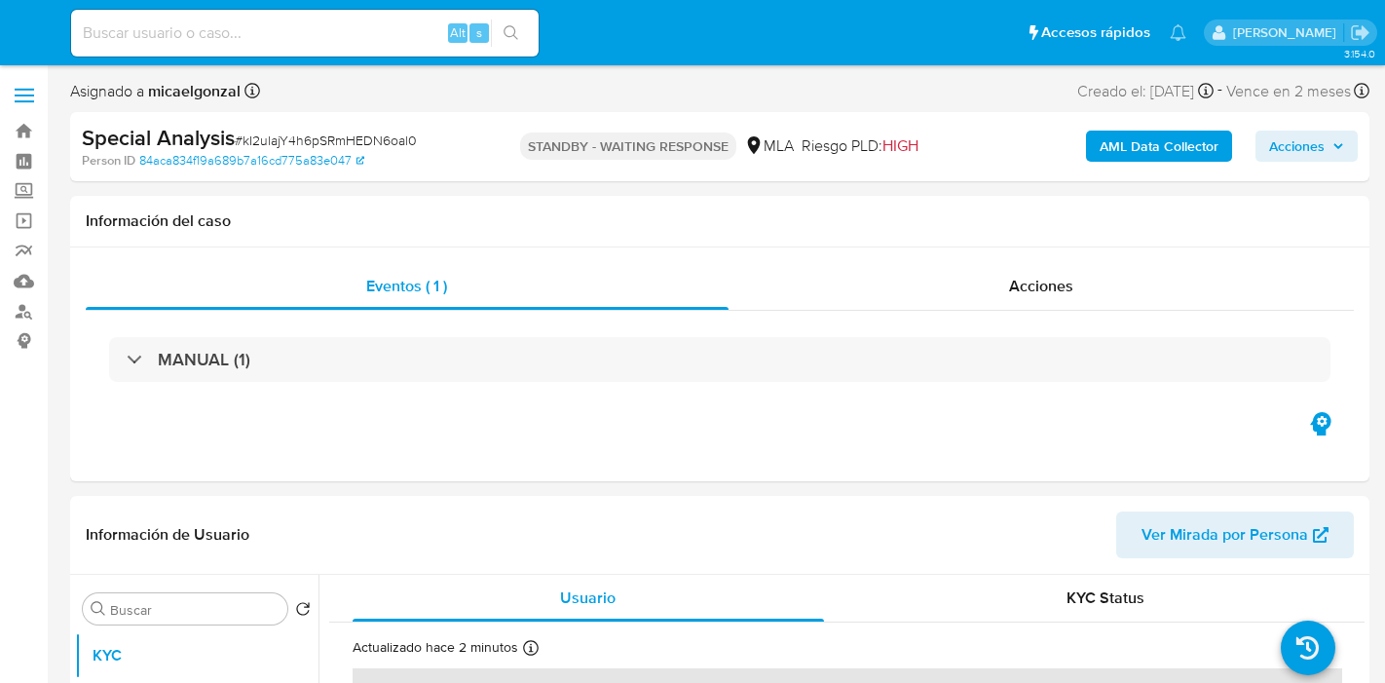
select select "10"
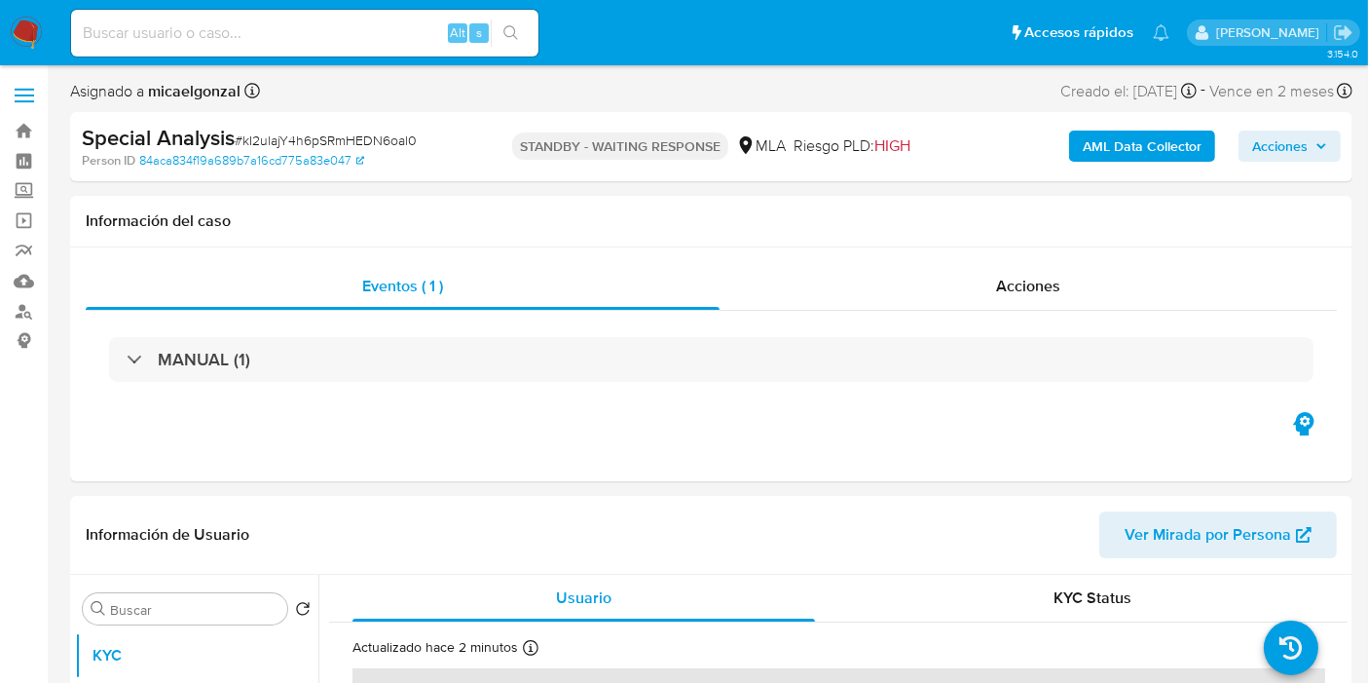
click at [19, 26] on img at bounding box center [26, 33] width 33 height 33
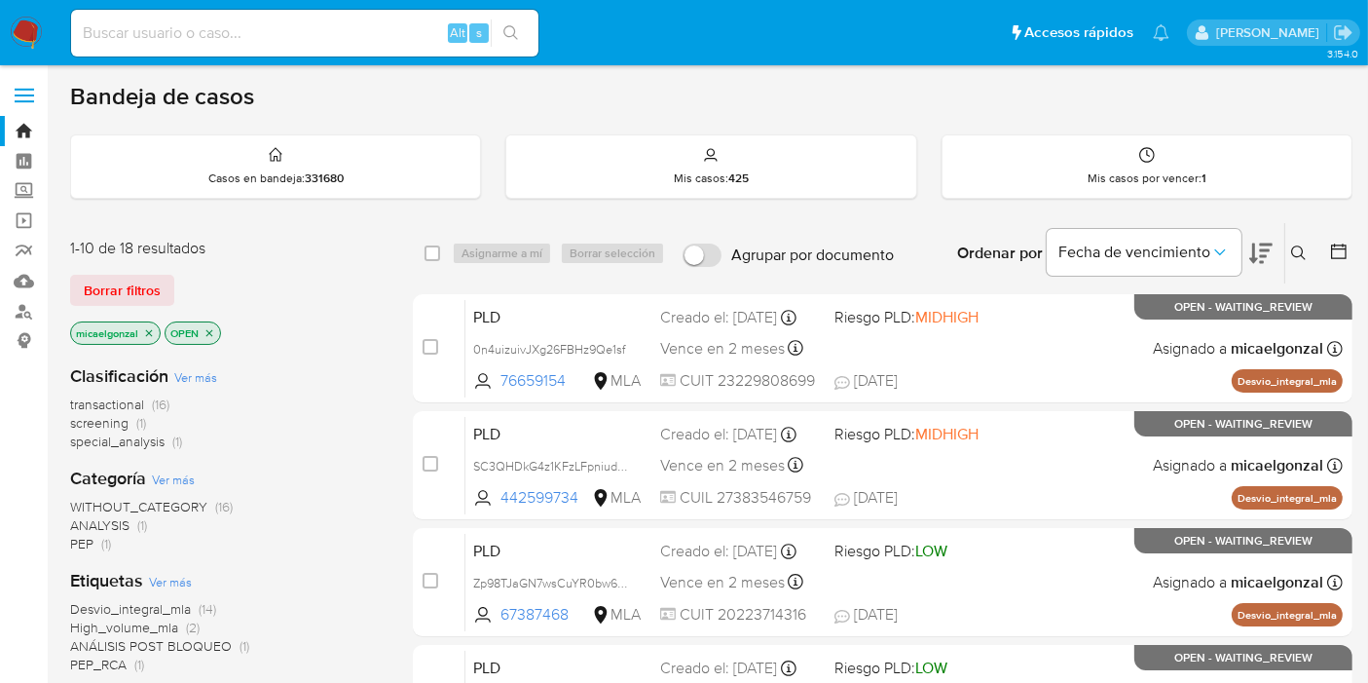
click at [130, 444] on span "special_analysis" at bounding box center [117, 440] width 94 height 19
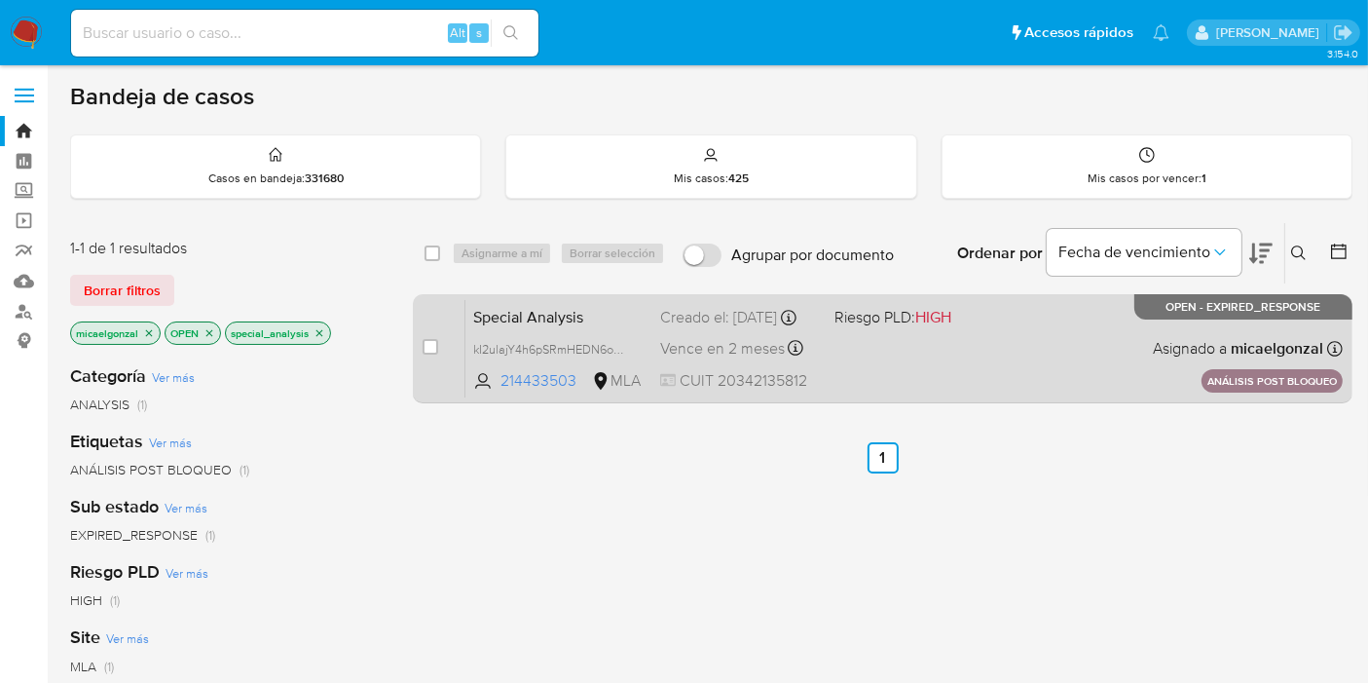
click at [933, 360] on div "Special Analysis kI2ulajY4h6pSRmHEDN6oal0 214433503 MLA Riesgo PLD: HIGH Creado…" at bounding box center [903, 348] width 877 height 98
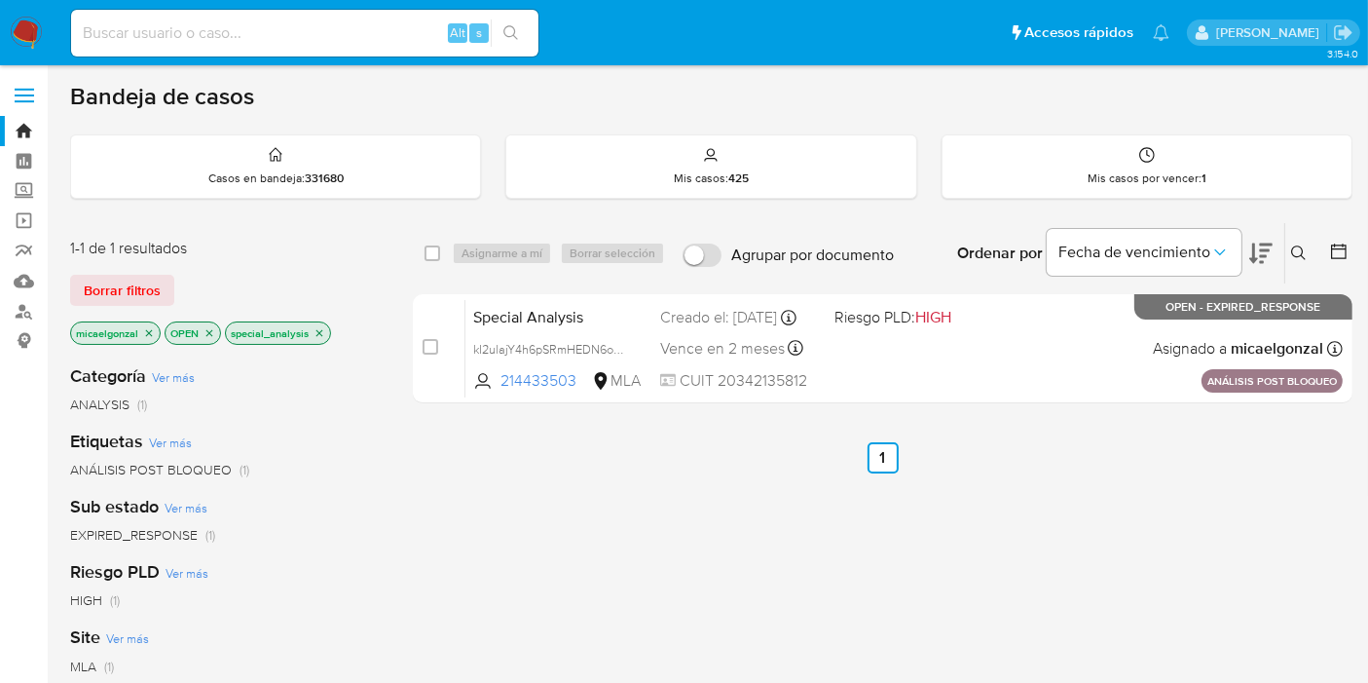
click at [336, 15] on div "Alt s" at bounding box center [304, 33] width 467 height 47
click at [303, 40] on input at bounding box center [304, 32] width 467 height 25
paste input "1366831130"
type input "1366831130"
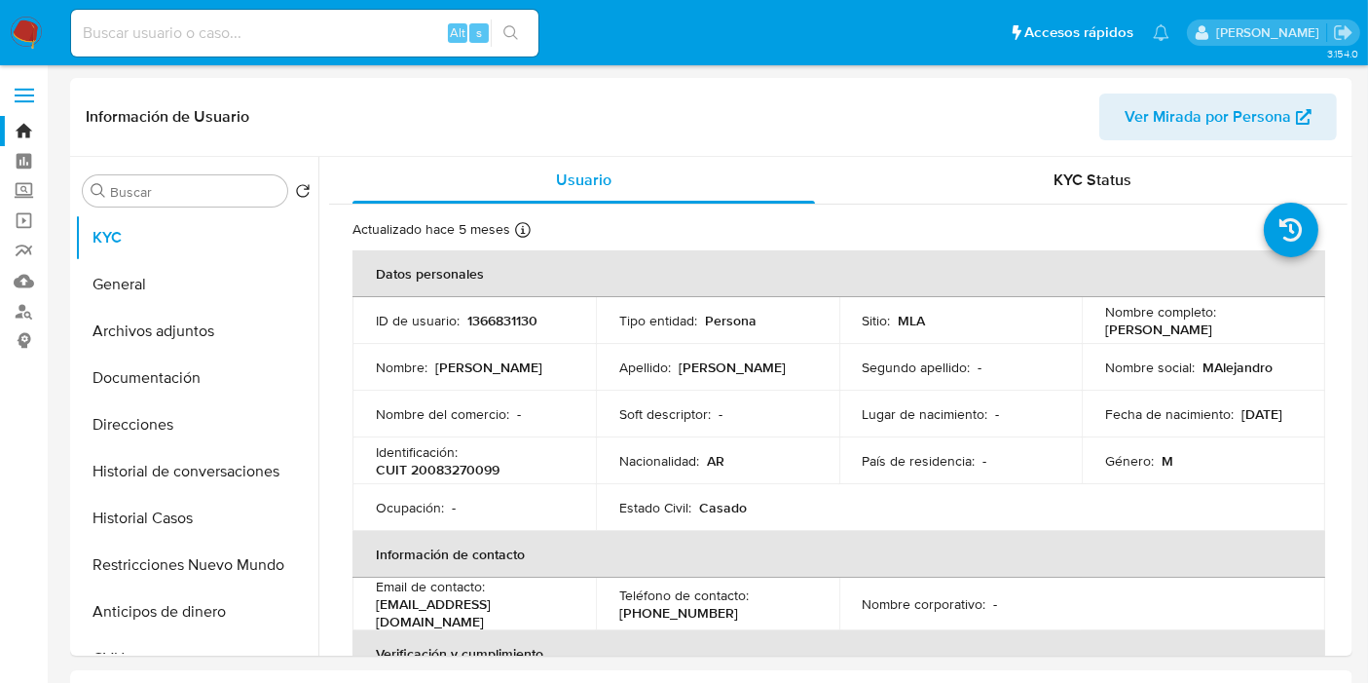
select select "10"
click at [195, 497] on button "Historial Casos" at bounding box center [189, 518] width 228 height 47
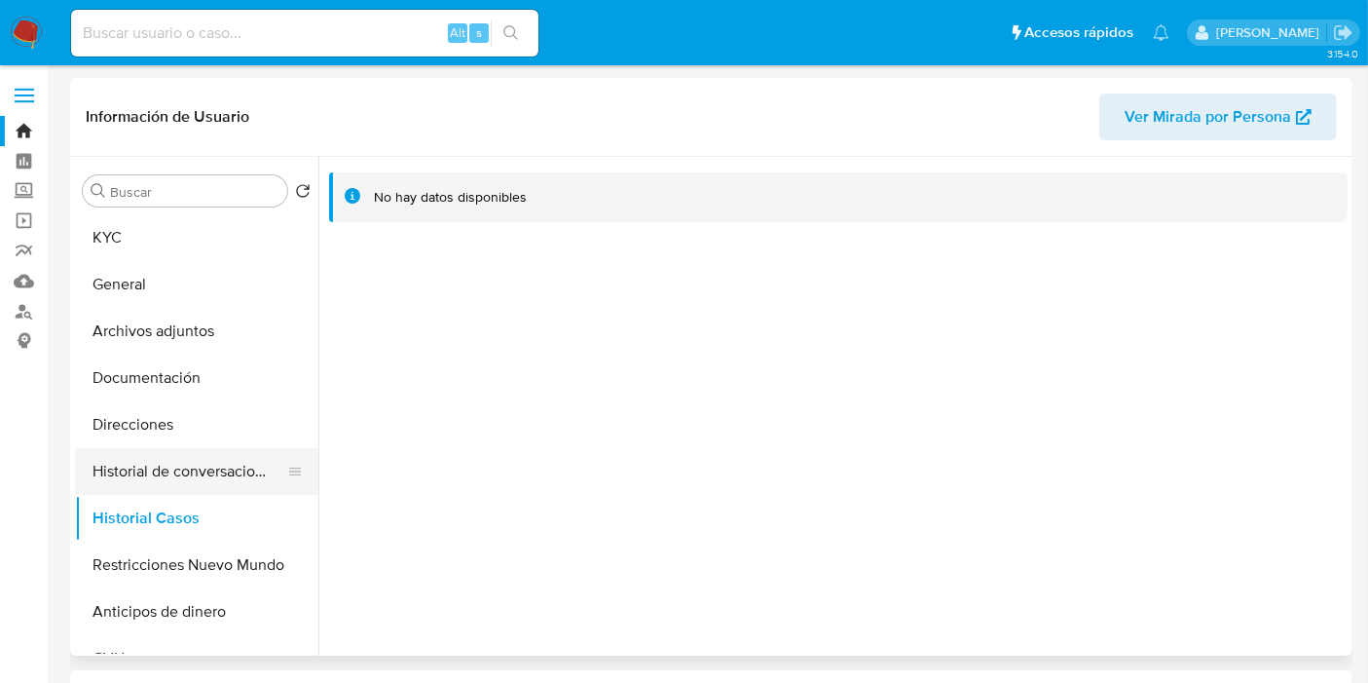
click at [219, 460] on button "Historial de conversaciones" at bounding box center [189, 471] width 228 height 47
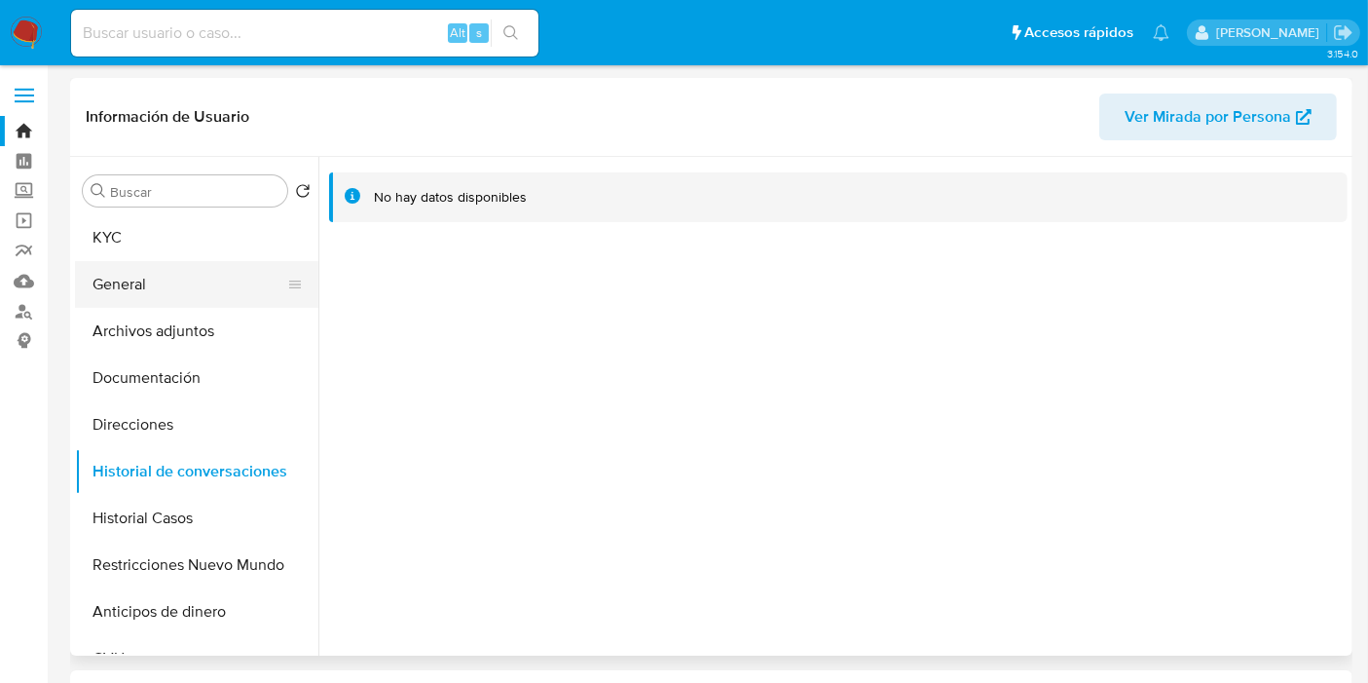
click at [186, 278] on button "General" at bounding box center [189, 284] width 228 height 47
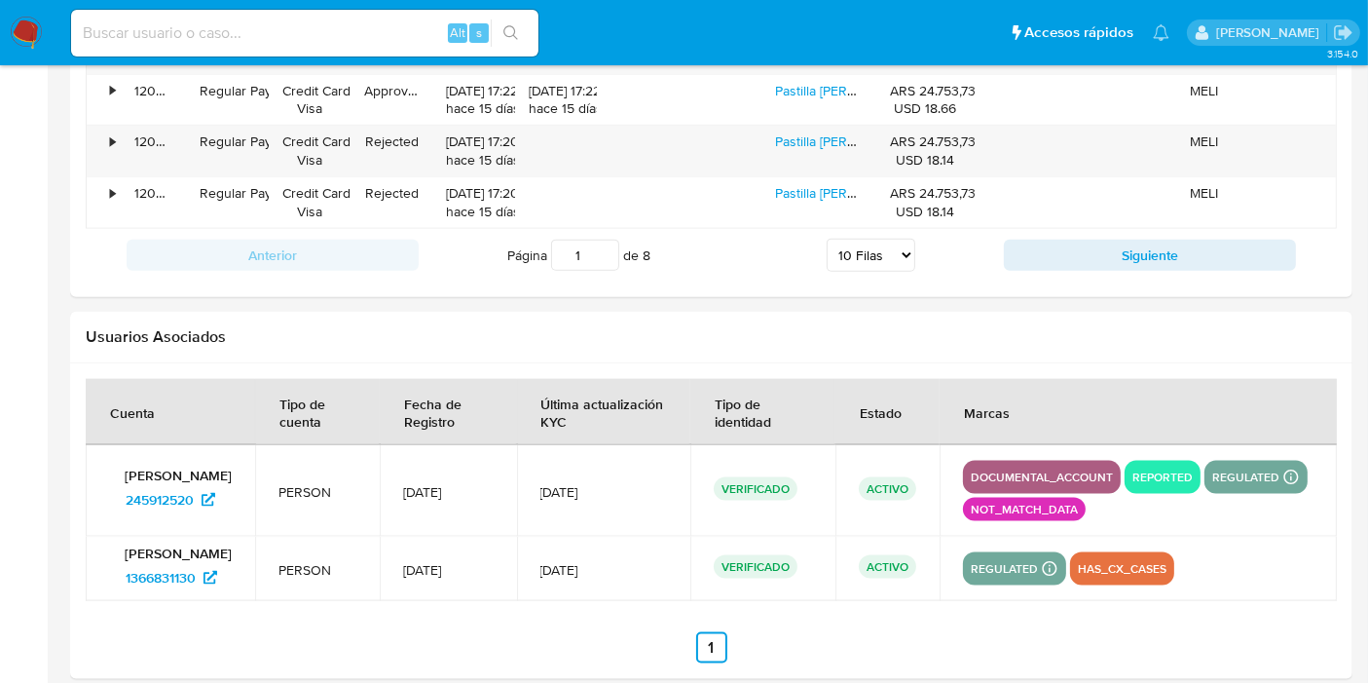
scroll to position [2400, 0]
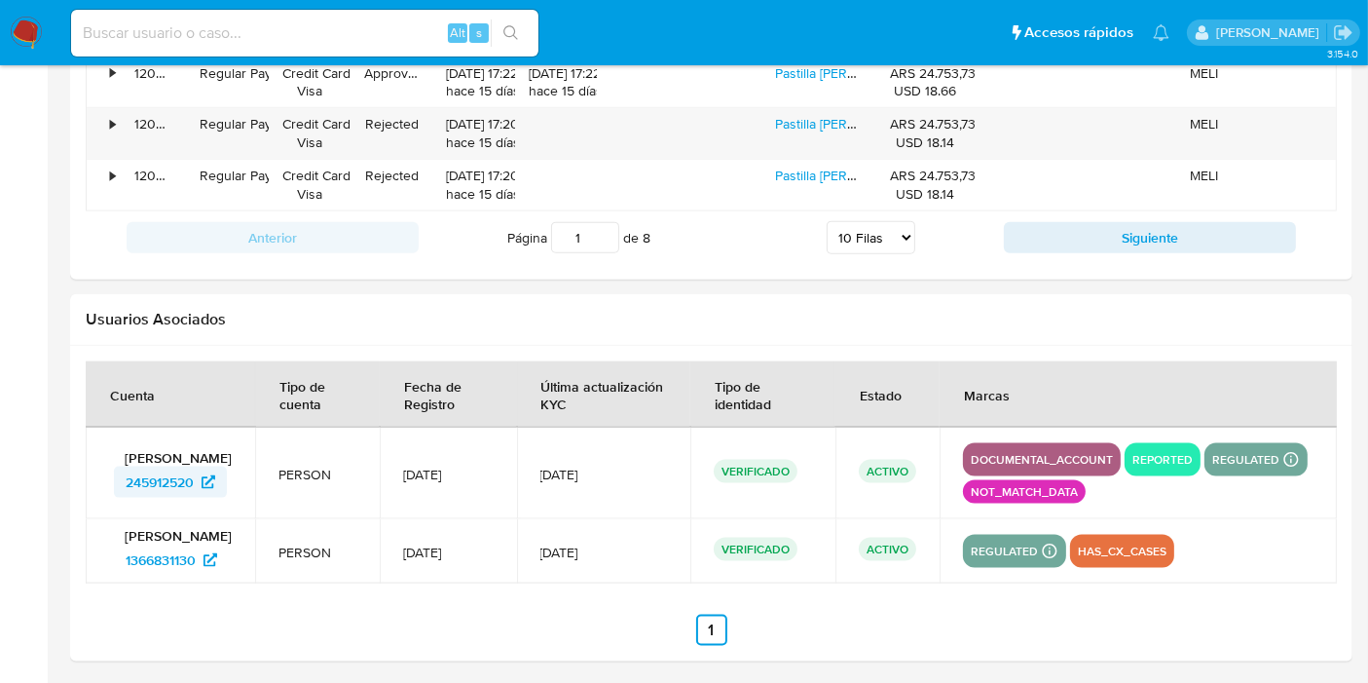
click at [180, 485] on span "245912520" at bounding box center [160, 481] width 68 height 31
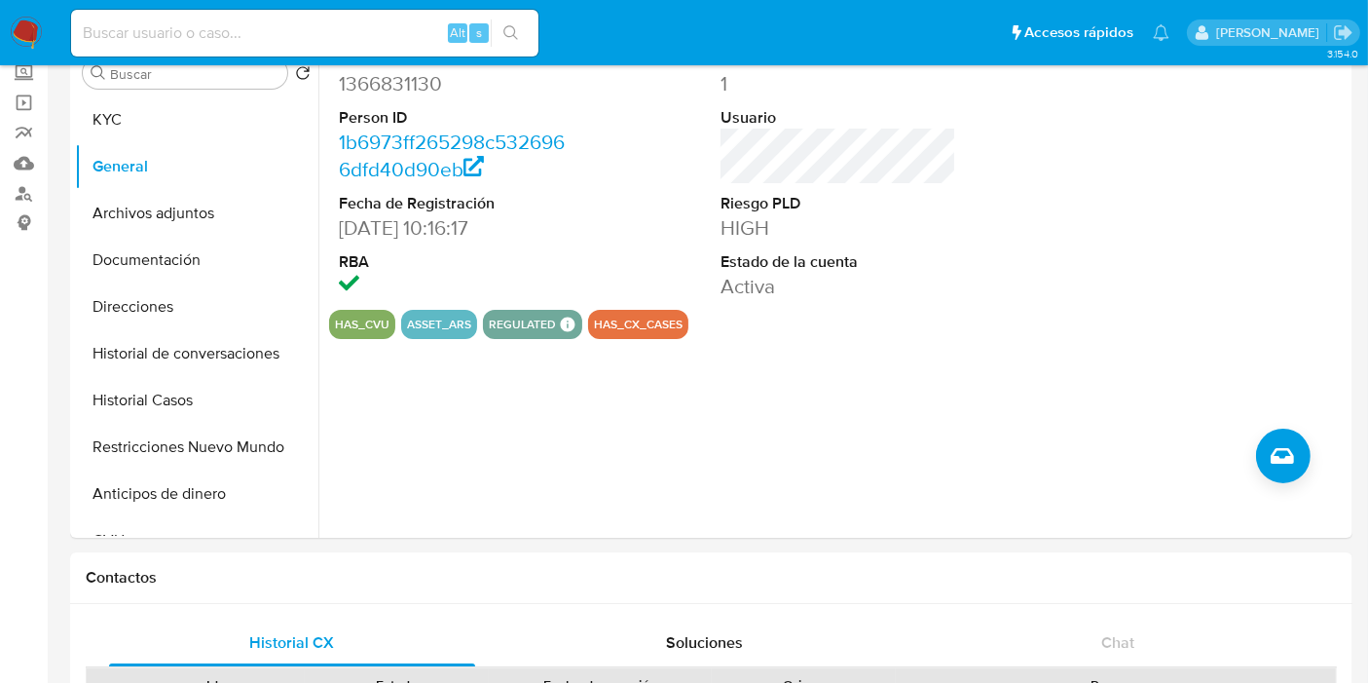
scroll to position [0, 0]
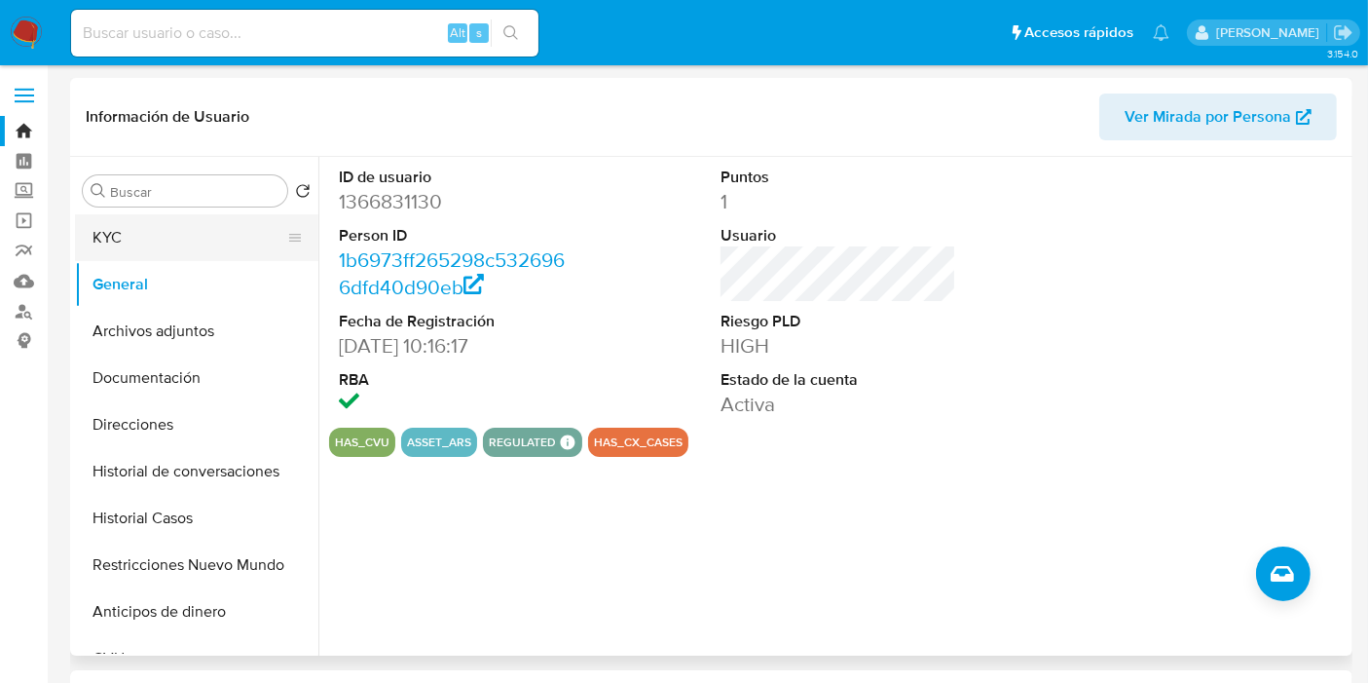
click at [165, 226] on button "KYC" at bounding box center [189, 237] width 228 height 47
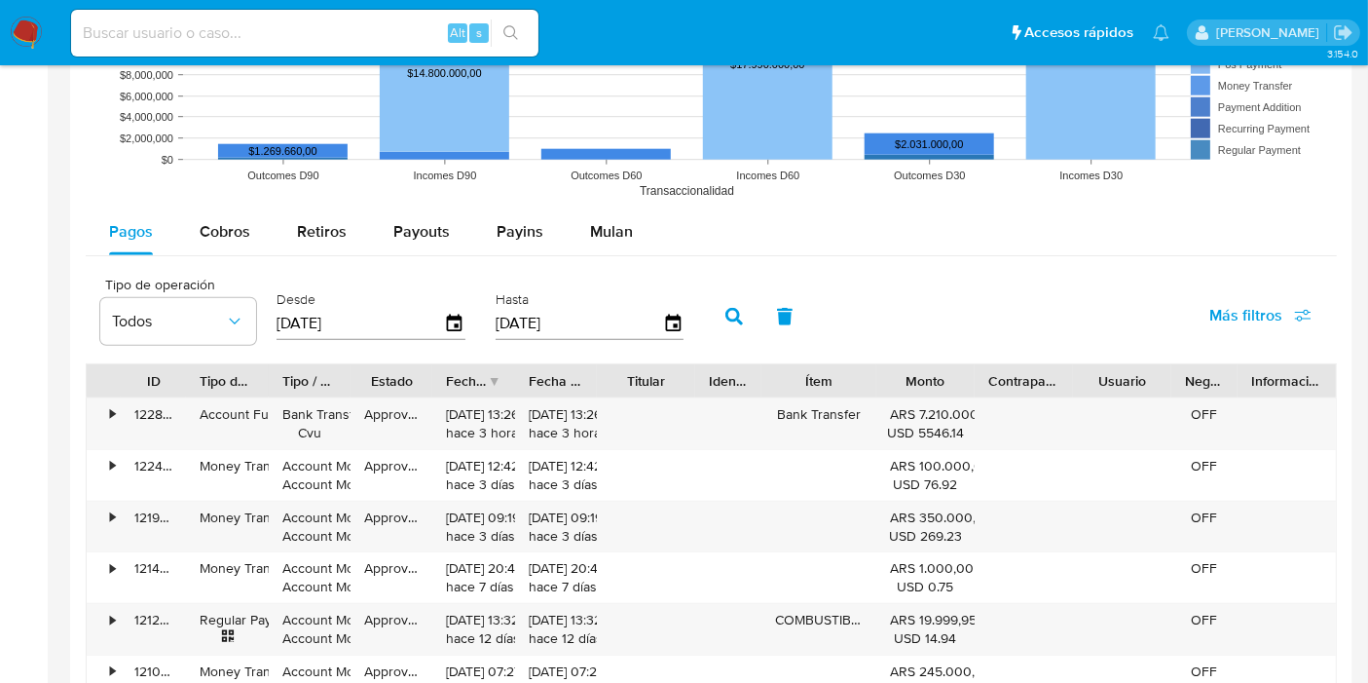
scroll to position [1514, 0]
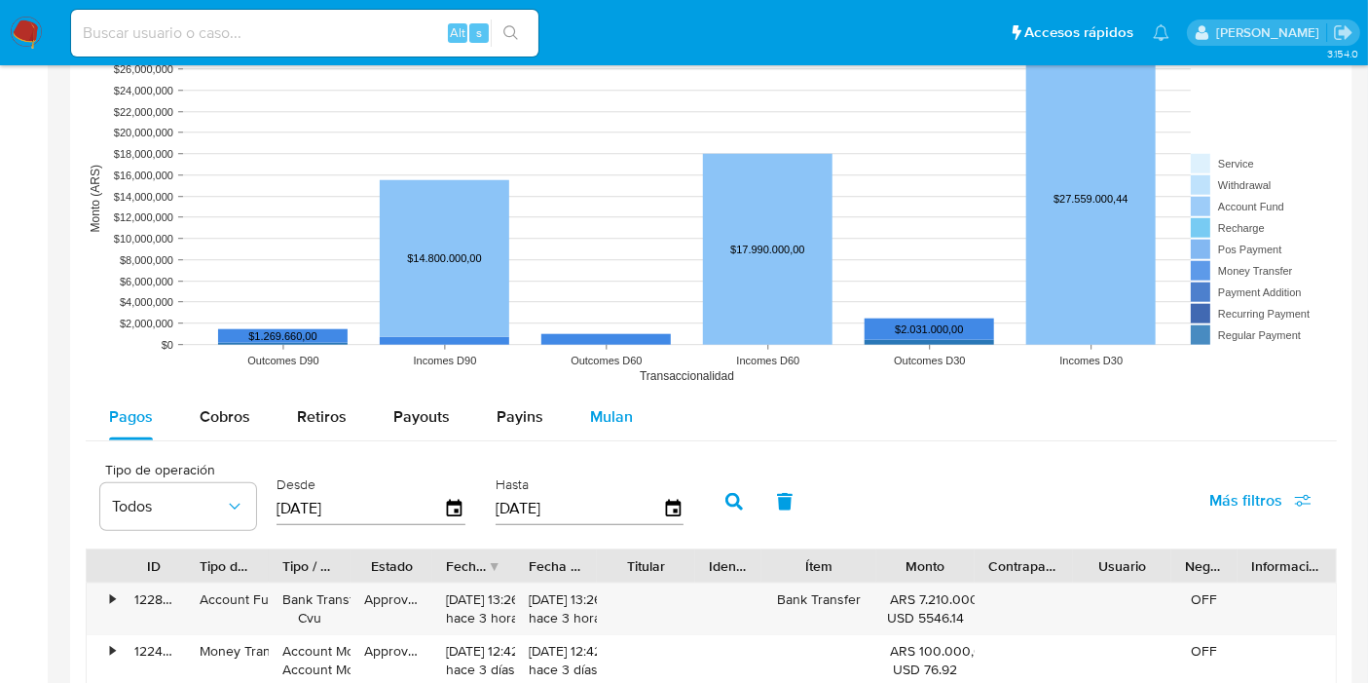
click at [623, 423] on span "Mulan" at bounding box center [611, 416] width 43 height 22
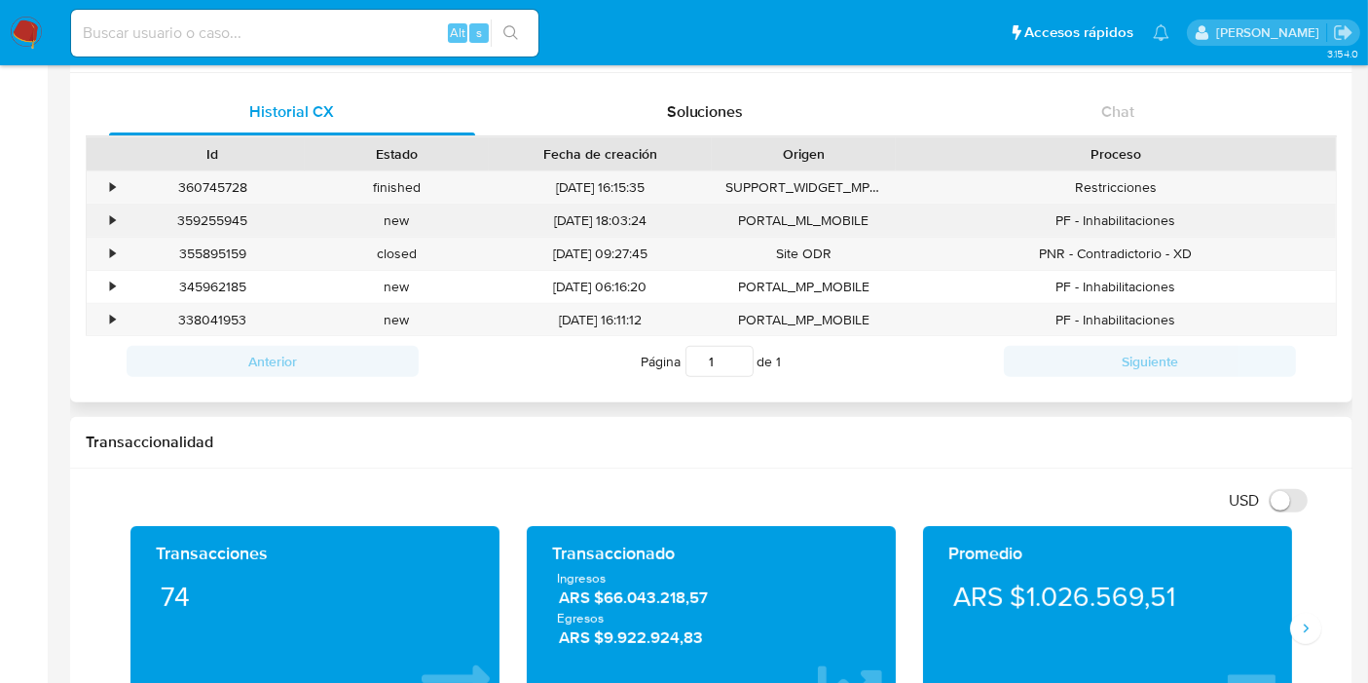
scroll to position [0, 0]
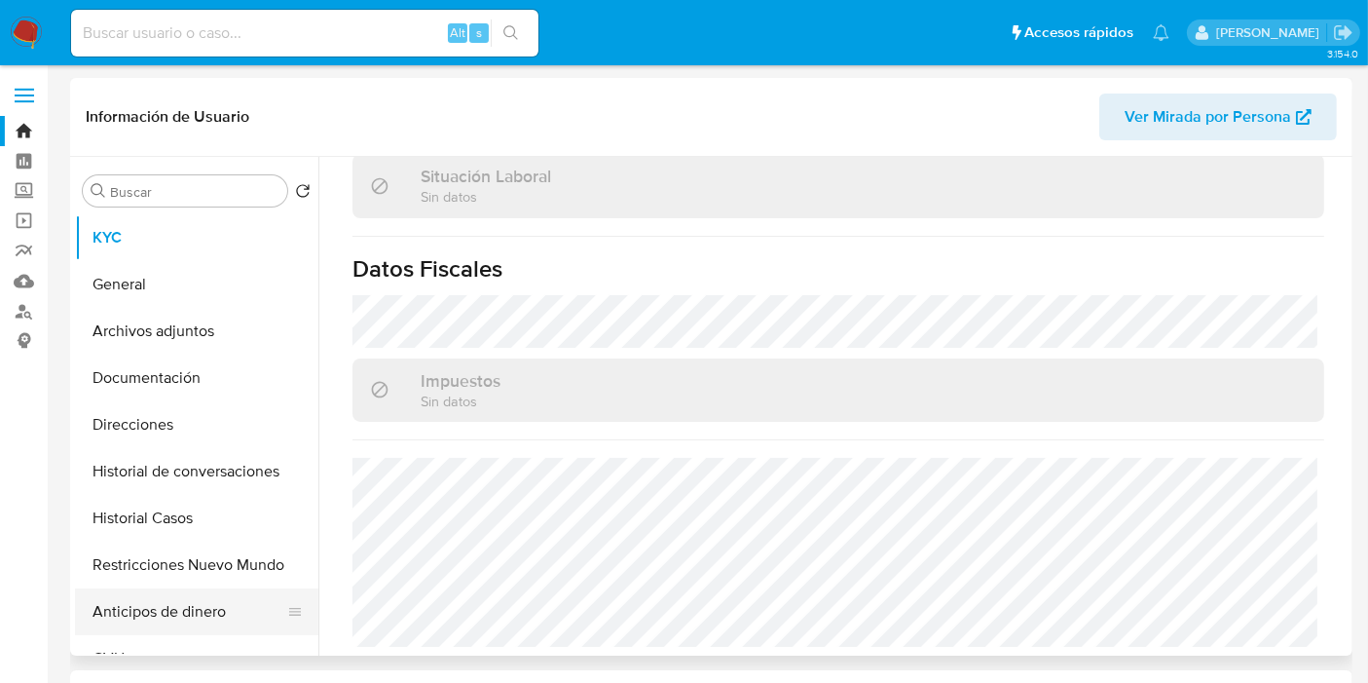
click at [169, 595] on button "Anticipos de dinero" at bounding box center [189, 611] width 228 height 47
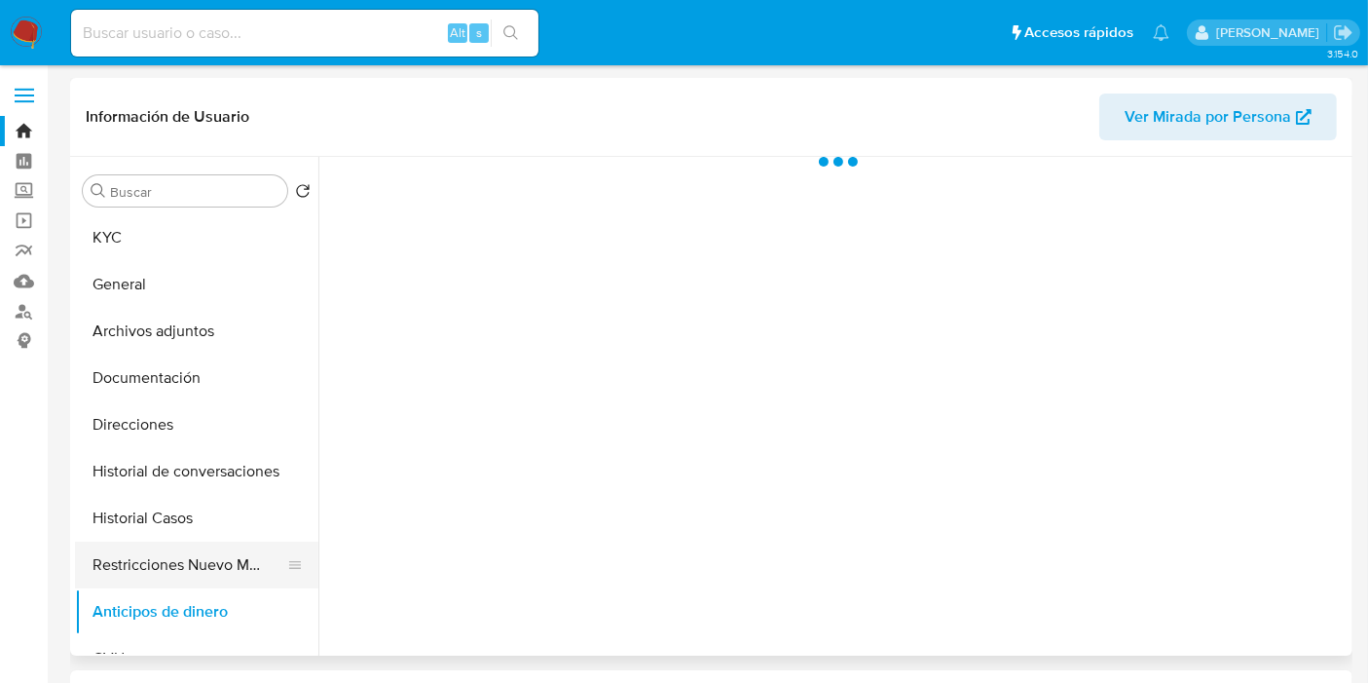
click at [190, 564] on button "Restricciones Nuevo Mundo" at bounding box center [189, 564] width 228 height 47
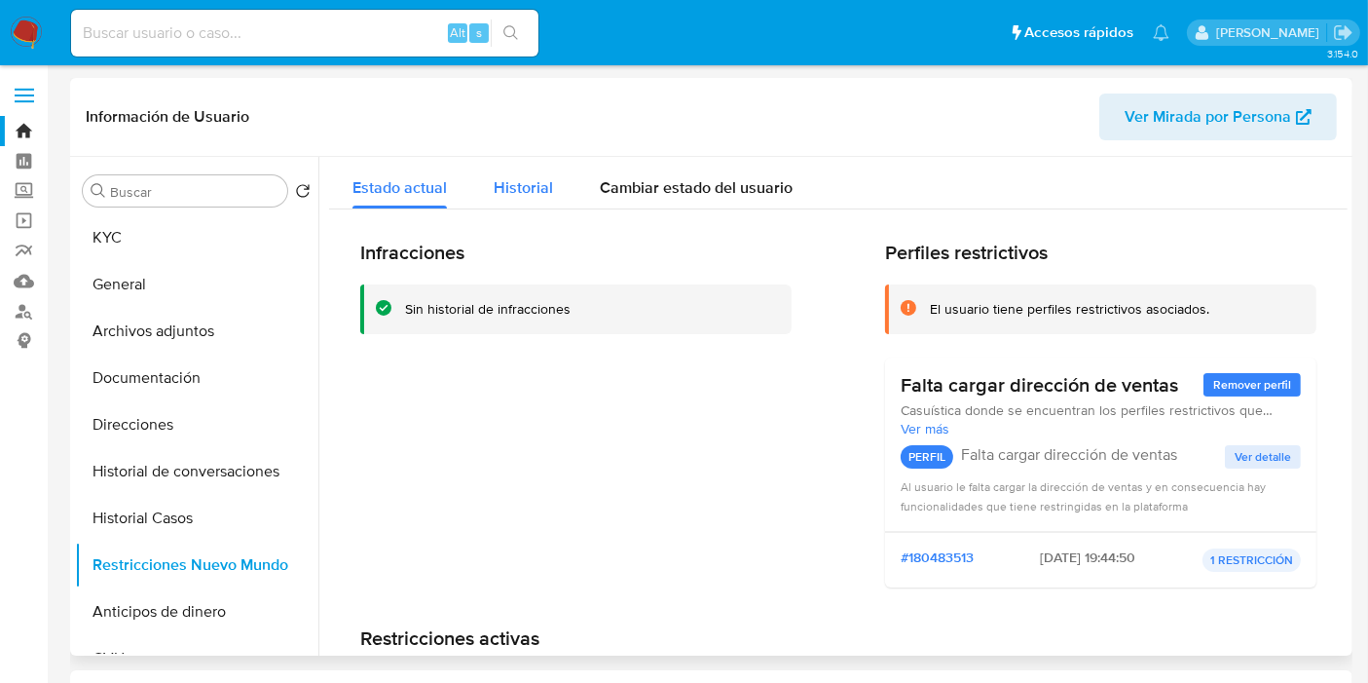
click at [517, 197] on span "Historial" at bounding box center [523, 187] width 59 height 22
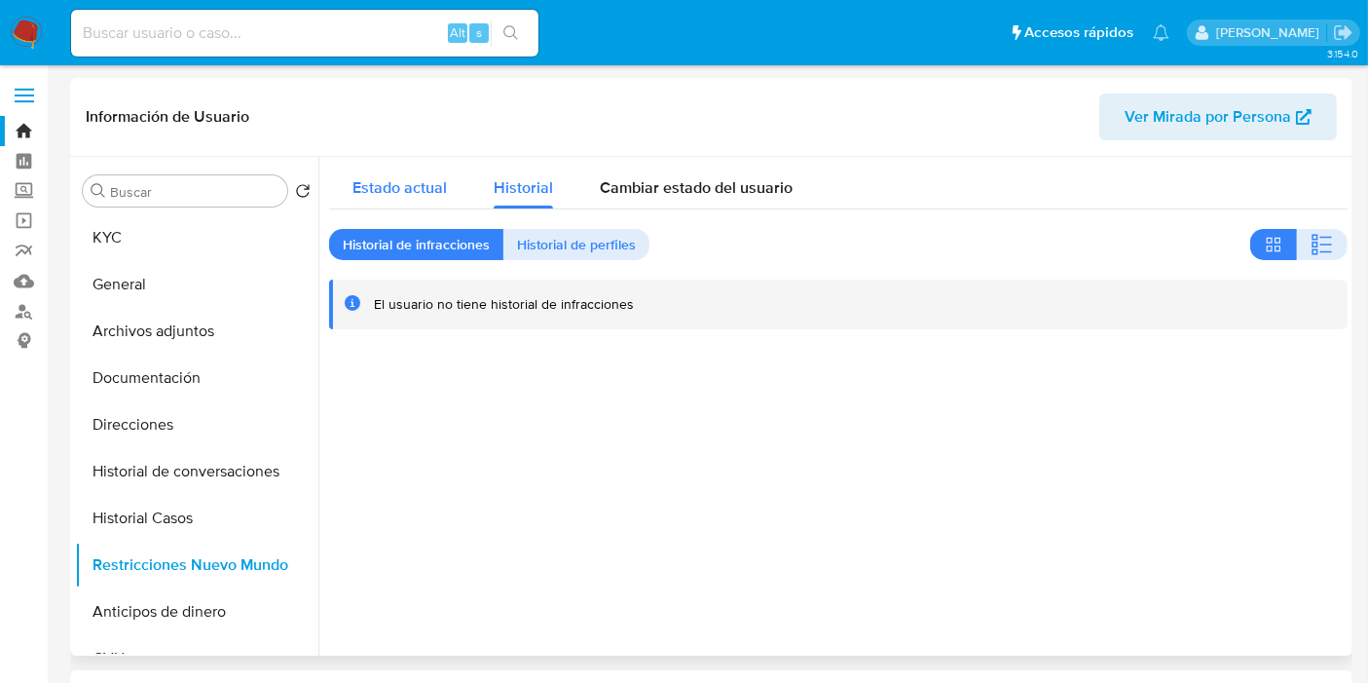
click at [428, 176] on span "Estado actual" at bounding box center [399, 187] width 94 height 22
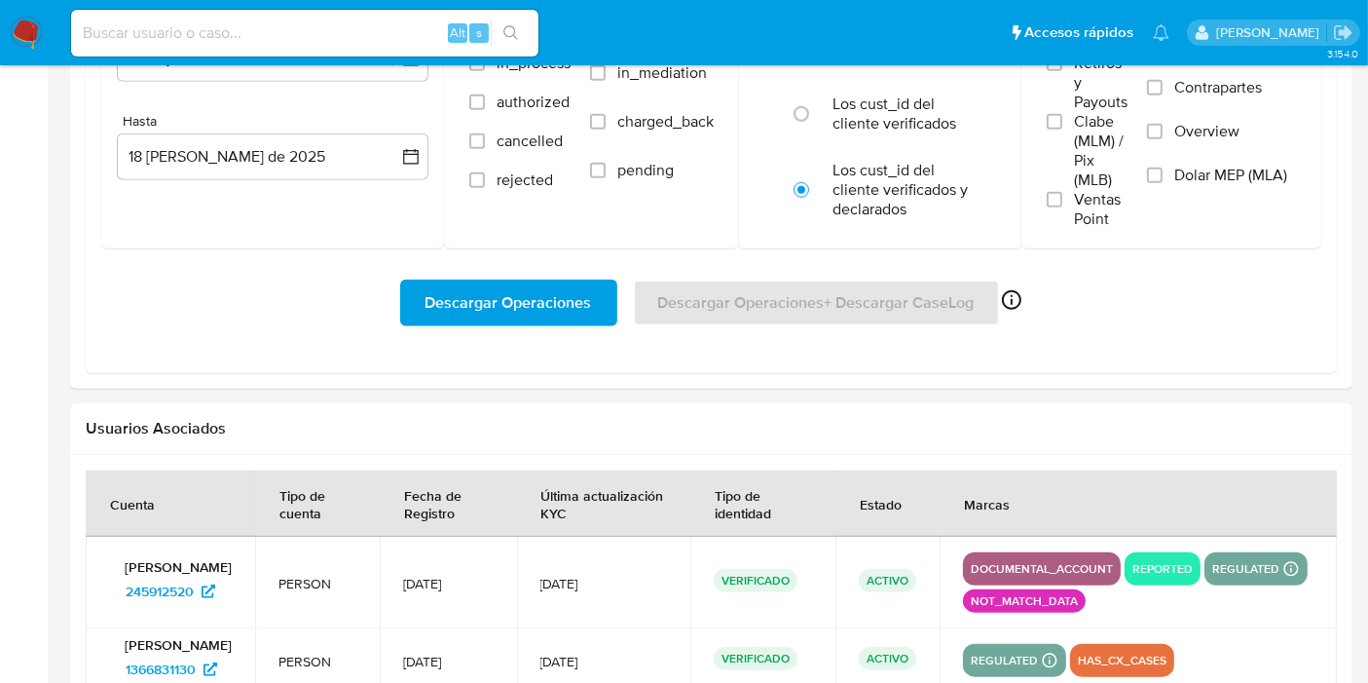
scroll to position [2177, 0]
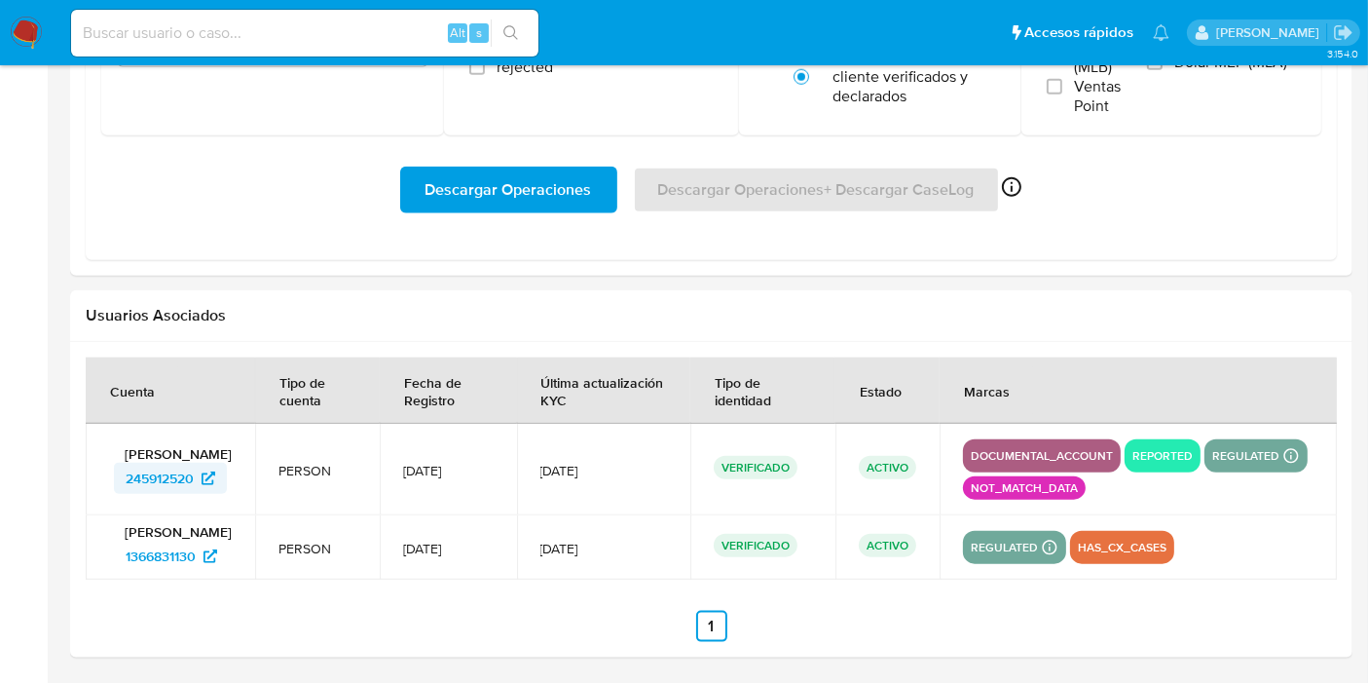
click at [204, 485] on icon at bounding box center [209, 478] width 14 height 14
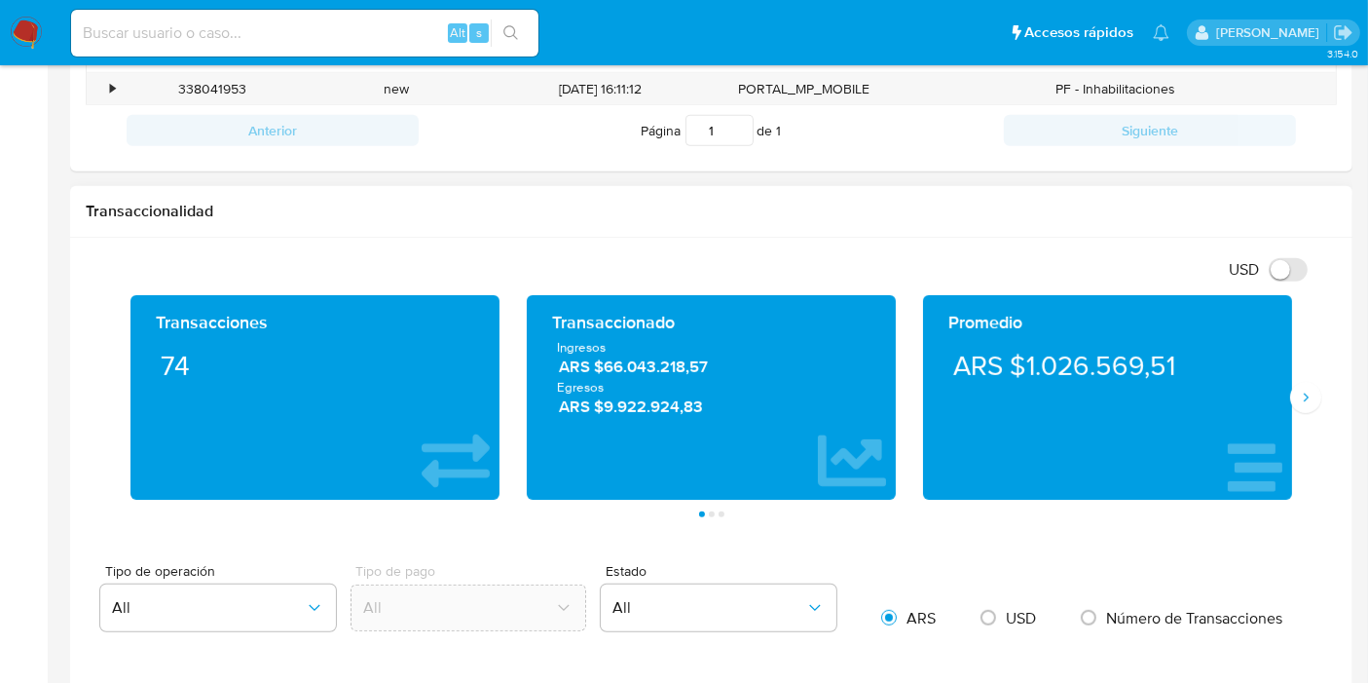
scroll to position [1082, 0]
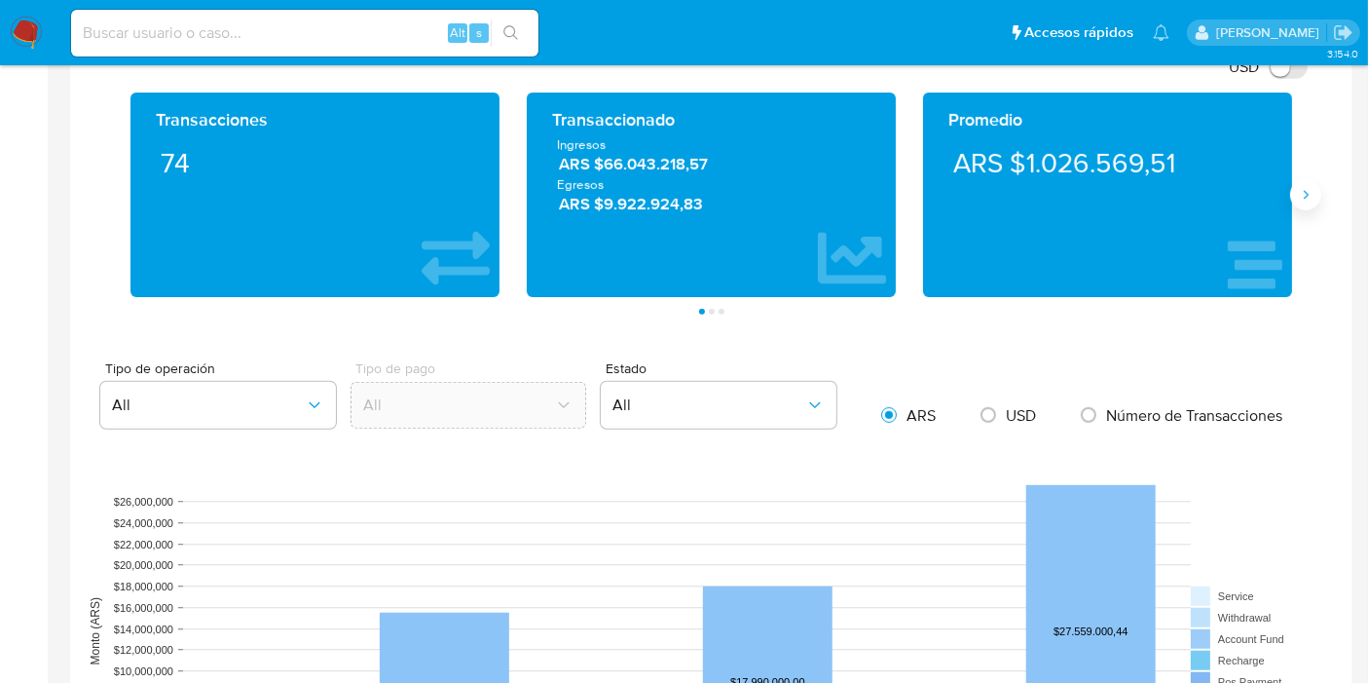
drag, startPoint x: 1320, startPoint y: 189, endPoint x: 1305, endPoint y: 192, distance: 15.9
click at [1318, 192] on button "Siguiente" at bounding box center [1305, 194] width 31 height 31
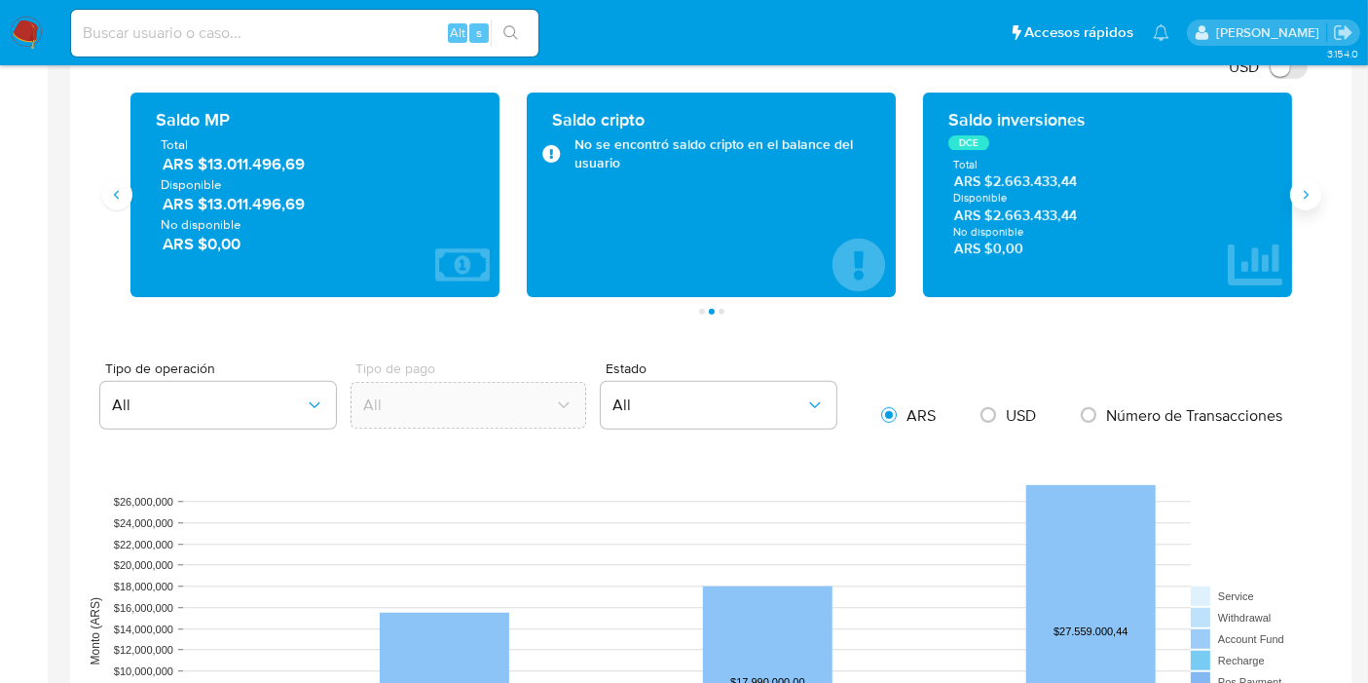
click at [1305, 192] on icon "Siguiente" at bounding box center [1306, 195] width 16 height 16
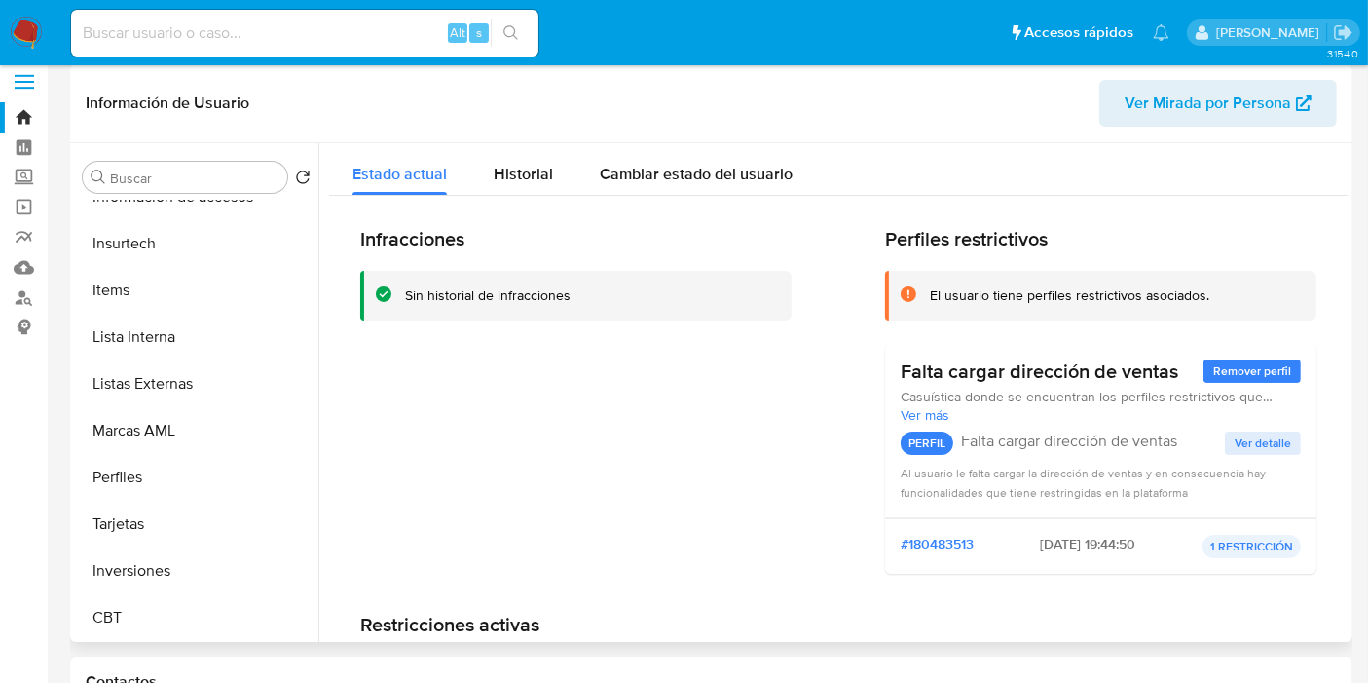
scroll to position [0, 0]
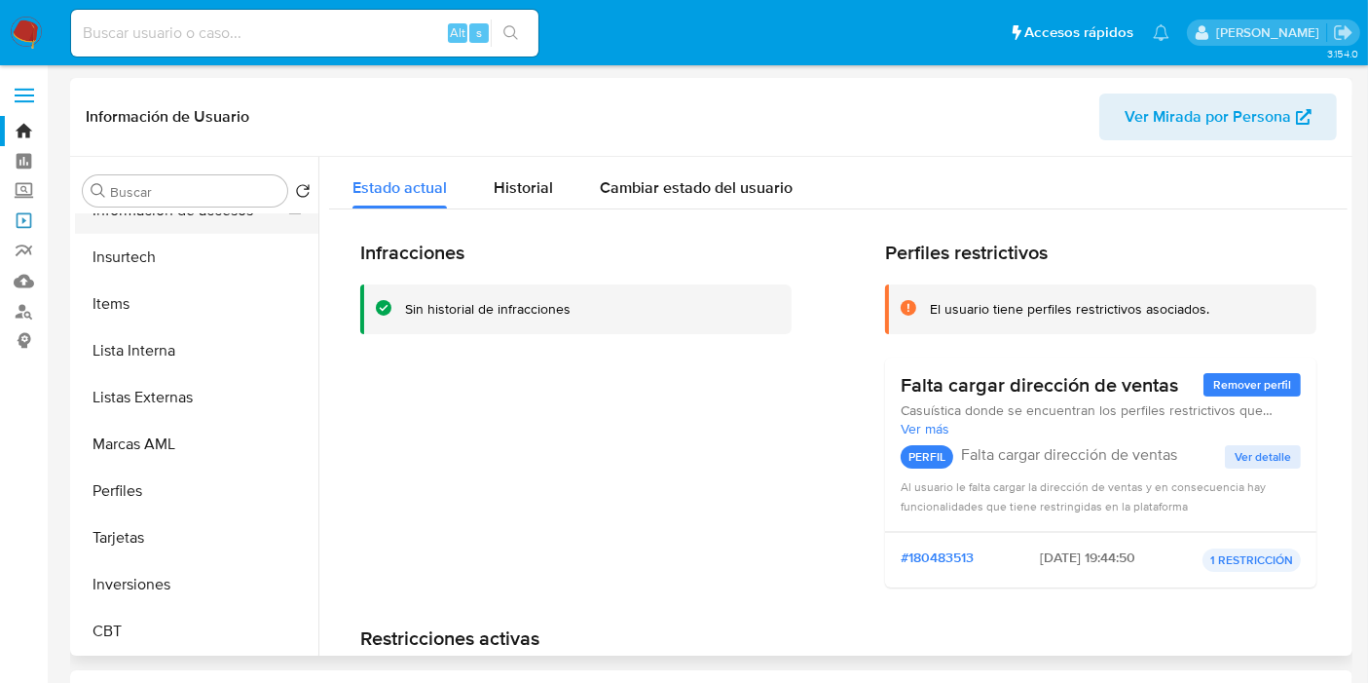
drag, startPoint x: 39, startPoint y: 215, endPoint x: 79, endPoint y: 224, distance: 40.9
click at [39, 215] on link "Operaciones masivas" at bounding box center [116, 220] width 232 height 30
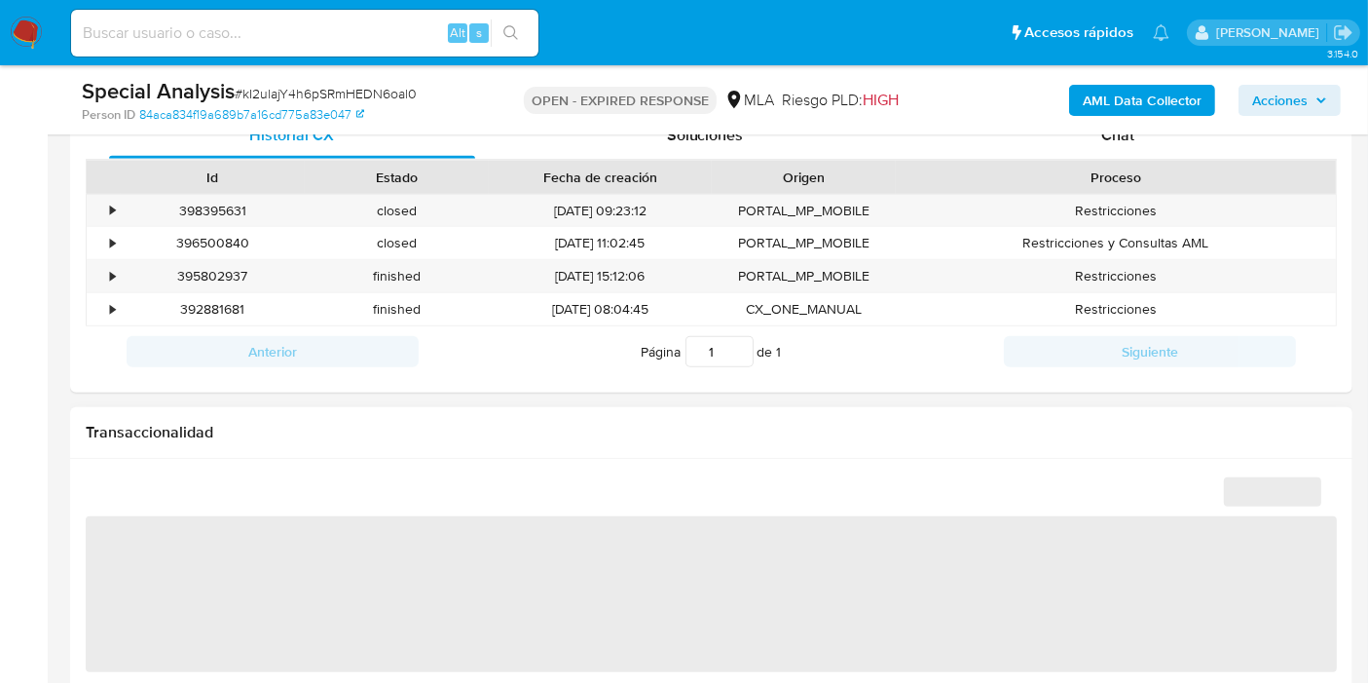
select select "10"
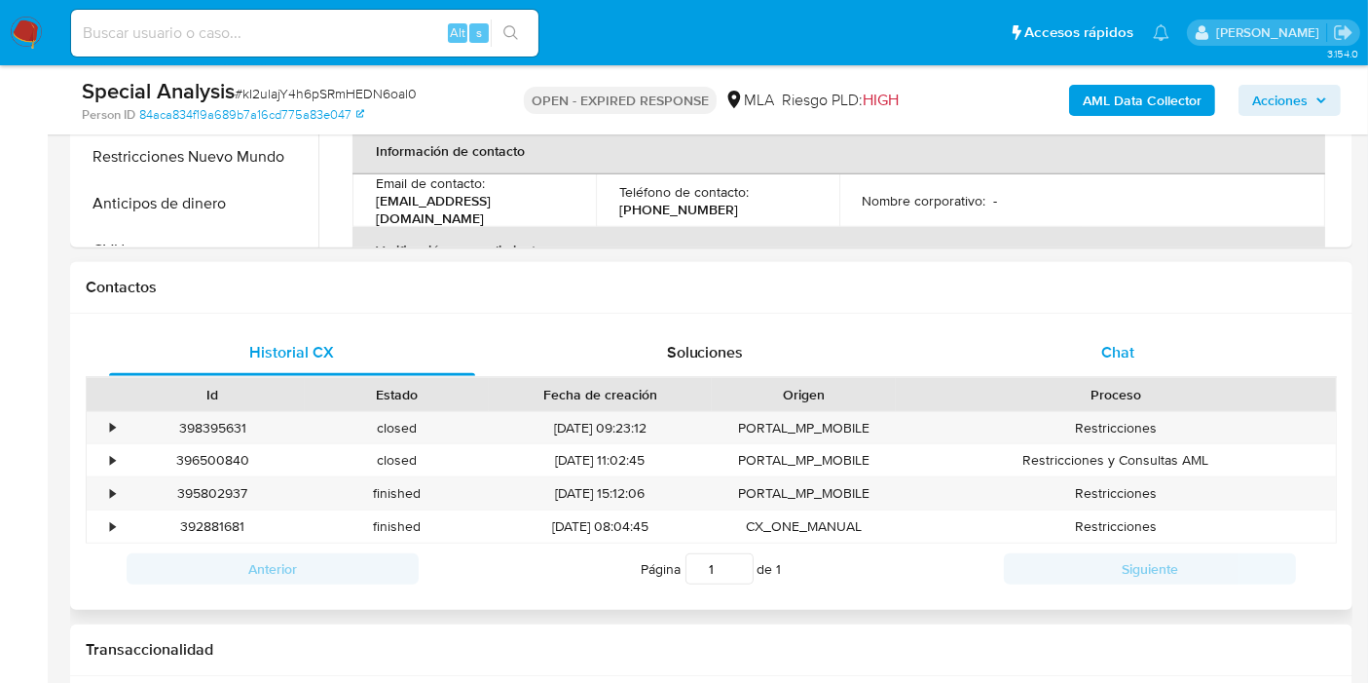
click at [1130, 349] on span "Chat" at bounding box center [1117, 352] width 33 height 22
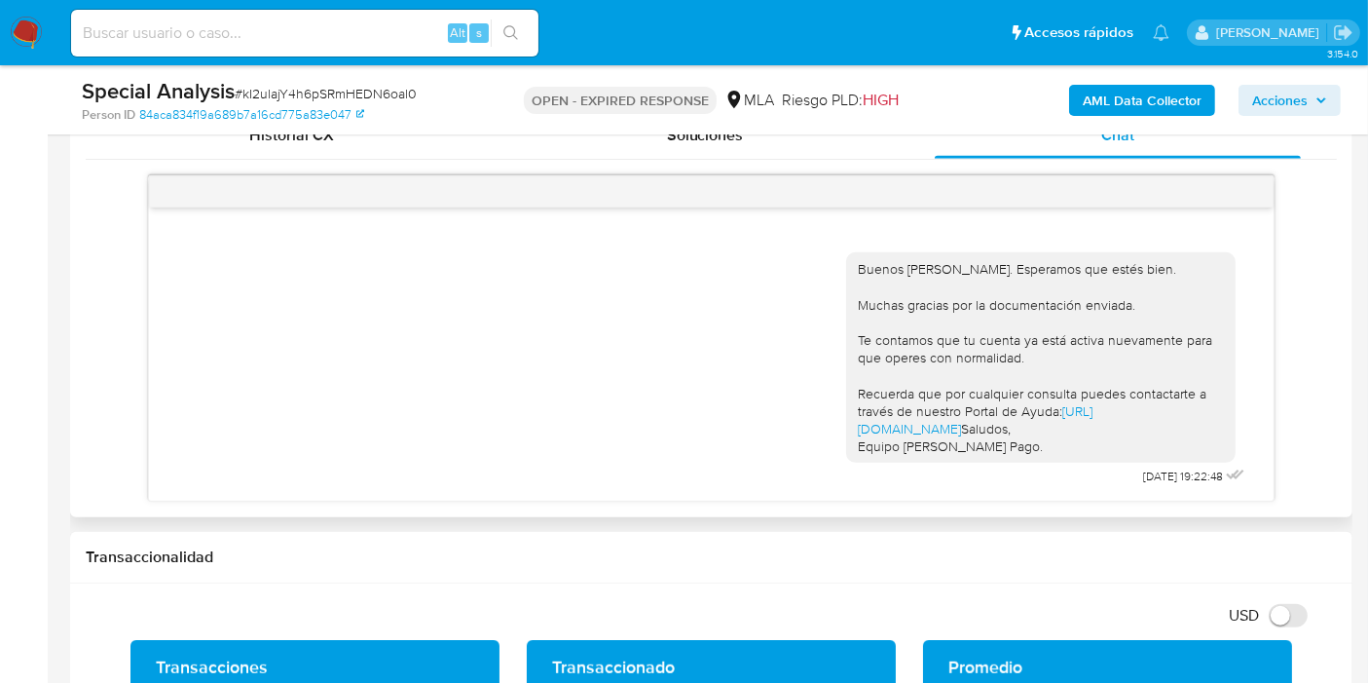
scroll to position [13, 0]
click at [336, 101] on span "# kI2ulajY4h6pSRmHEDN6oal0" at bounding box center [326, 93] width 182 height 19
copy span "kI2ulajY4h6pSRmHEDN6oal0"
click at [33, 39] on img at bounding box center [26, 33] width 33 height 33
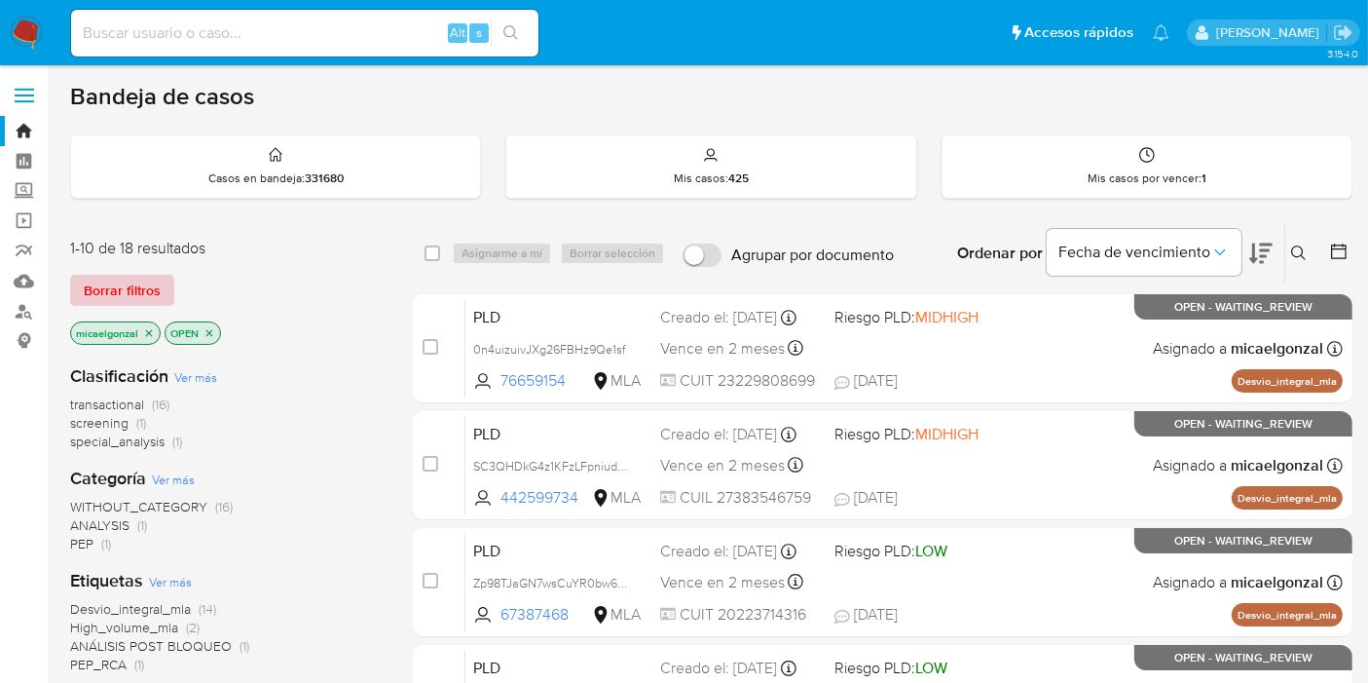
click at [119, 290] on span "Borrar filtros" at bounding box center [122, 290] width 77 height 27
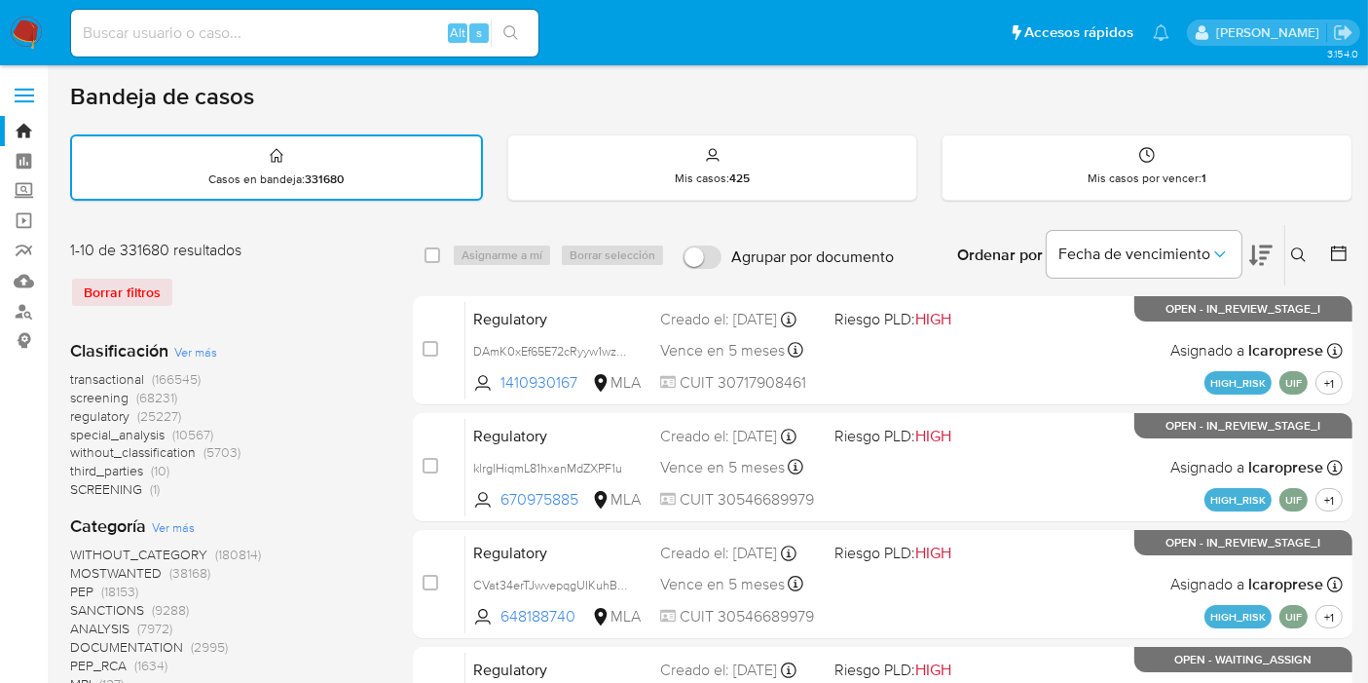
click at [1301, 252] on icon at bounding box center [1299, 255] width 16 height 16
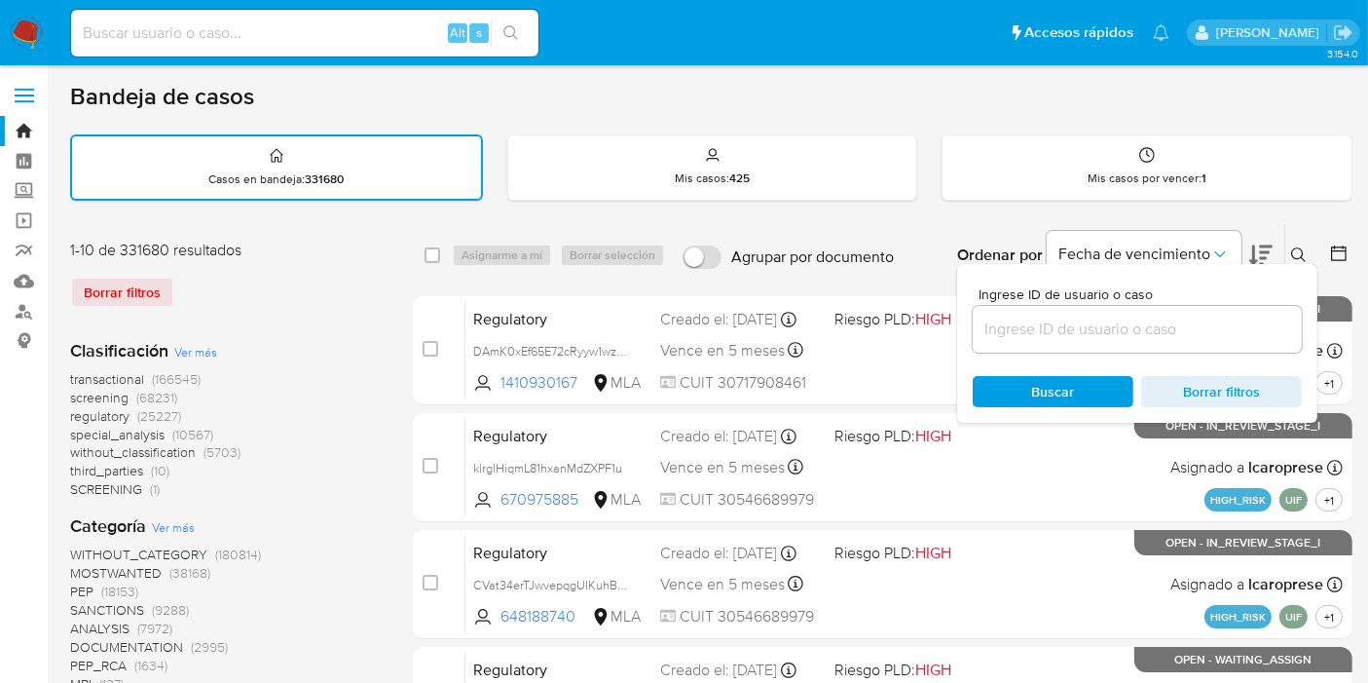
click at [1033, 326] on input at bounding box center [1137, 328] width 329 height 25
type input "v"
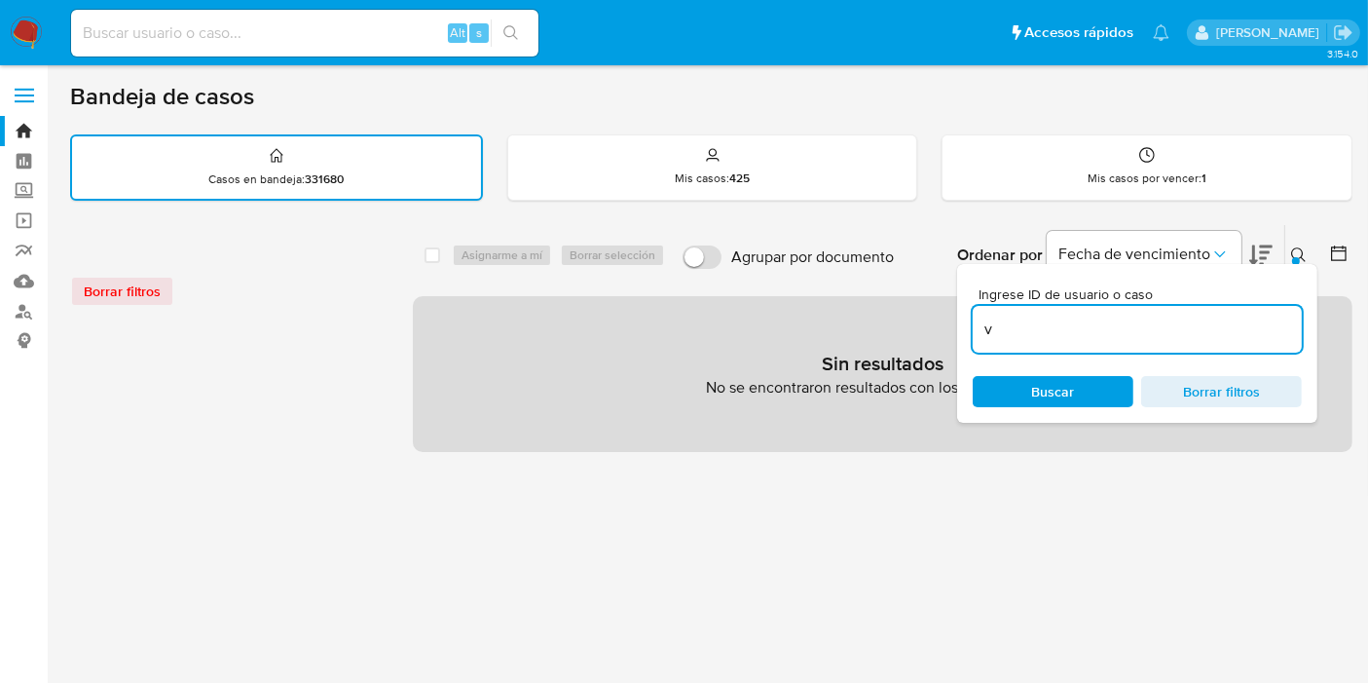
click at [1033, 326] on input "v" at bounding box center [1137, 328] width 329 height 25
paste input "kI2ulajY4h6pSRmHEDN6oal0"
type input "kI2ulajY4h6pSRmHEDN6oal0"
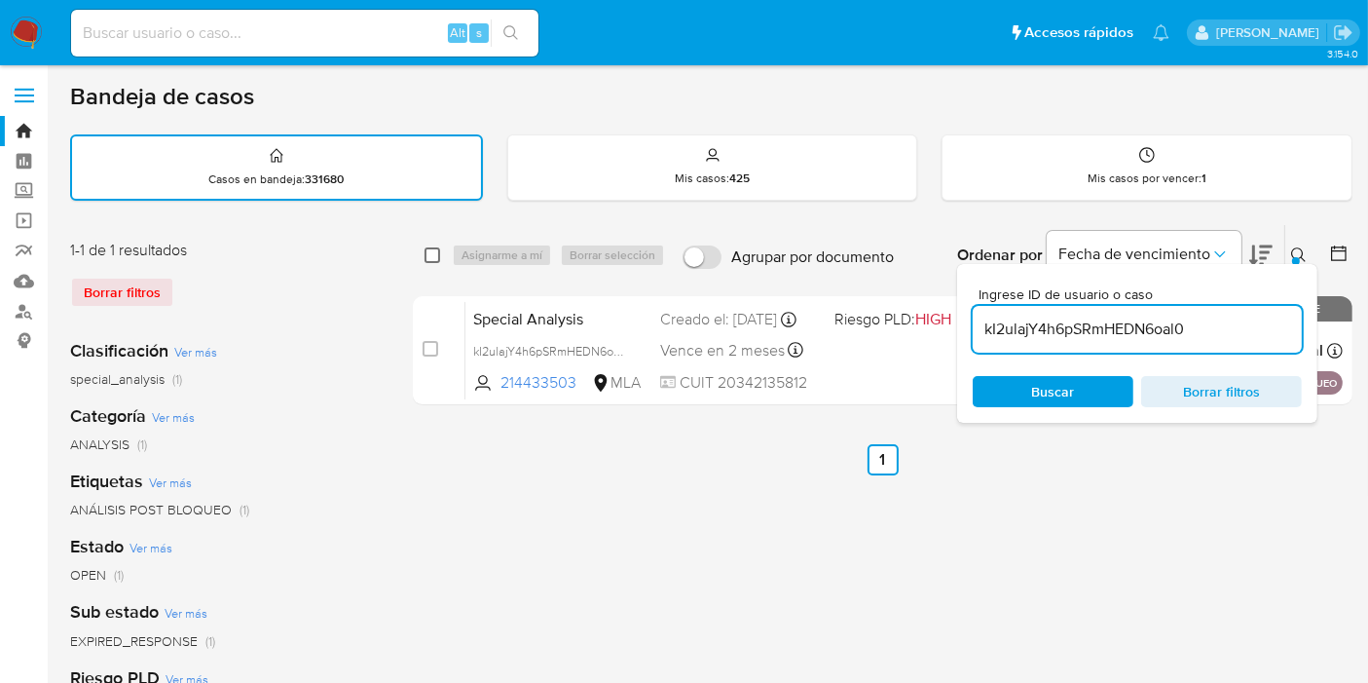
click at [426, 254] on input "checkbox" at bounding box center [433, 255] width 16 height 16
checkbox input "true"
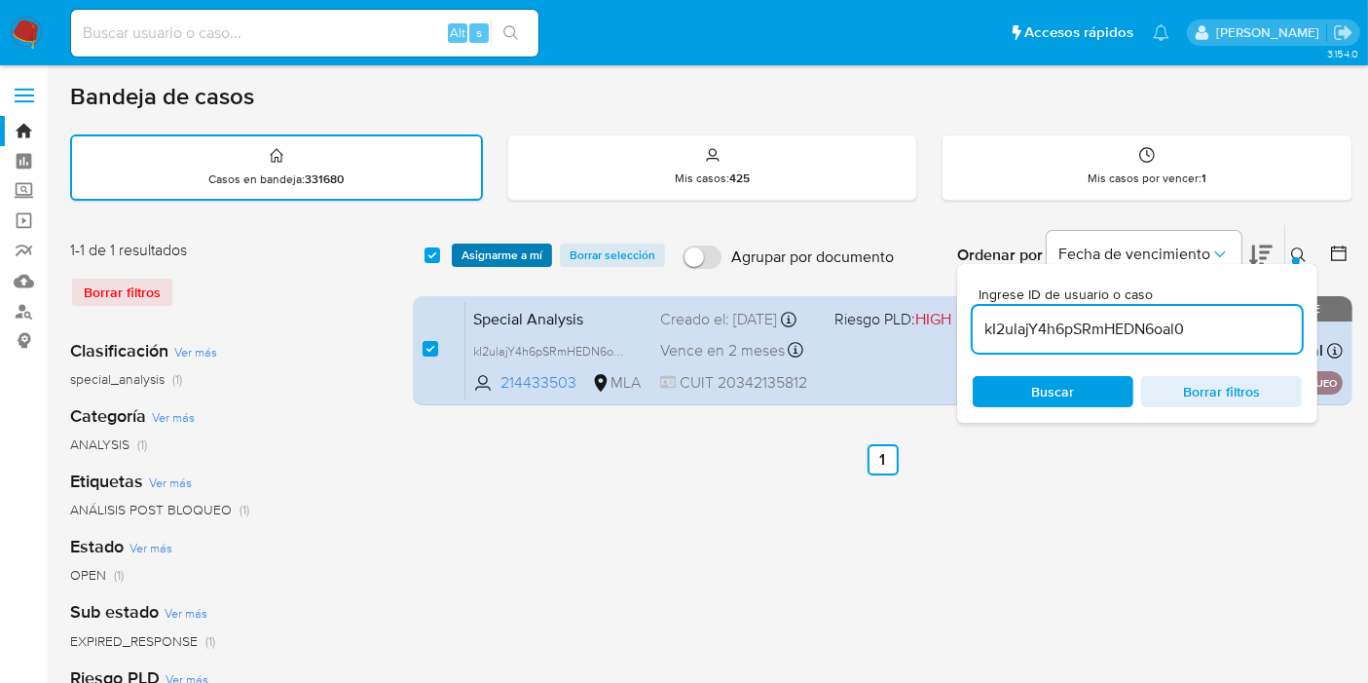
click at [466, 250] on span "Asignarme a mí" at bounding box center [502, 254] width 81 height 19
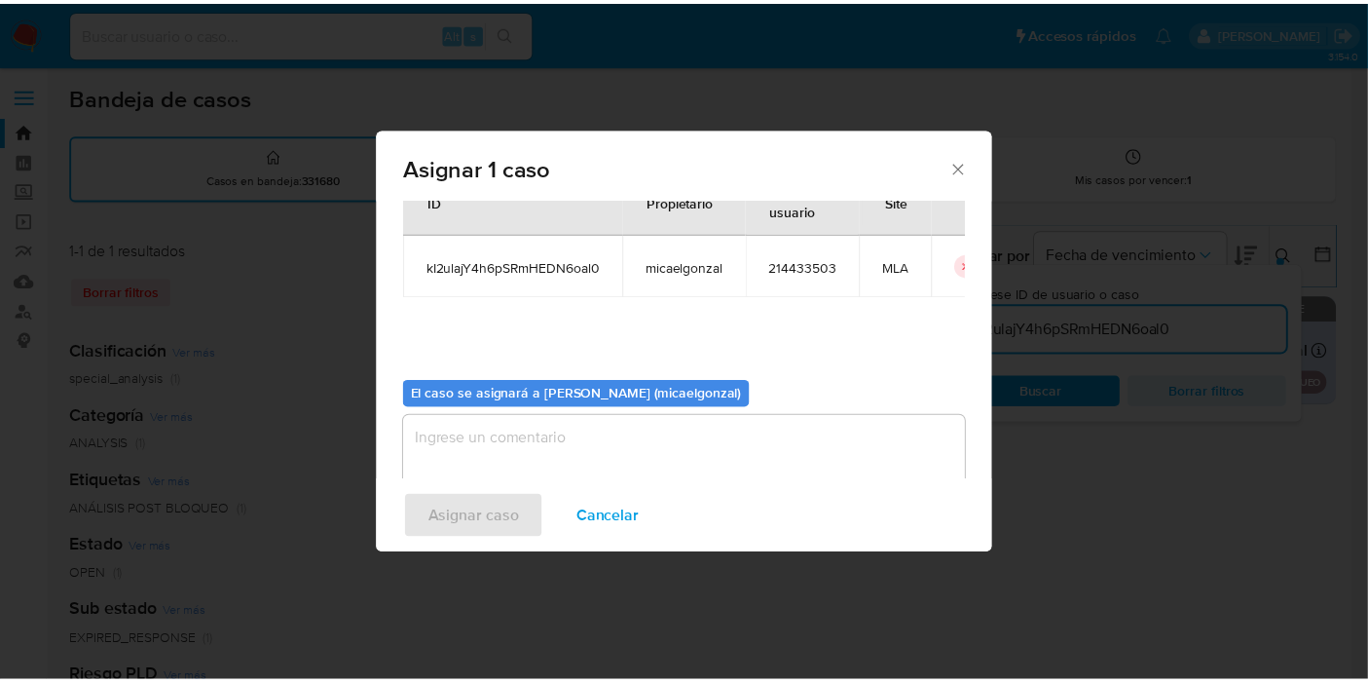
scroll to position [99, 0]
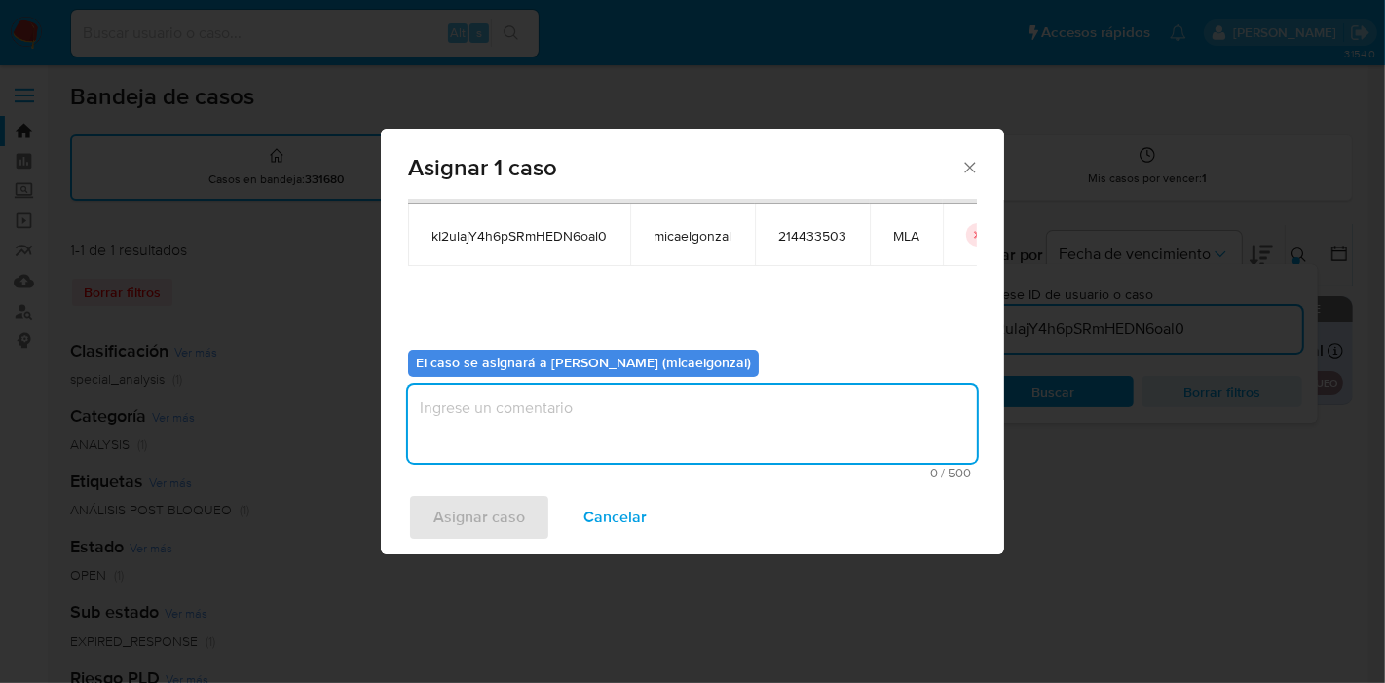
click at [511, 455] on textarea "assign-modal" at bounding box center [692, 424] width 569 height 78
click at [464, 518] on span "Asignar caso" at bounding box center [479, 517] width 92 height 43
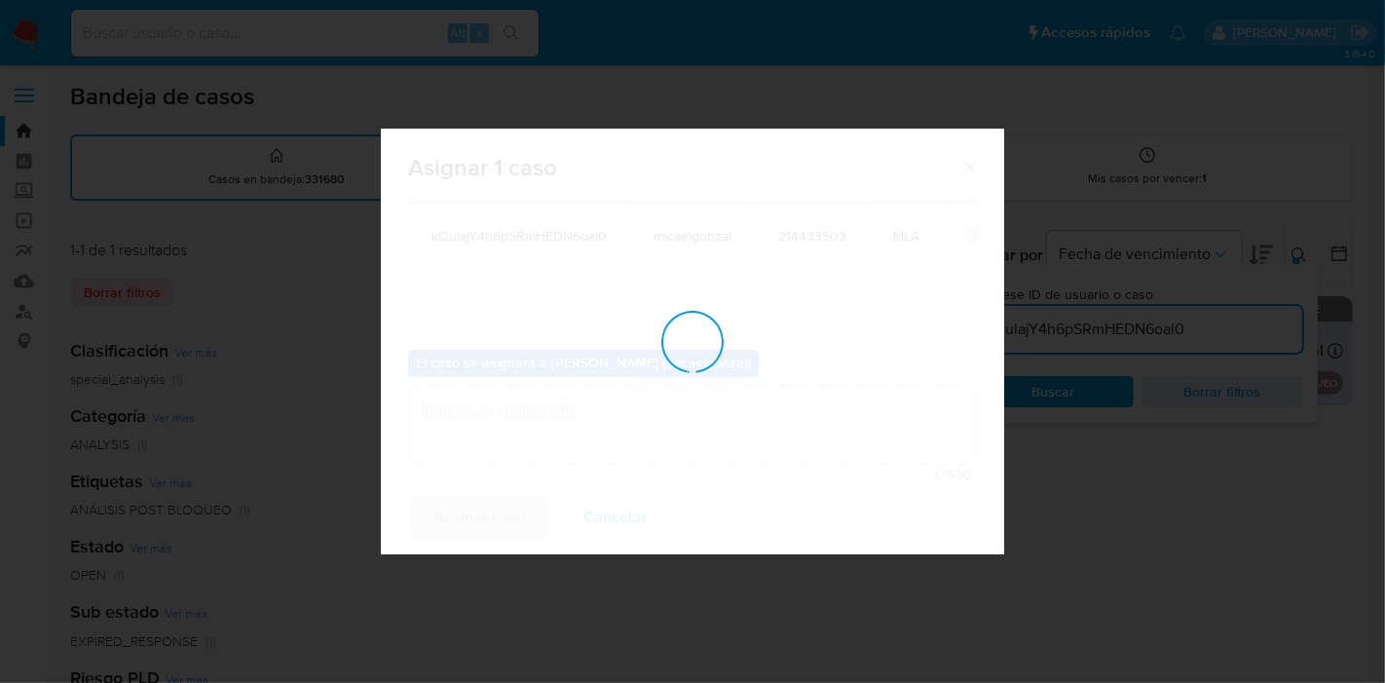
checkbox input "false"
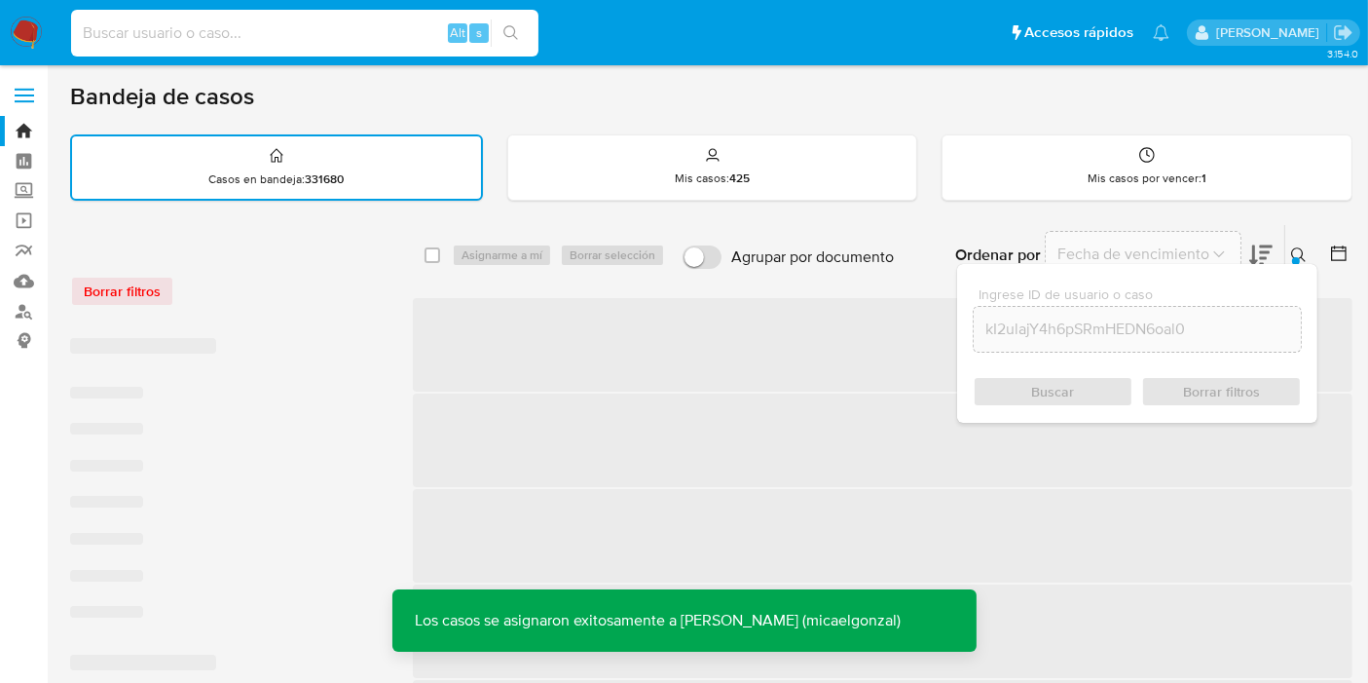
click at [369, 26] on input at bounding box center [304, 32] width 467 height 25
paste input "kI2ulajY4h6pSRmHEDN6oal0"
type input "kI2ulajY4h6pSRmHEDN6oal0"
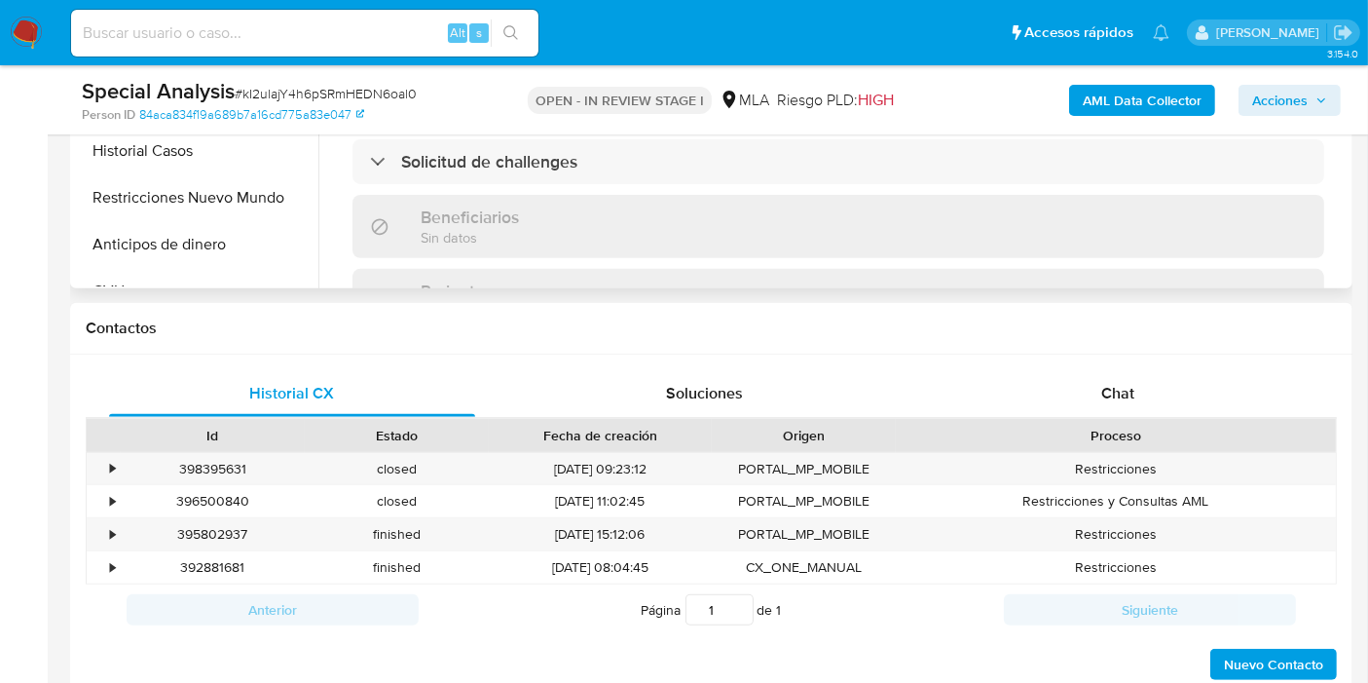
scroll to position [757, 0]
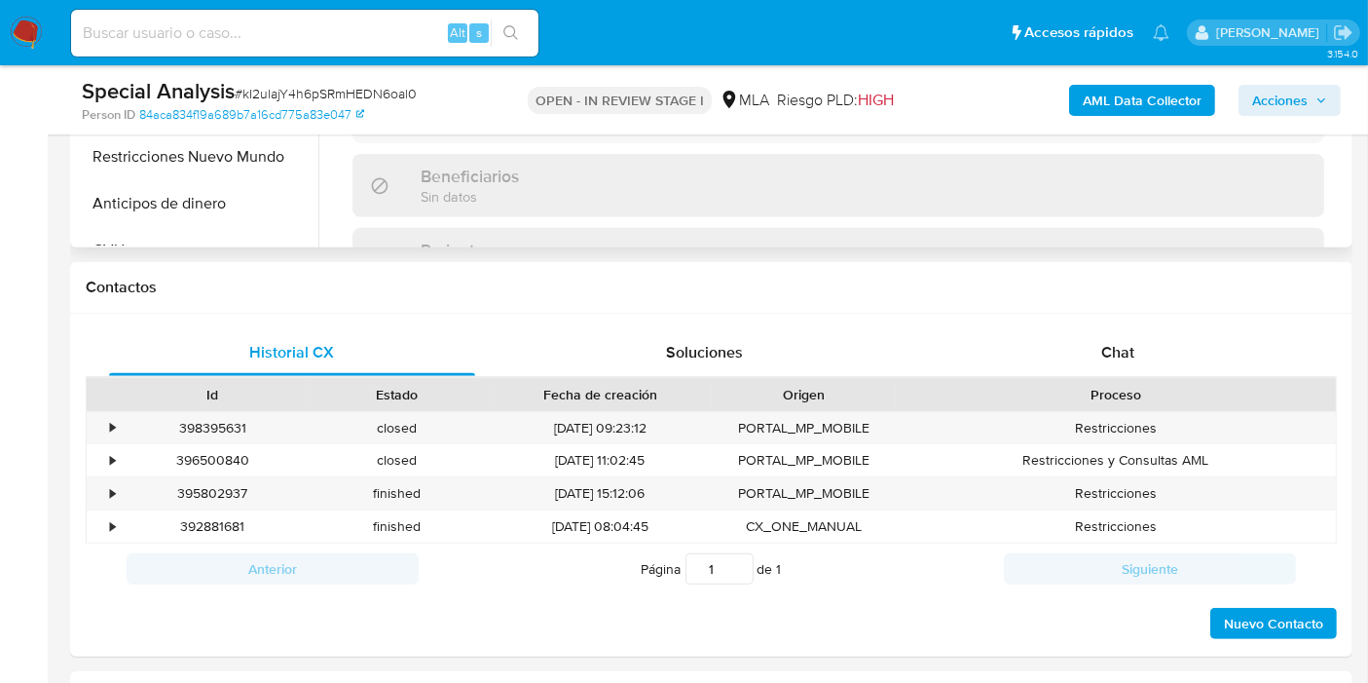
select select "10"
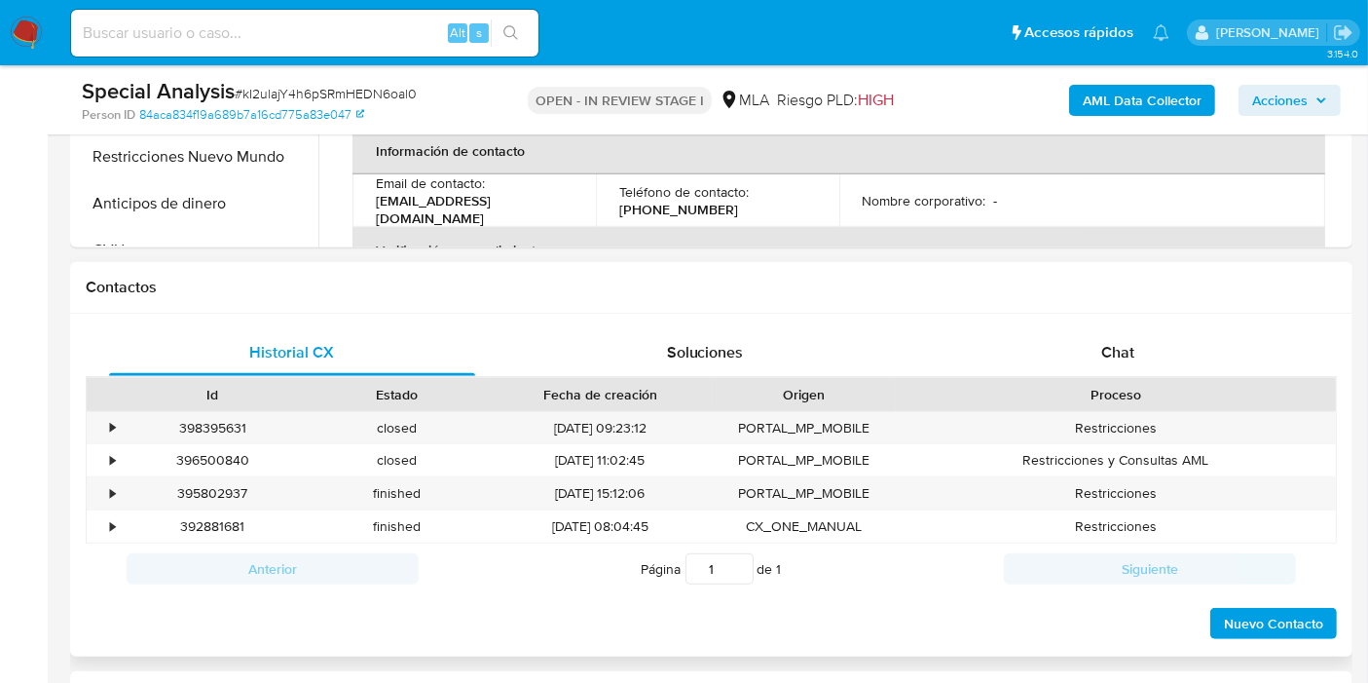
click at [1212, 302] on div "Contactos" at bounding box center [711, 288] width 1282 height 52
click at [1143, 354] on div "Chat" at bounding box center [1118, 352] width 366 height 47
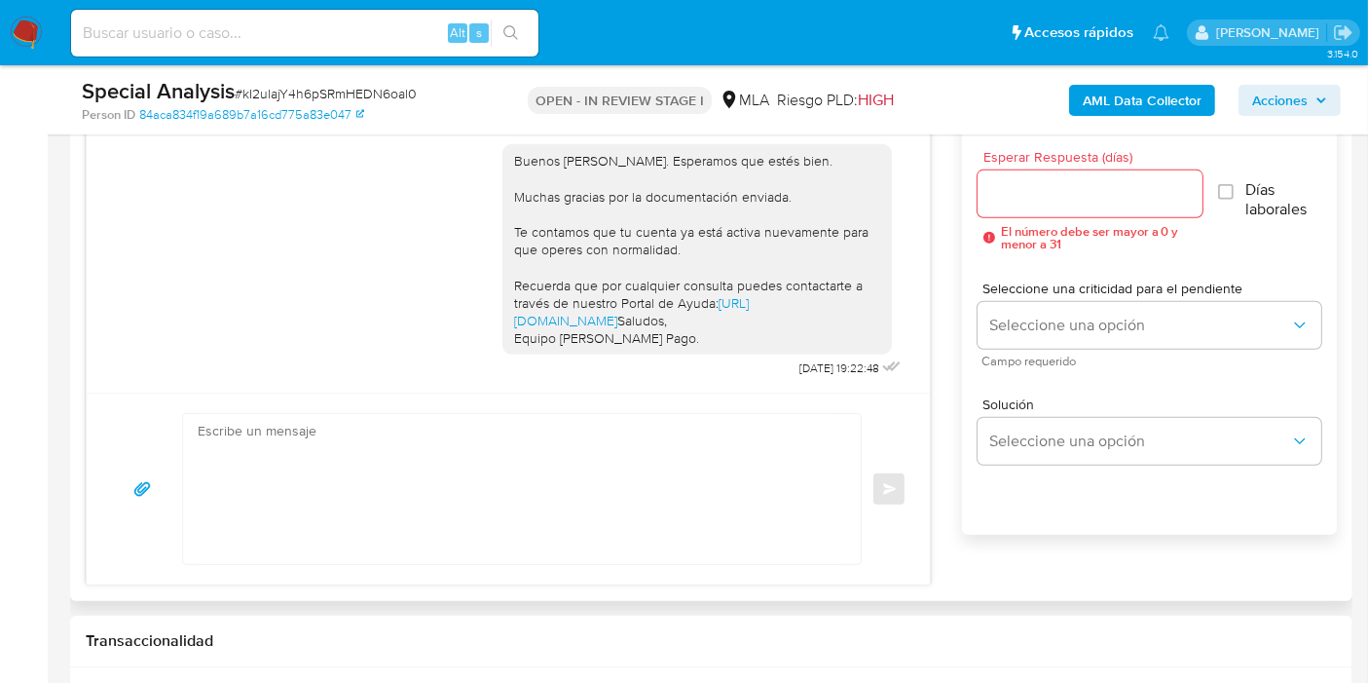
scroll to position [865, 0]
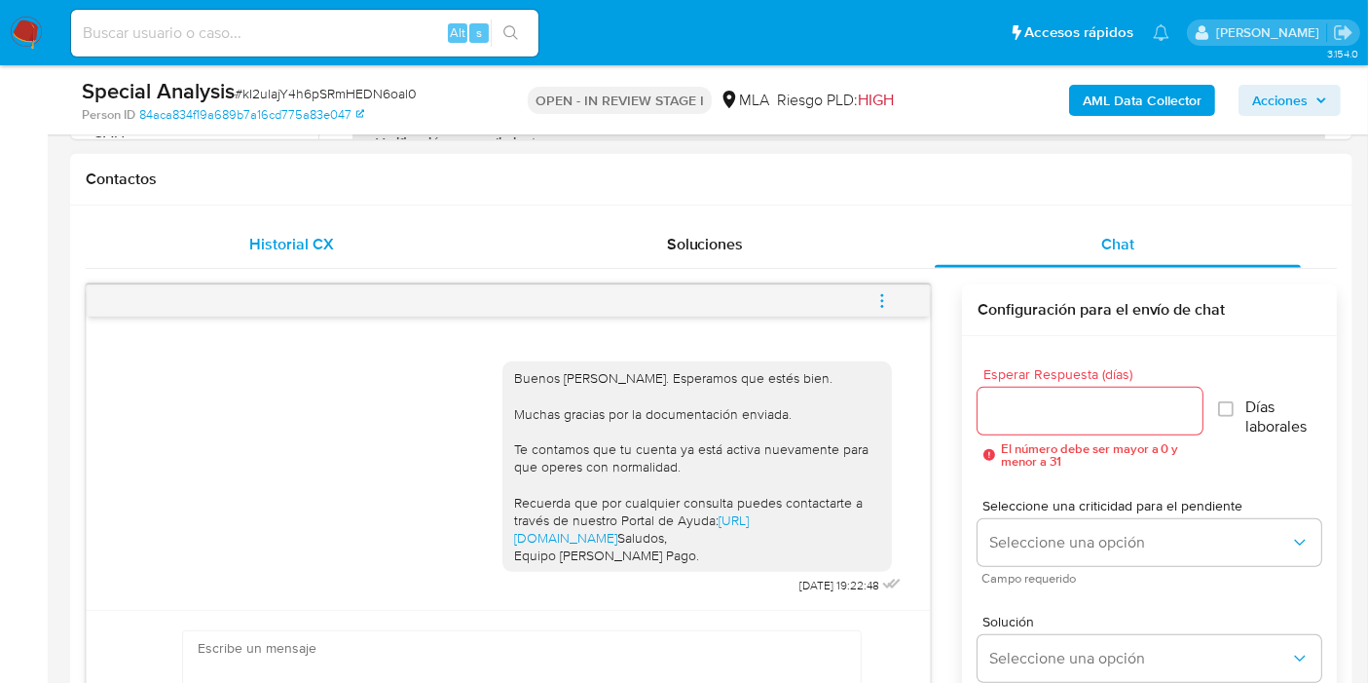
click at [273, 247] on span "Historial CX" at bounding box center [292, 244] width 85 height 22
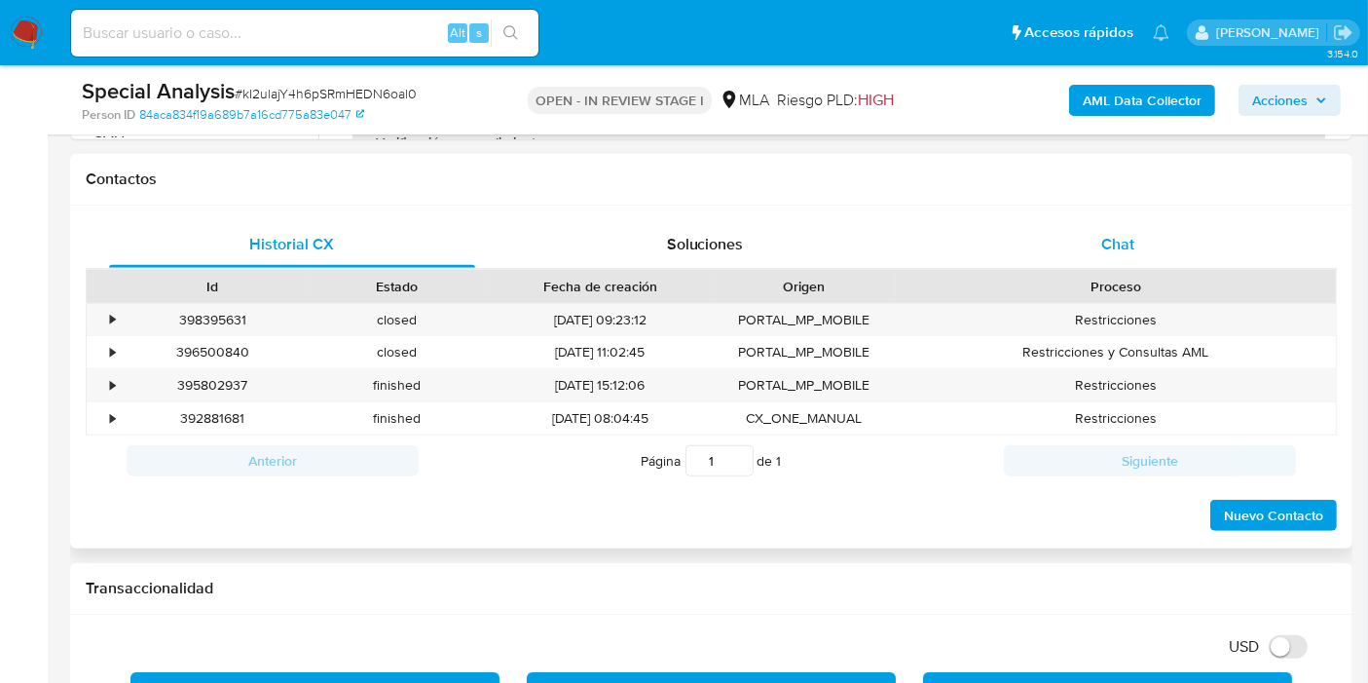
click at [1264, 232] on div "Chat" at bounding box center [1118, 244] width 366 height 47
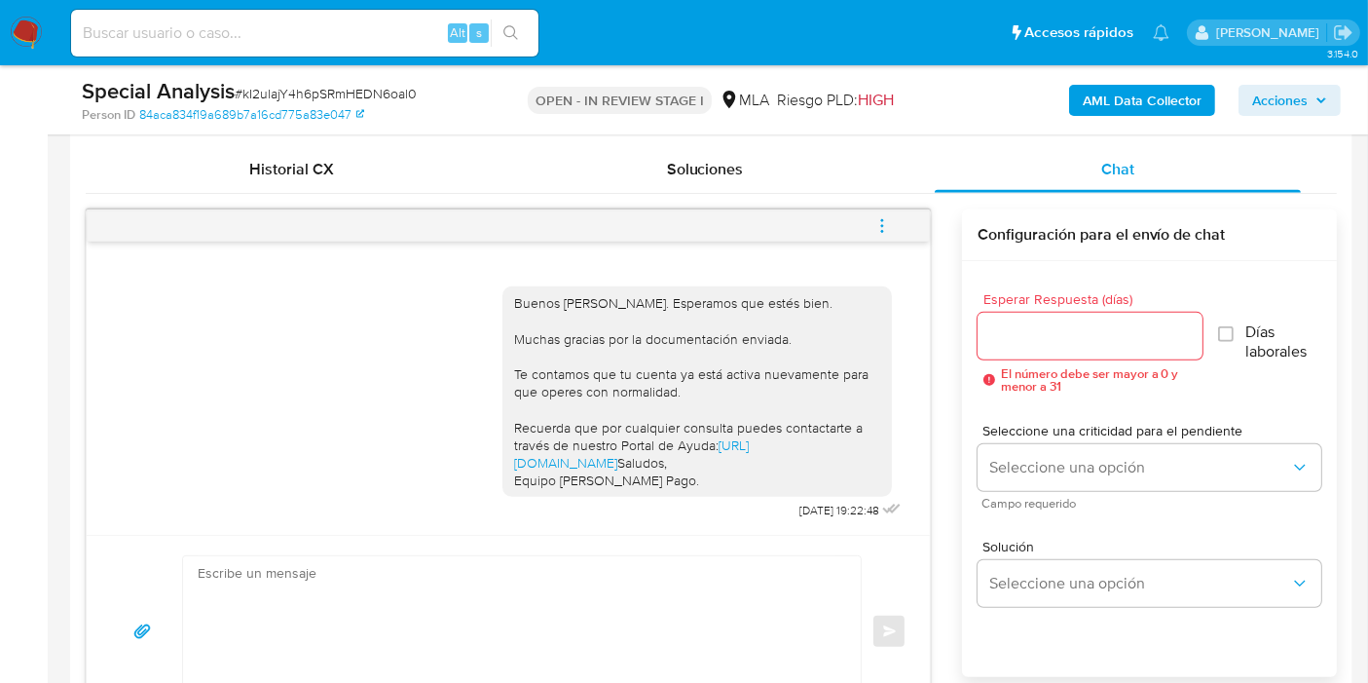
scroll to position [974, 0]
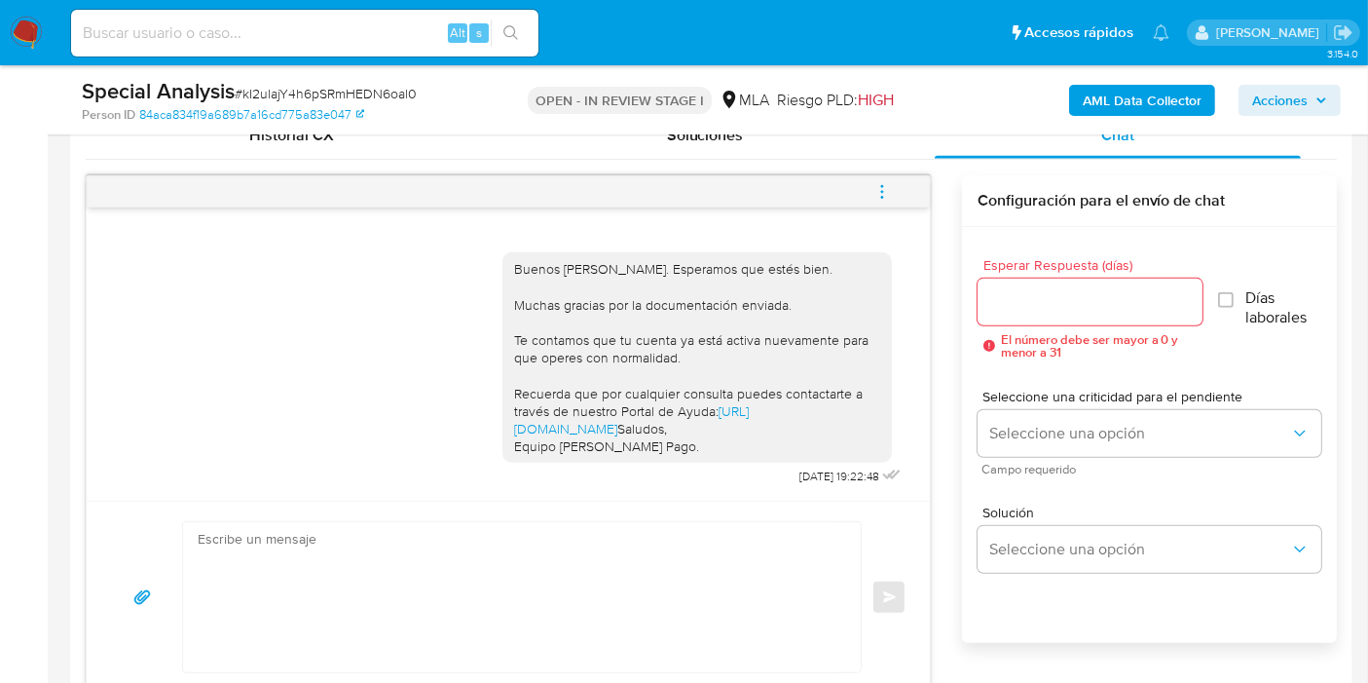
click at [875, 168] on span "menu-action" at bounding box center [882, 191] width 18 height 47
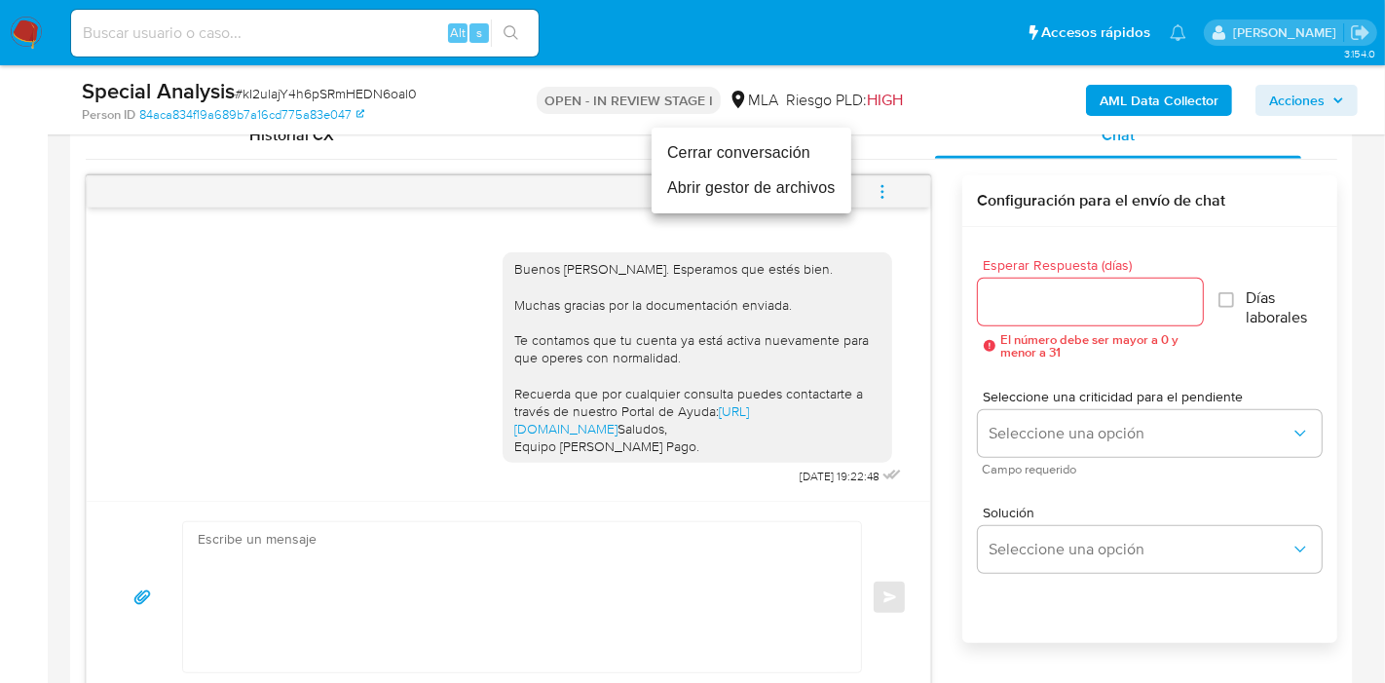
click at [793, 166] on li "Cerrar conversación" at bounding box center [751, 152] width 200 height 35
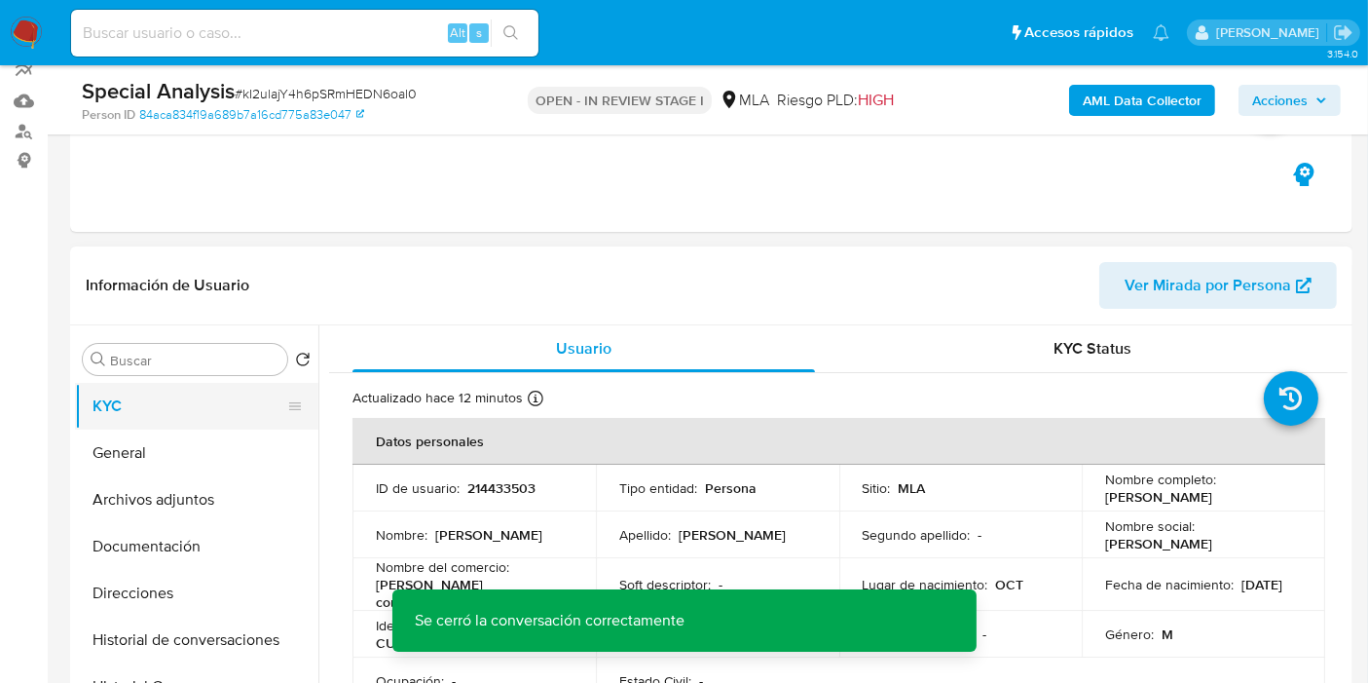
scroll to position [108, 0]
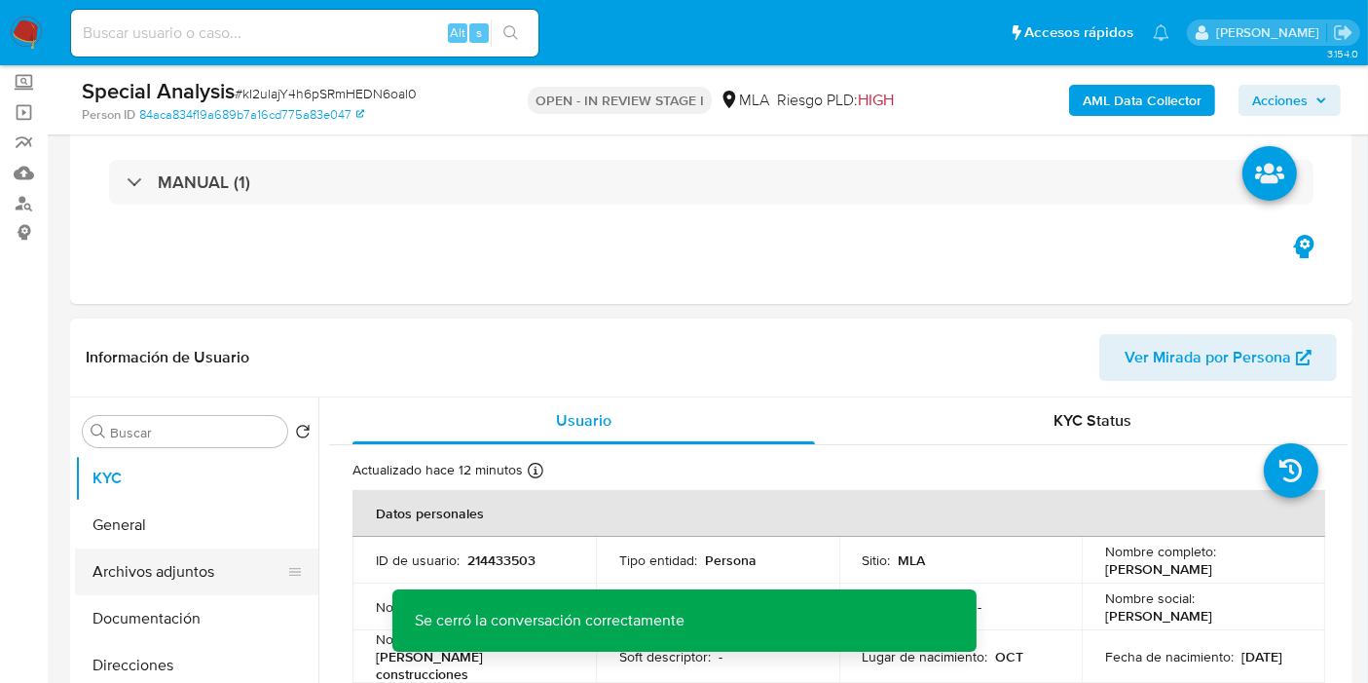
click at [136, 577] on button "Archivos adjuntos" at bounding box center [189, 571] width 228 height 47
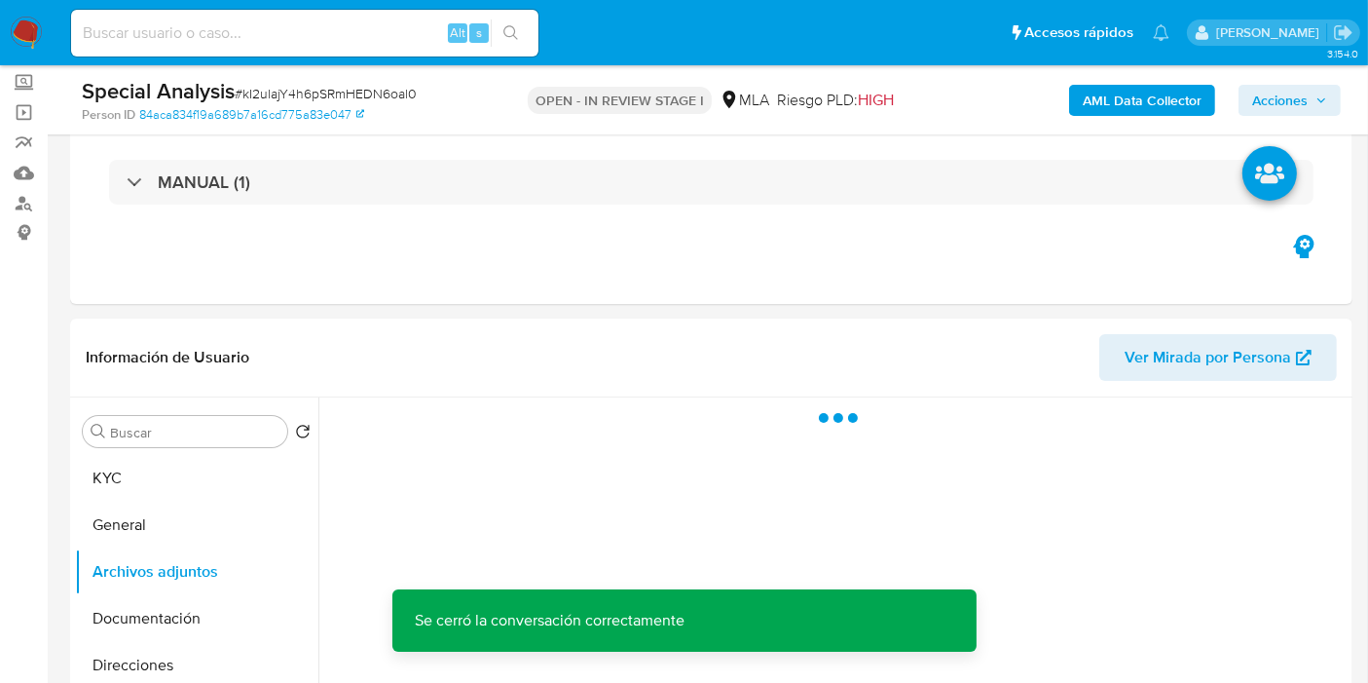
click at [1310, 119] on div "AML Data Collector Acciones" at bounding box center [1133, 100] width 415 height 46
click at [1310, 98] on span "Acciones" at bounding box center [1289, 100] width 75 height 27
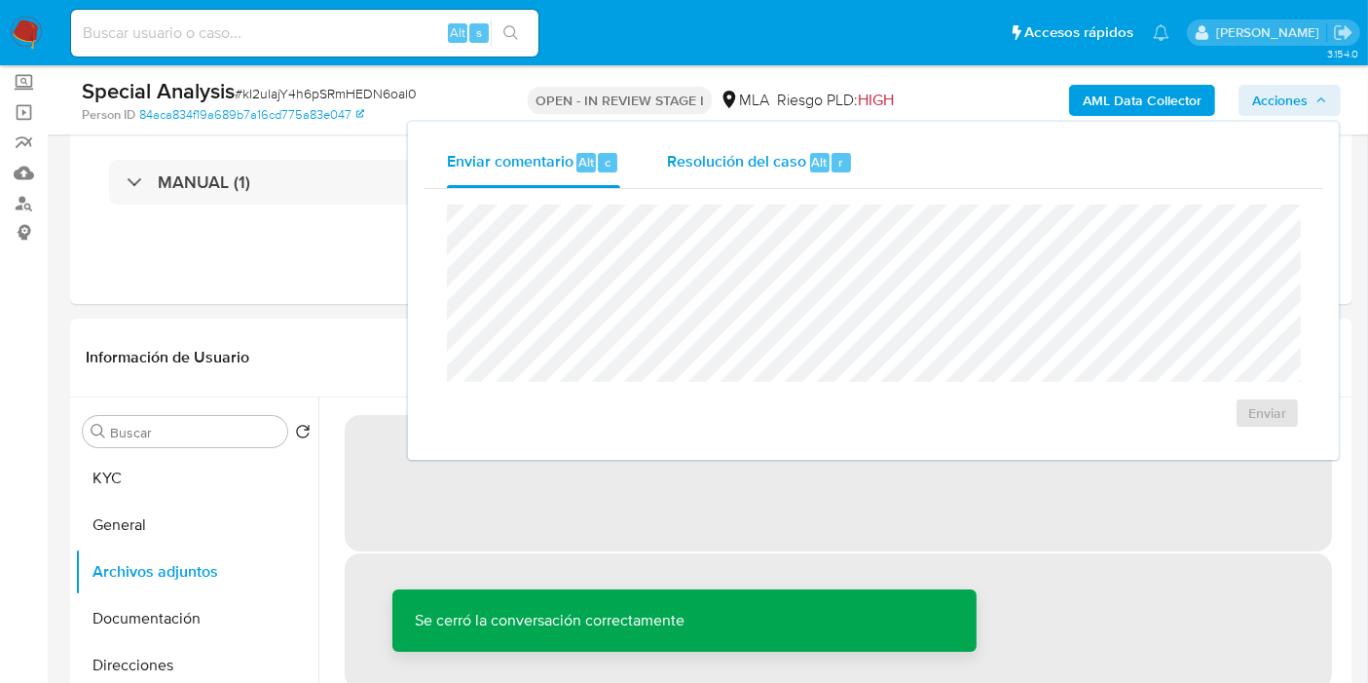
click at [721, 166] on span "Resolución del caso" at bounding box center [736, 161] width 139 height 22
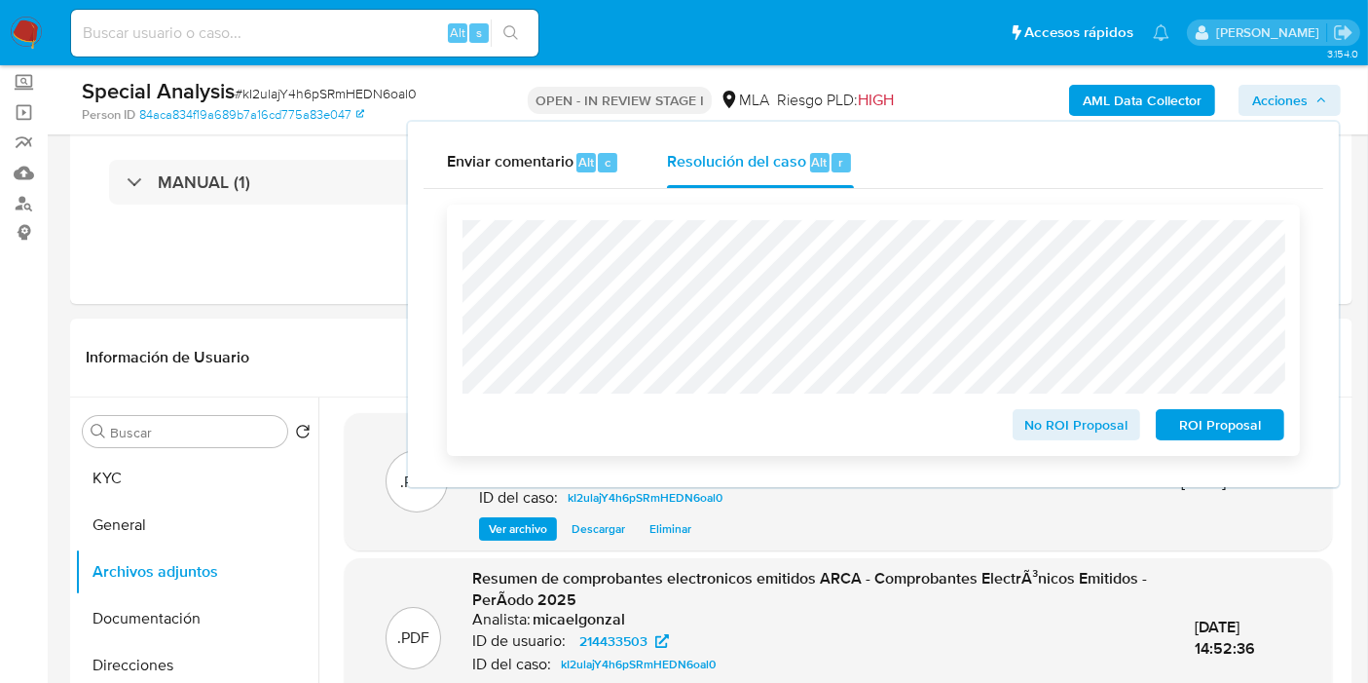
click at [1076, 431] on span "No ROI Proposal" at bounding box center [1076, 424] width 101 height 27
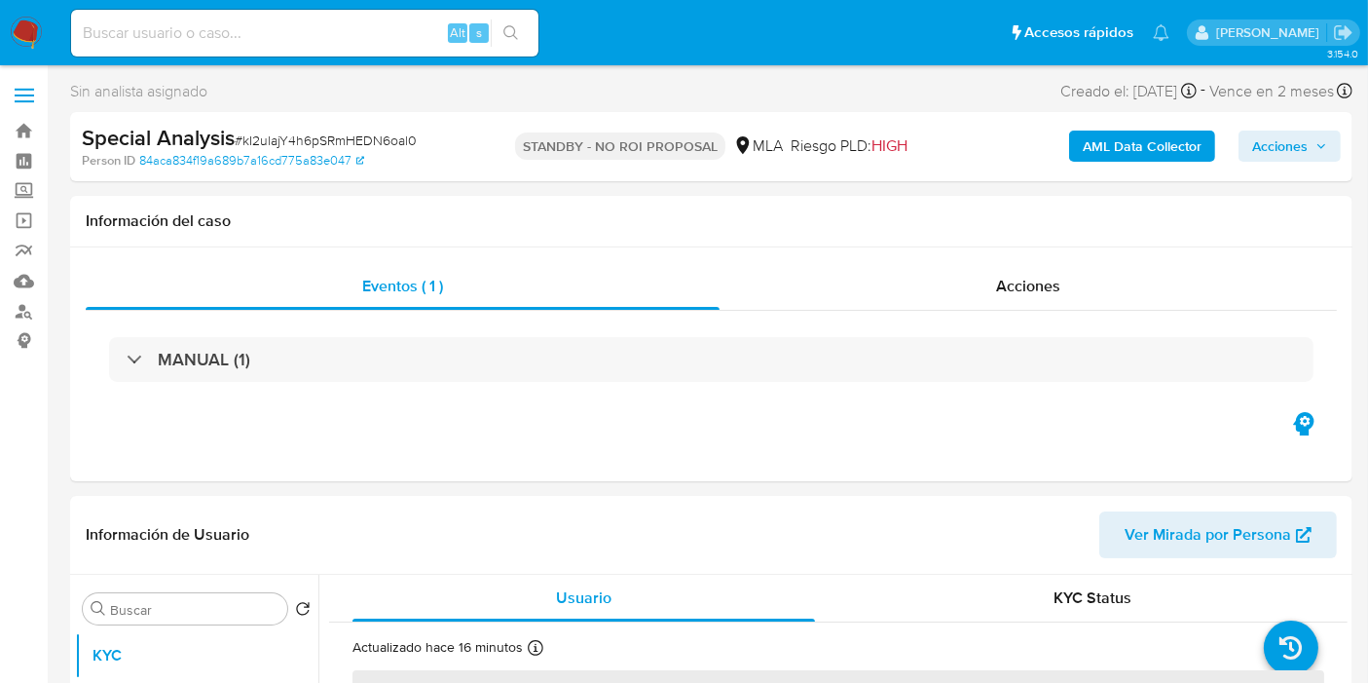
click at [26, 29] on img at bounding box center [26, 33] width 33 height 33
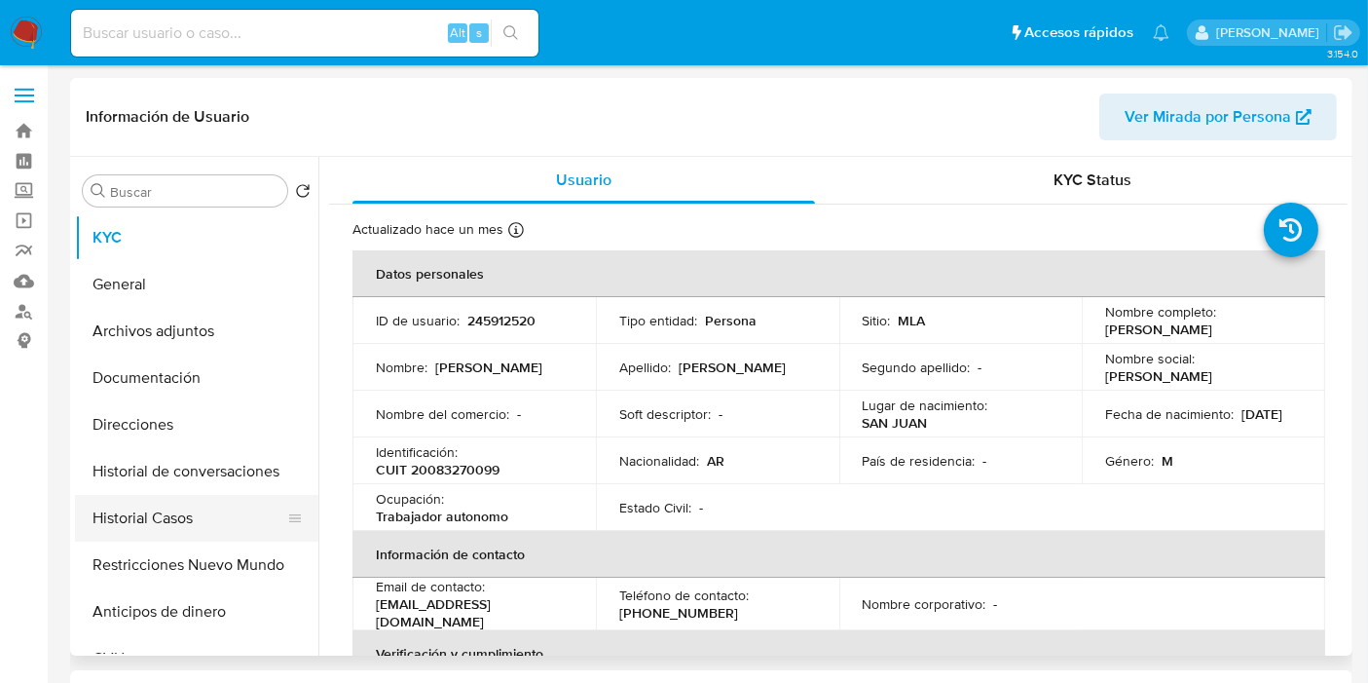
select select "10"
click at [207, 516] on button "Historial Casos" at bounding box center [189, 518] width 228 height 47
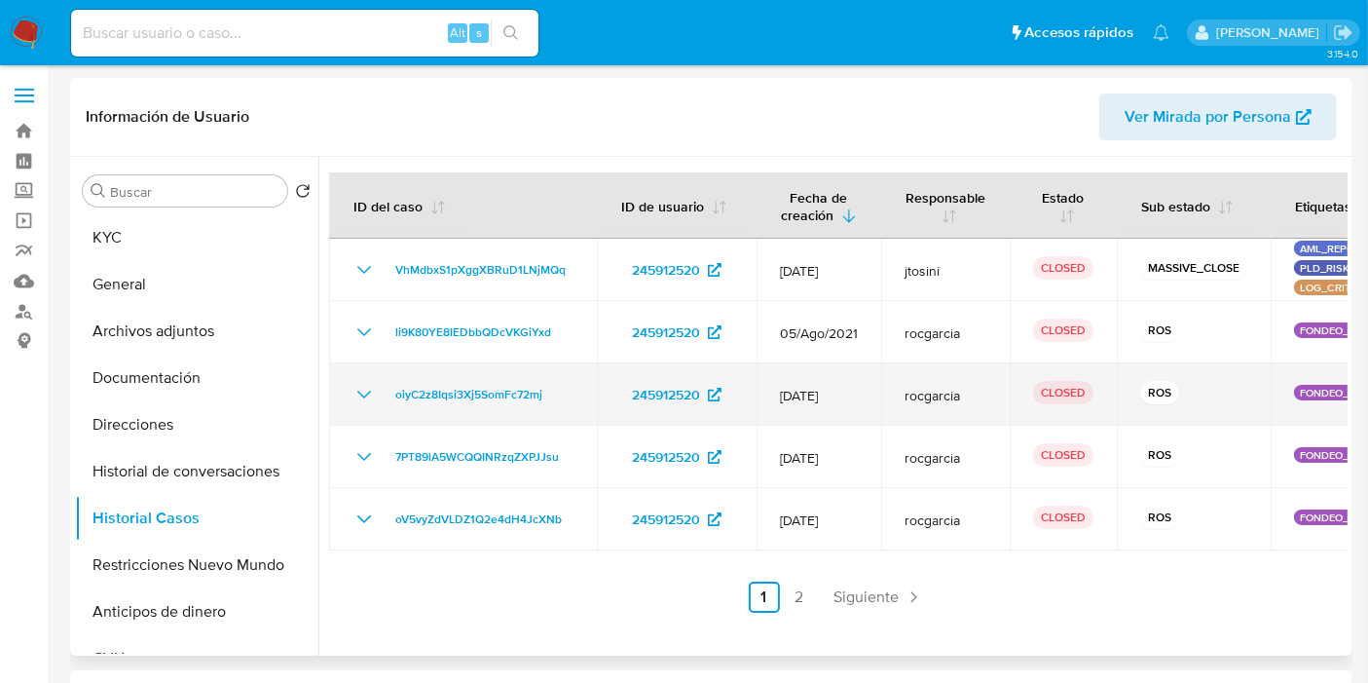
click at [1145, 370] on td "ROS" at bounding box center [1194, 394] width 154 height 62
click at [1144, 371] on td "ROS" at bounding box center [1194, 394] width 154 height 62
click at [789, 405] on td "12/Jul/2021" at bounding box center [819, 394] width 125 height 62
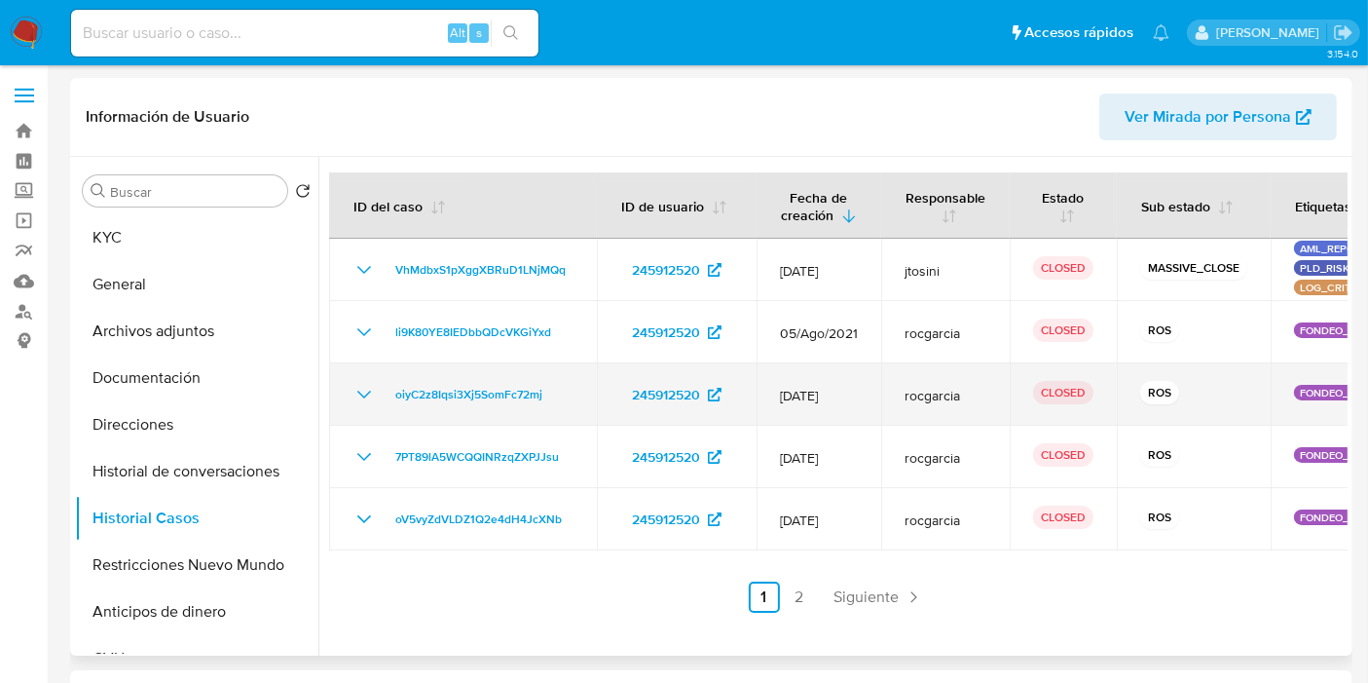
click at [789, 405] on td "12/Jul/2021" at bounding box center [819, 394] width 125 height 62
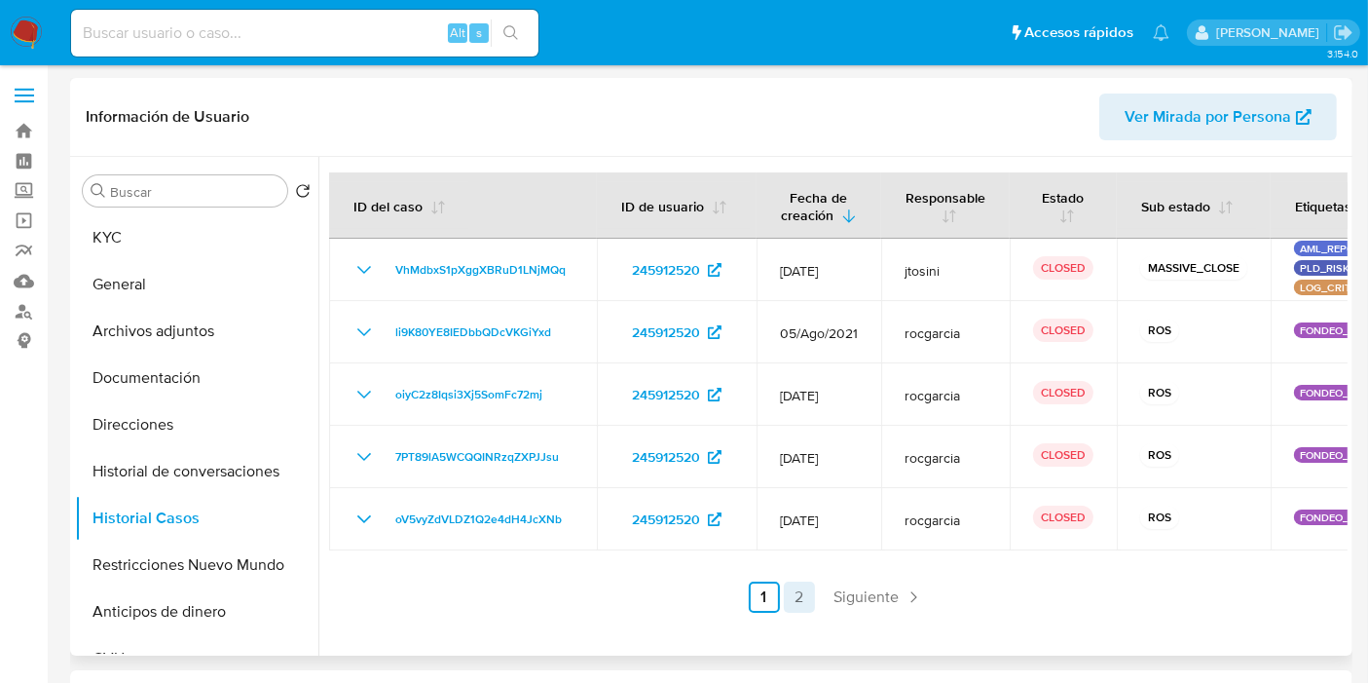
click at [810, 607] on ul "Anterior 1 2 Siguiente" at bounding box center [838, 596] width 1019 height 31
click at [790, 605] on link "2" at bounding box center [799, 596] width 31 height 31
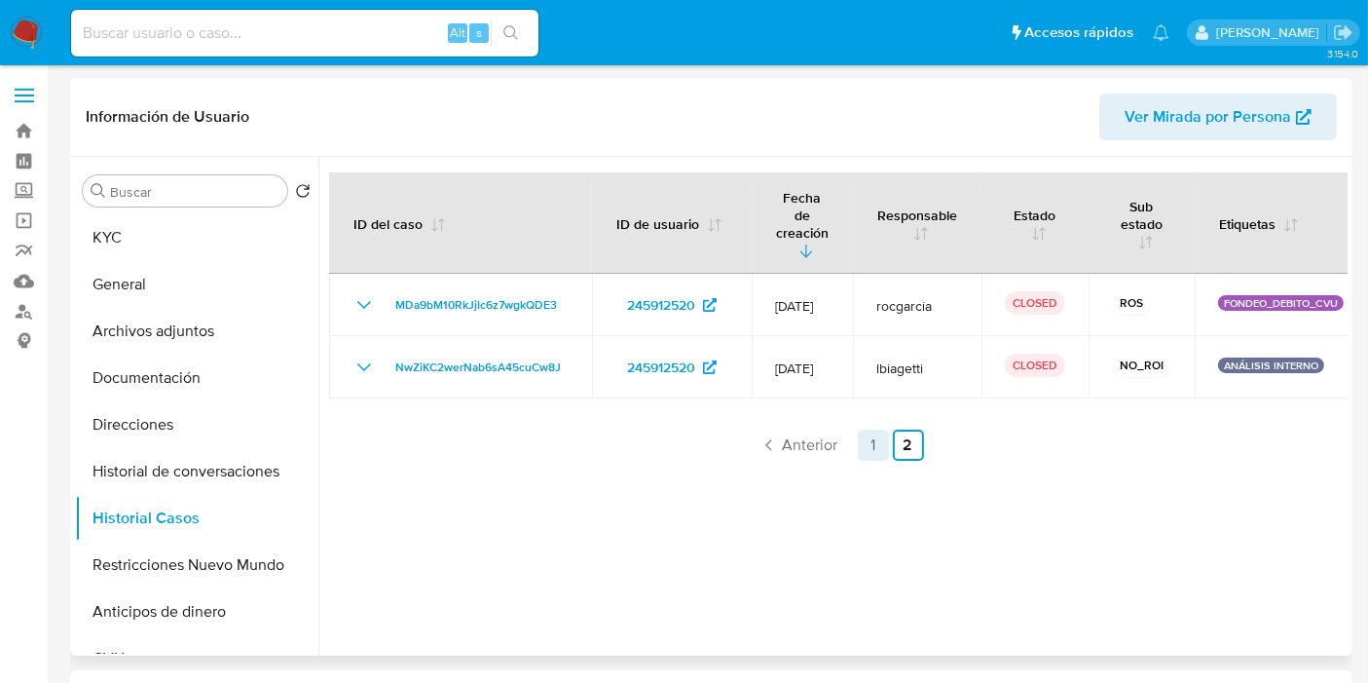
click at [868, 429] on link "1" at bounding box center [873, 444] width 31 height 31
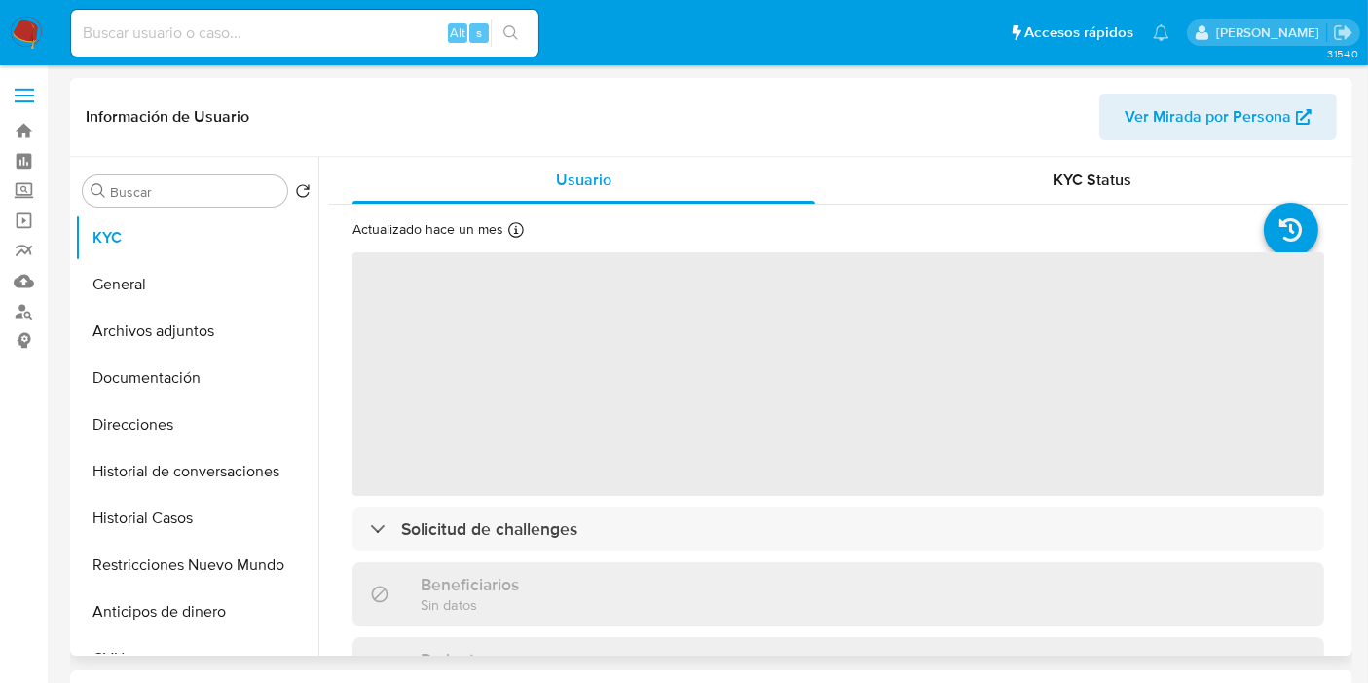
select select "10"
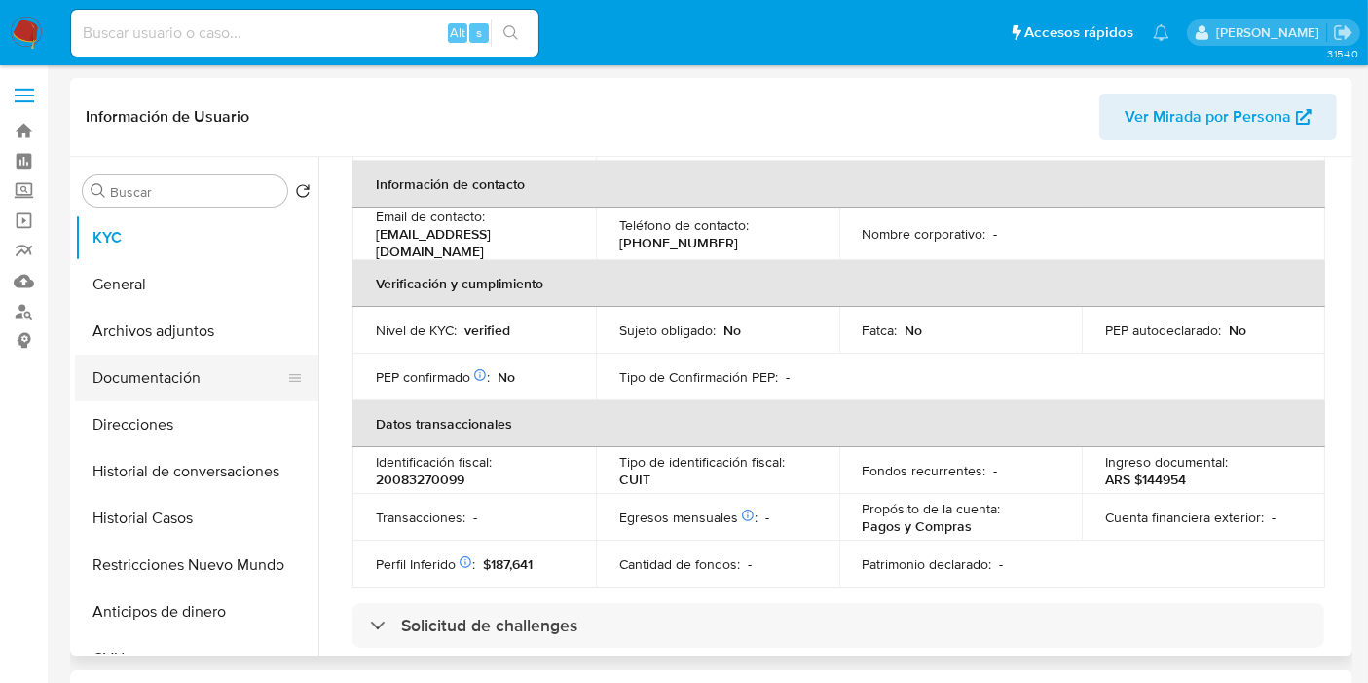
scroll to position [432, 0]
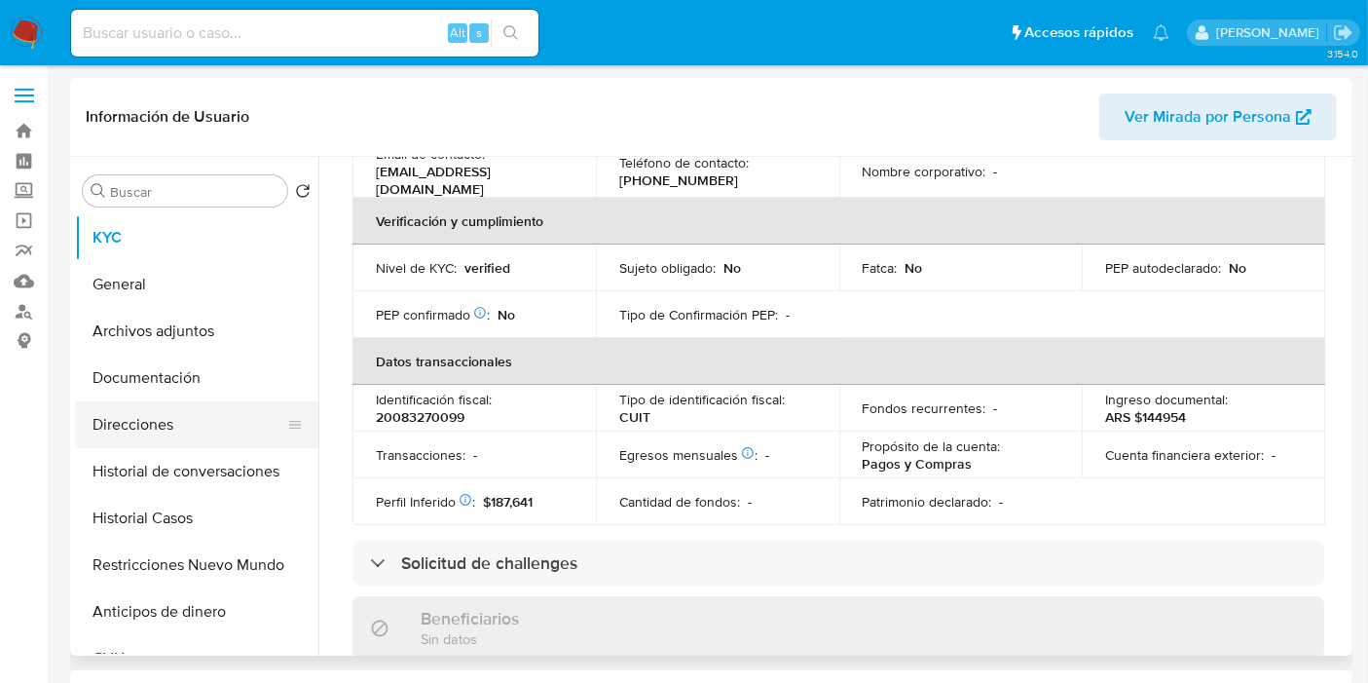
click at [175, 433] on button "Direcciones" at bounding box center [189, 424] width 228 height 47
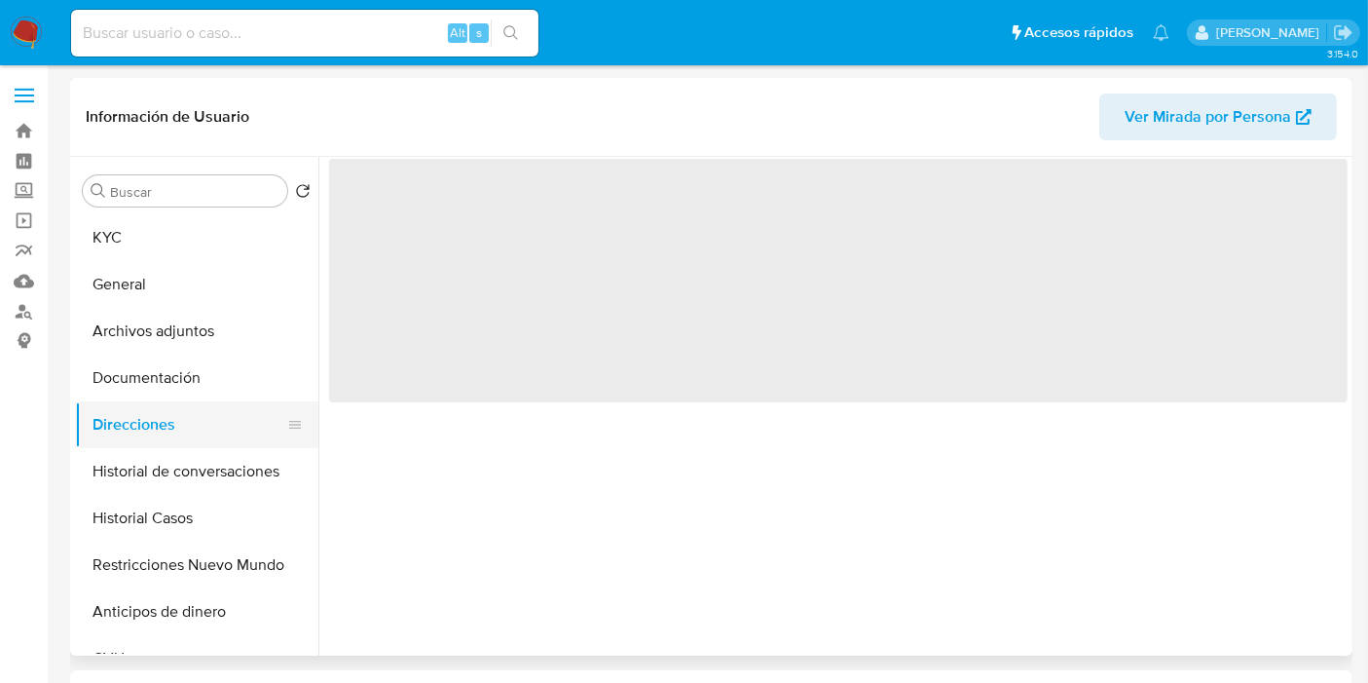
scroll to position [0, 0]
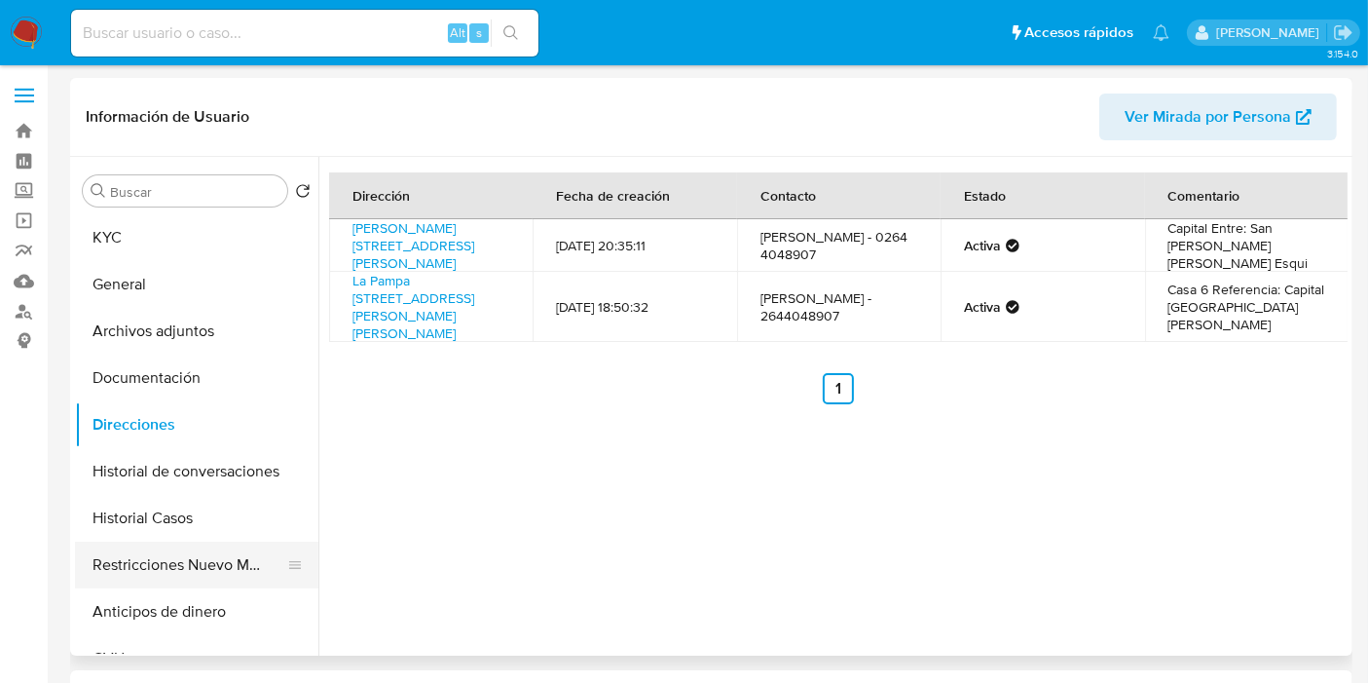
click at [193, 558] on button "Restricciones Nuevo Mundo" at bounding box center [189, 564] width 228 height 47
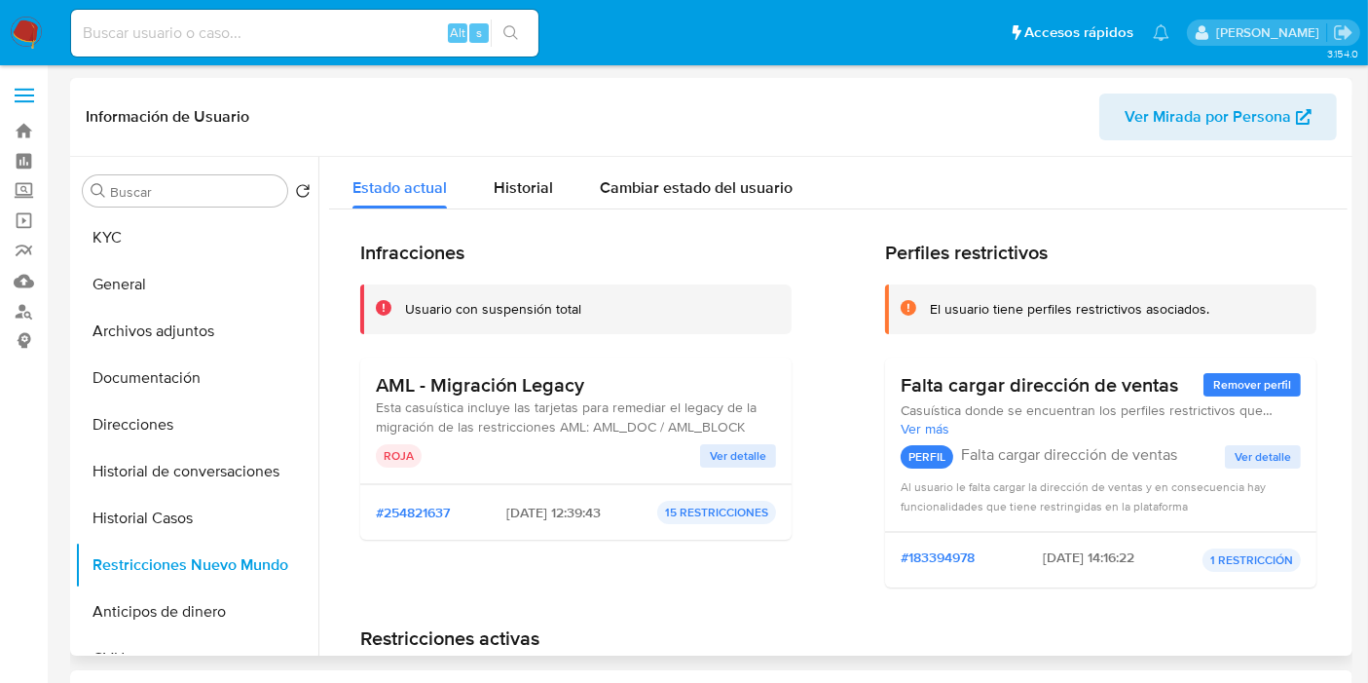
click at [465, 346] on div "Infracciones Usuario con suspensión total AML - Migración Legacy Esta casuístic…" at bounding box center [575, 422] width 431 height 362
click at [191, 375] on button "Documentación" at bounding box center [189, 377] width 228 height 47
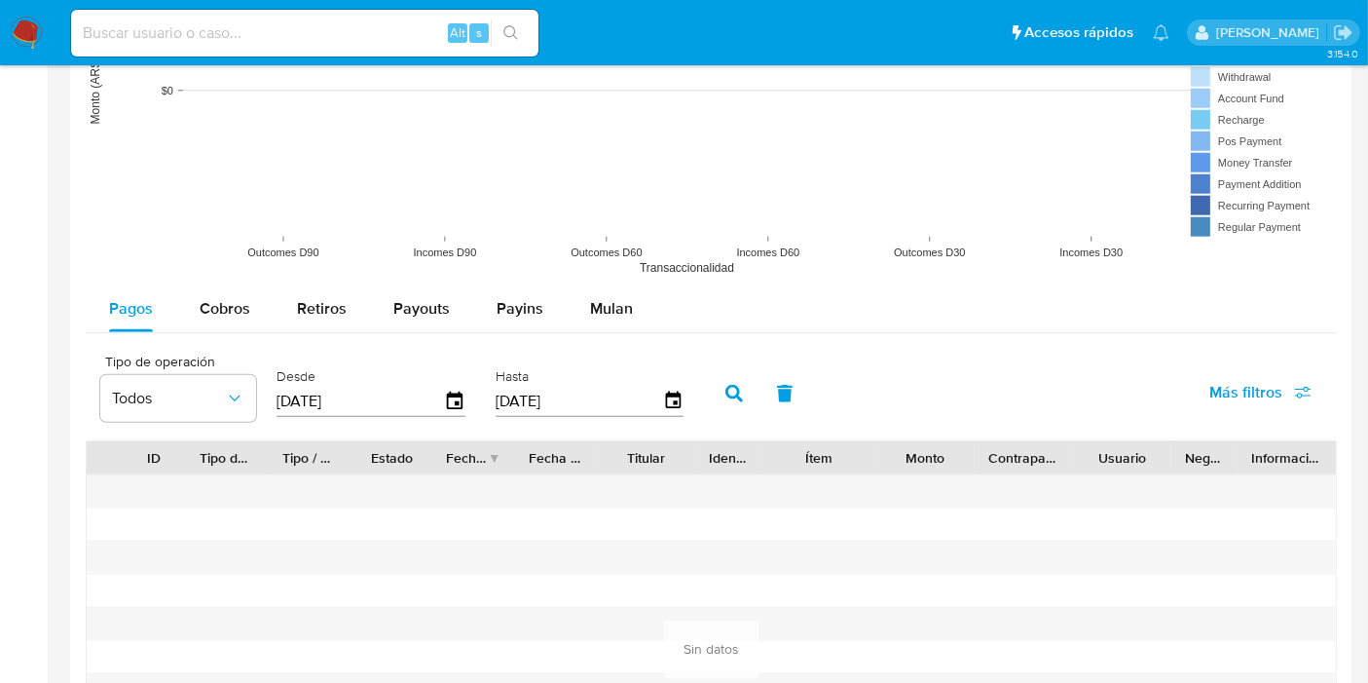
scroll to position [1406, 0]
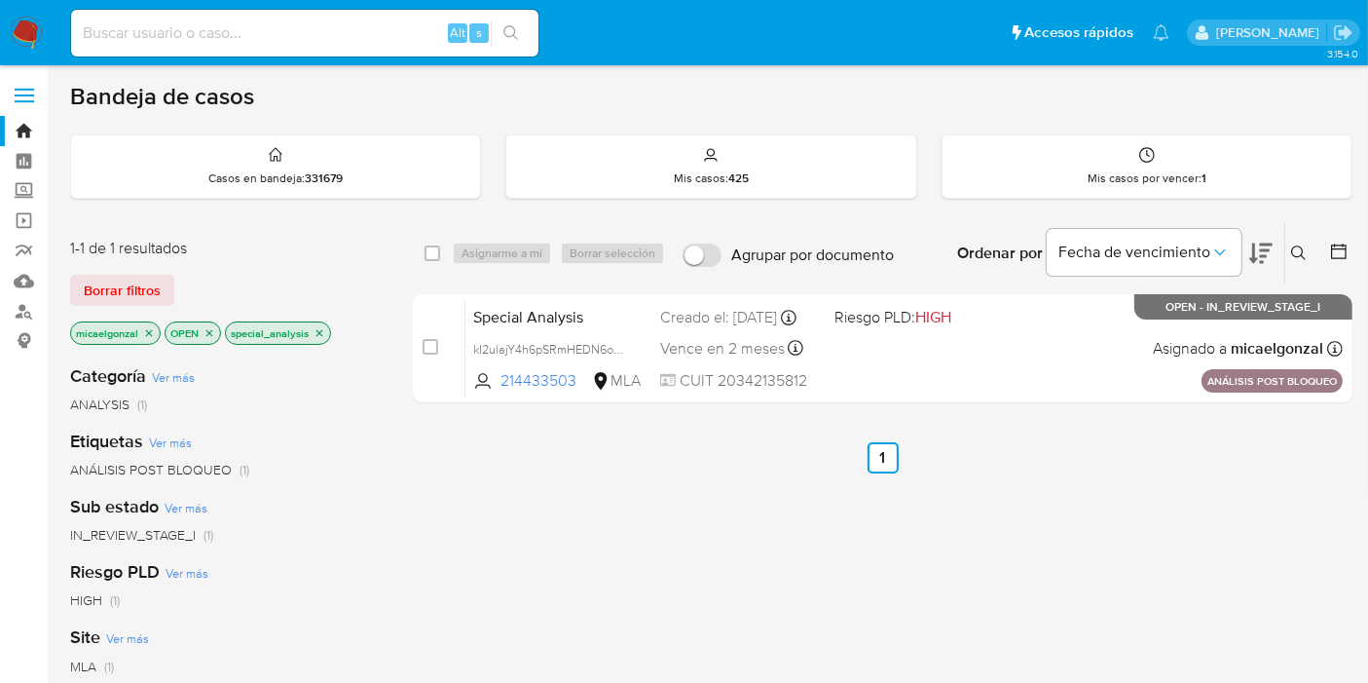
click at [31, 26] on img at bounding box center [26, 33] width 33 height 33
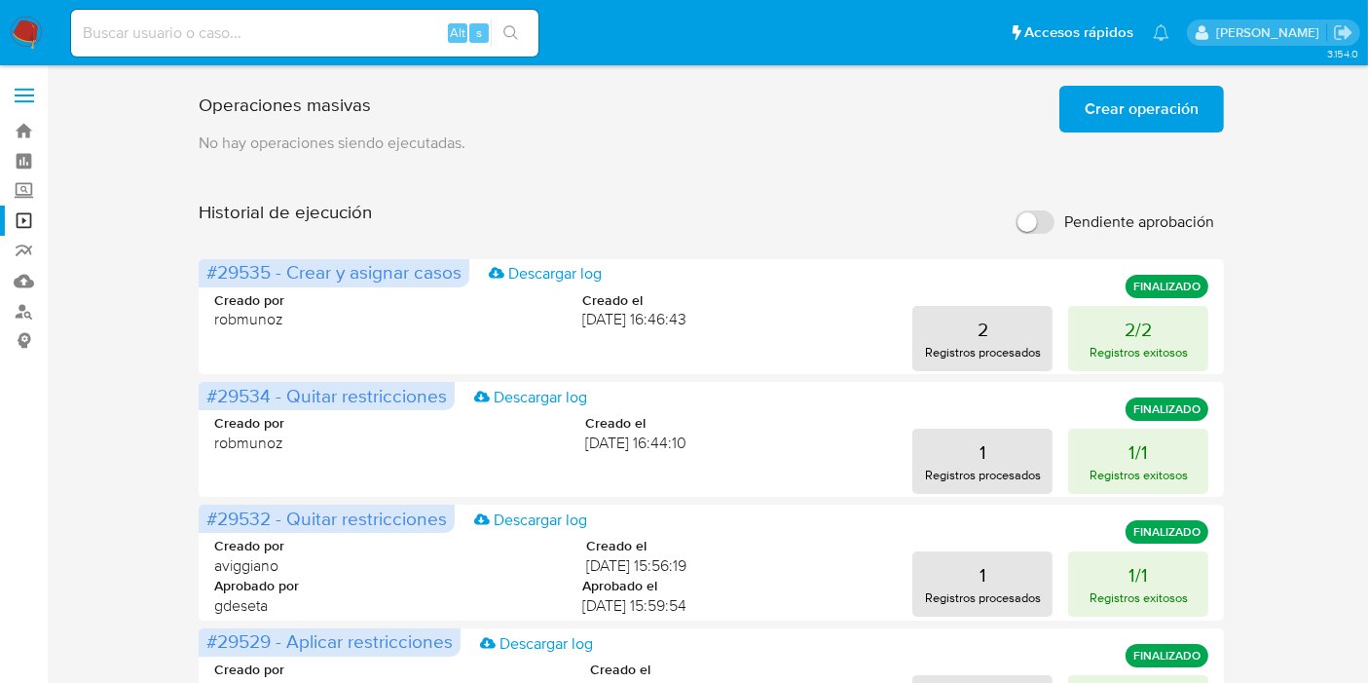
click at [138, 45] on input at bounding box center [304, 32] width 467 height 25
paste input "1366831130"
type input "1366831130"
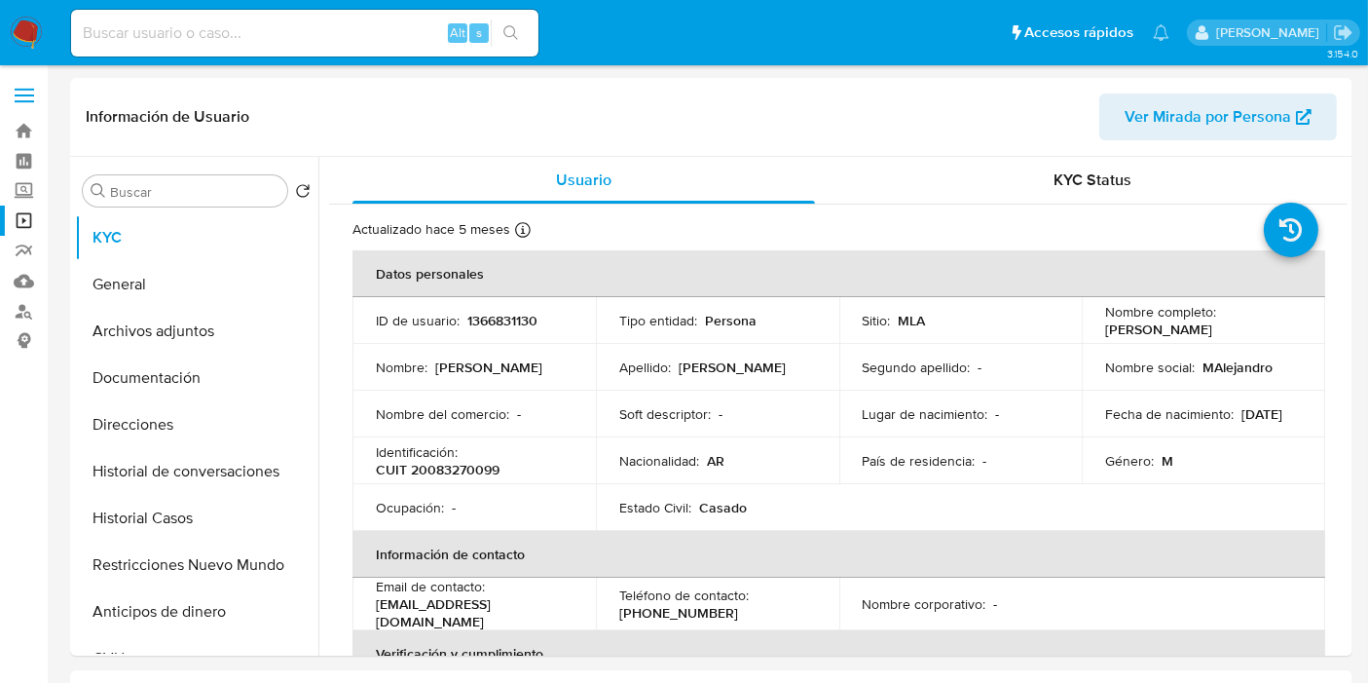
select select "10"
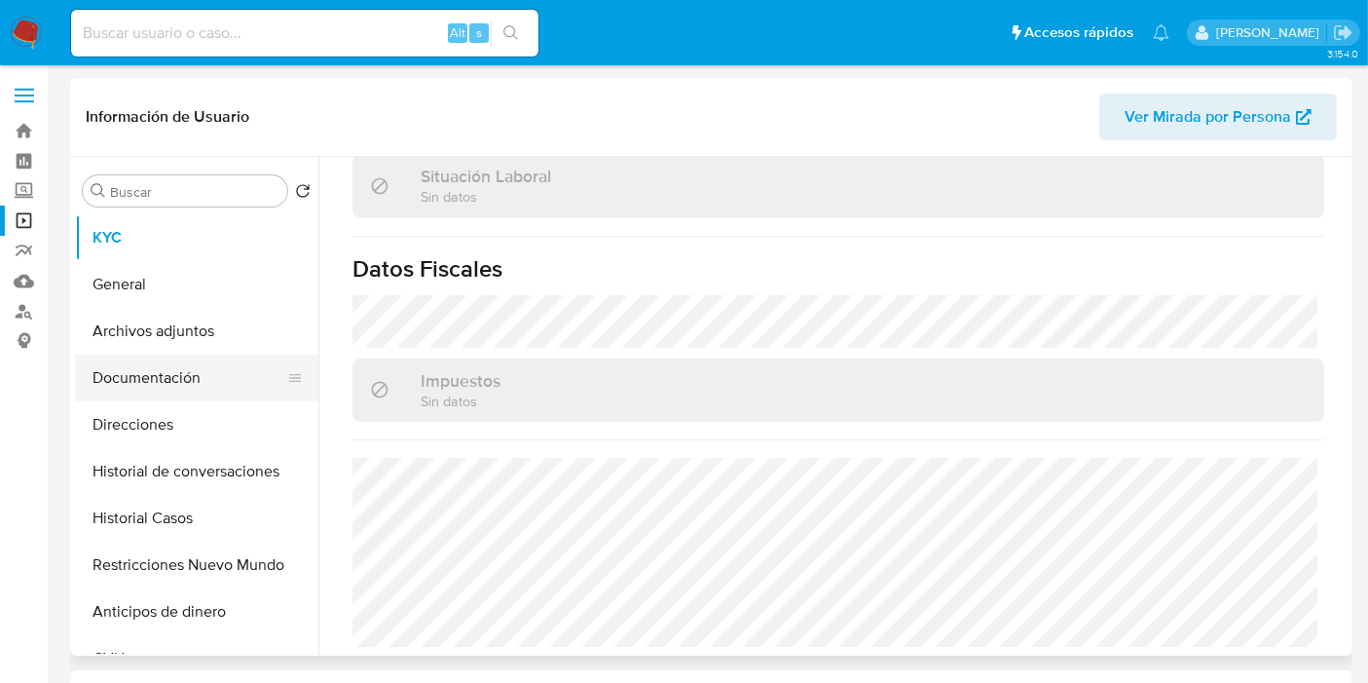
scroll to position [590, 0]
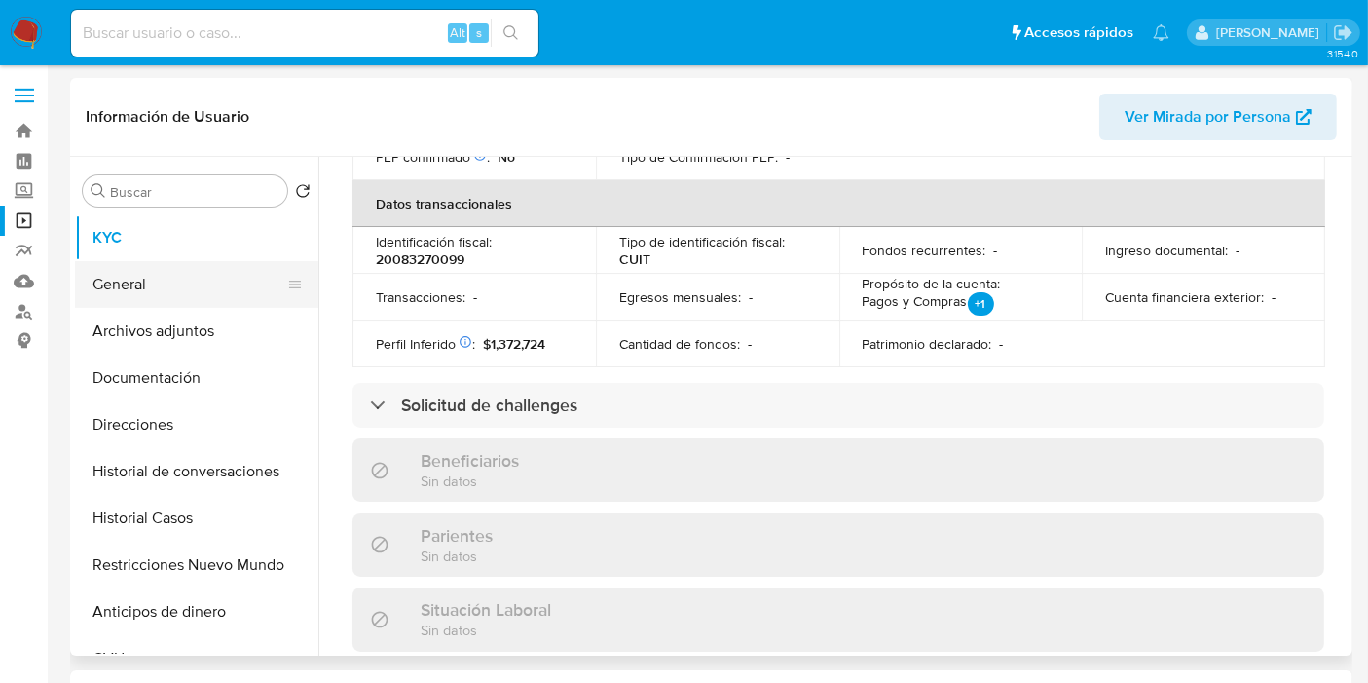
click at [165, 287] on button "General" at bounding box center [189, 284] width 228 height 47
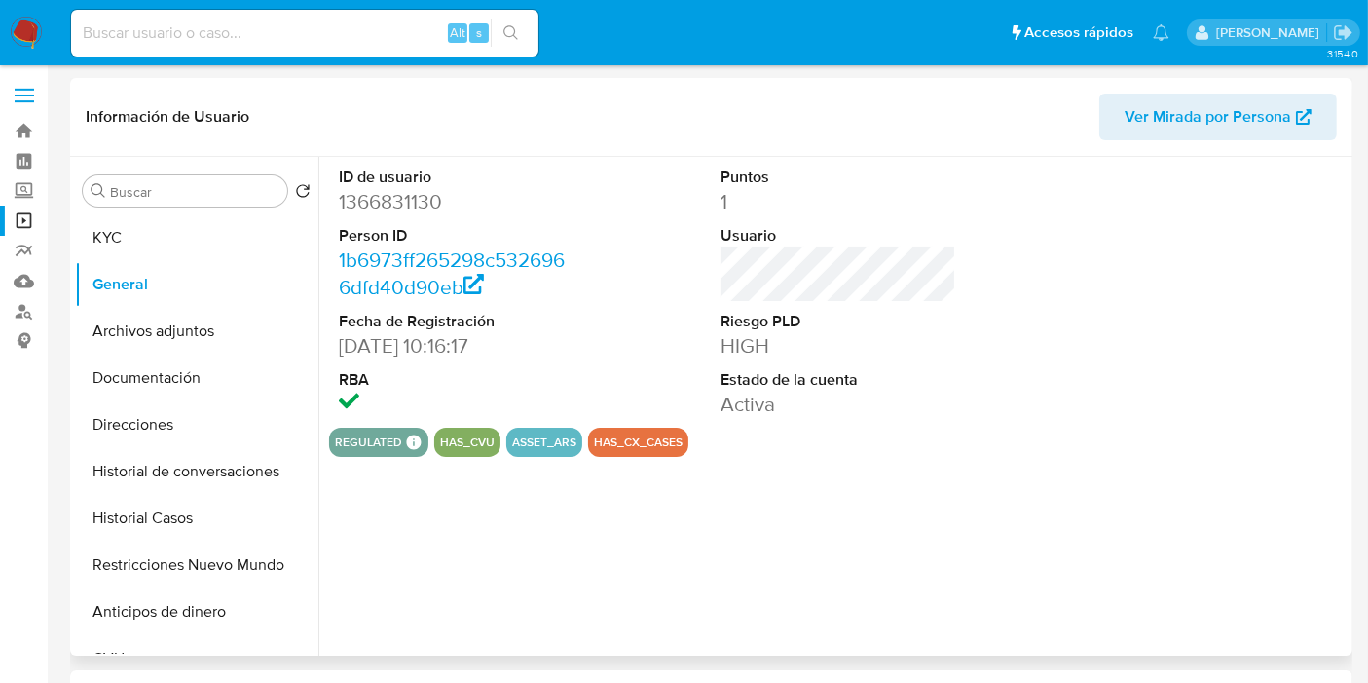
click at [442, 236] on dt "Person ID" at bounding box center [457, 235] width 236 height 21
click at [419, 199] on dd "1366831130" at bounding box center [457, 201] width 236 height 27
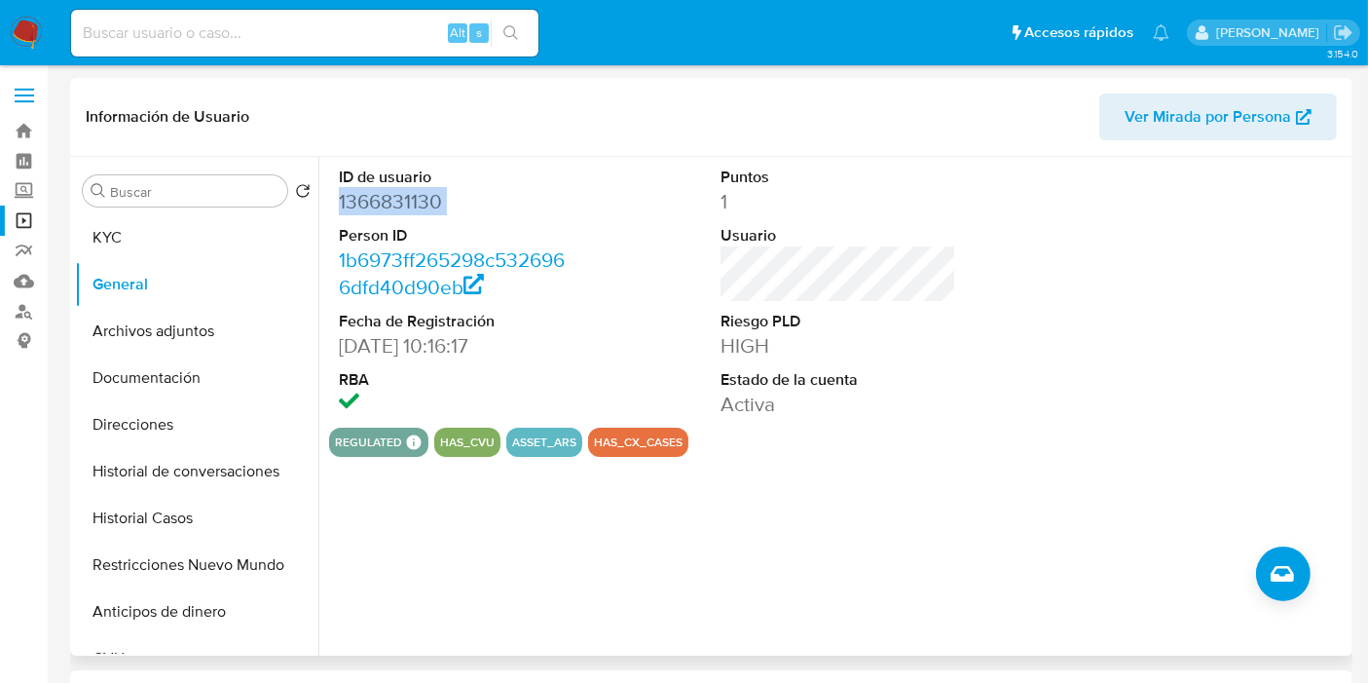
click at [419, 199] on dd "1366831130" at bounding box center [457, 201] width 236 height 27
click at [791, 413] on dd "Activa" at bounding box center [839, 403] width 236 height 27
click at [776, 397] on dd "Activa" at bounding box center [839, 403] width 236 height 27
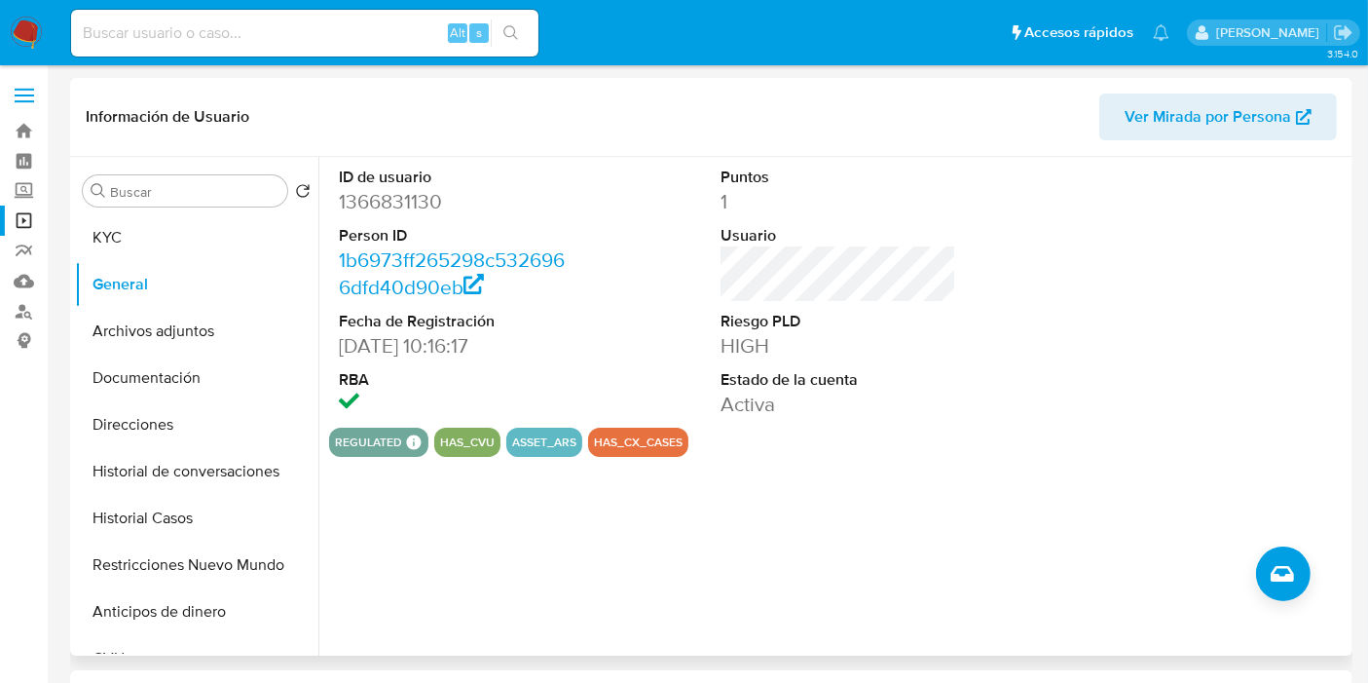
click at [778, 401] on dd "Activa" at bounding box center [839, 403] width 236 height 27
click at [766, 339] on dd "HIGH" at bounding box center [839, 345] width 236 height 27
click at [812, 514] on div "ID de usuario 1366831130 Person ID 1b6973ff265298c5326966dfd40d90eb Fecha de Re…" at bounding box center [832, 406] width 1029 height 499
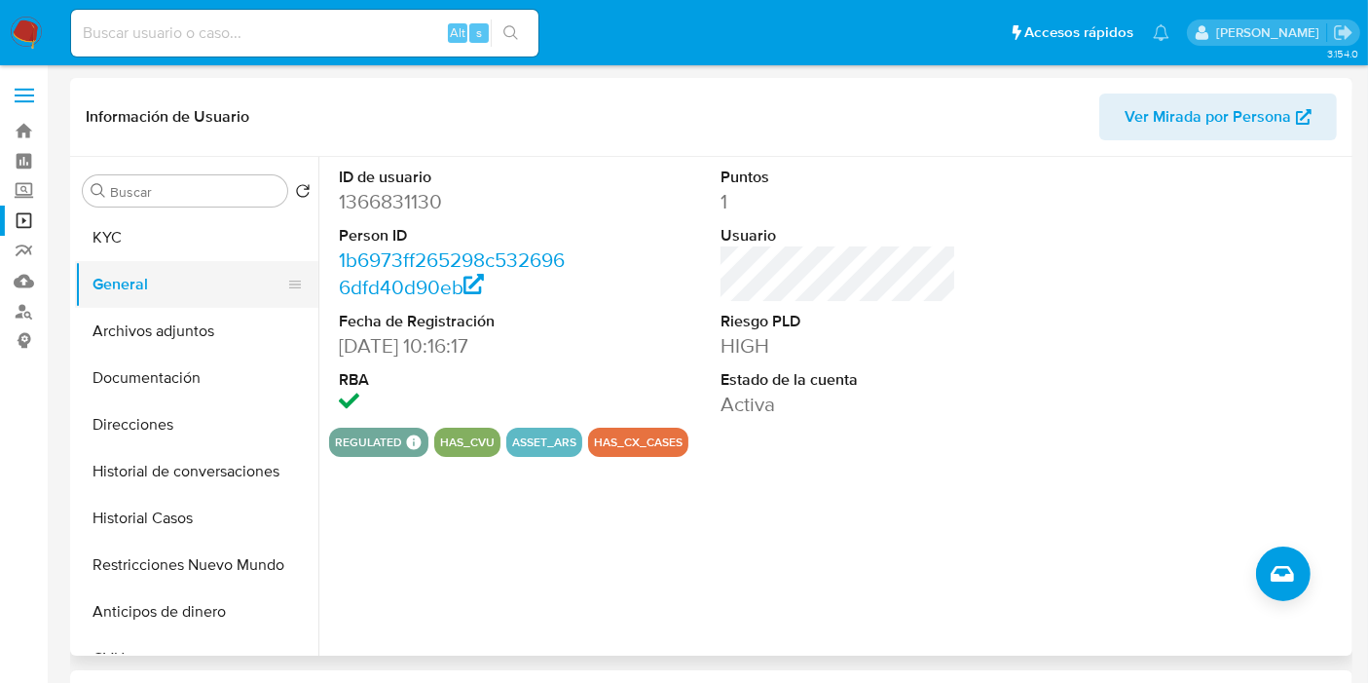
click at [183, 264] on button "General" at bounding box center [189, 284] width 228 height 47
click at [215, 233] on button "KYC" at bounding box center [189, 237] width 228 height 47
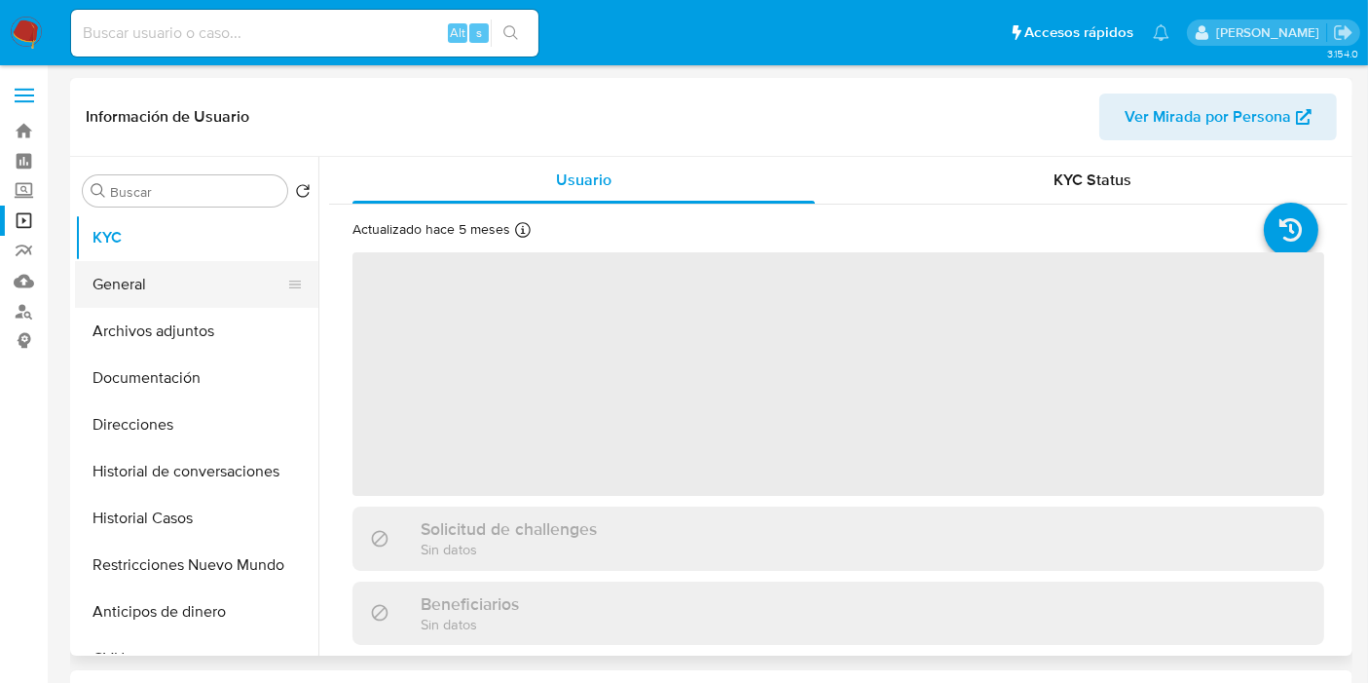
click at [183, 294] on button "General" at bounding box center [189, 284] width 228 height 47
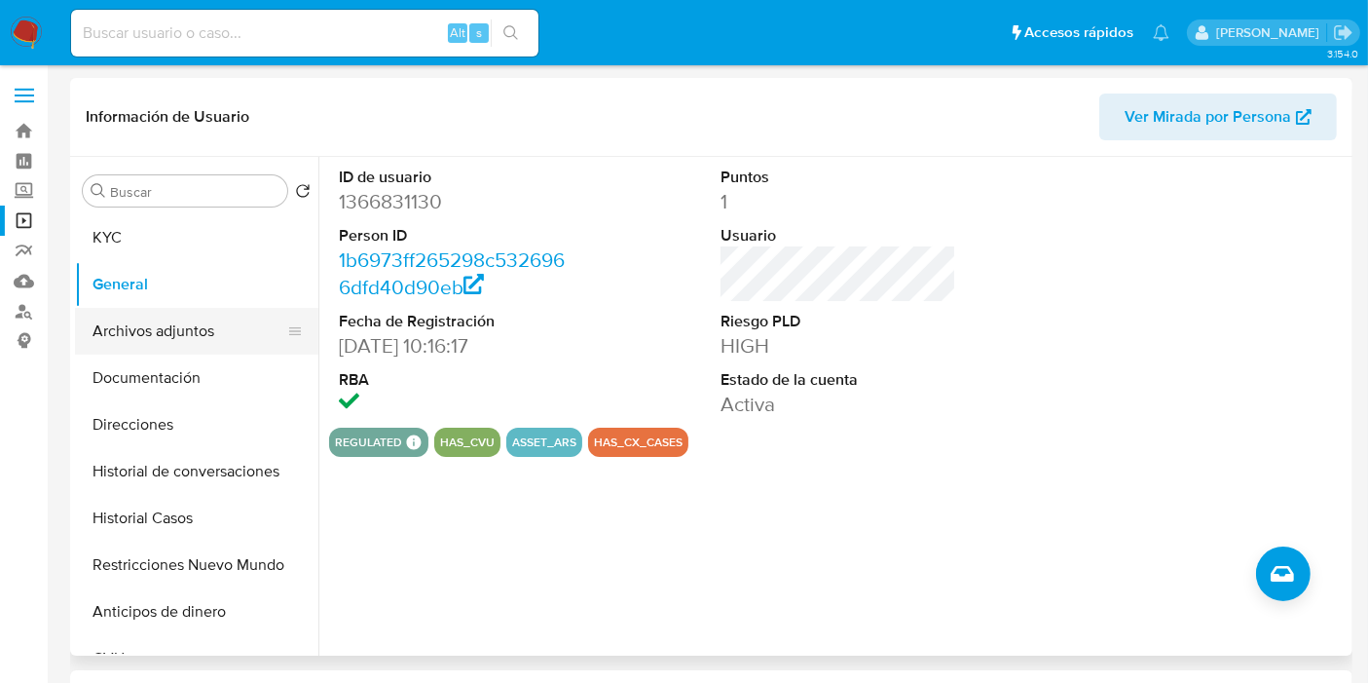
click at [211, 316] on button "Archivos adjuntos" at bounding box center [189, 331] width 228 height 47
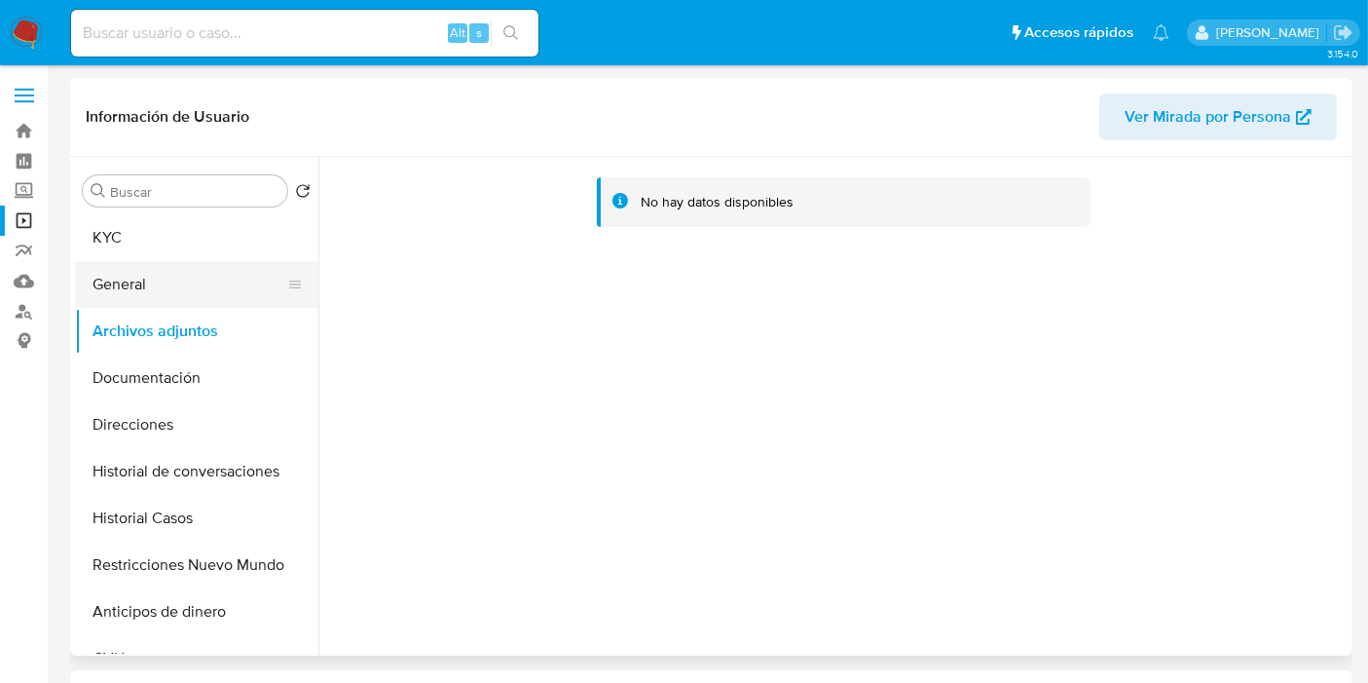
click at [200, 295] on button "General" at bounding box center [189, 284] width 228 height 47
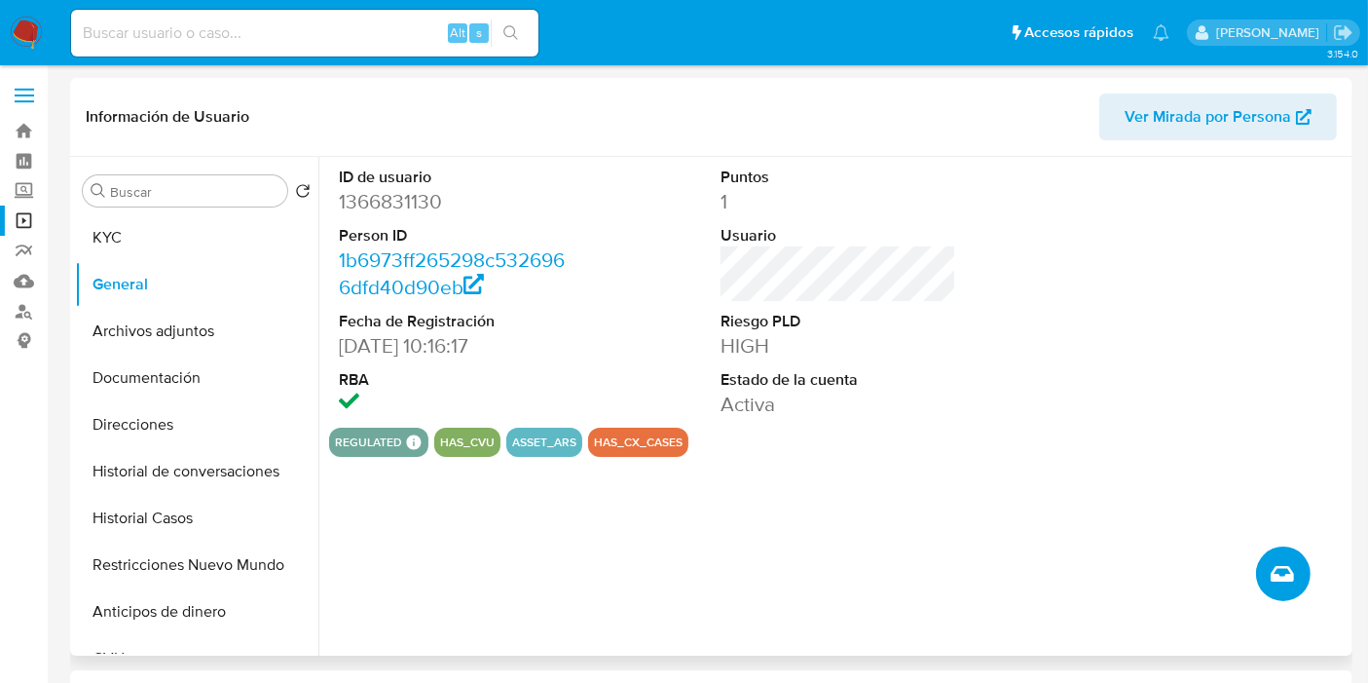
click at [1286, 548] on button "Crear caso manual" at bounding box center [1283, 573] width 55 height 55
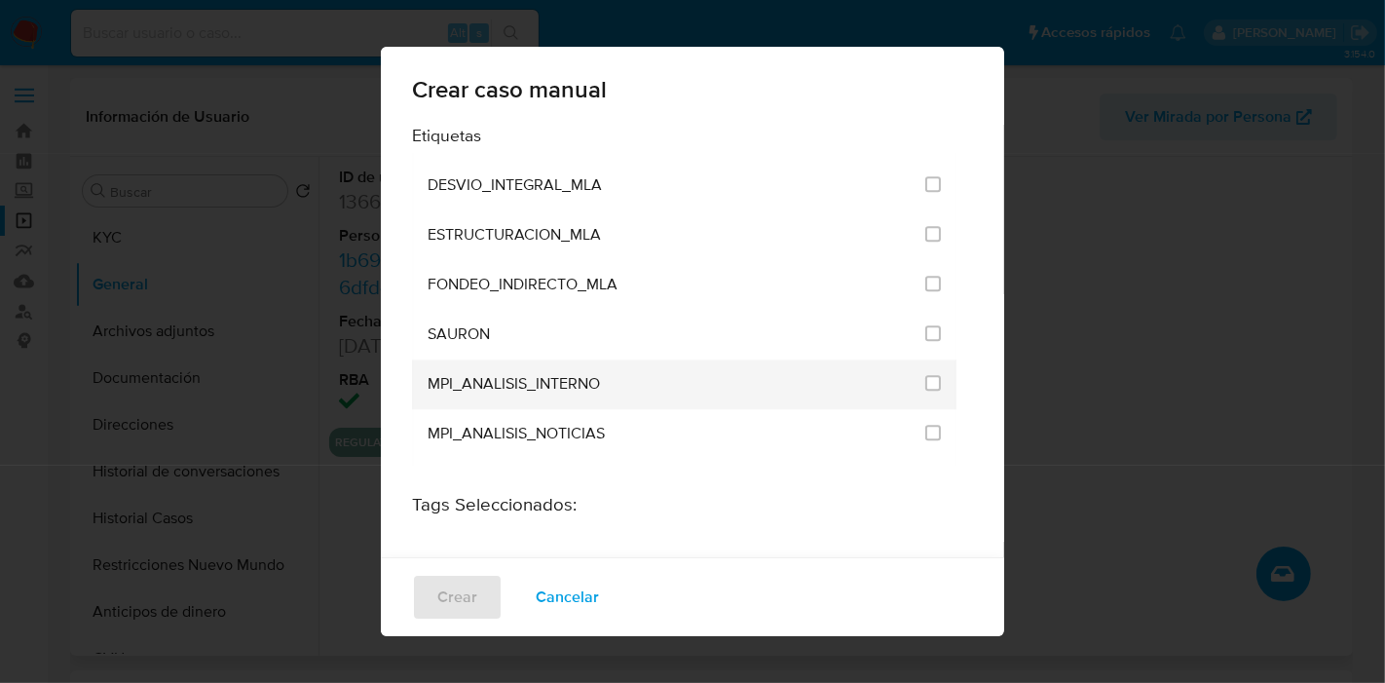
scroll to position [3899, 0]
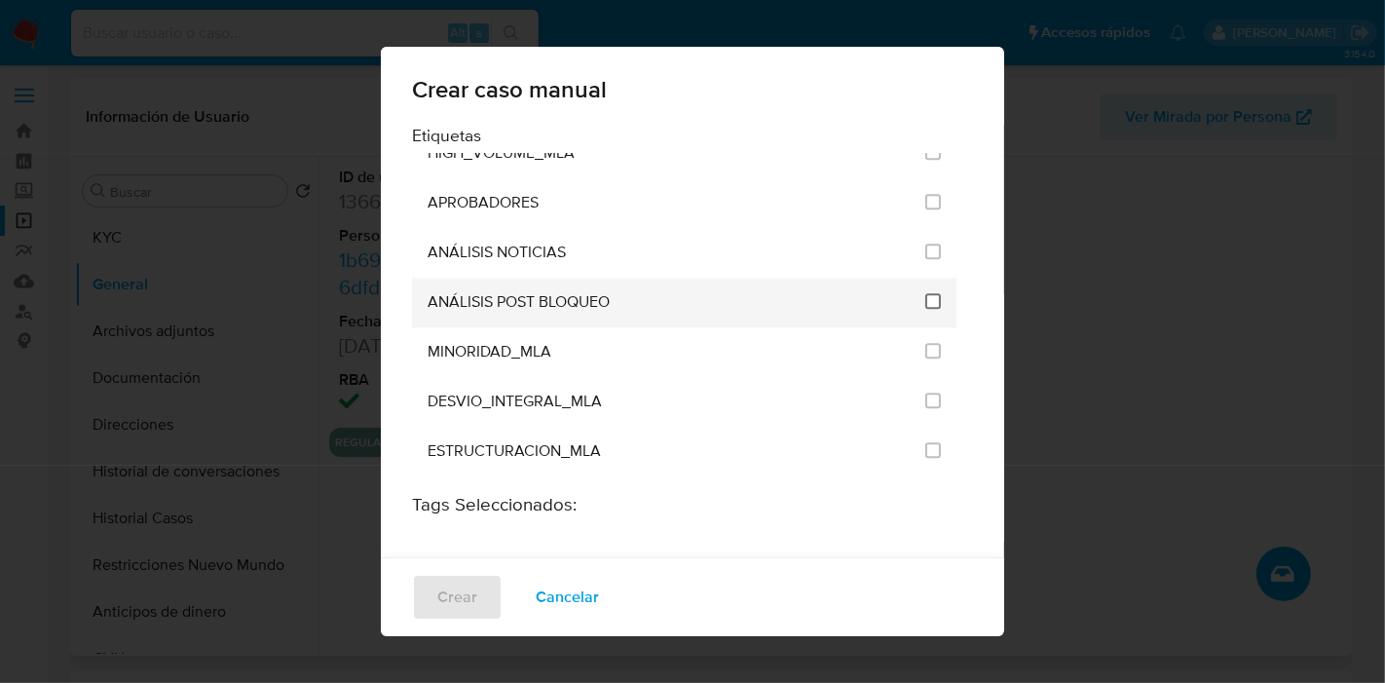
click at [925, 293] on input "3249" at bounding box center [933, 301] width 16 height 16
checkbox input "true"
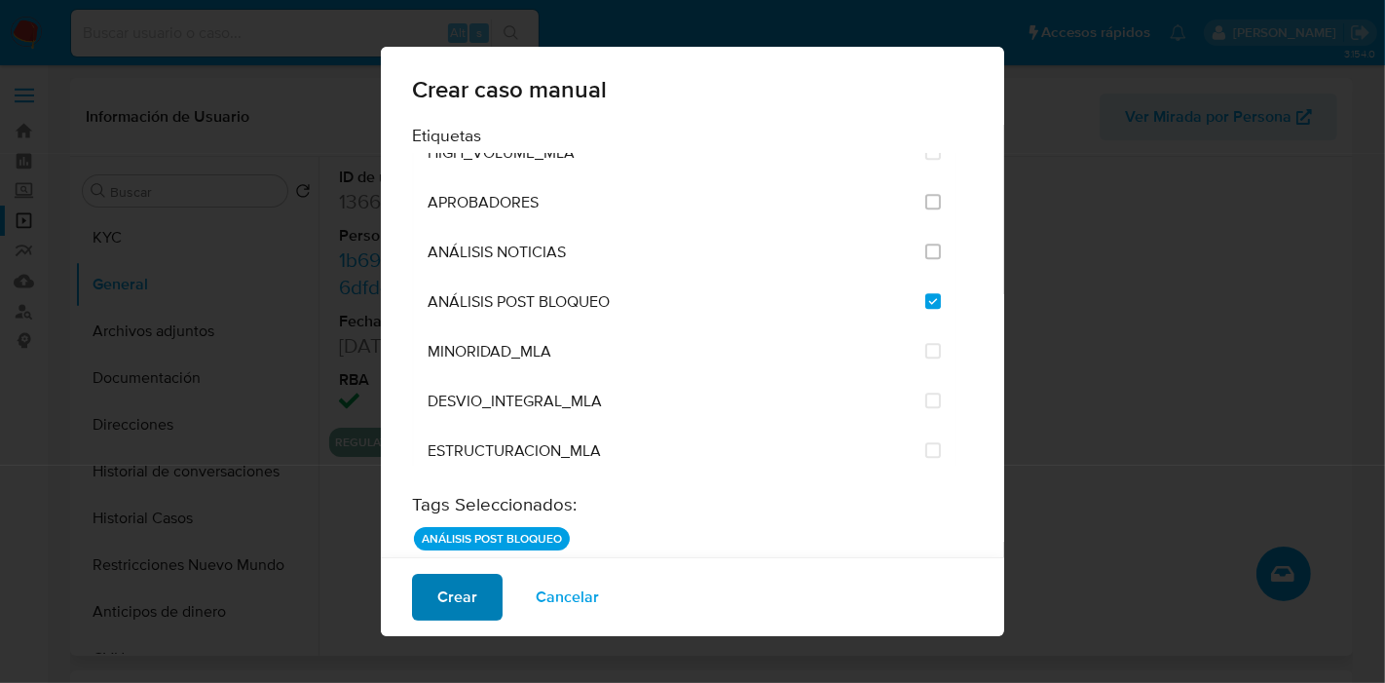
click at [461, 597] on span "Crear" at bounding box center [457, 596] width 40 height 43
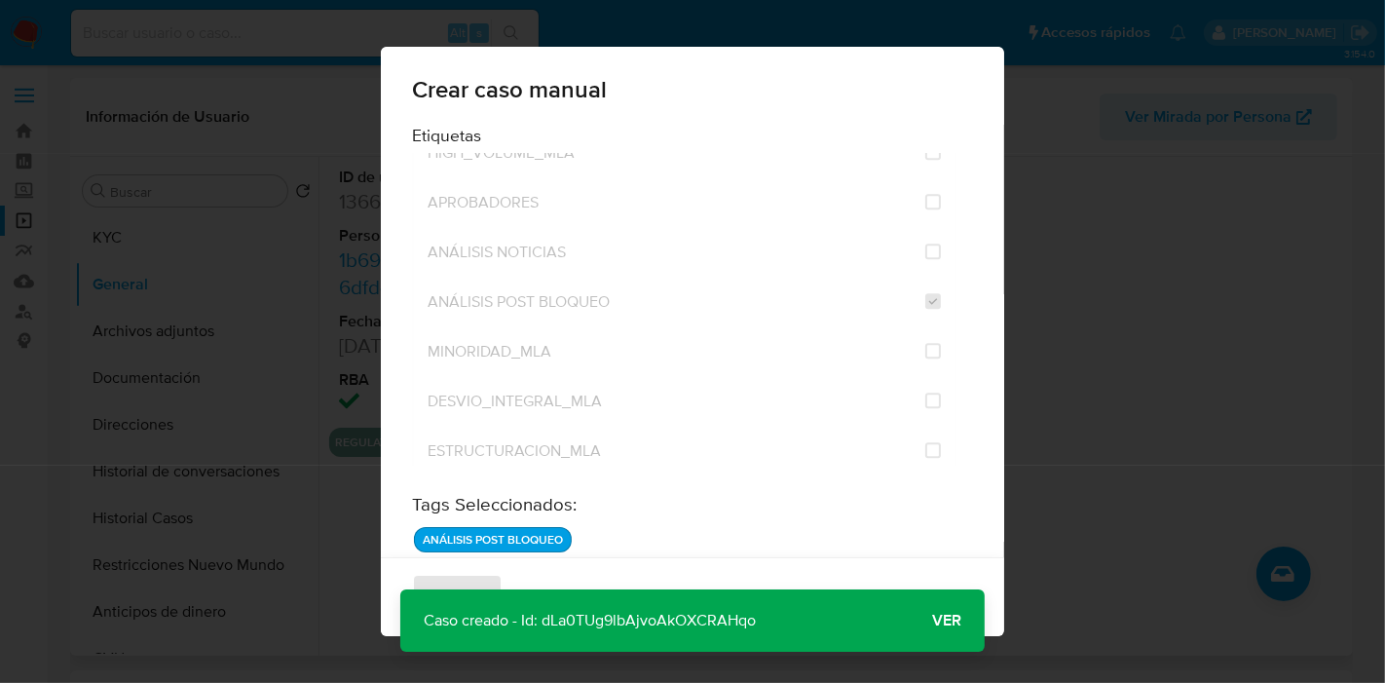
click at [667, 621] on p "Caso creado - Id: dLa0TUg9lbAjvoAkOXCRAHqo" at bounding box center [589, 620] width 379 height 62
click at [952, 620] on span "Ver" at bounding box center [946, 620] width 29 height 0
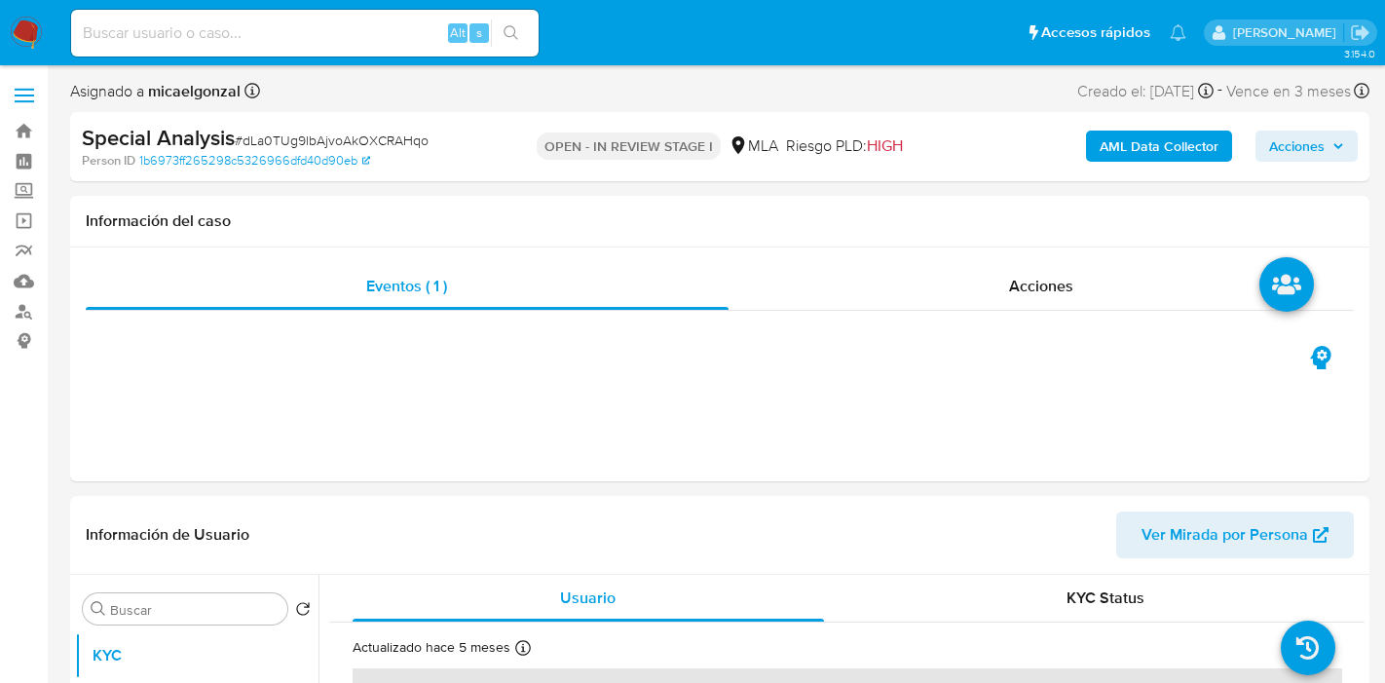
select select "10"
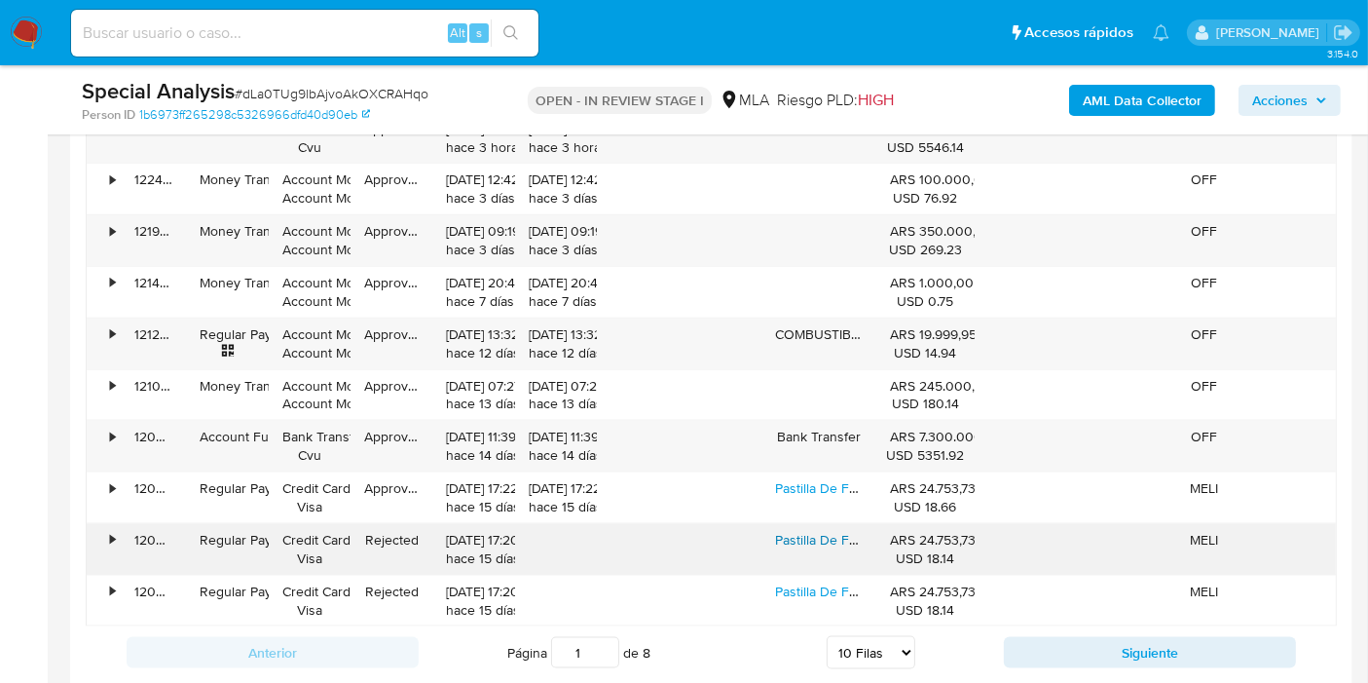
scroll to position [1947, 0]
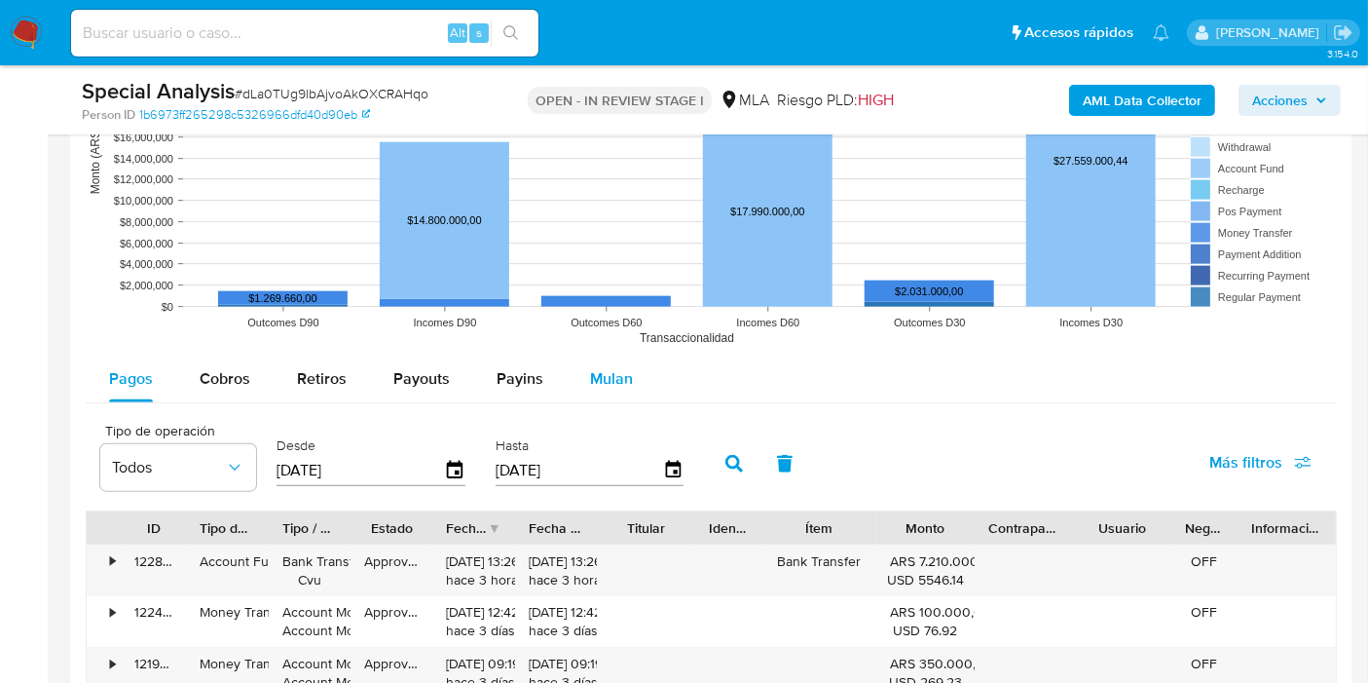
click at [627, 383] on span "Mulan" at bounding box center [611, 378] width 43 height 22
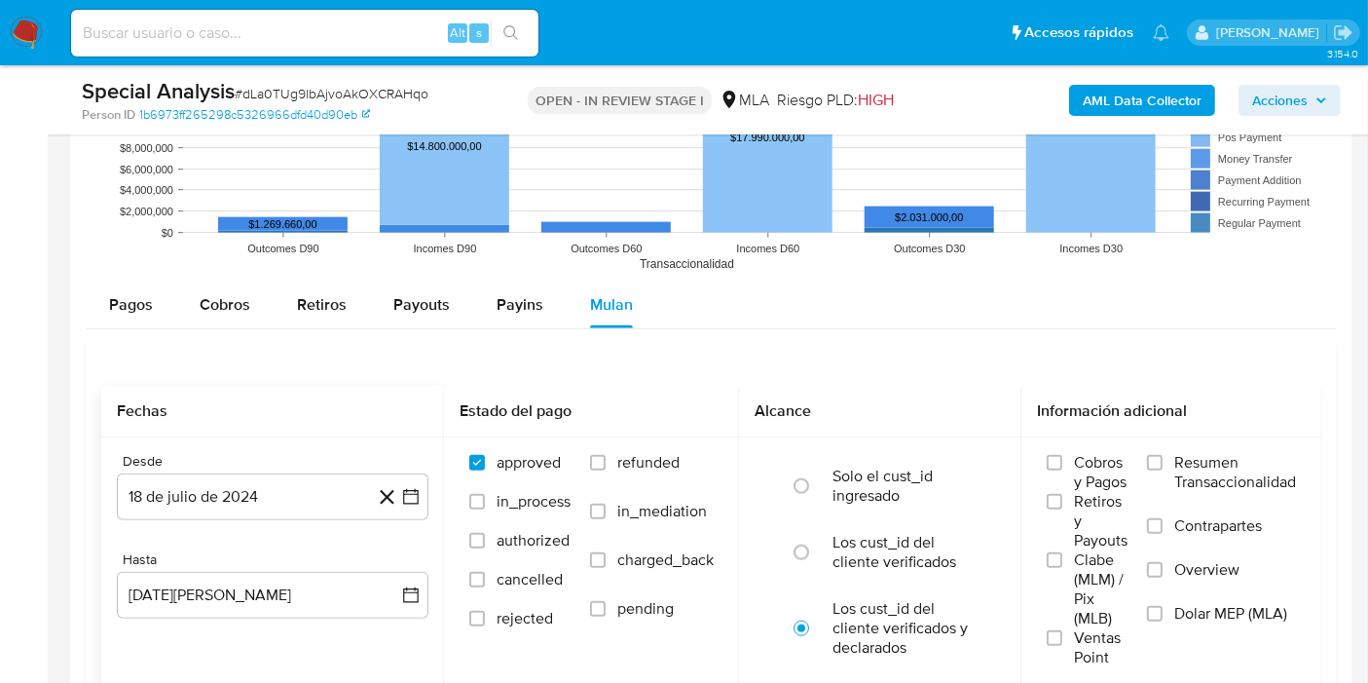
scroll to position [2056, 0]
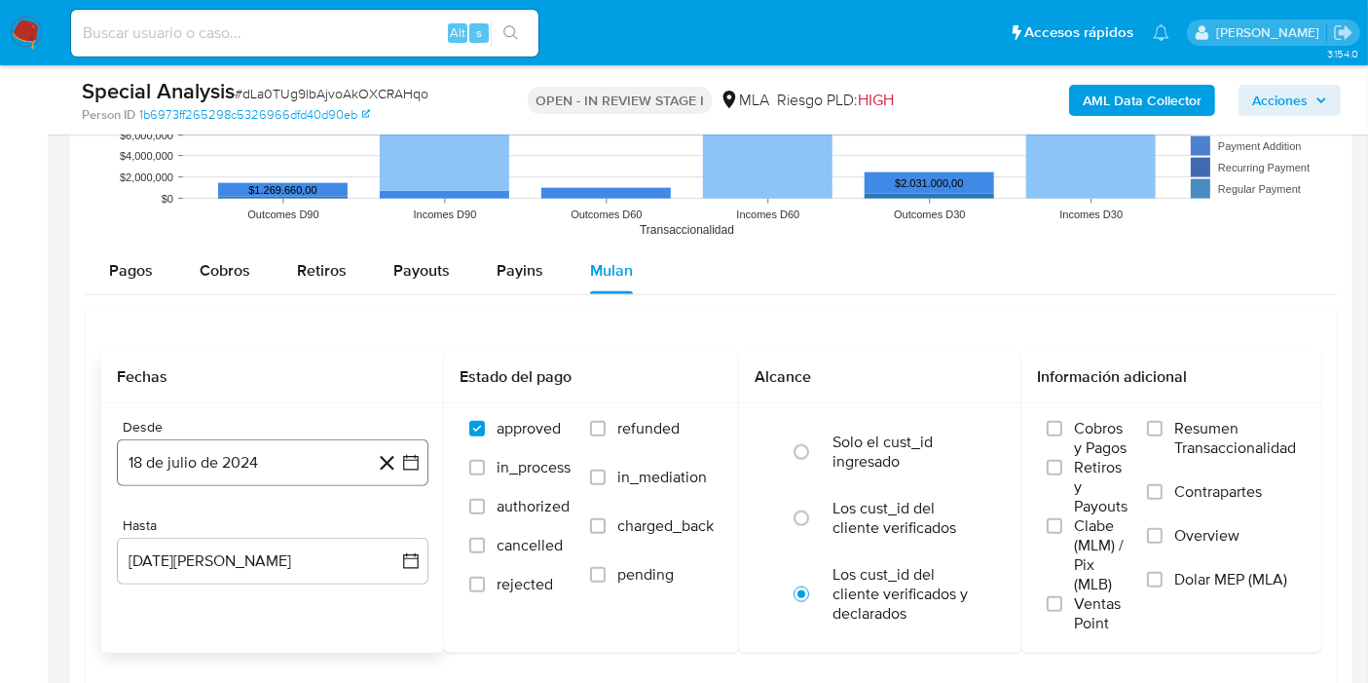
click at [419, 458] on icon "button" at bounding box center [410, 462] width 19 height 19
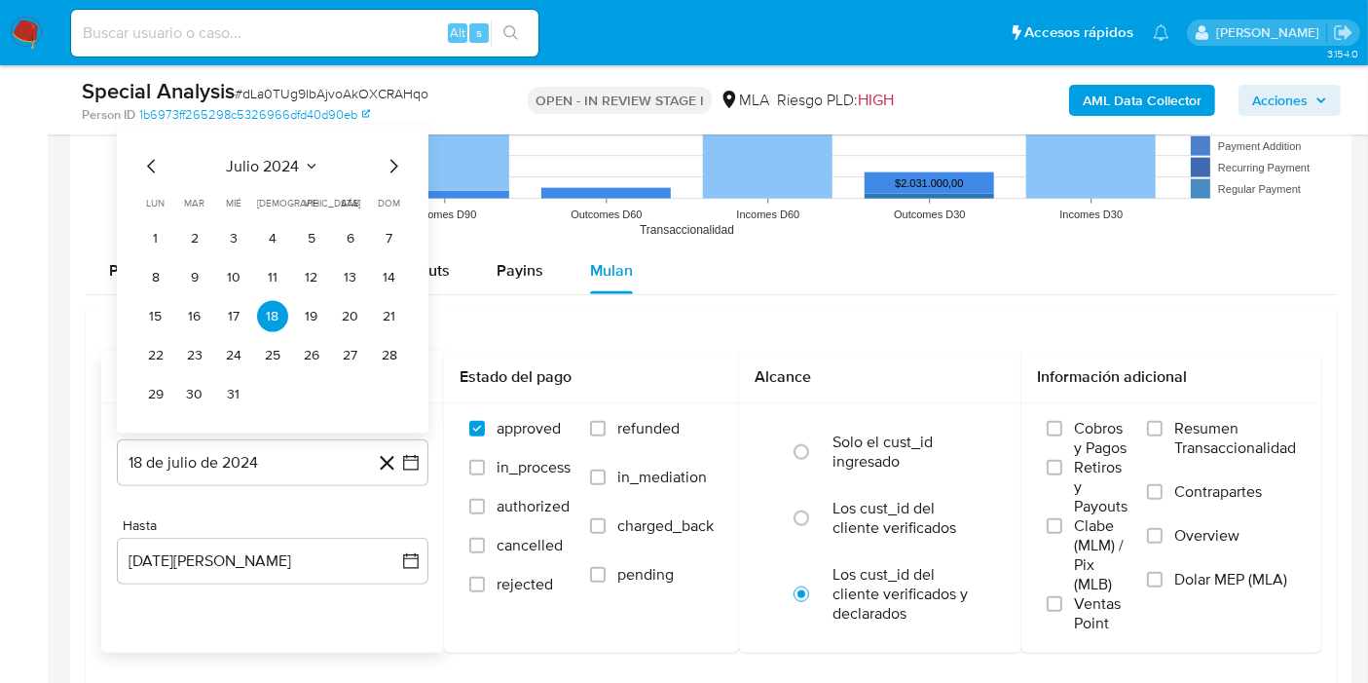
click at [149, 160] on icon "Mes anterior" at bounding box center [151, 166] width 23 height 23
drag, startPoint x: 286, startPoint y: 169, endPoint x: 389, endPoint y: 175, distance: 103.4
click at [327, 175] on div "mayo 2024 mayo 2024 lun lunes mar martes mié miércoles jue jueves vie viernes s…" at bounding box center [272, 282] width 265 height 255
click at [309, 167] on icon "Seleccionar mes y año" at bounding box center [314, 167] width 16 height 16
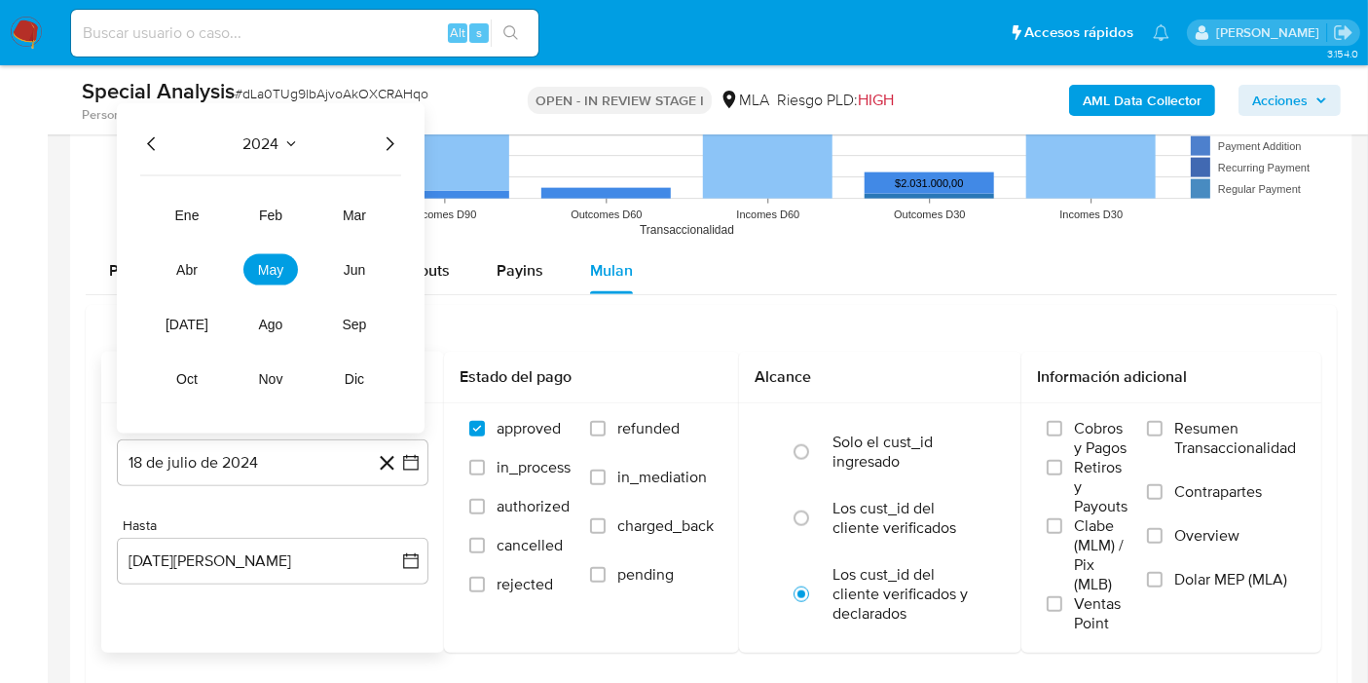
click at [394, 140] on icon "Año siguiente" at bounding box center [389, 143] width 23 height 23
click at [172, 248] on tr "ene feb mar abr may jun jul ago sep oct nov dic" at bounding box center [271, 297] width 222 height 195
click at [179, 254] on button "abr" at bounding box center [187, 269] width 55 height 31
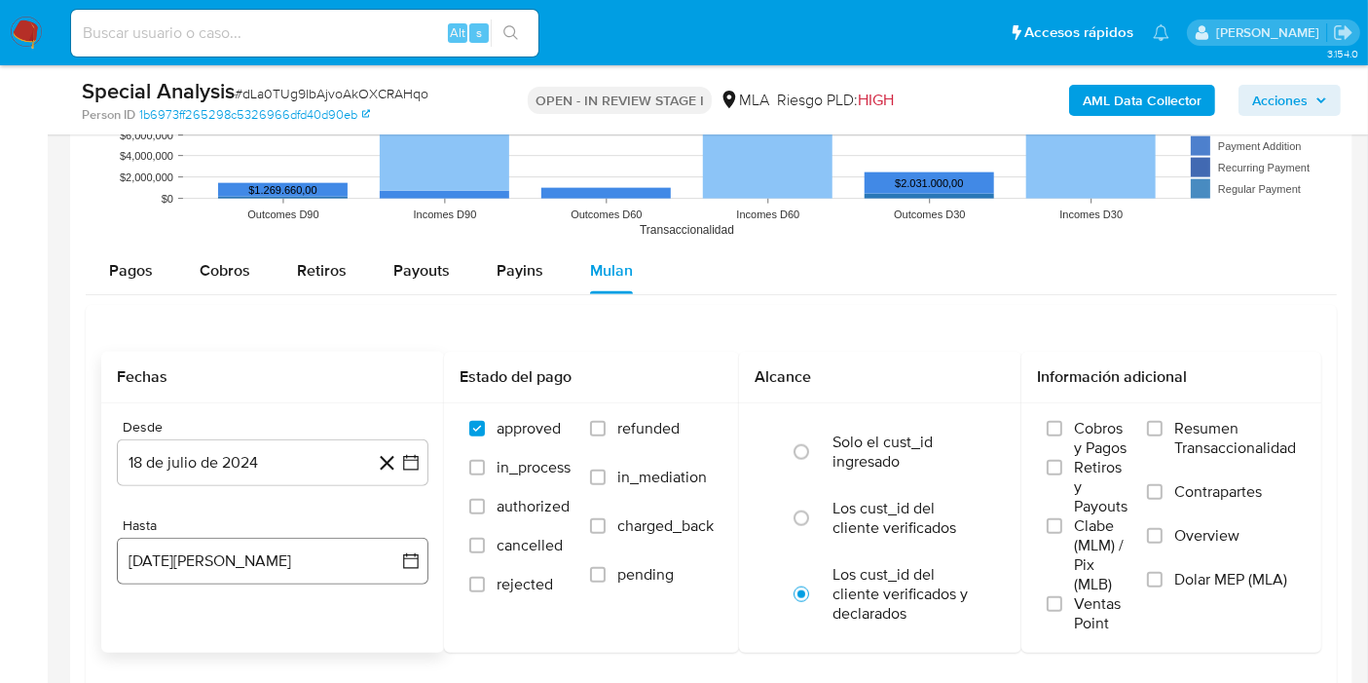
click at [418, 544] on button "18 de agosto de 2025" at bounding box center [273, 561] width 312 height 47
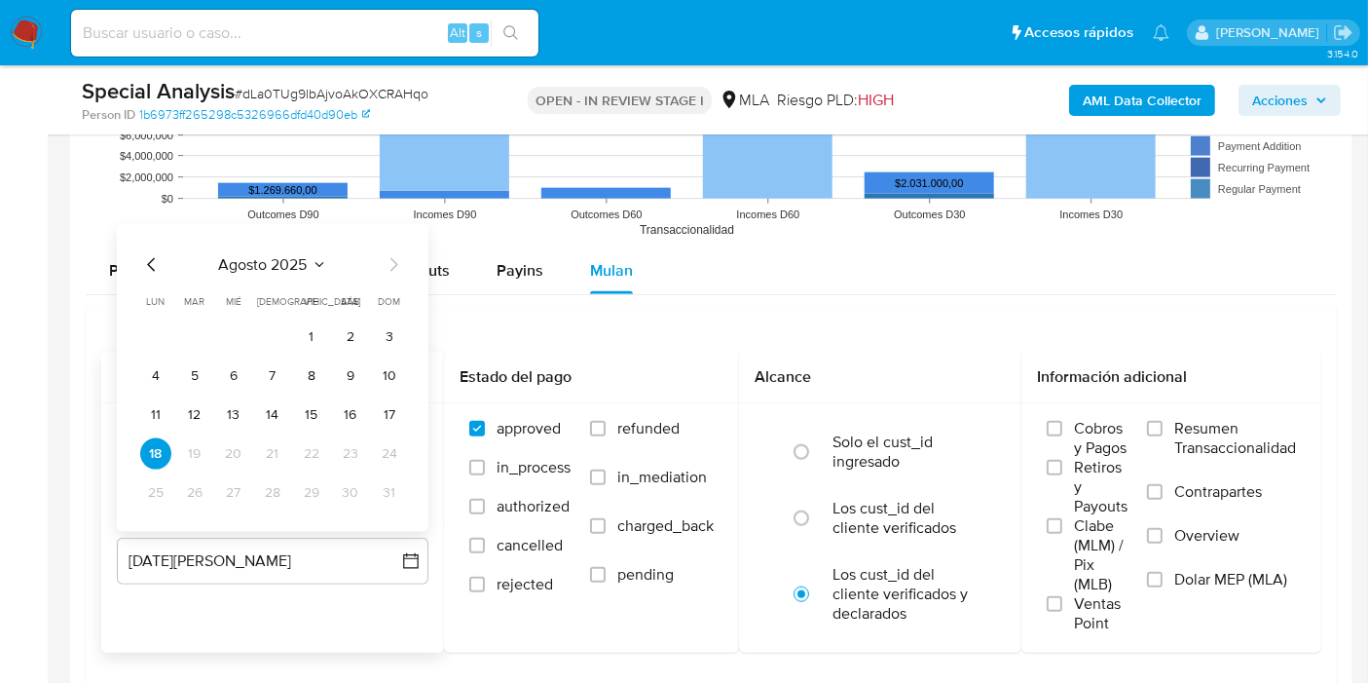
click at [153, 253] on icon "Mes anterior" at bounding box center [151, 264] width 23 height 23
click at [278, 477] on button "31" at bounding box center [272, 492] width 31 height 31
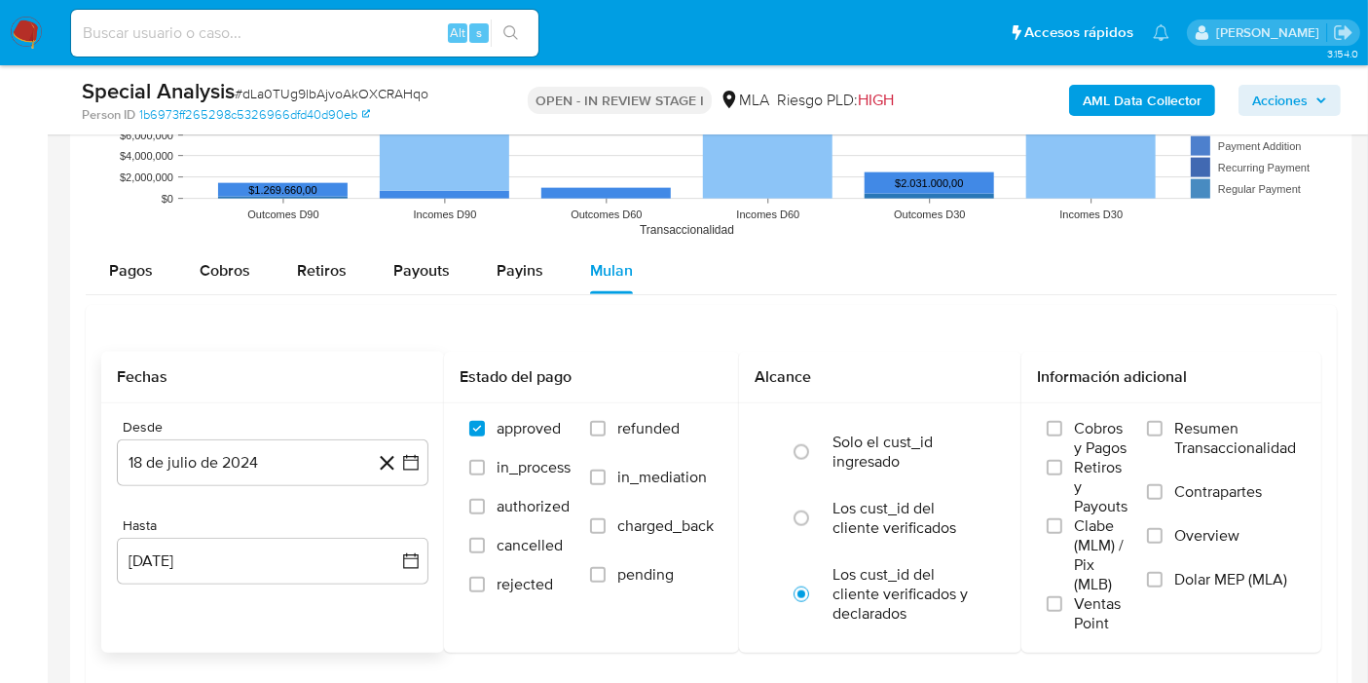
drag, startPoint x: 33, startPoint y: 491, endPoint x: 217, endPoint y: 507, distance: 184.8
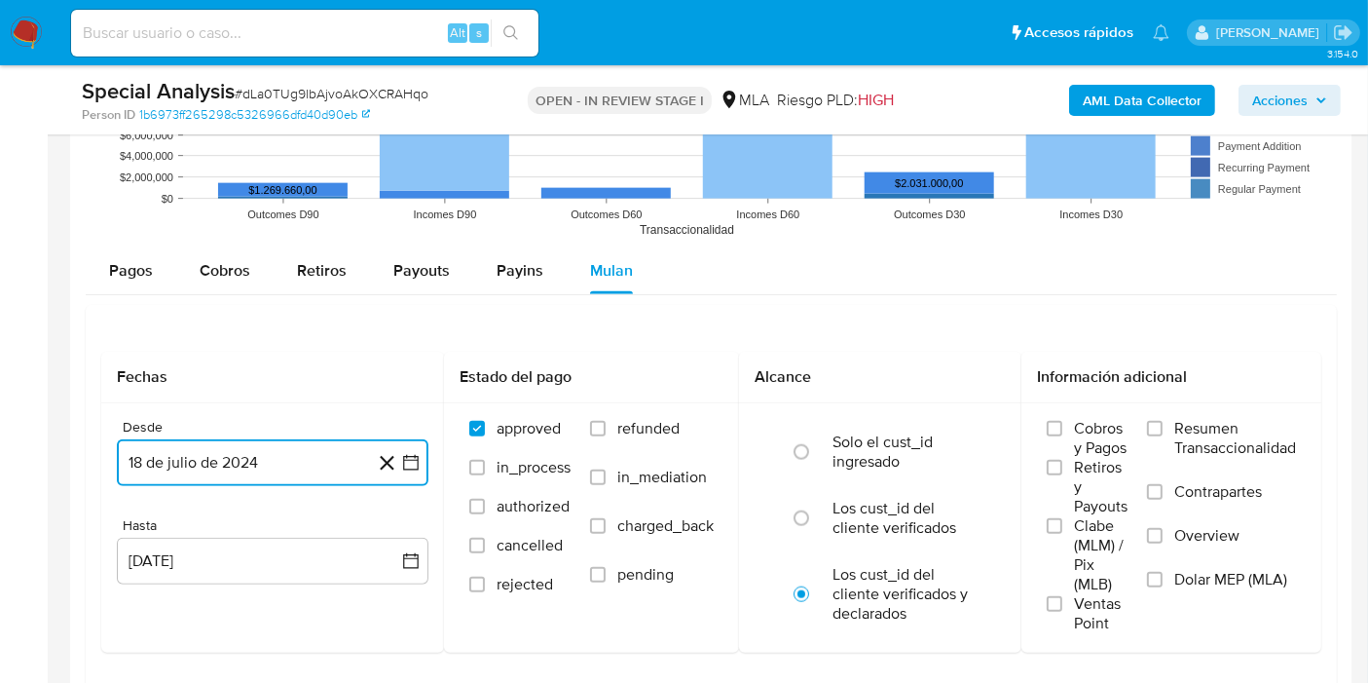
click at [258, 457] on button "18 de julio de 2024" at bounding box center [273, 462] width 312 height 47
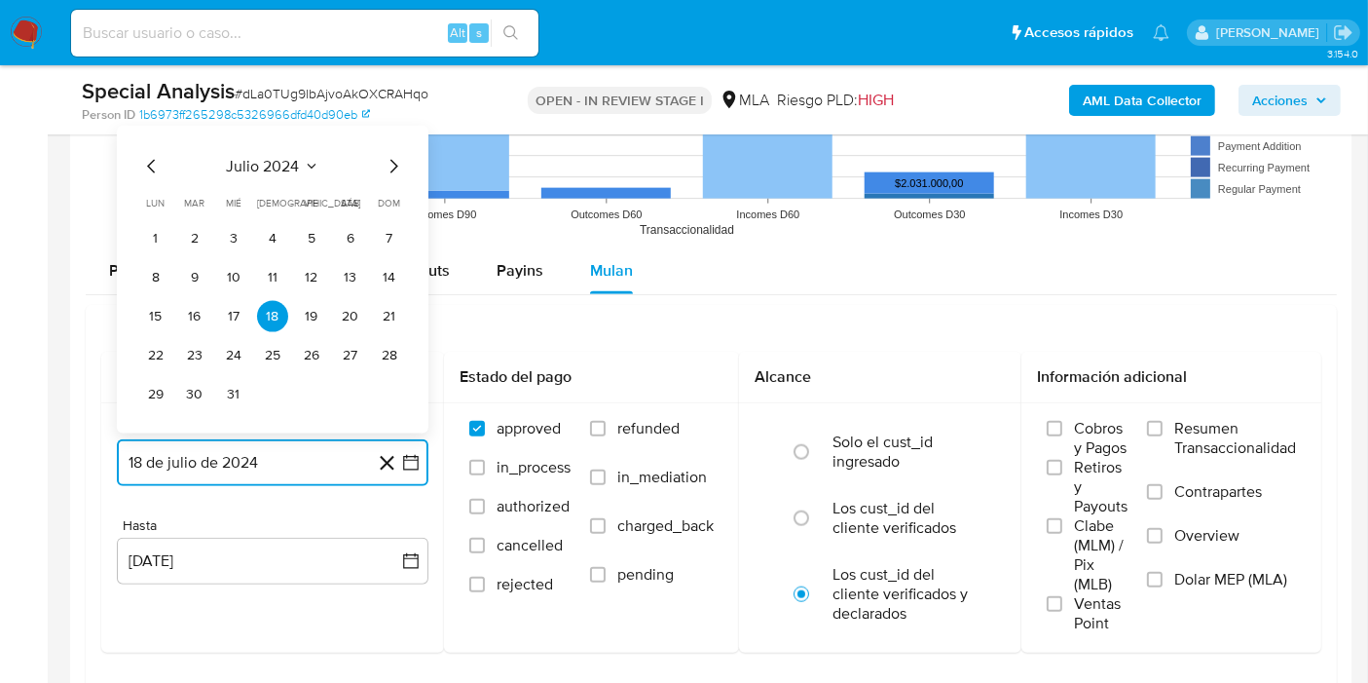
click at [266, 157] on span "julio 2024" at bounding box center [263, 166] width 73 height 19
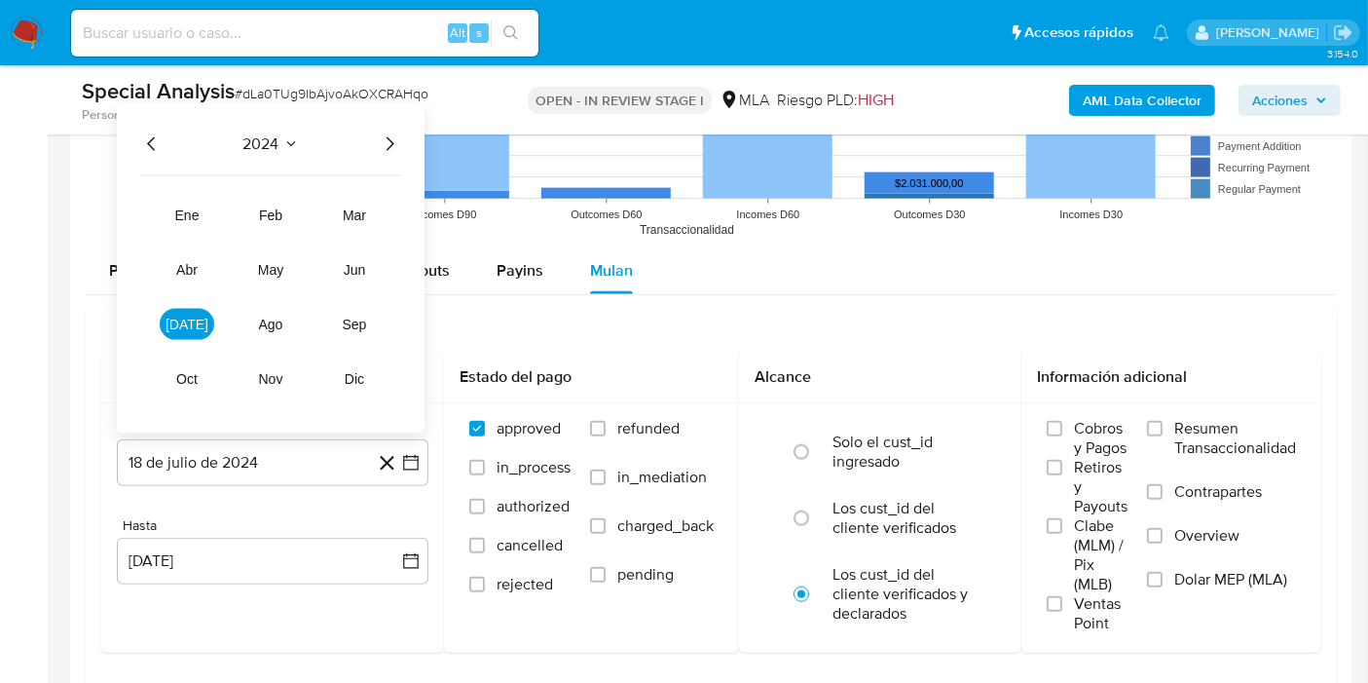
click at [382, 138] on icon "Año siguiente" at bounding box center [389, 143] width 23 height 23
click at [167, 263] on button "abr" at bounding box center [187, 269] width 55 height 31
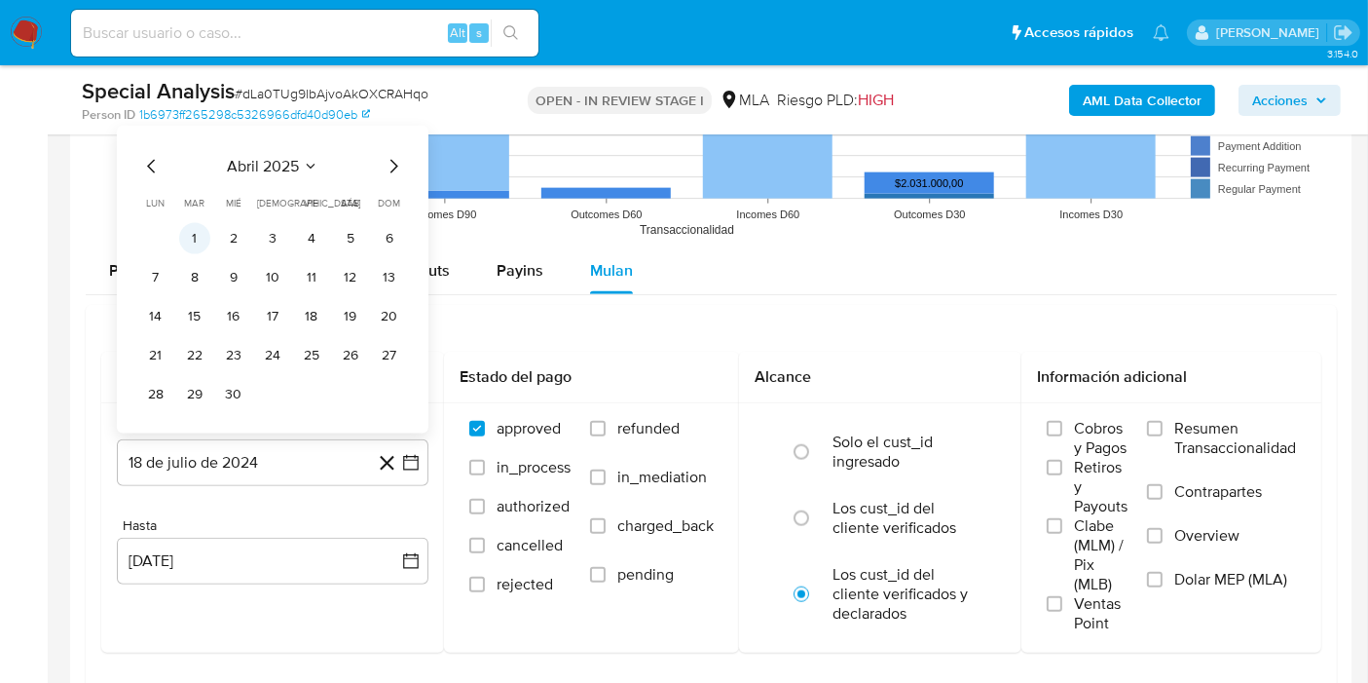
click at [198, 232] on button "1" at bounding box center [194, 238] width 31 height 31
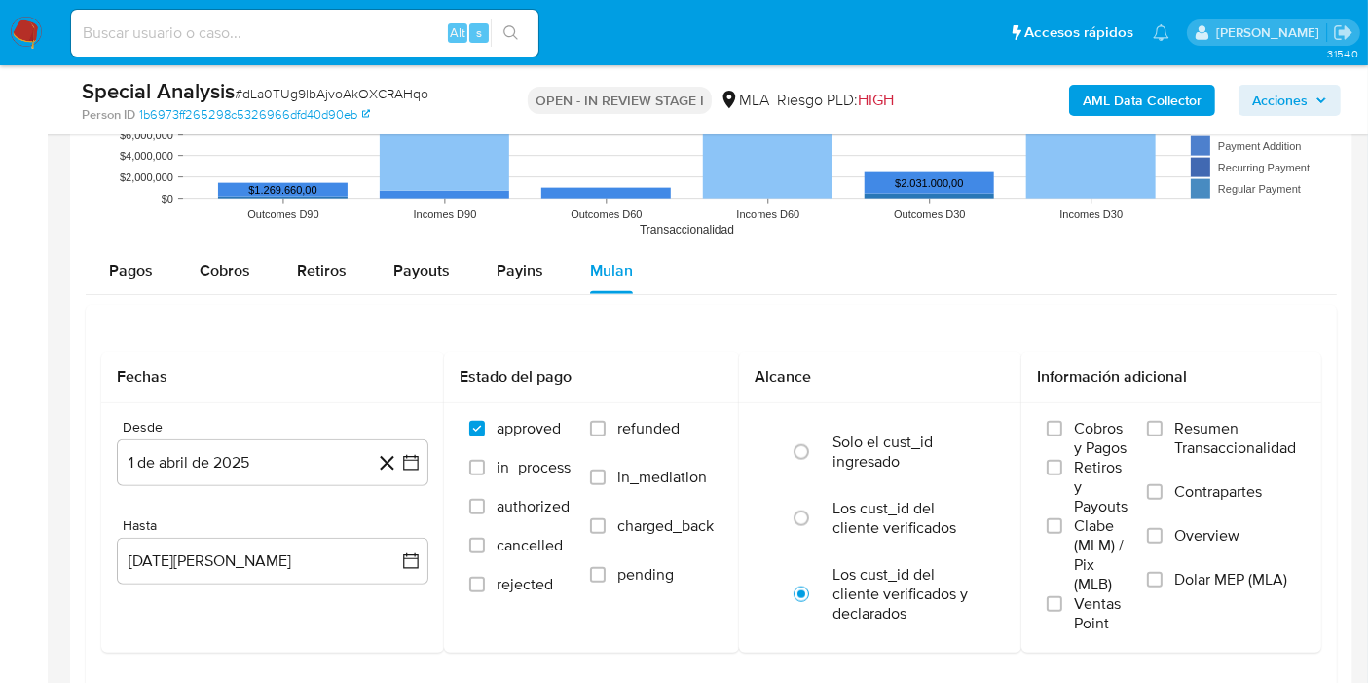
drag, startPoint x: 80, startPoint y: 523, endPoint x: 119, endPoint y: 538, distance: 41.6
click at [82, 524] on div at bounding box center [711, 125] width 1282 height 1336
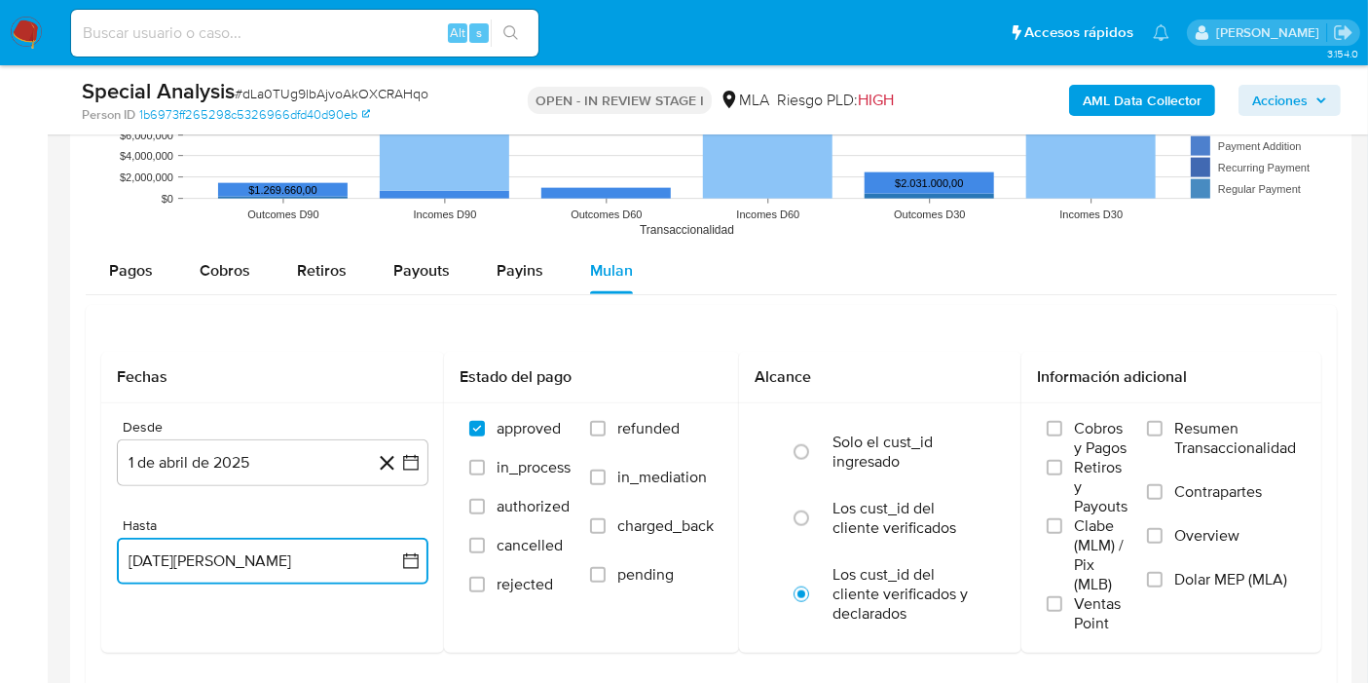
click at [153, 541] on button "18 de agosto de 2025" at bounding box center [273, 561] width 312 height 47
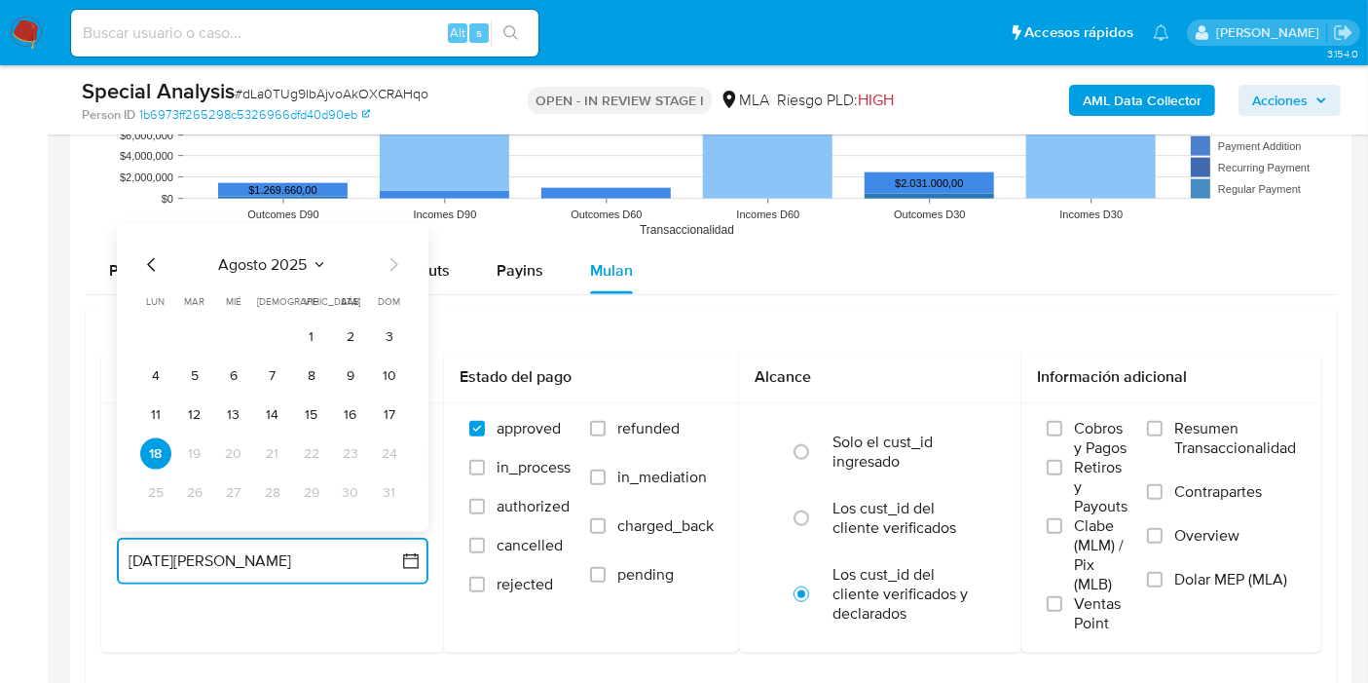
click at [154, 267] on icon "Mes anterior" at bounding box center [151, 264] width 23 height 23
click at [258, 487] on button "31" at bounding box center [272, 492] width 31 height 31
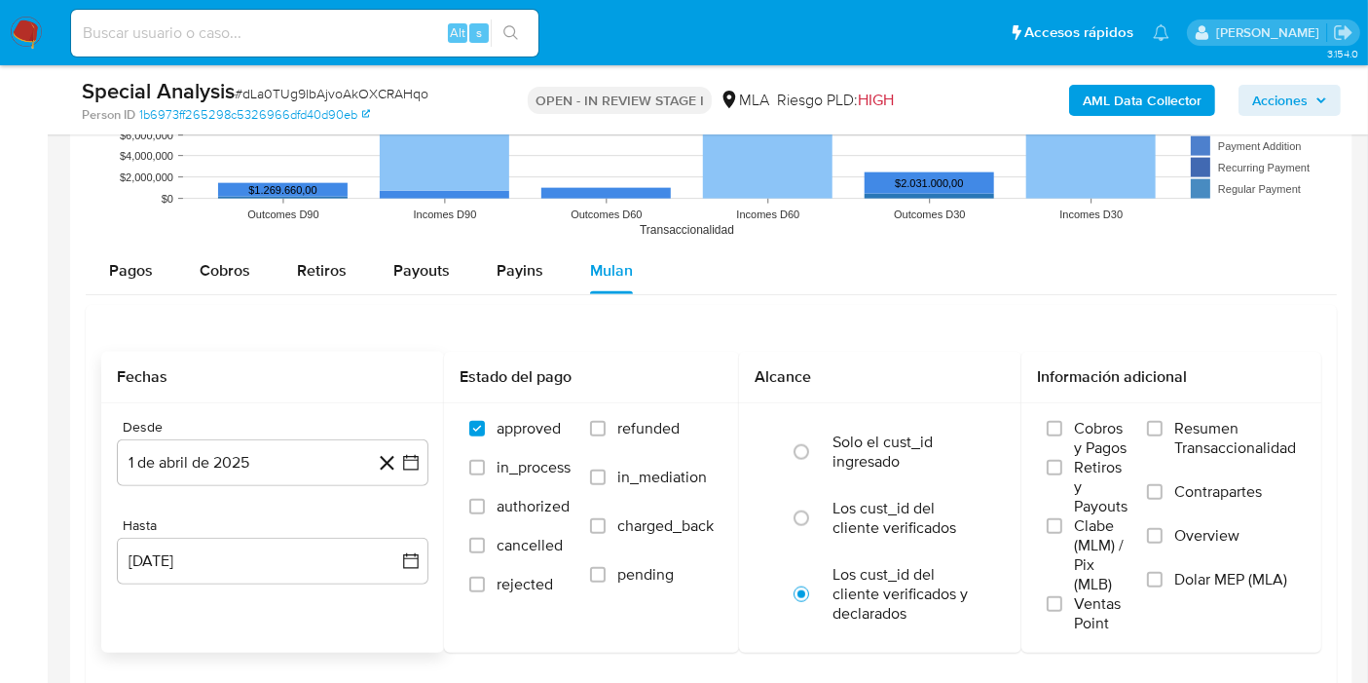
click at [112, 501] on div "Desde 1 de abril de 2025 1-04-2025 Hasta 31 de julio de 2025 31-07-2025" at bounding box center [272, 517] width 343 height 228
click at [835, 540] on div "Los cust_id del cliente verificados" at bounding box center [901, 518] width 136 height 66
radio input "true"
click at [1250, 580] on span "Dolar MEP (MLA)" at bounding box center [1230, 579] width 113 height 19
click at [1163, 580] on input "Dolar MEP (MLA)" at bounding box center [1155, 580] width 16 height 16
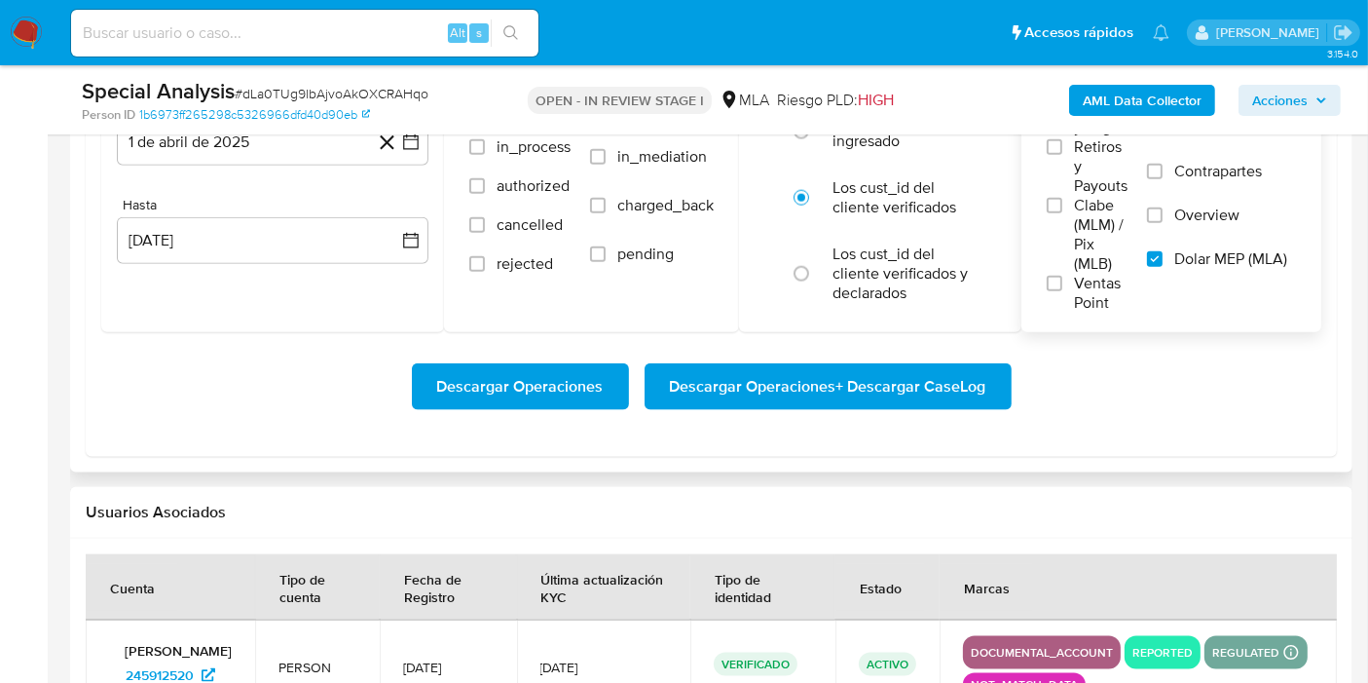
scroll to position [2380, 0]
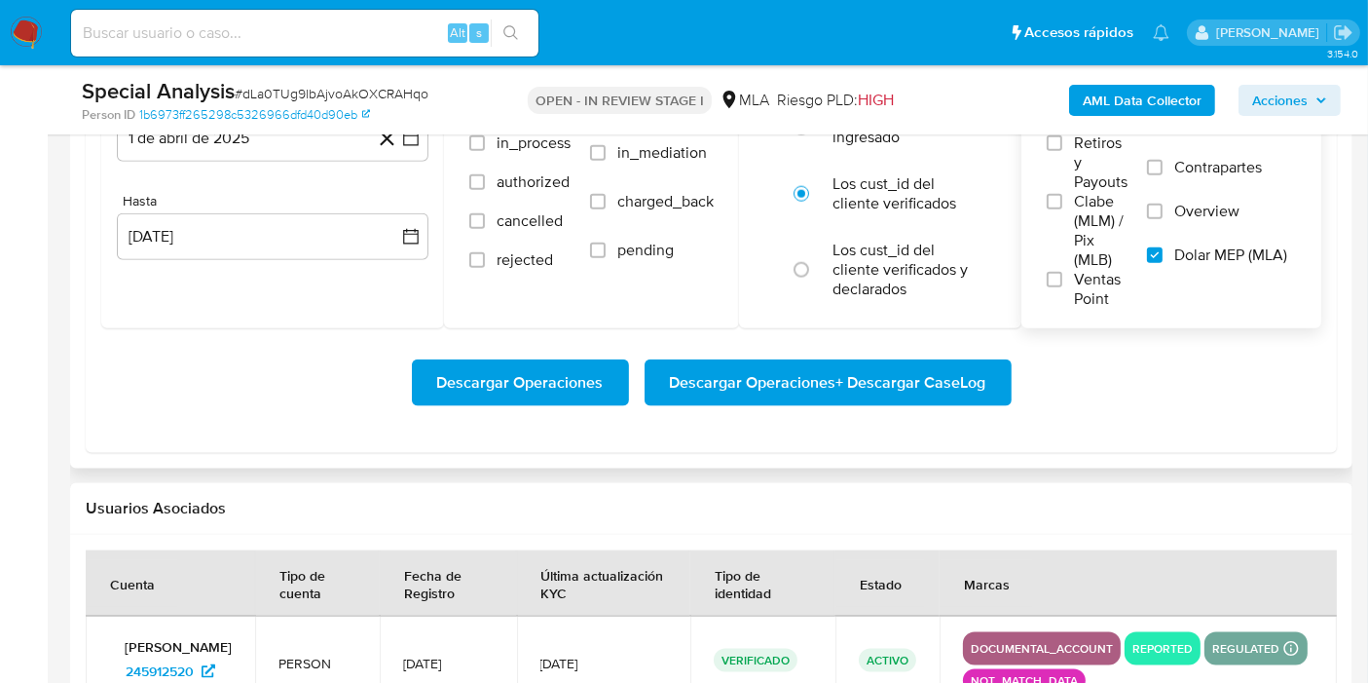
click at [958, 377] on span "Descargar Operaciones + Descargar CaseLog" at bounding box center [828, 382] width 316 height 43
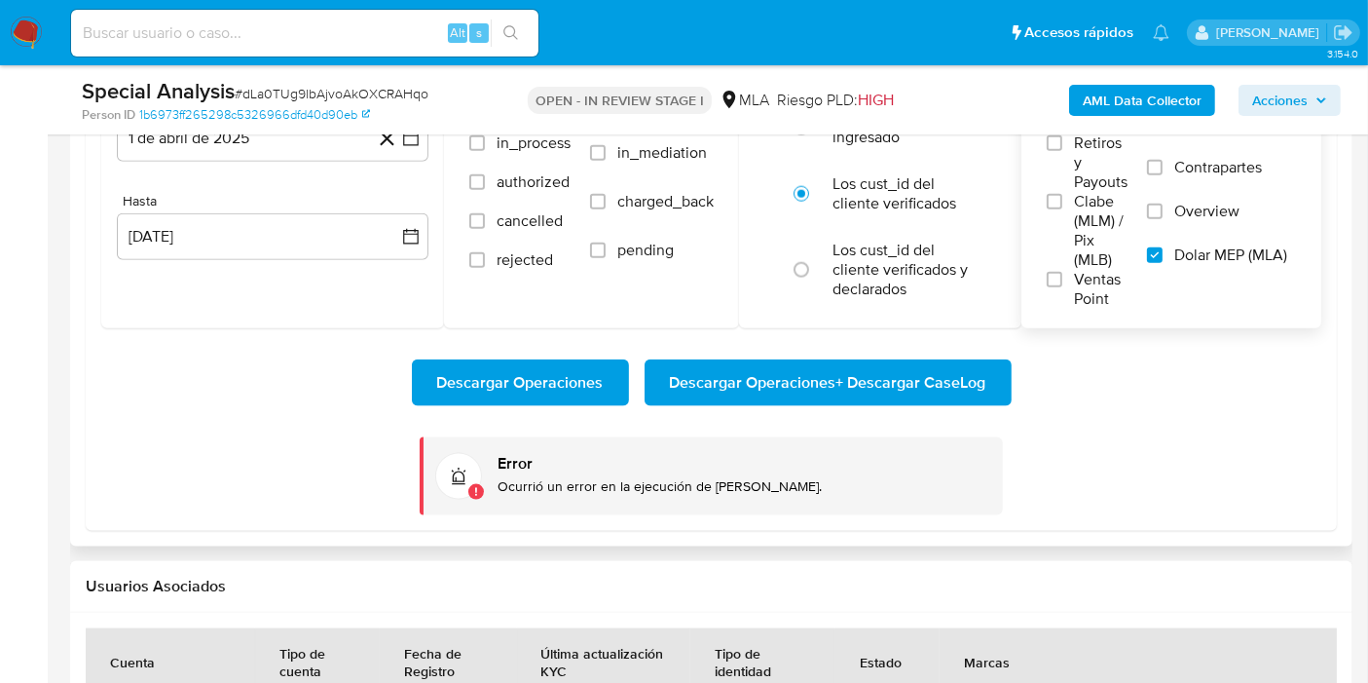
click at [857, 399] on span "Descargar Operaciones + Descargar CaseLog" at bounding box center [828, 382] width 316 height 43
click at [824, 376] on span "Descargar Operaciones + Descargar CaseLog" at bounding box center [828, 382] width 316 height 43
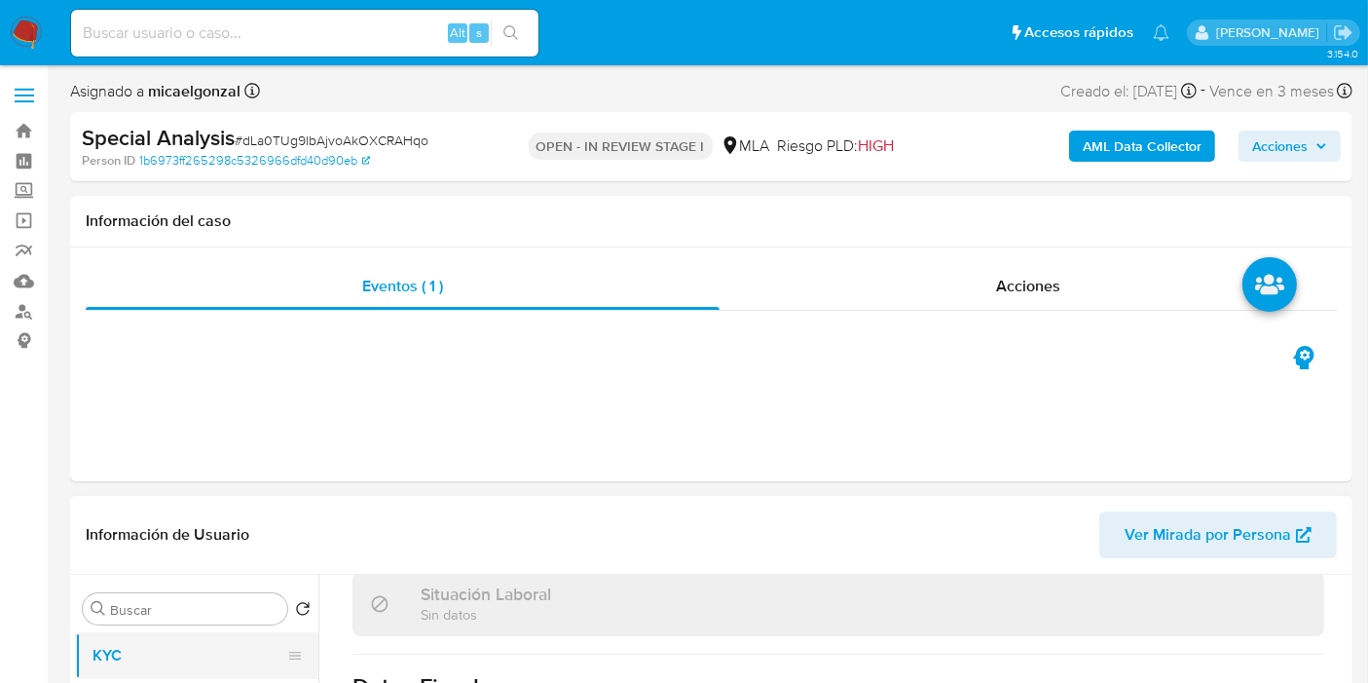
scroll to position [108, 0]
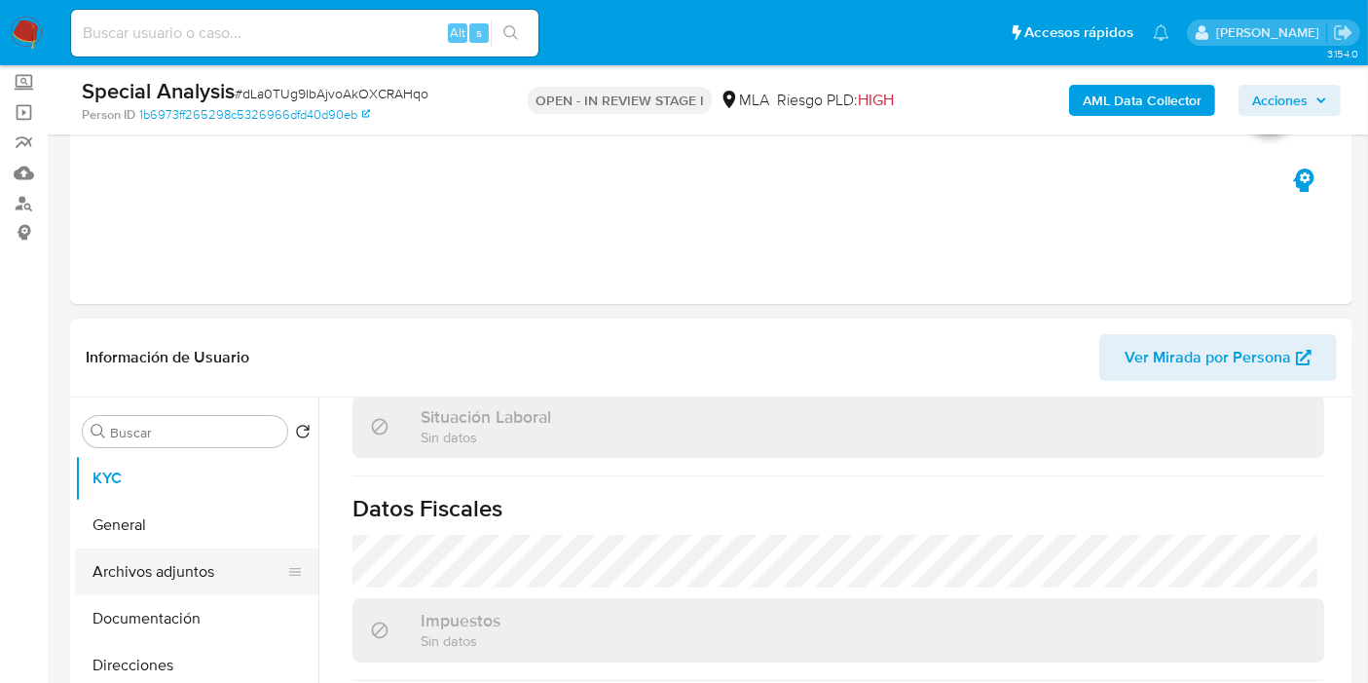
click at [225, 548] on button "Archivos adjuntos" at bounding box center [189, 571] width 228 height 47
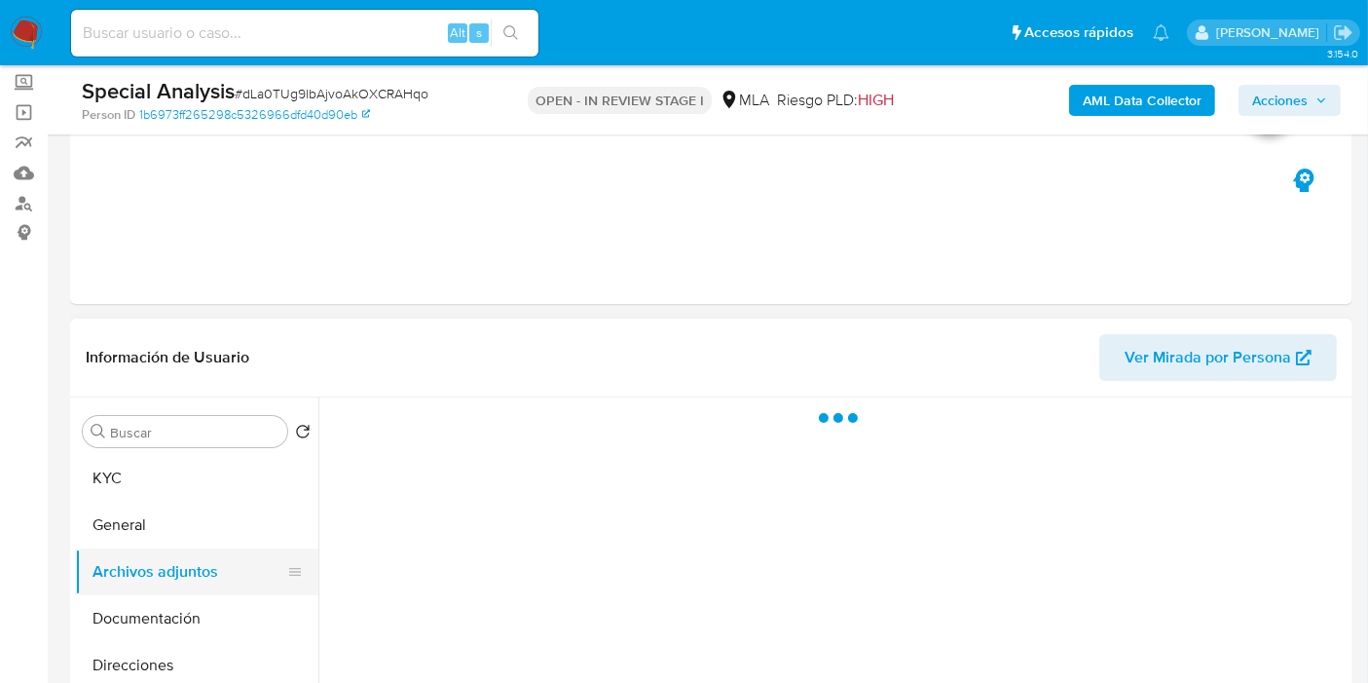
scroll to position [0, 0]
click at [233, 519] on button "General" at bounding box center [189, 524] width 228 height 47
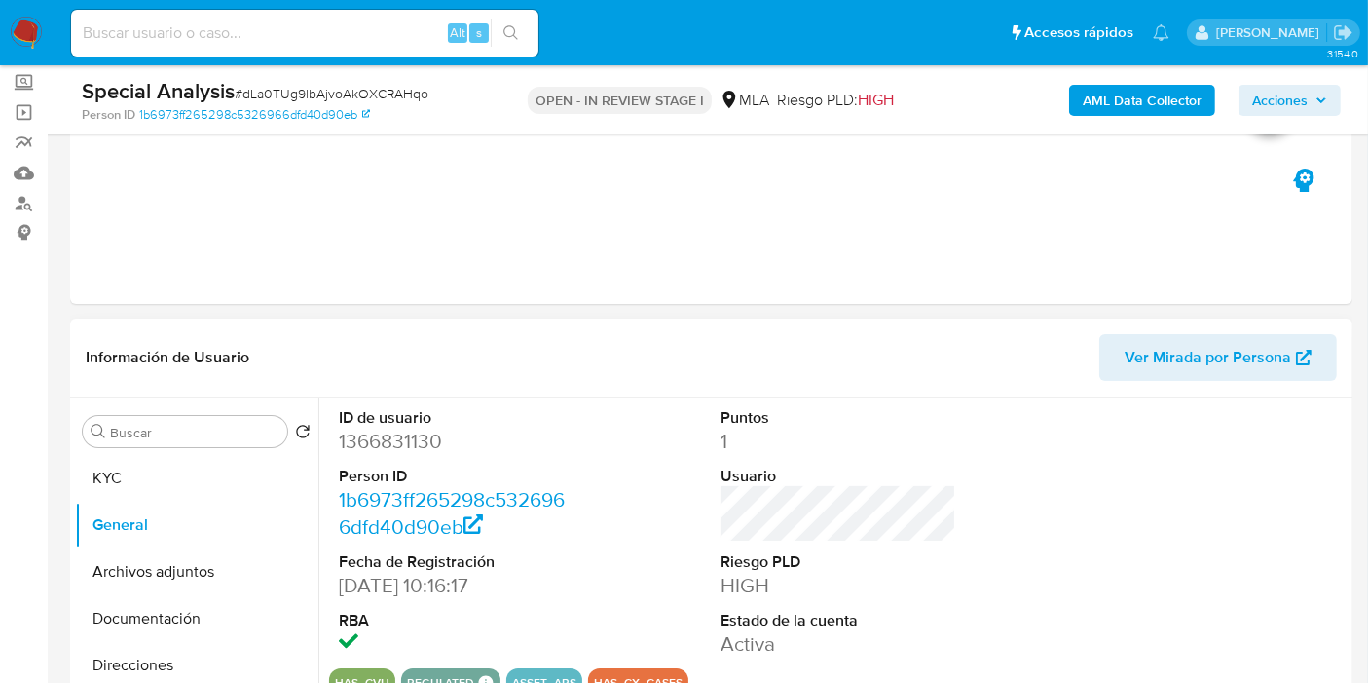
click at [423, 451] on dd "1366831130" at bounding box center [457, 440] width 236 height 27
copy dd "1366831130"
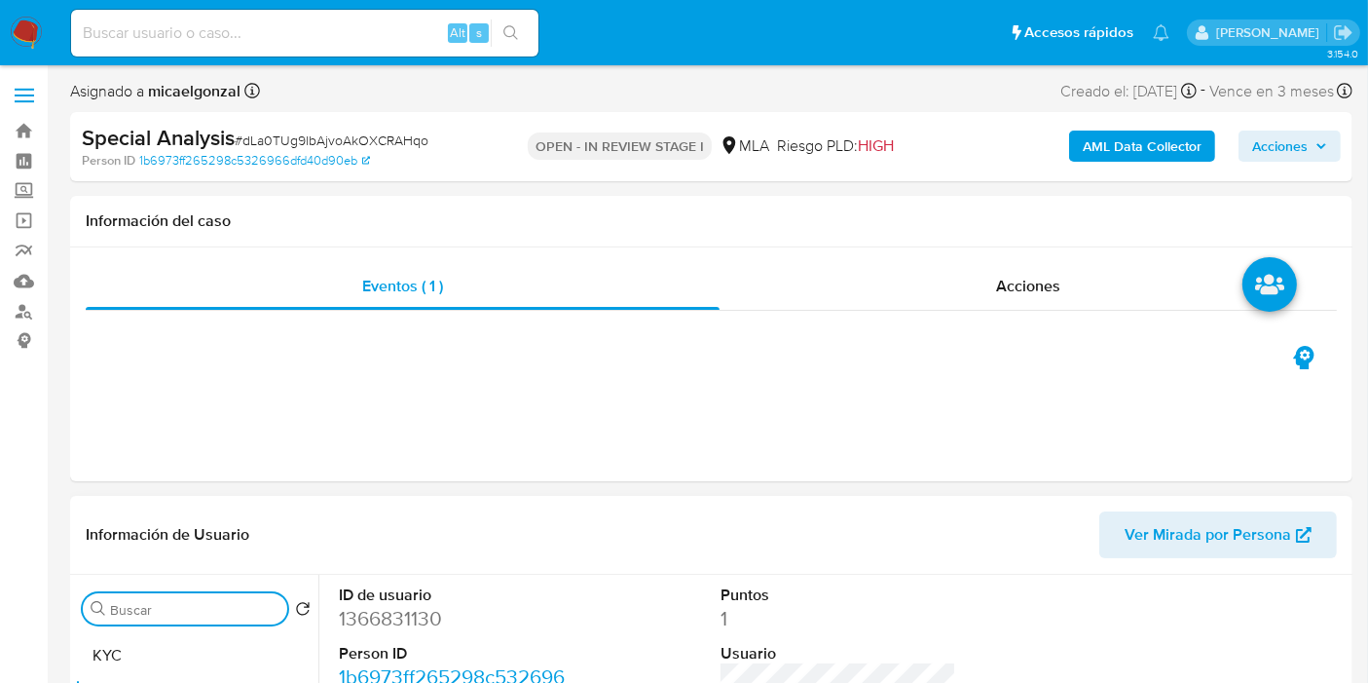
click at [170, 615] on input "Buscar" at bounding box center [194, 610] width 169 height 18
click at [170, 632] on button "KYC" at bounding box center [189, 655] width 228 height 47
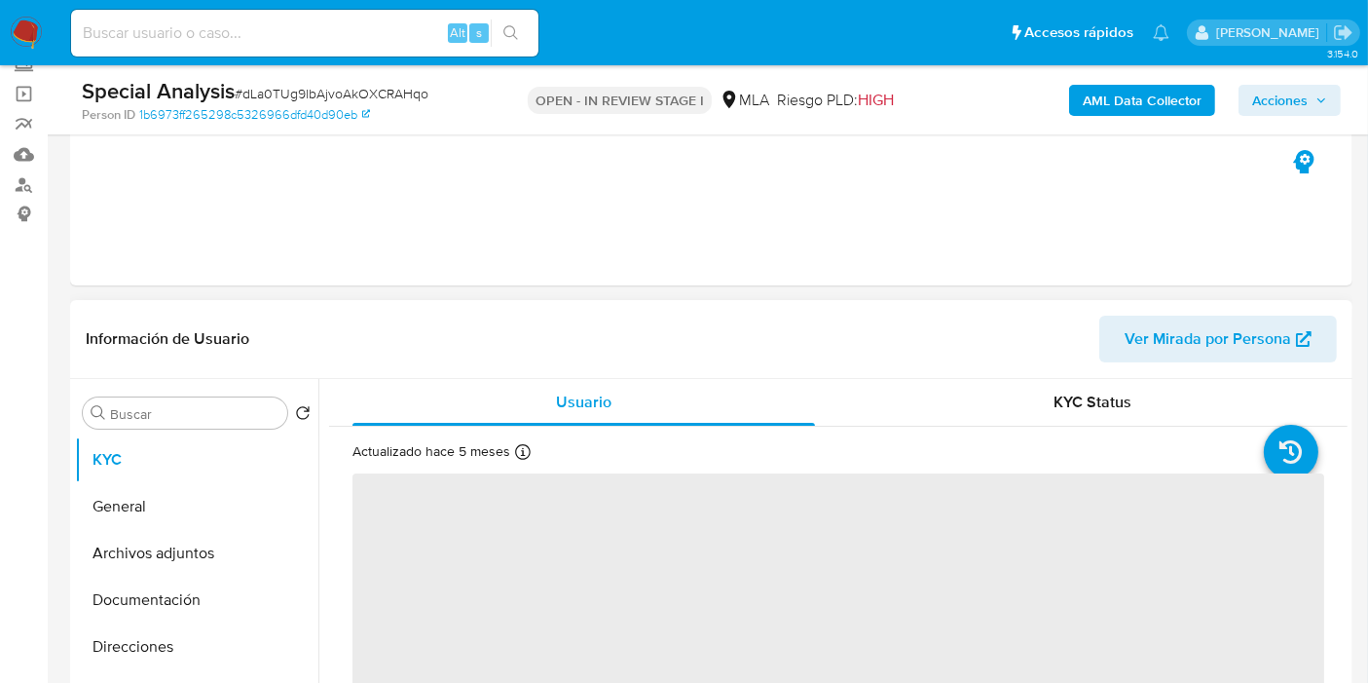
scroll to position [216, 0]
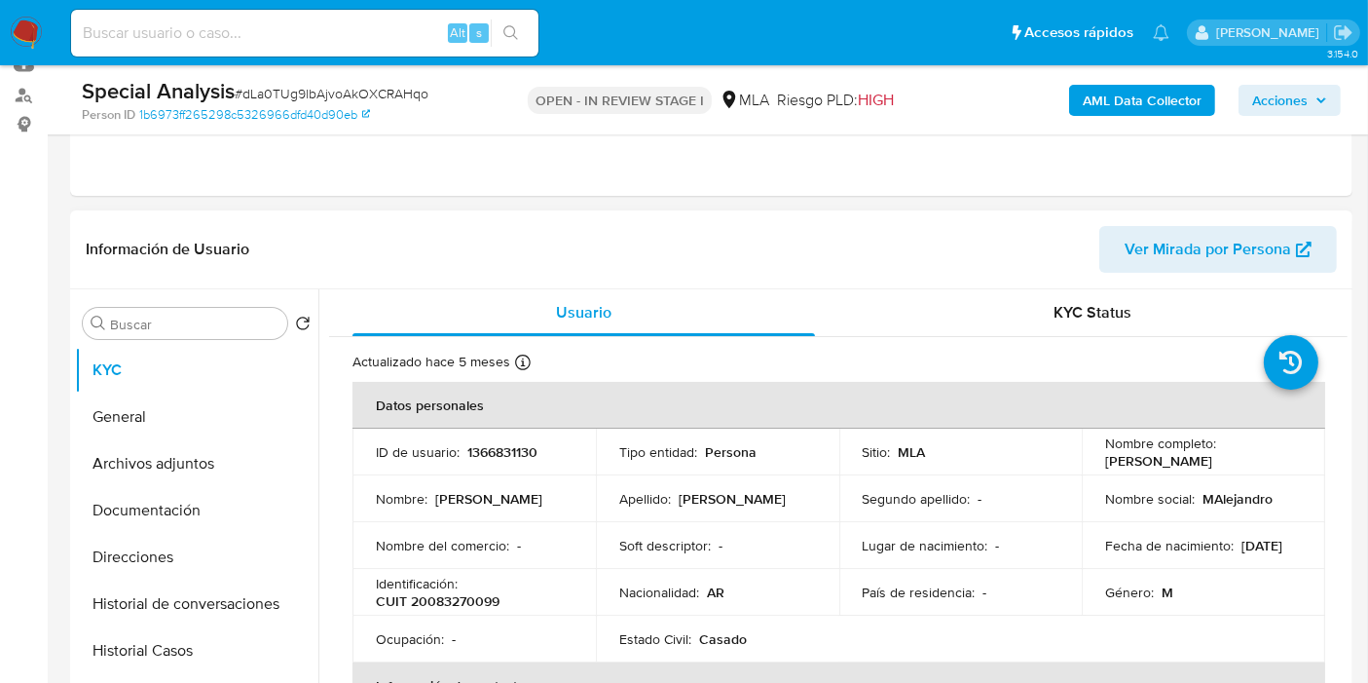
drag, startPoint x: 1257, startPoint y: 471, endPoint x: 1101, endPoint y: 461, distance: 156.2
click at [1101, 461] on td "Nombre completo : Miguel Alejandro Garces" at bounding box center [1203, 451] width 243 height 47
copy p "Miguel Alejandro Garces"
click at [166, 411] on button "General" at bounding box center [189, 416] width 228 height 47
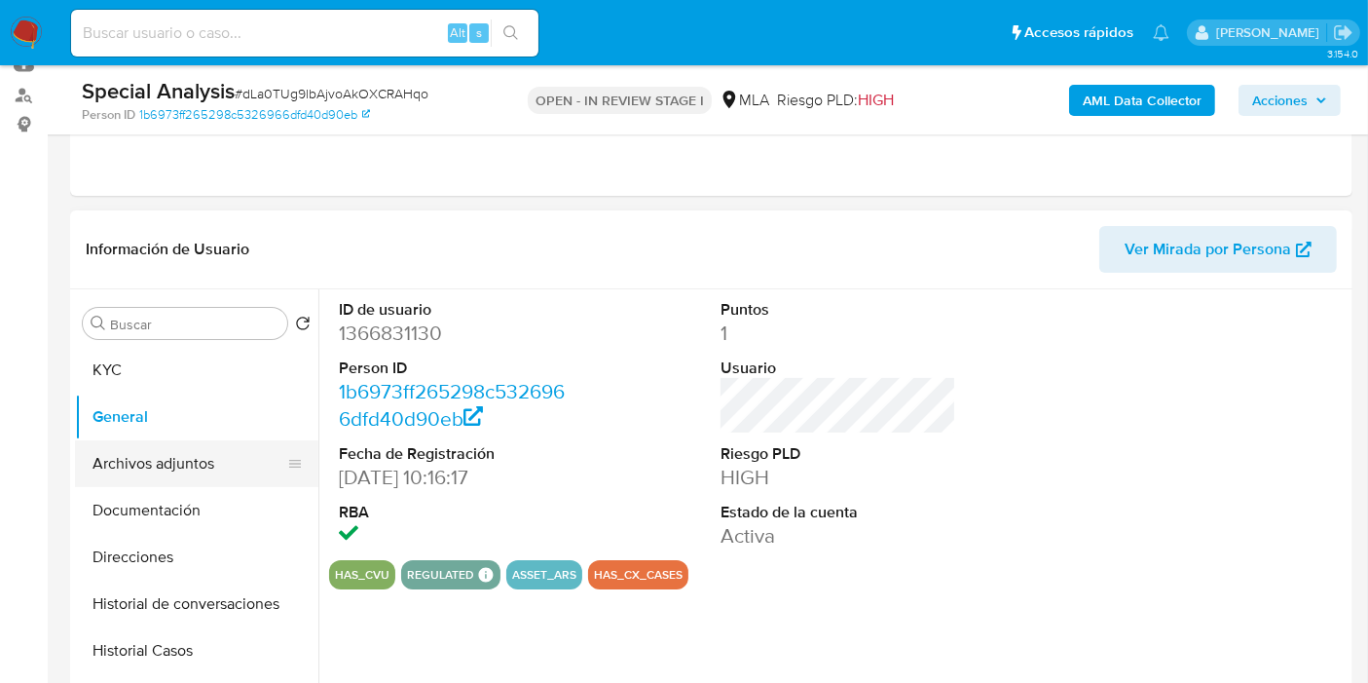
click at [145, 470] on button "Archivos adjuntos" at bounding box center [189, 463] width 228 height 47
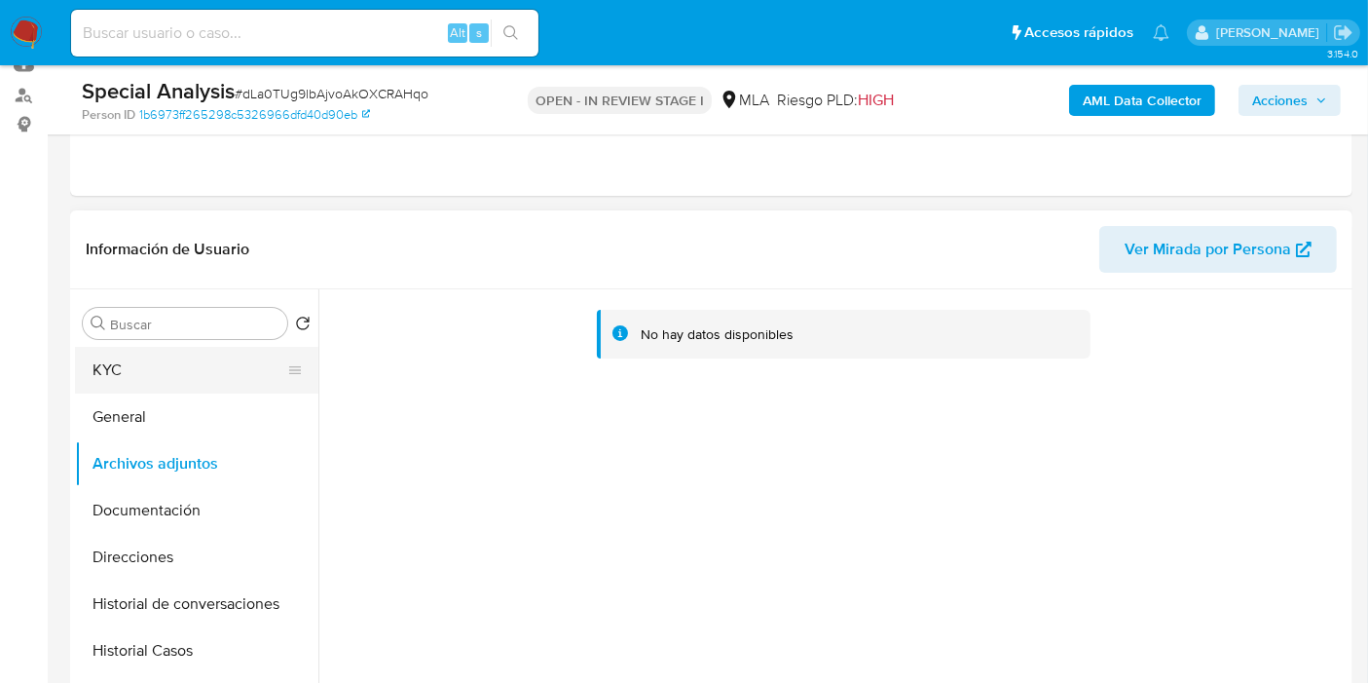
click at [221, 373] on button "KYC" at bounding box center [189, 370] width 228 height 47
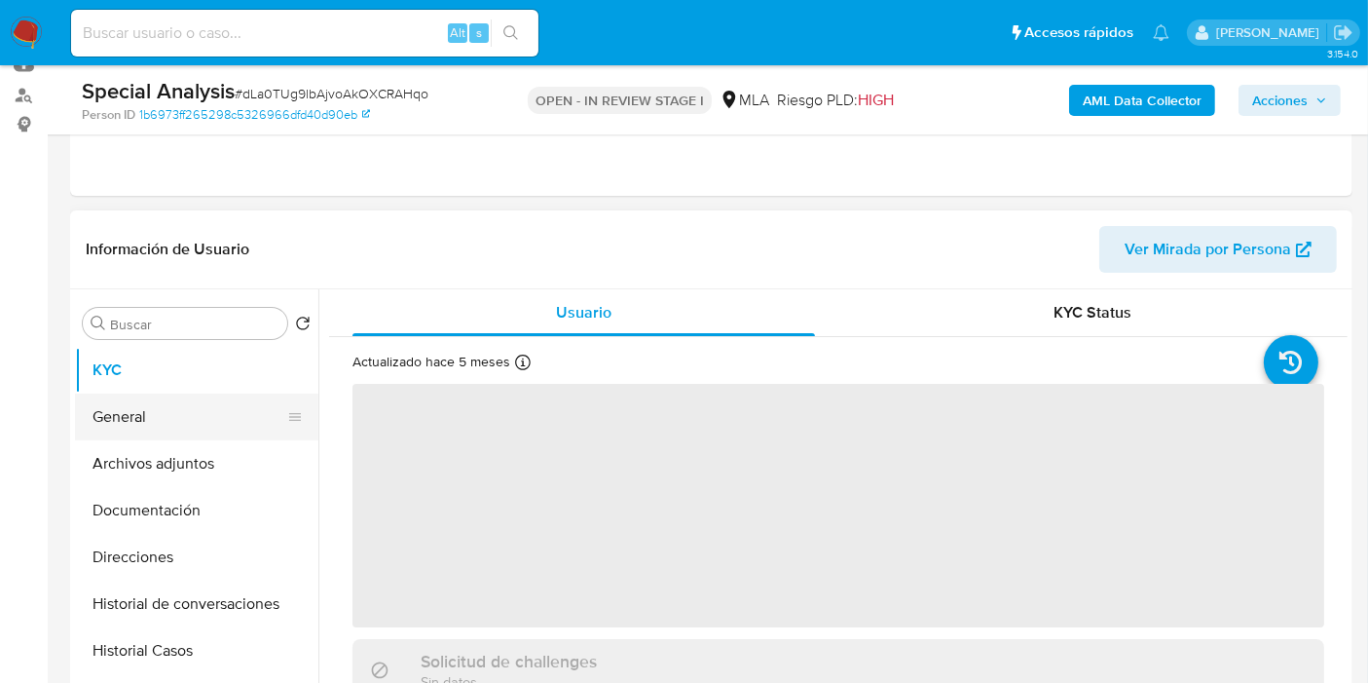
click at [184, 410] on button "General" at bounding box center [189, 416] width 228 height 47
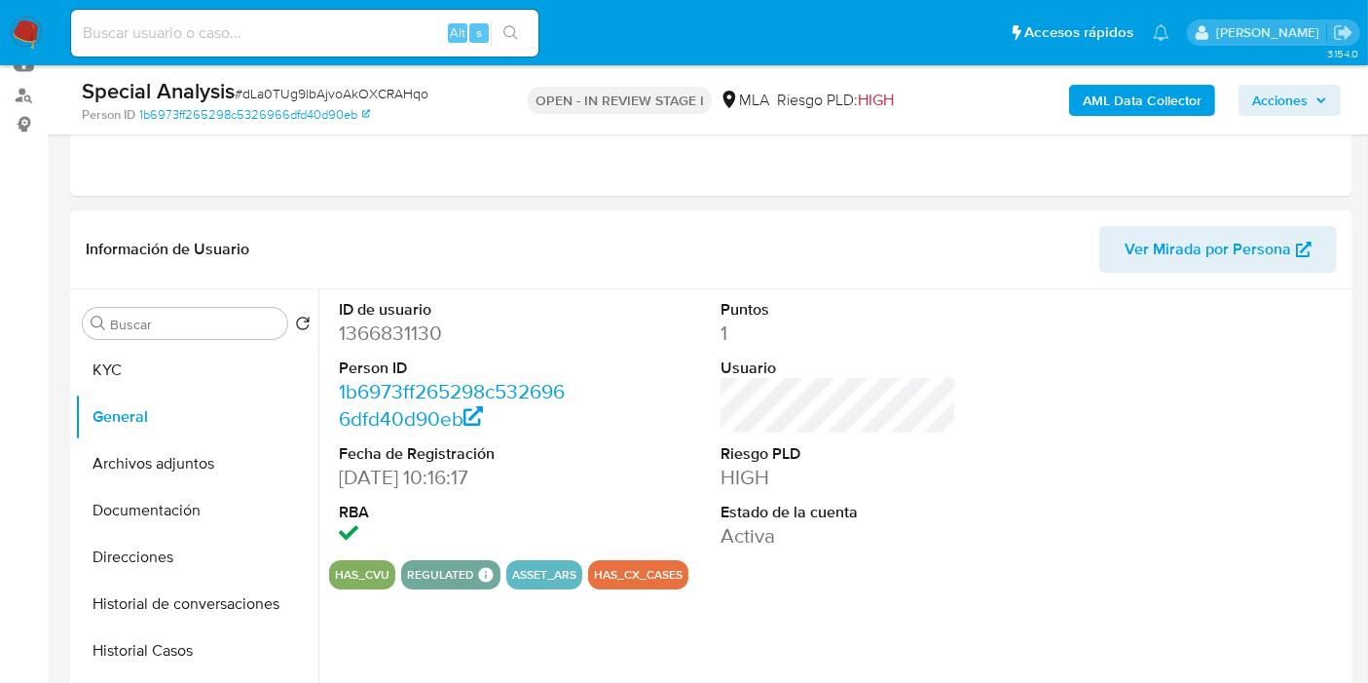
click at [401, 335] on dd "1366831130" at bounding box center [457, 332] width 236 height 27
copy dd "1366831130"
click at [134, 365] on button "KYC" at bounding box center [189, 370] width 228 height 47
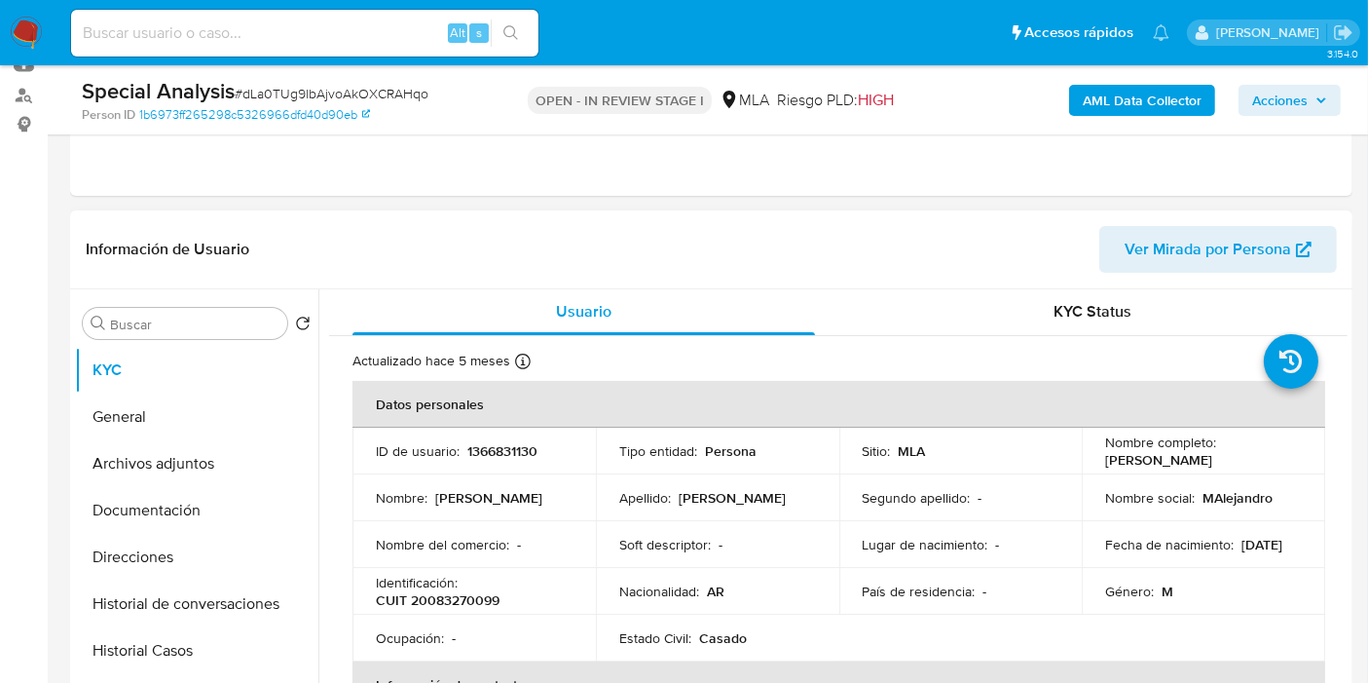
scroll to position [0, 0]
click at [414, 592] on p "CUIT 20083270099" at bounding box center [438, 601] width 124 height 18
click at [456, 600] on p "CUIT 20083270099" at bounding box center [438, 601] width 124 height 18
copy p "20083270099"
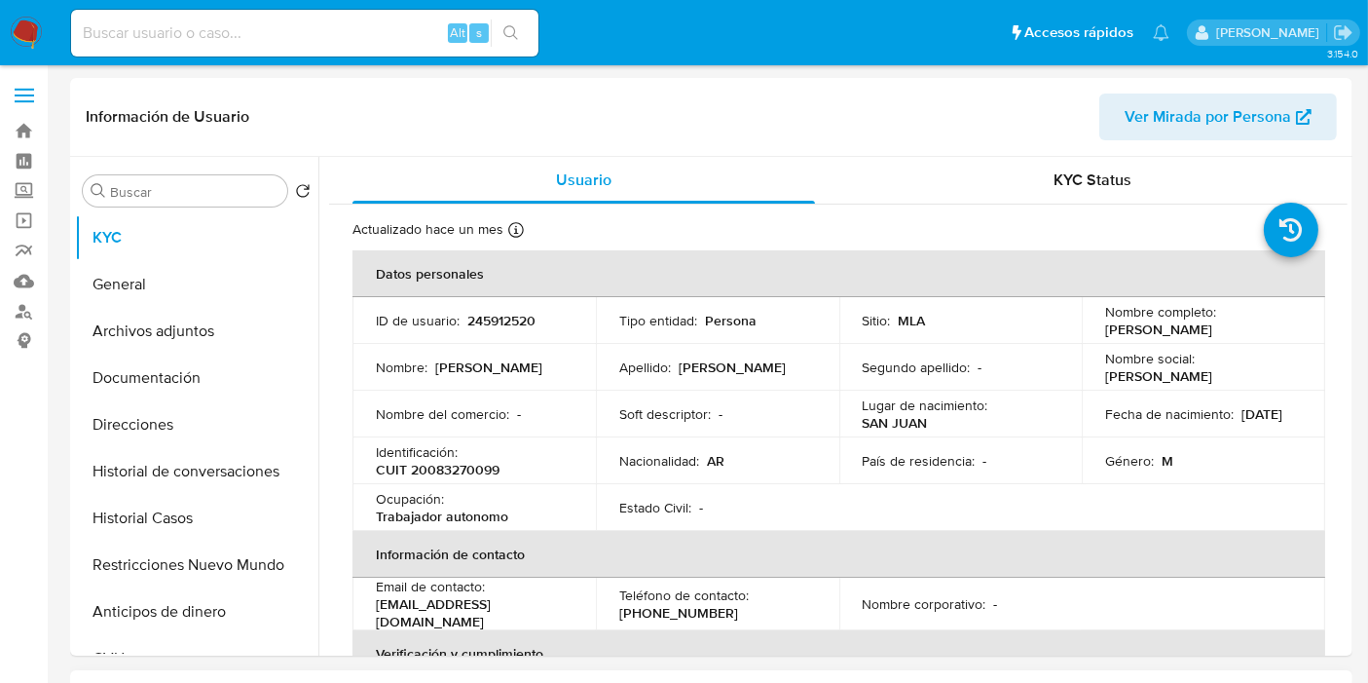
select select "10"
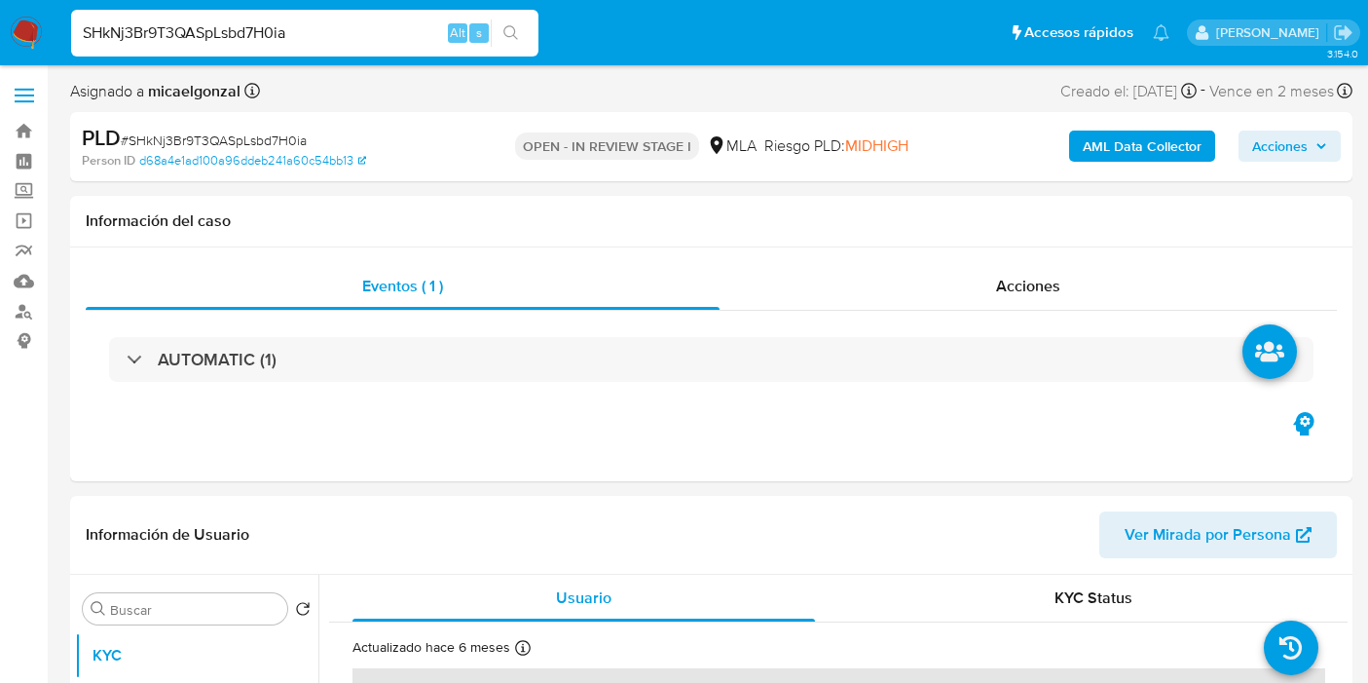
select select "10"
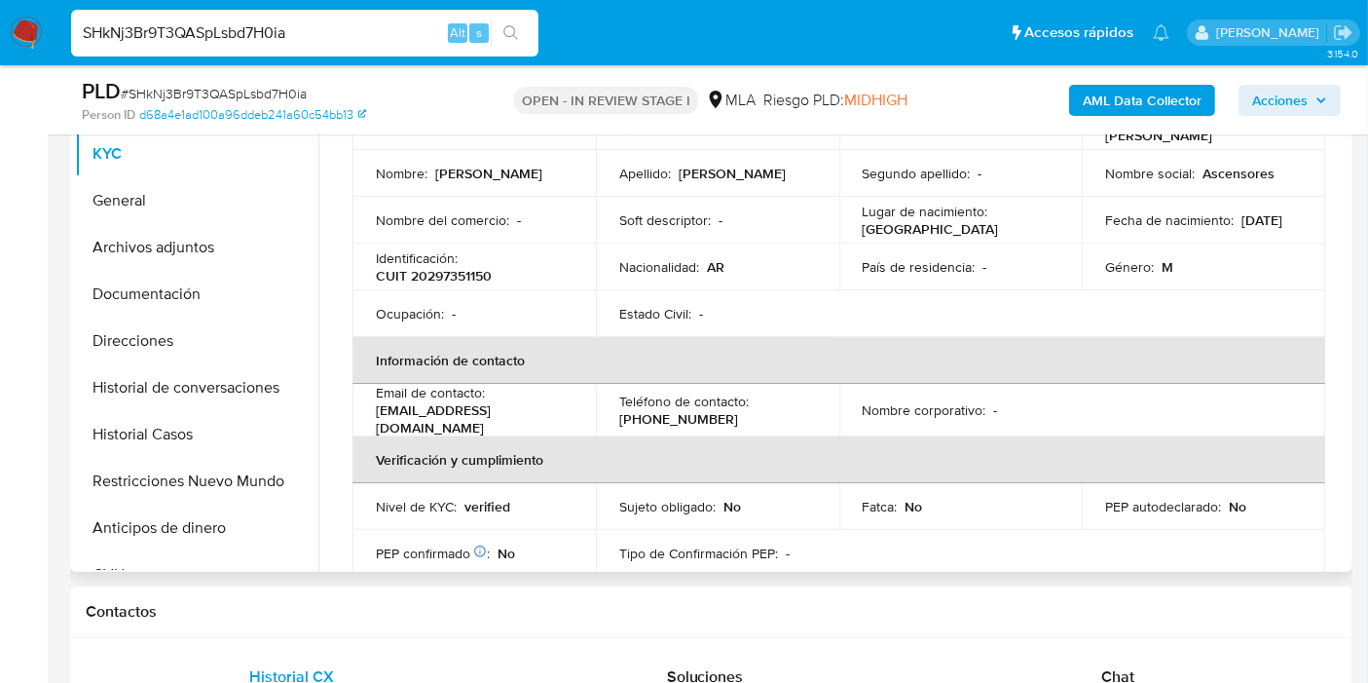
scroll to position [216, 0]
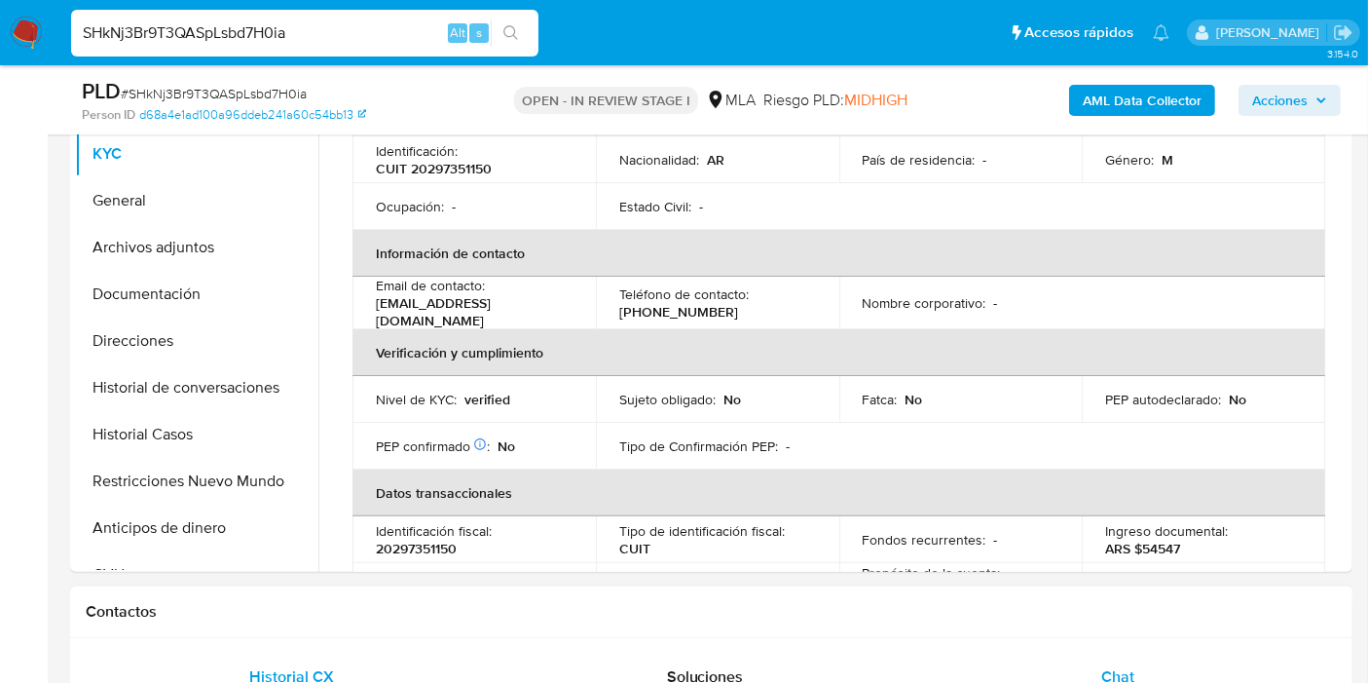
click at [1119, 669] on span "Chat" at bounding box center [1117, 676] width 33 height 22
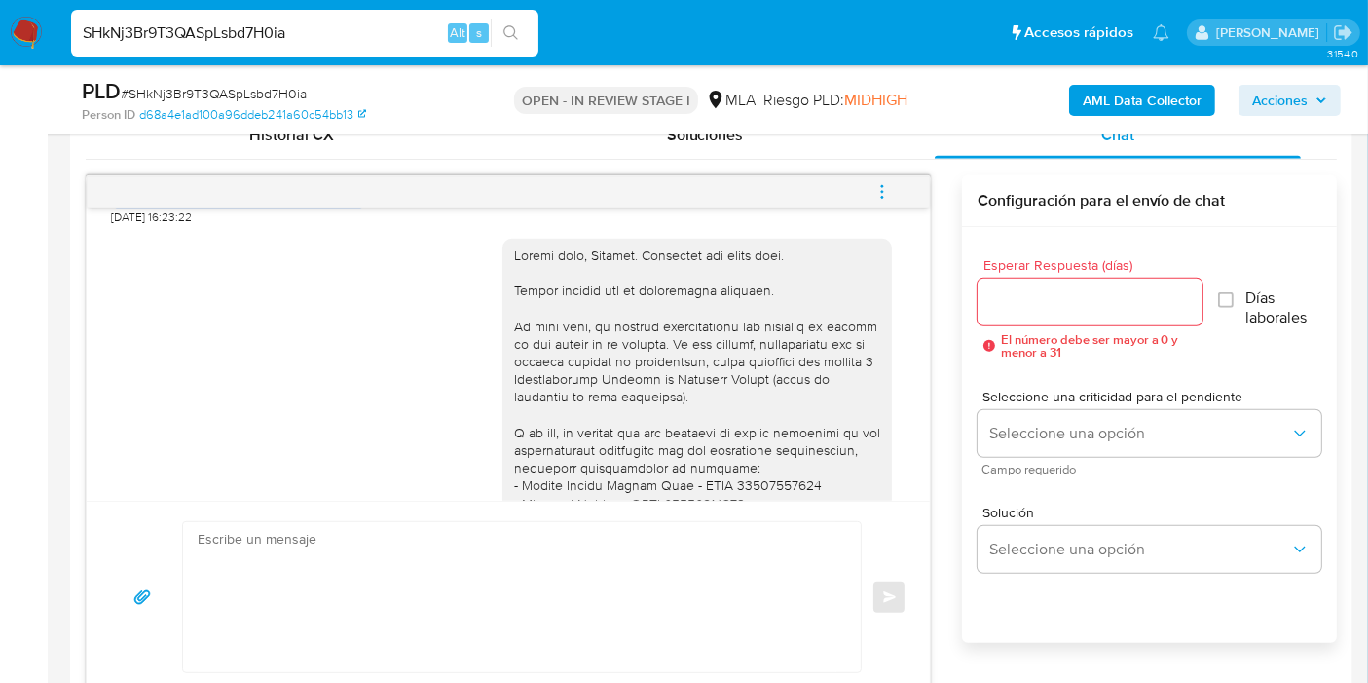
scroll to position [2704, 0]
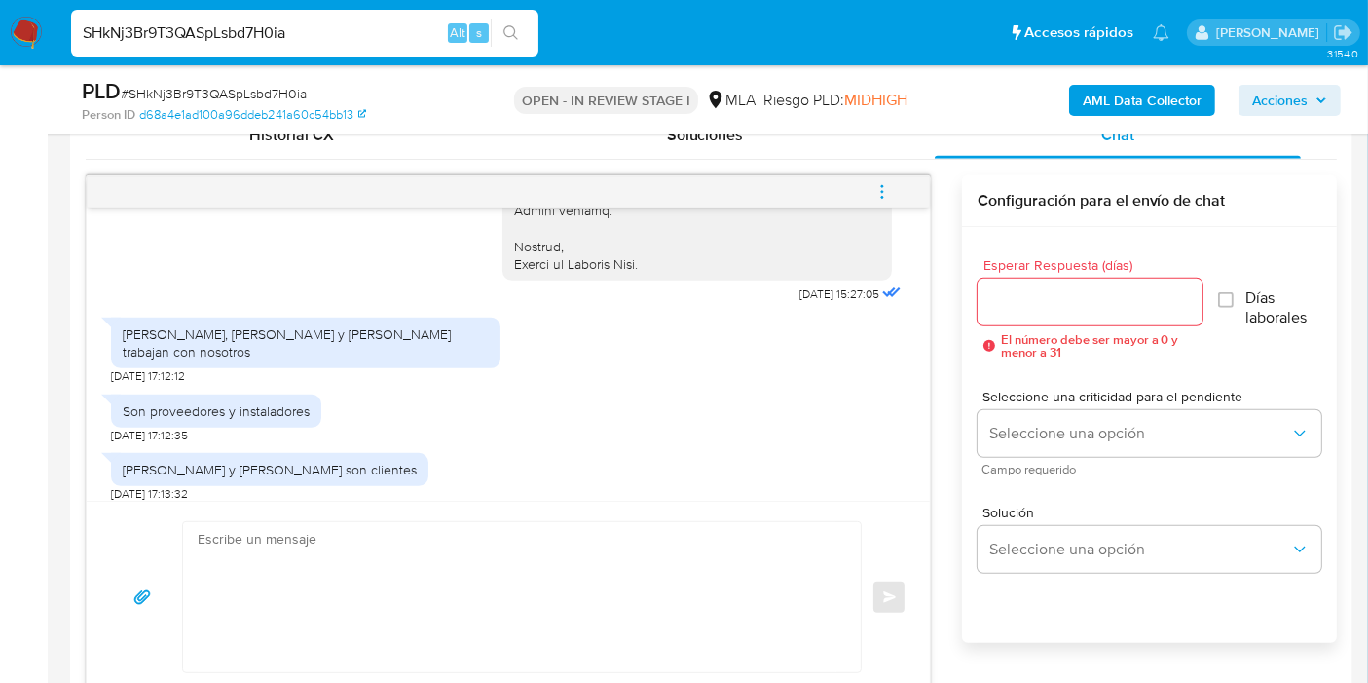
click at [273, 343] on div "Raúl Galarza, César acosta y pablo Reynoso trabajan con nosotros 11/08/2025 17:…" at bounding box center [305, 346] width 389 height 77
click at [273, 360] on div "Raúl Galarza, César acosta y pablo Reynoso trabajan con nosotros" at bounding box center [306, 342] width 366 height 35
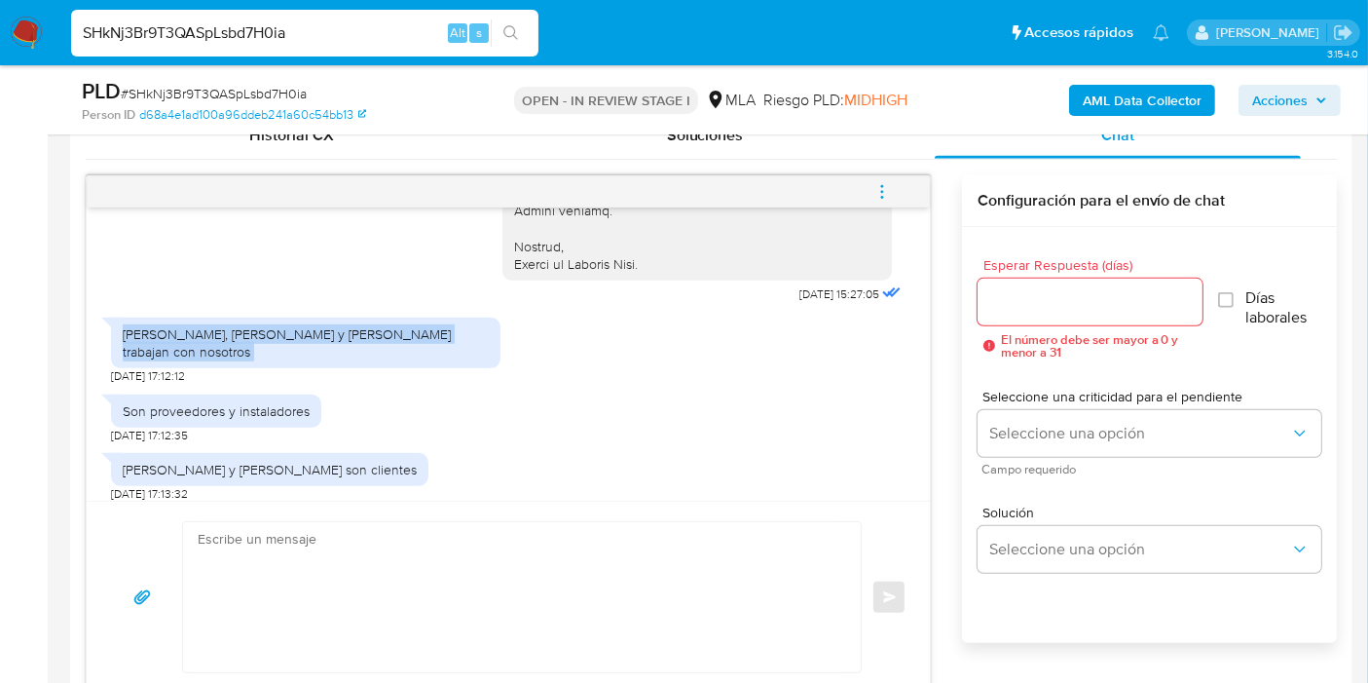
click at [273, 360] on div "Raúl Galarza, César acosta y pablo Reynoso trabajan con nosotros" at bounding box center [306, 342] width 366 height 35
drag, startPoint x: 273, startPoint y: 377, endPoint x: 207, endPoint y: 370, distance: 65.6
drag, startPoint x: 207, startPoint y: 370, endPoint x: 133, endPoint y: 368, distance: 74.0
click at [133, 360] on div "Raúl Galarza, César acosta y pablo Reynoso trabajan con nosotros" at bounding box center [306, 342] width 366 height 35
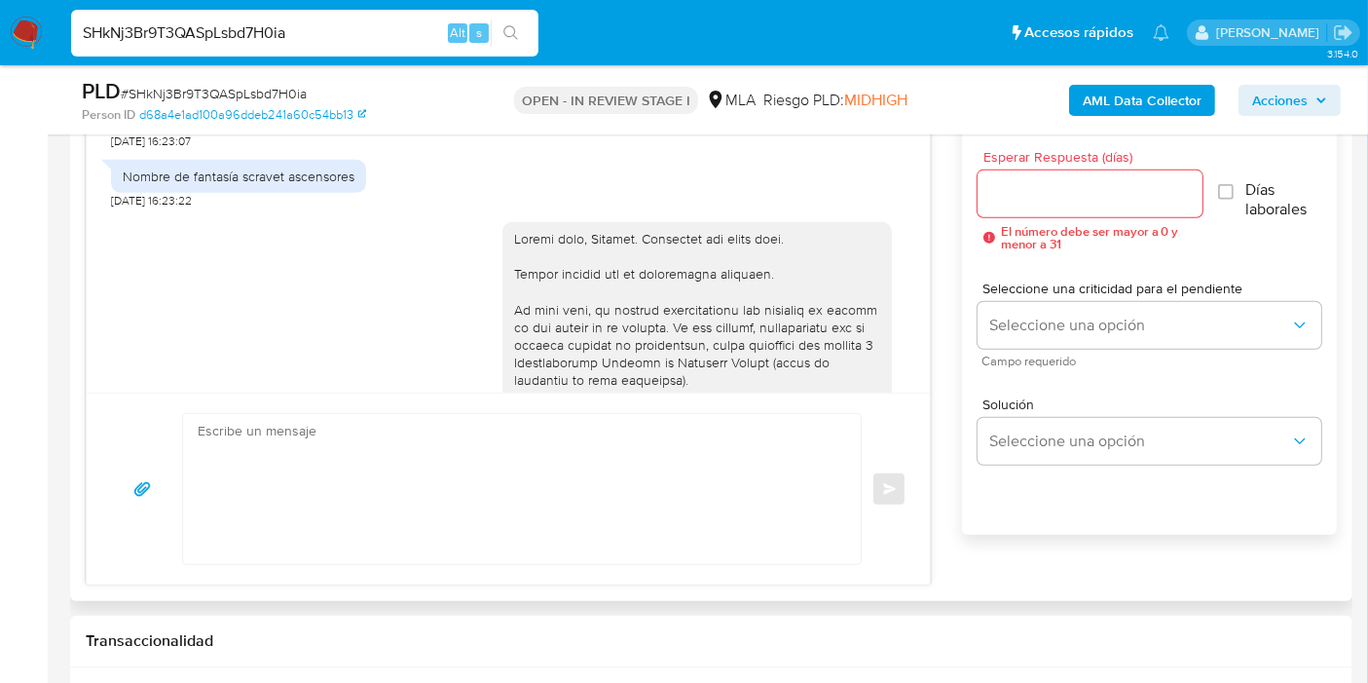
scroll to position [2288, 0]
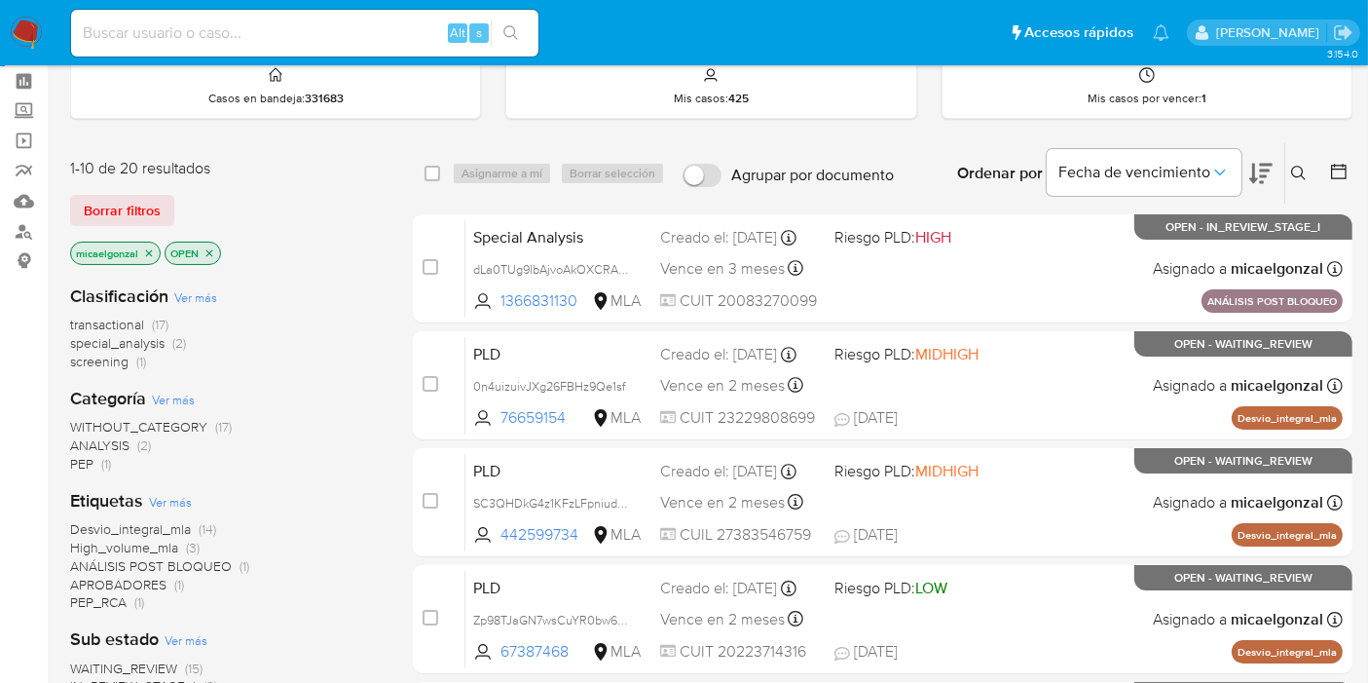
scroll to position [108, 0]
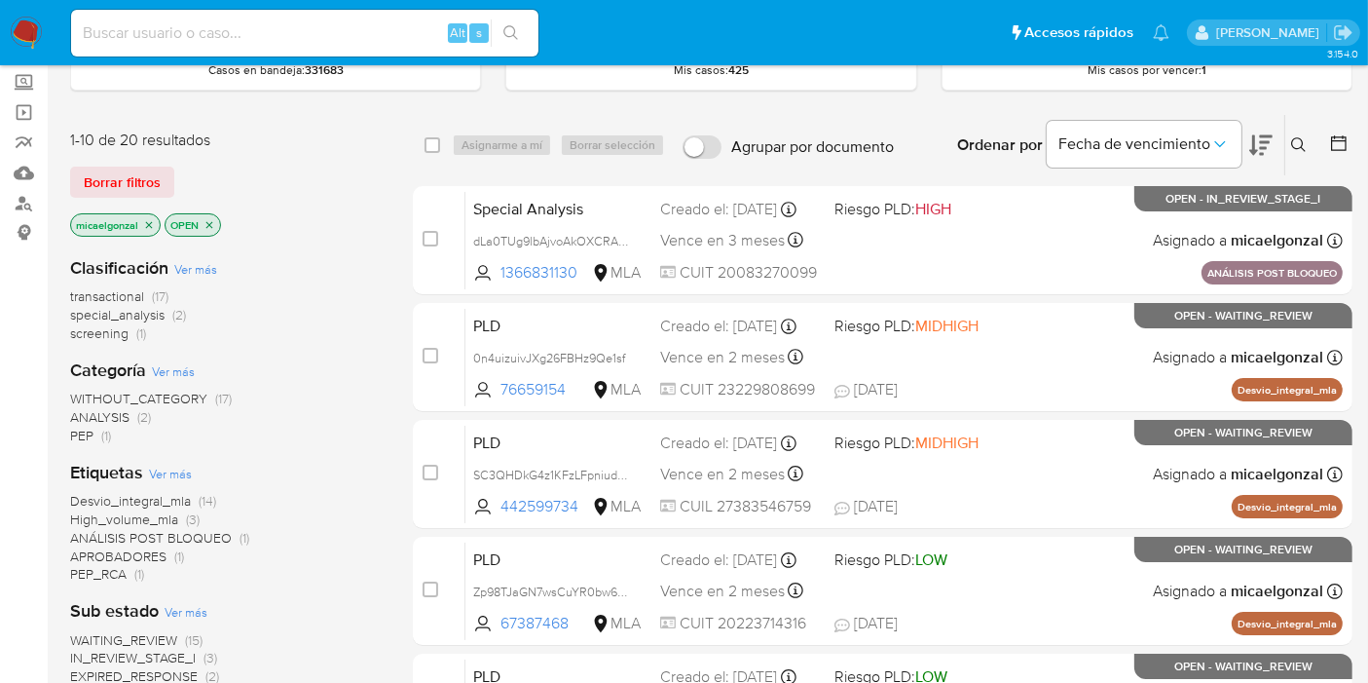
click at [20, 32] on img at bounding box center [26, 33] width 33 height 33
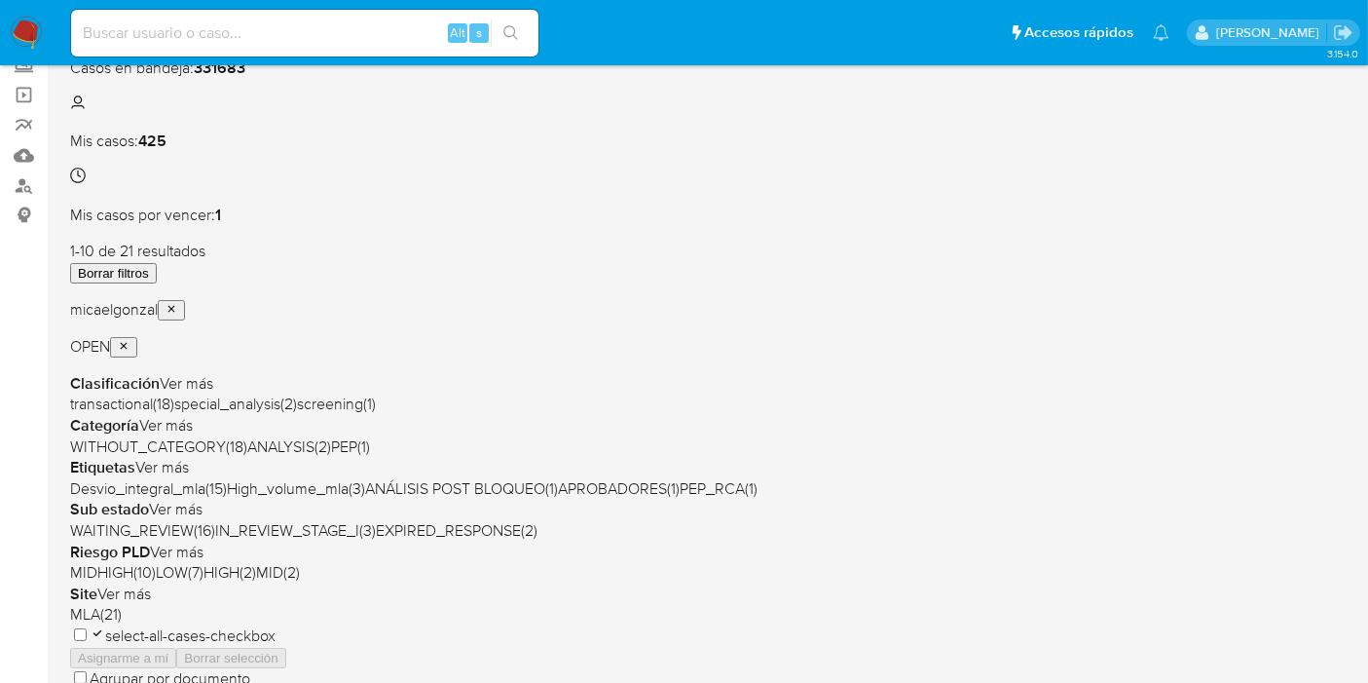
scroll to position [216, 0]
